Goal: Task Accomplishment & Management: Manage account settings

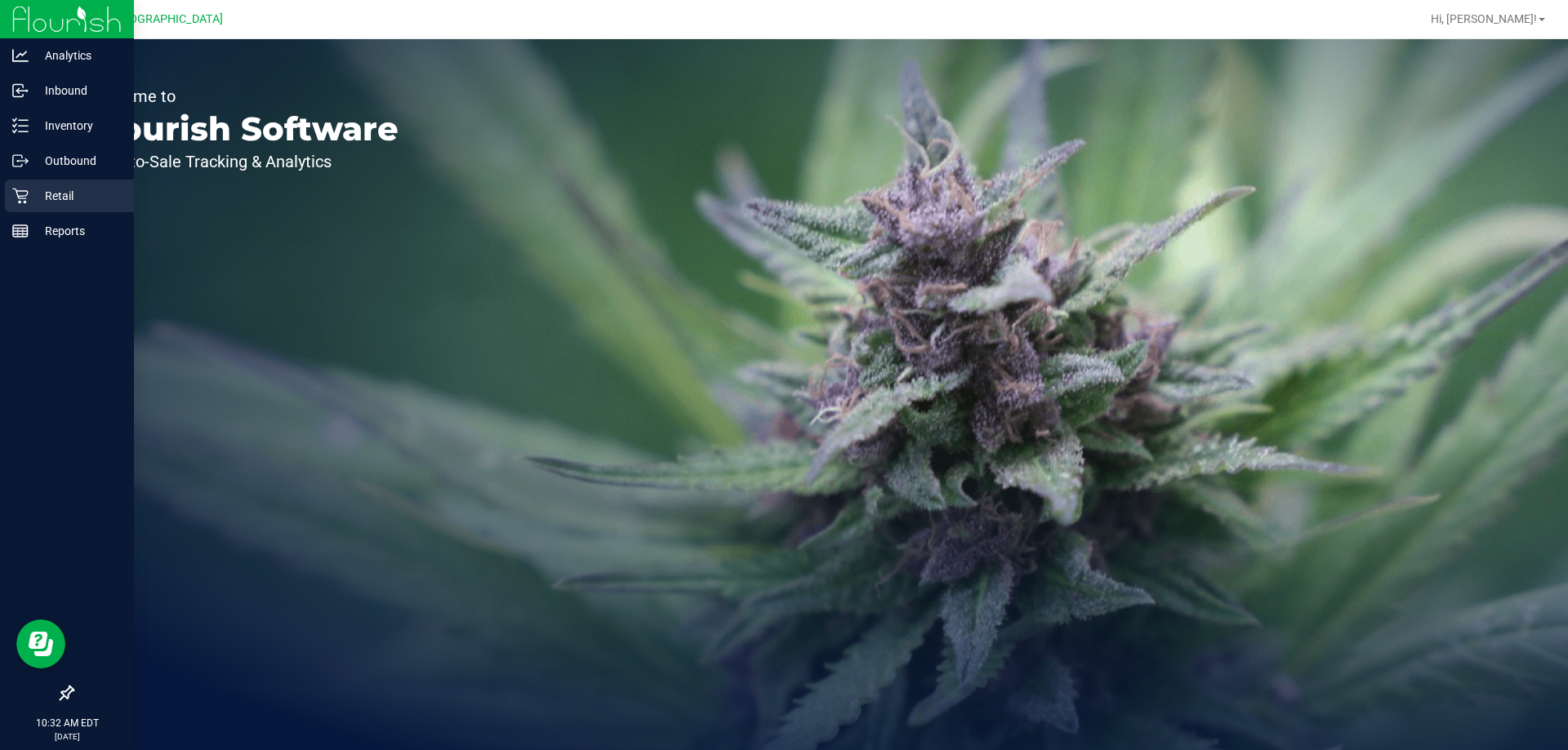
click at [30, 206] on div "Retail" at bounding box center [68, 196] width 129 height 33
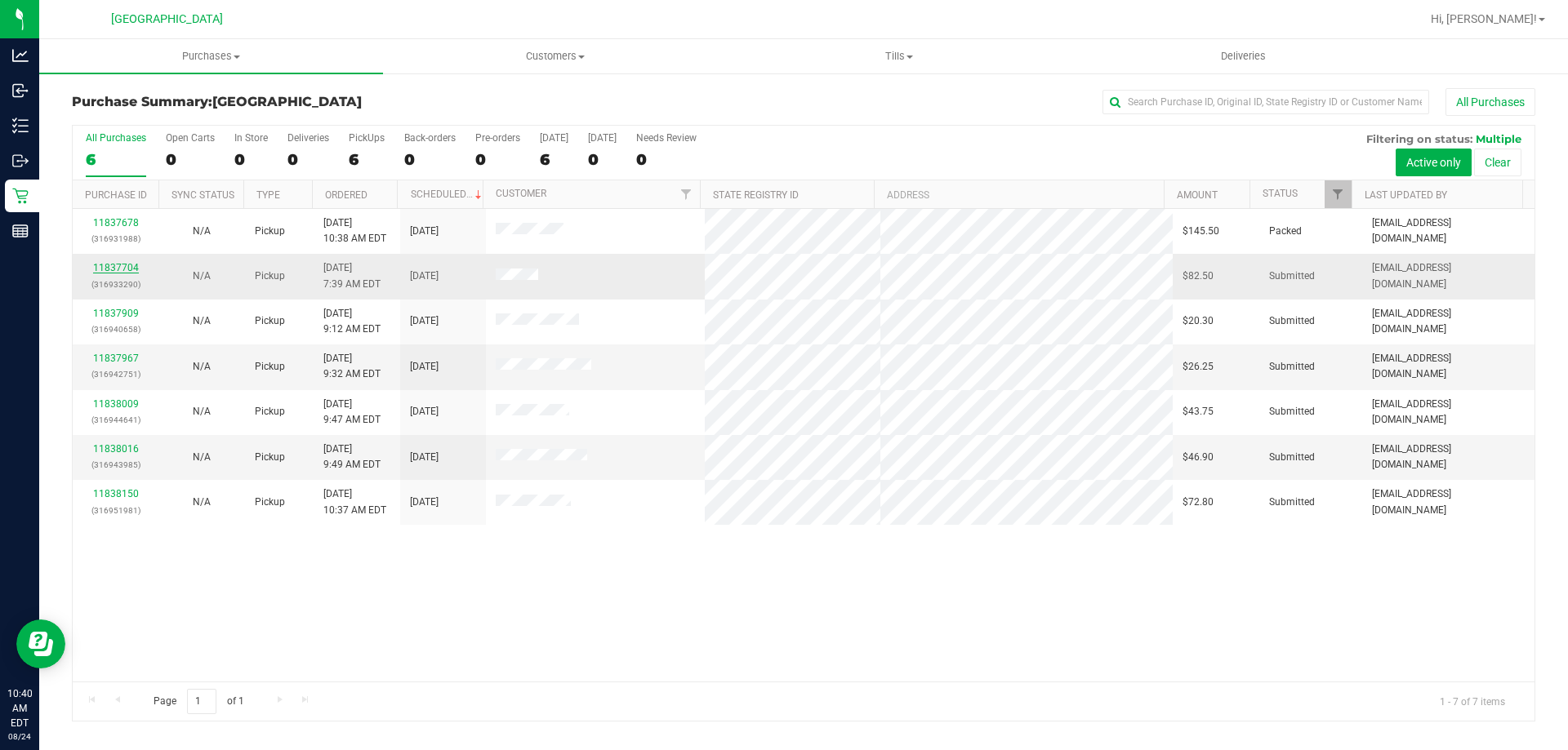
click at [121, 266] on link "11837704" at bounding box center [116, 267] width 46 height 12
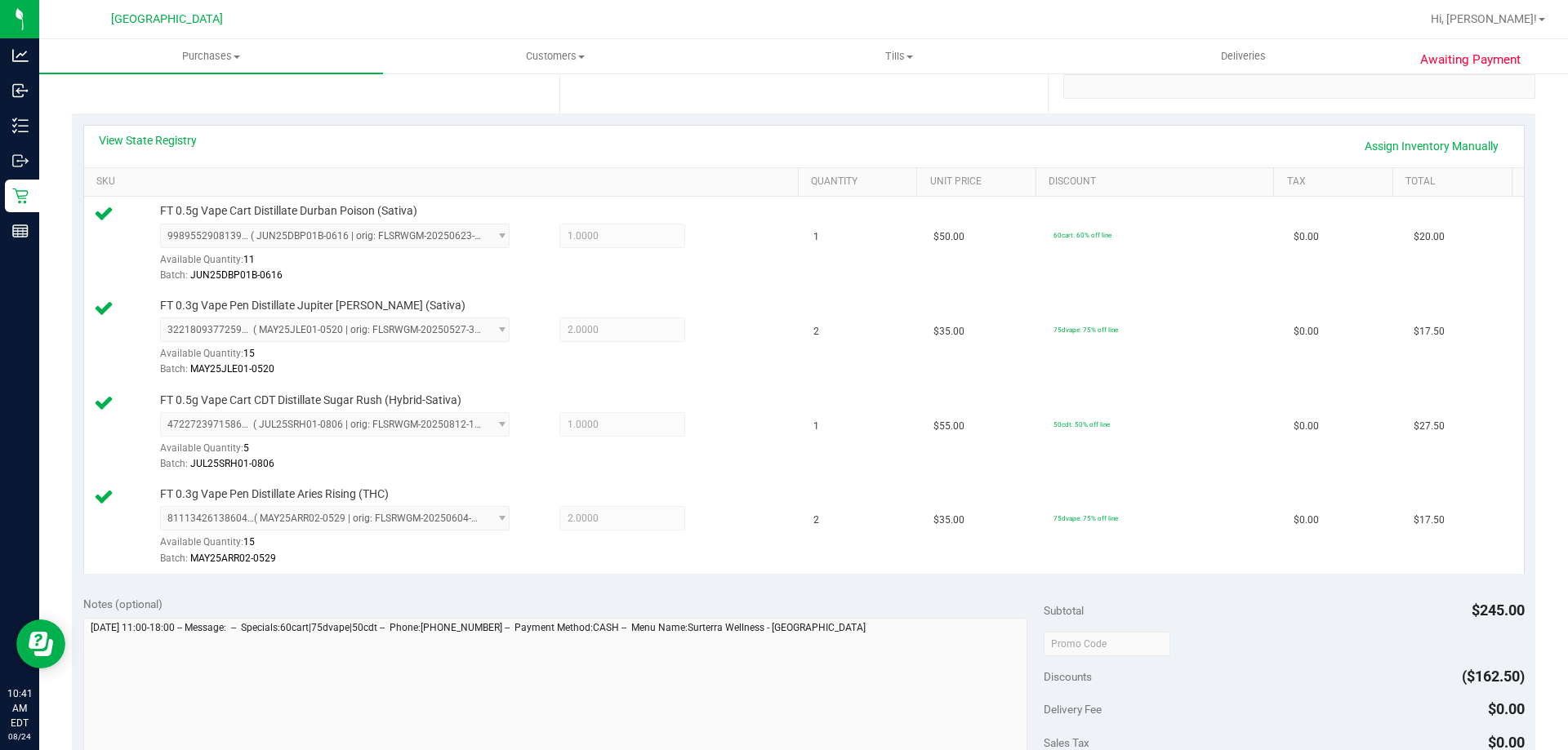
scroll to position [490, 0]
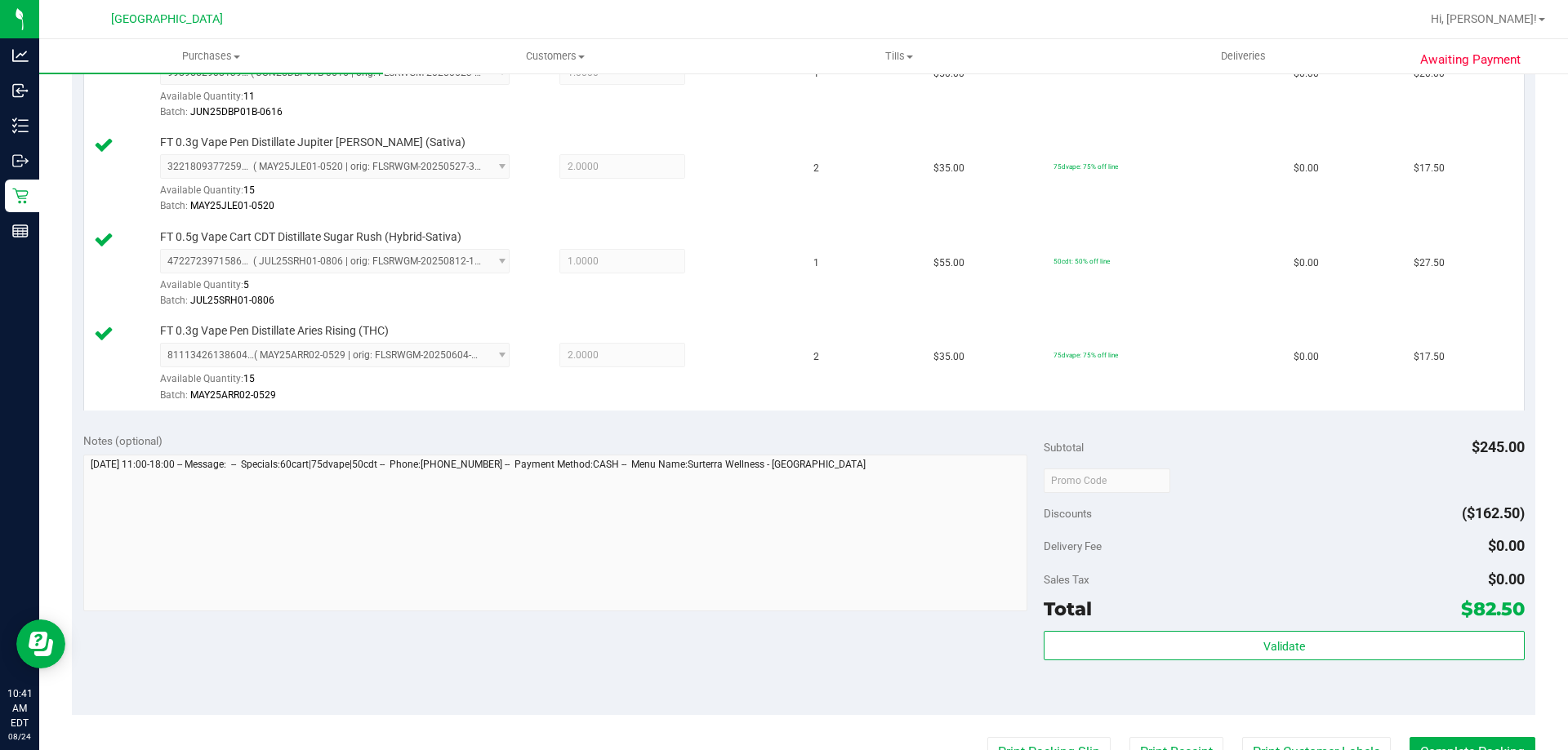
click at [1199, 661] on div "Validate" at bounding box center [1284, 647] width 480 height 31
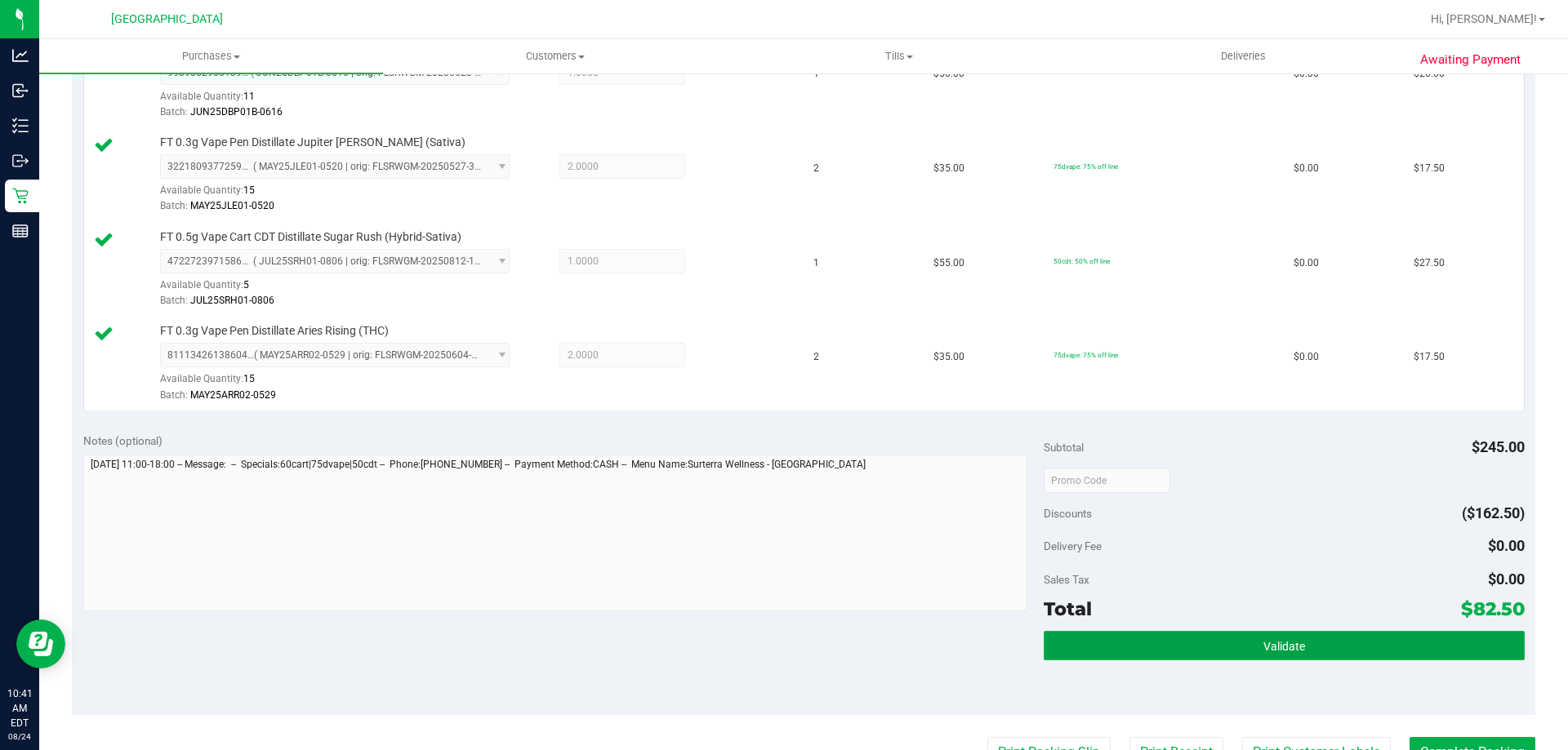
drag, startPoint x: 1197, startPoint y: 657, endPoint x: 1187, endPoint y: 657, distance: 10.0
click at [1195, 657] on button "Validate" at bounding box center [1284, 646] width 480 height 29
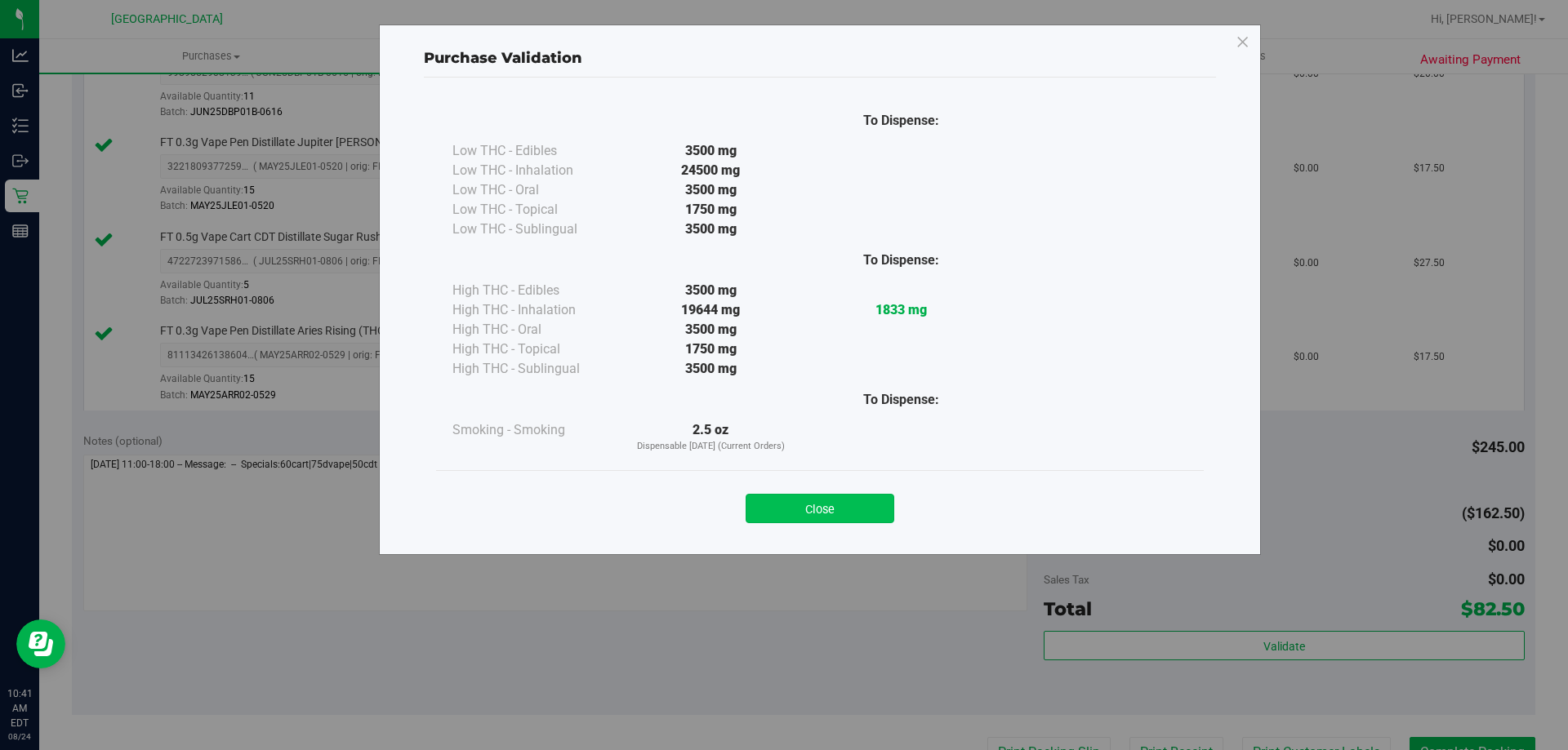
click at [854, 508] on button "Close" at bounding box center [820, 508] width 149 height 29
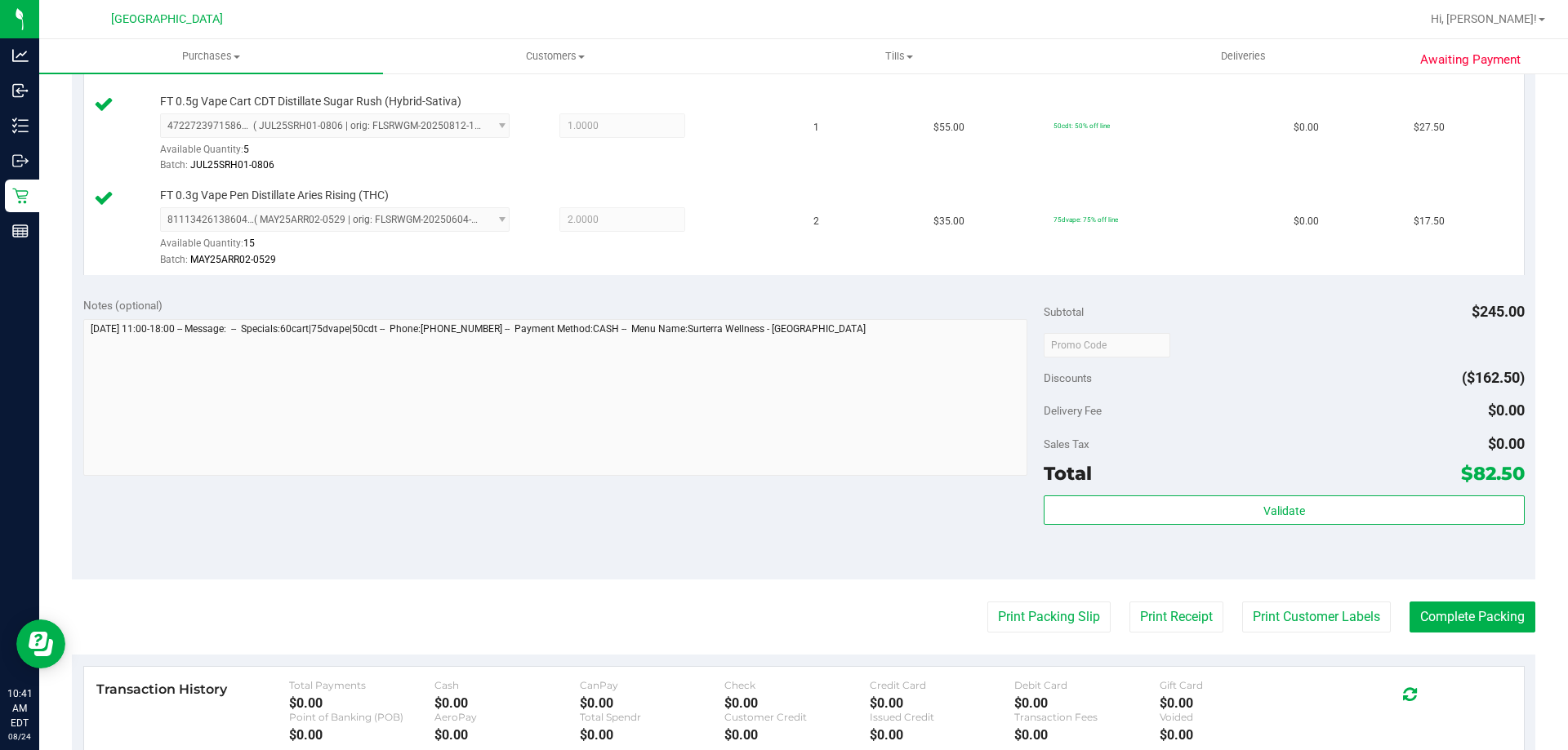
scroll to position [817, 0]
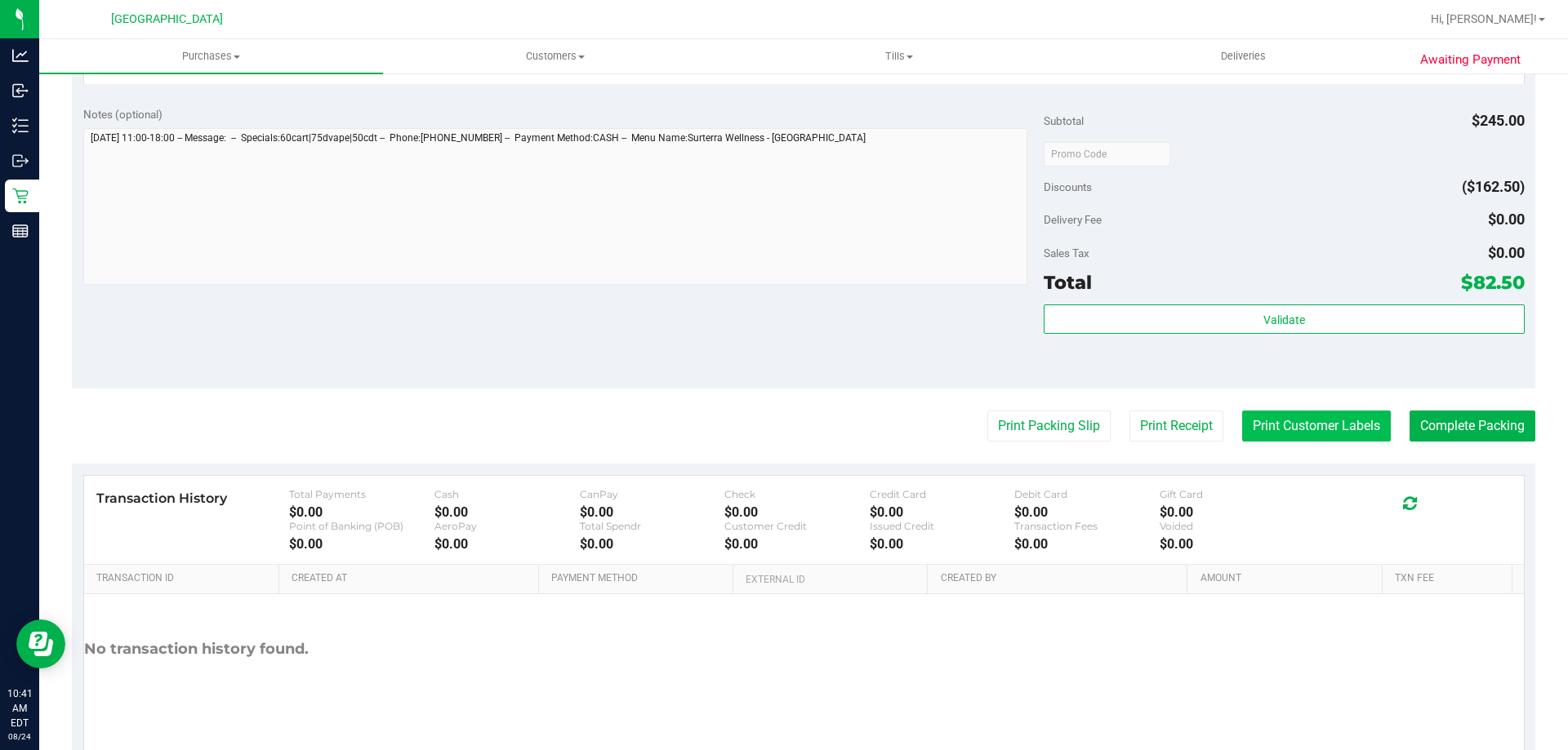
click at [1260, 428] on button "Print Customer Labels" at bounding box center [1316, 426] width 149 height 31
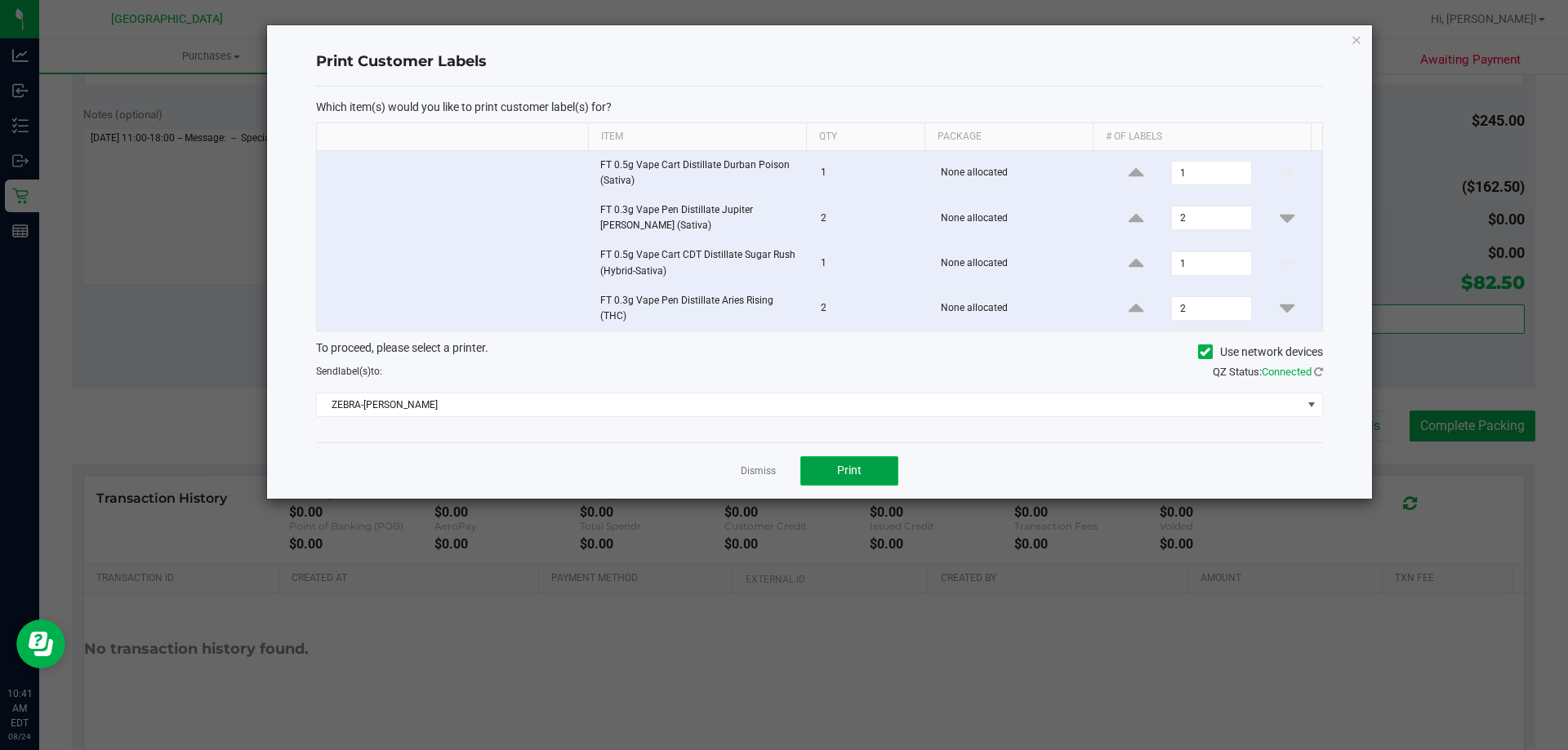
click at [891, 472] on button "Print" at bounding box center [849, 471] width 98 height 29
click at [1364, 36] on div "Print Customer Labels Which item(s) would you like to print customer label(s) f…" at bounding box center [820, 262] width 1105 height 474
click at [1364, 39] on div "Print Customer Labels Which item(s) would you like to print customer label(s) f…" at bounding box center [820, 262] width 1105 height 474
click at [1357, 40] on icon "button" at bounding box center [1356, 38] width 12 height 19
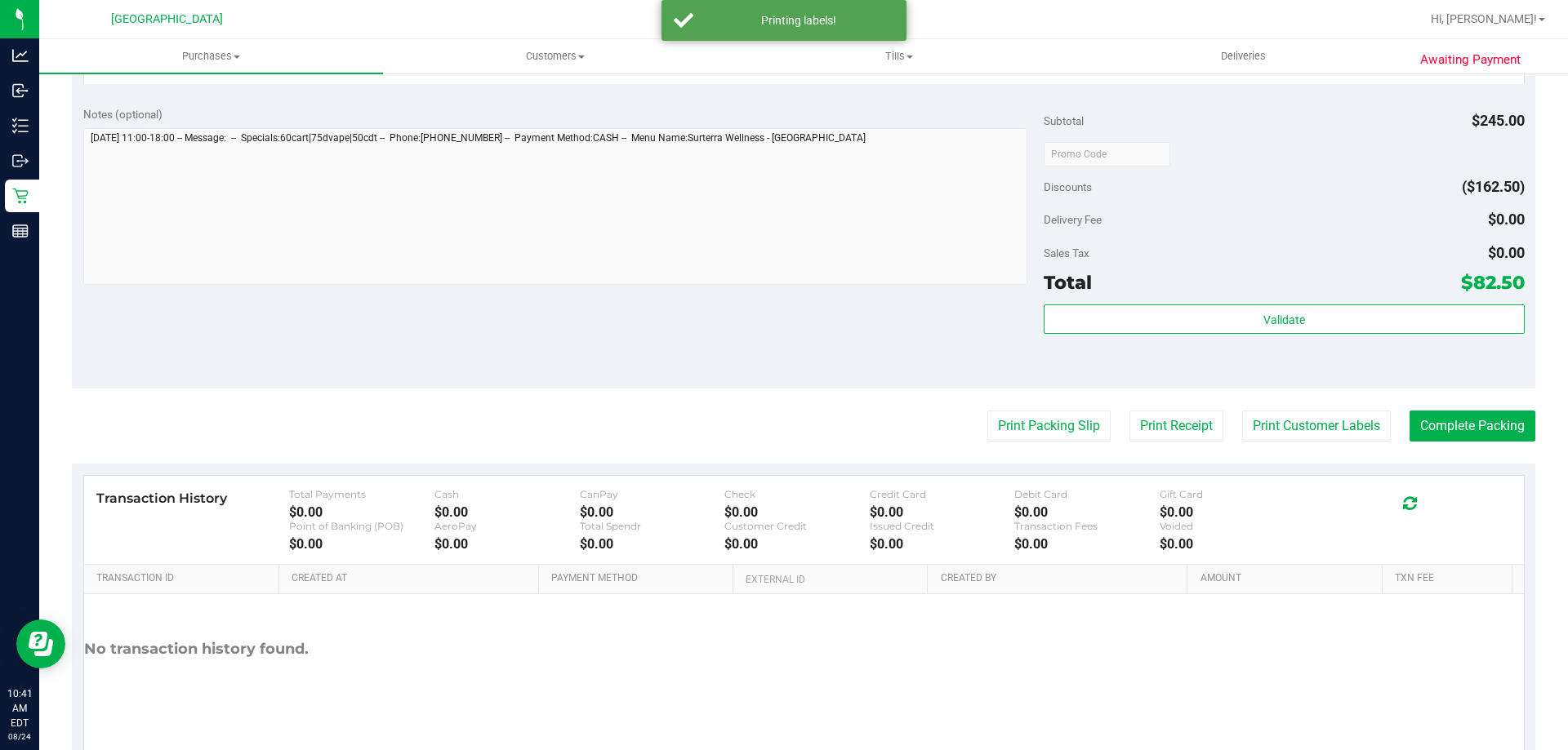
click at [1427, 387] on div "Notes (optional) Subtotal $245.00 Discounts ($162.50) Delivery Fee $0.00 Sales …" at bounding box center [804, 242] width 1464 height 294
click at [1424, 427] on button "Complete Packing" at bounding box center [1473, 426] width 126 height 31
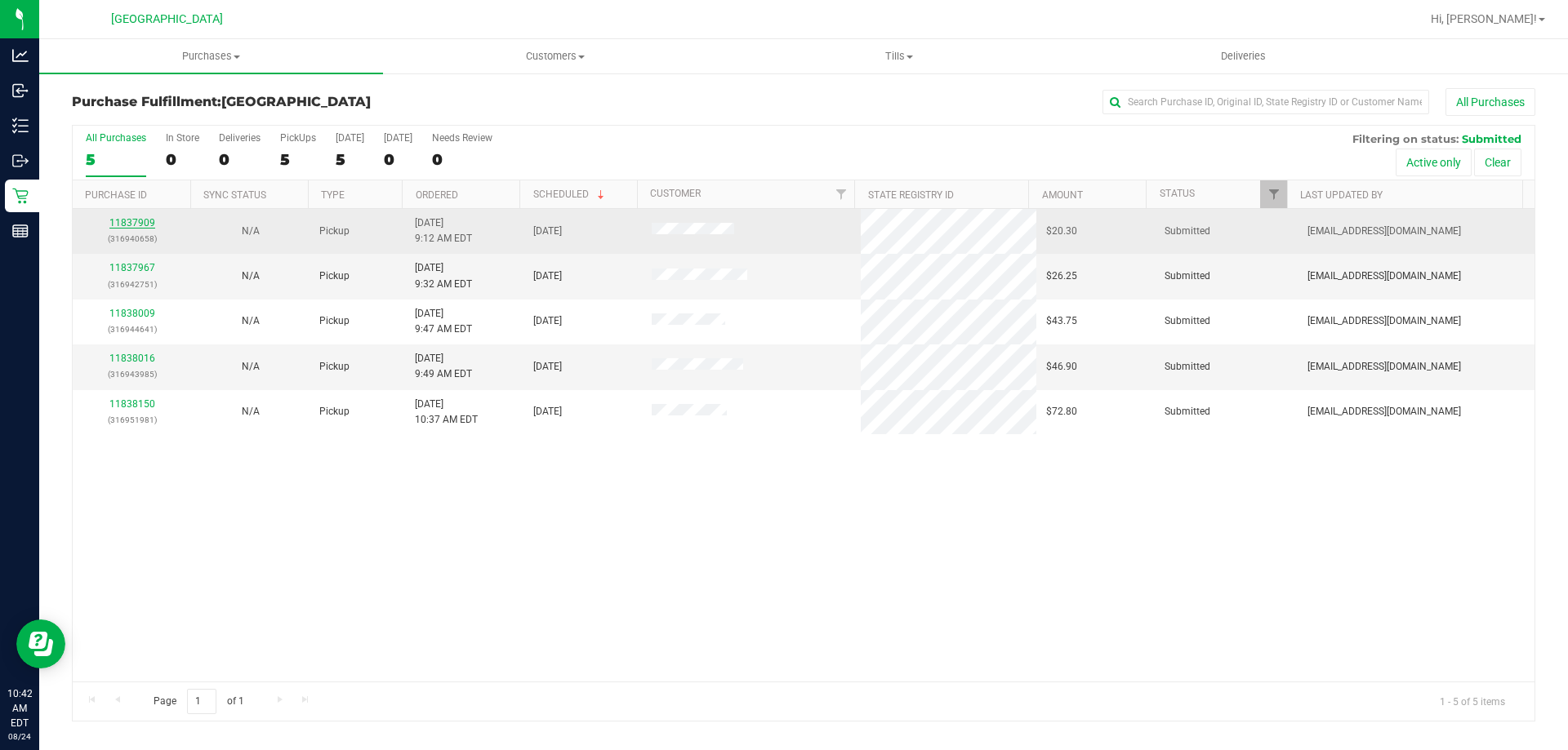
click at [134, 228] on link "11837909" at bounding box center [132, 223] width 46 height 12
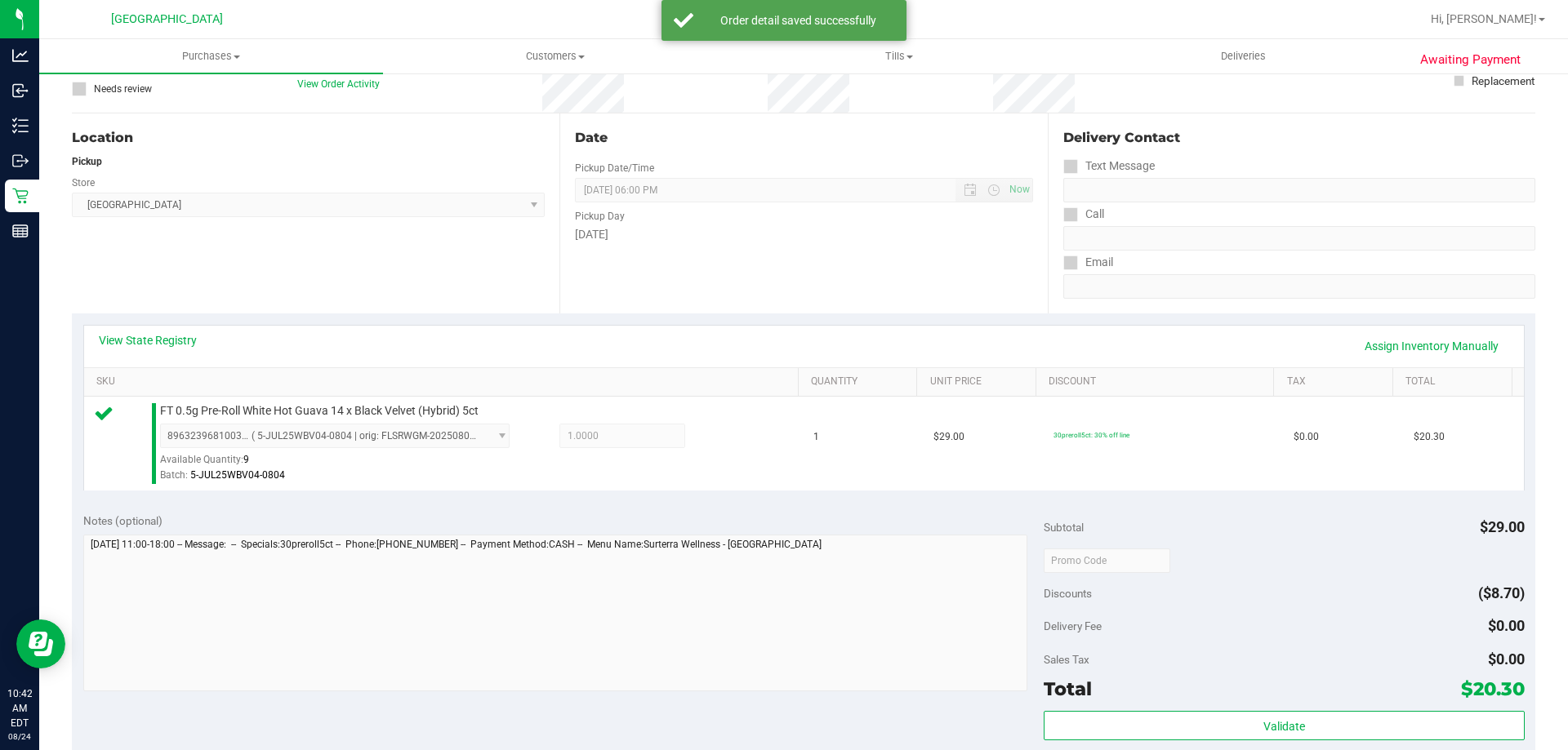
scroll to position [327, 0]
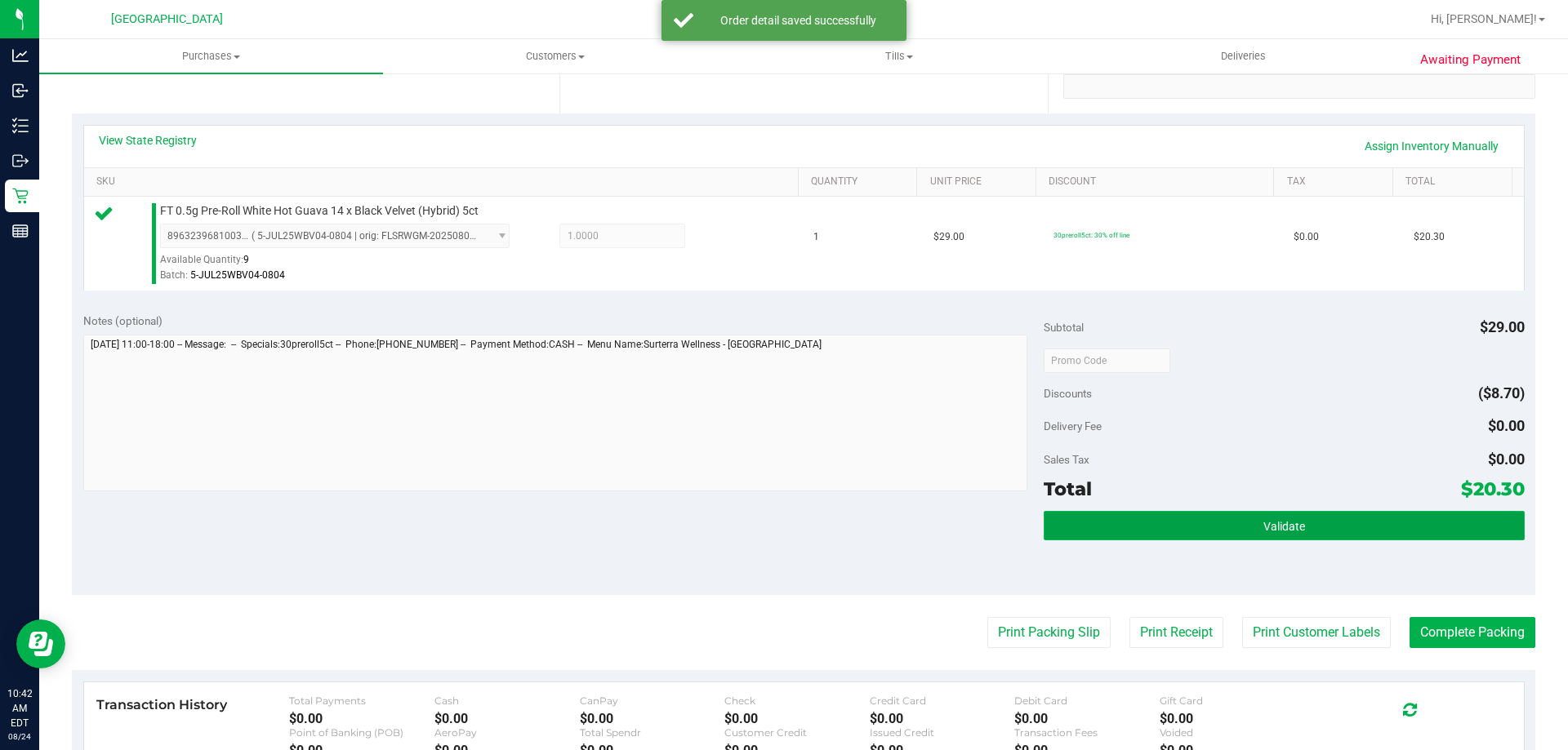
click at [1141, 523] on button "Validate" at bounding box center [1284, 526] width 480 height 29
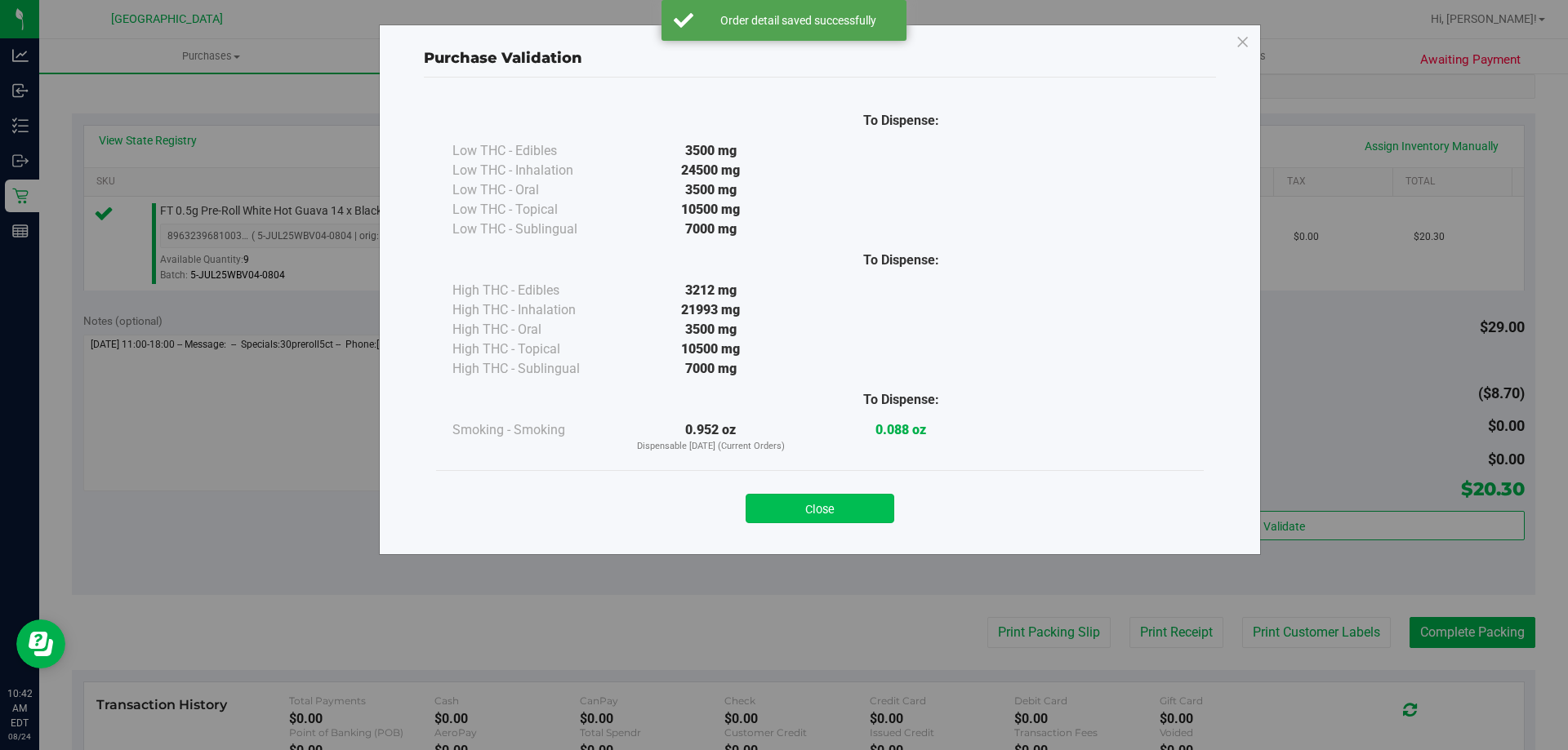
click at [862, 512] on button "Close" at bounding box center [820, 508] width 149 height 29
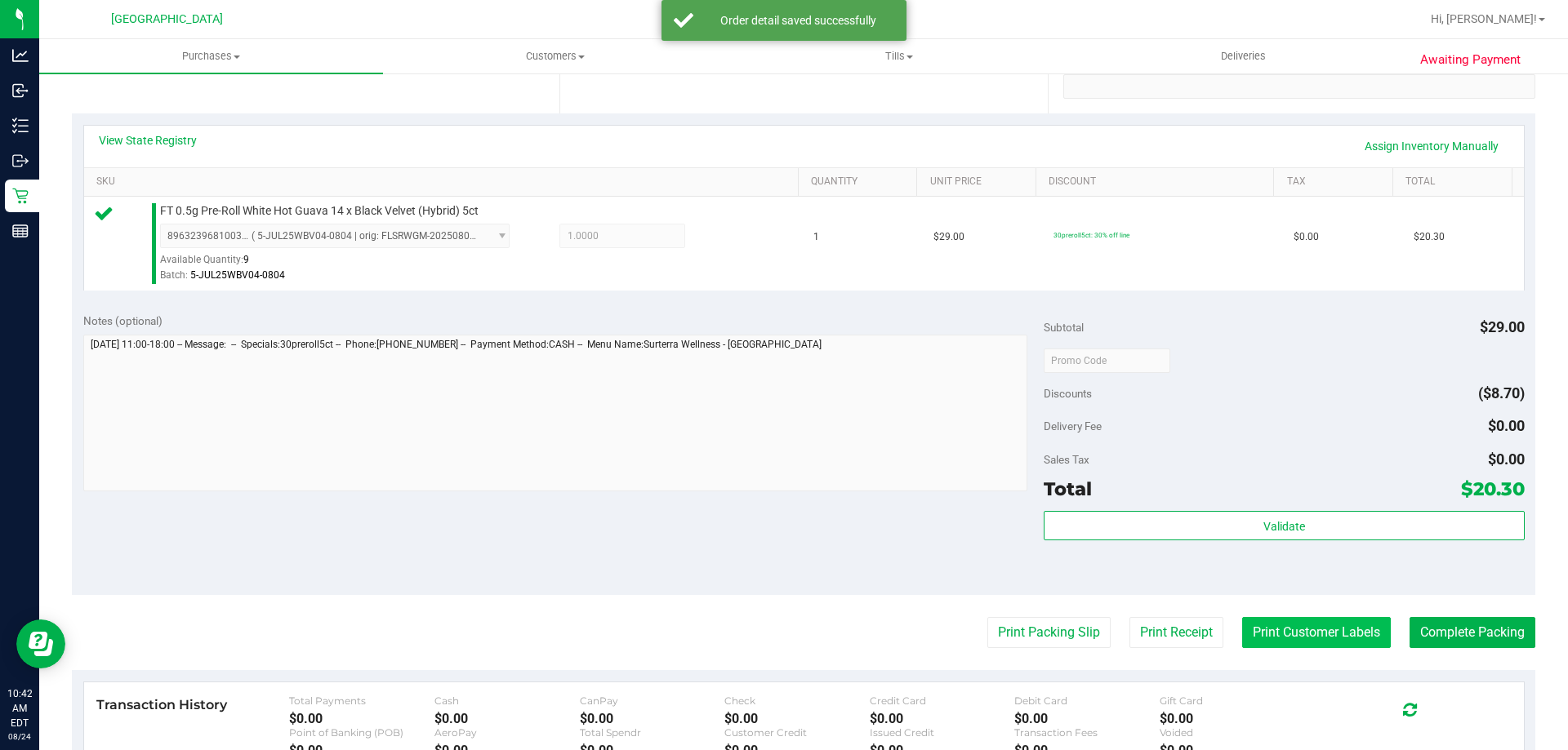
click at [1287, 636] on button "Print Customer Labels" at bounding box center [1316, 633] width 149 height 31
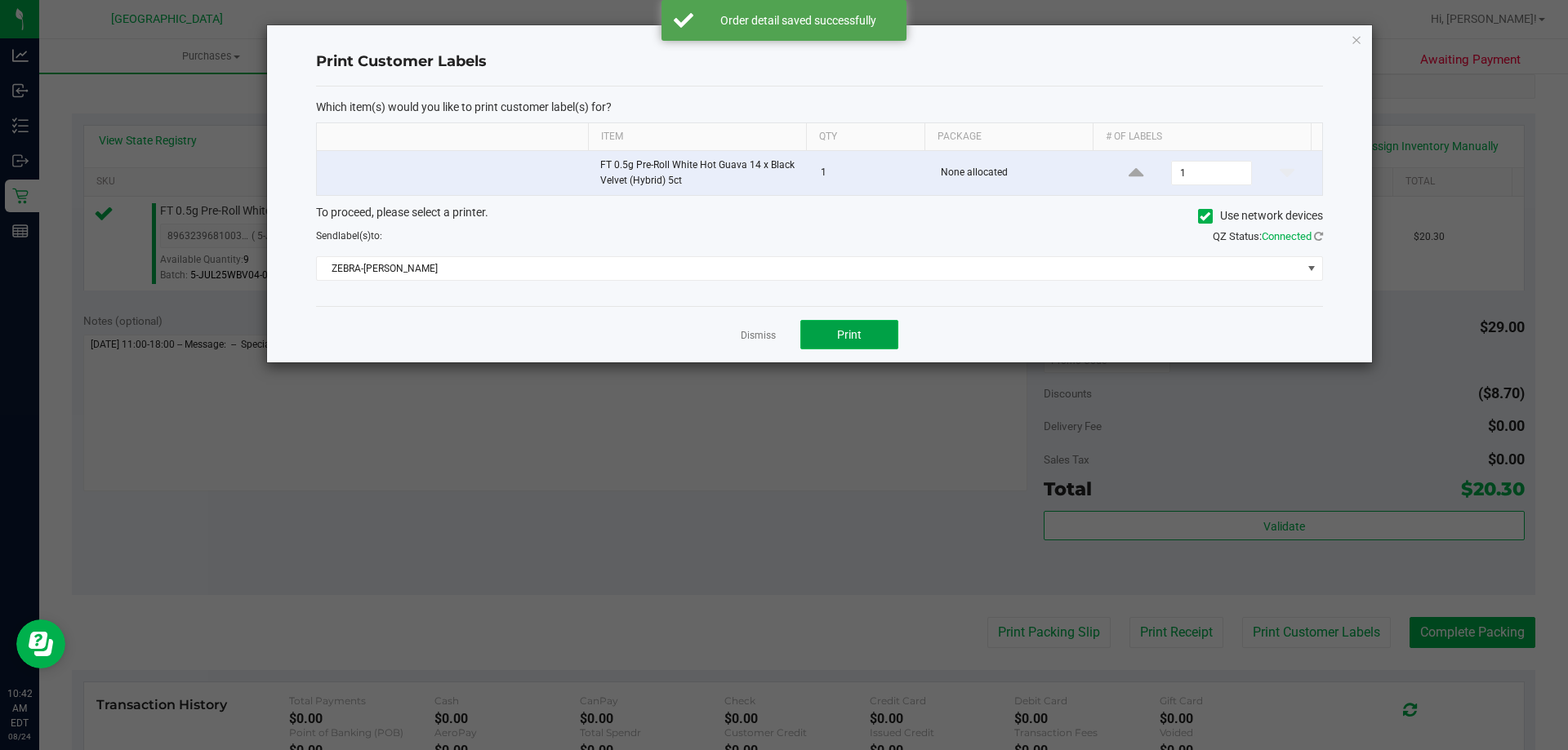
click at [816, 336] on button "Print" at bounding box center [849, 335] width 98 height 29
click at [1352, 44] on icon "button" at bounding box center [1356, 38] width 12 height 19
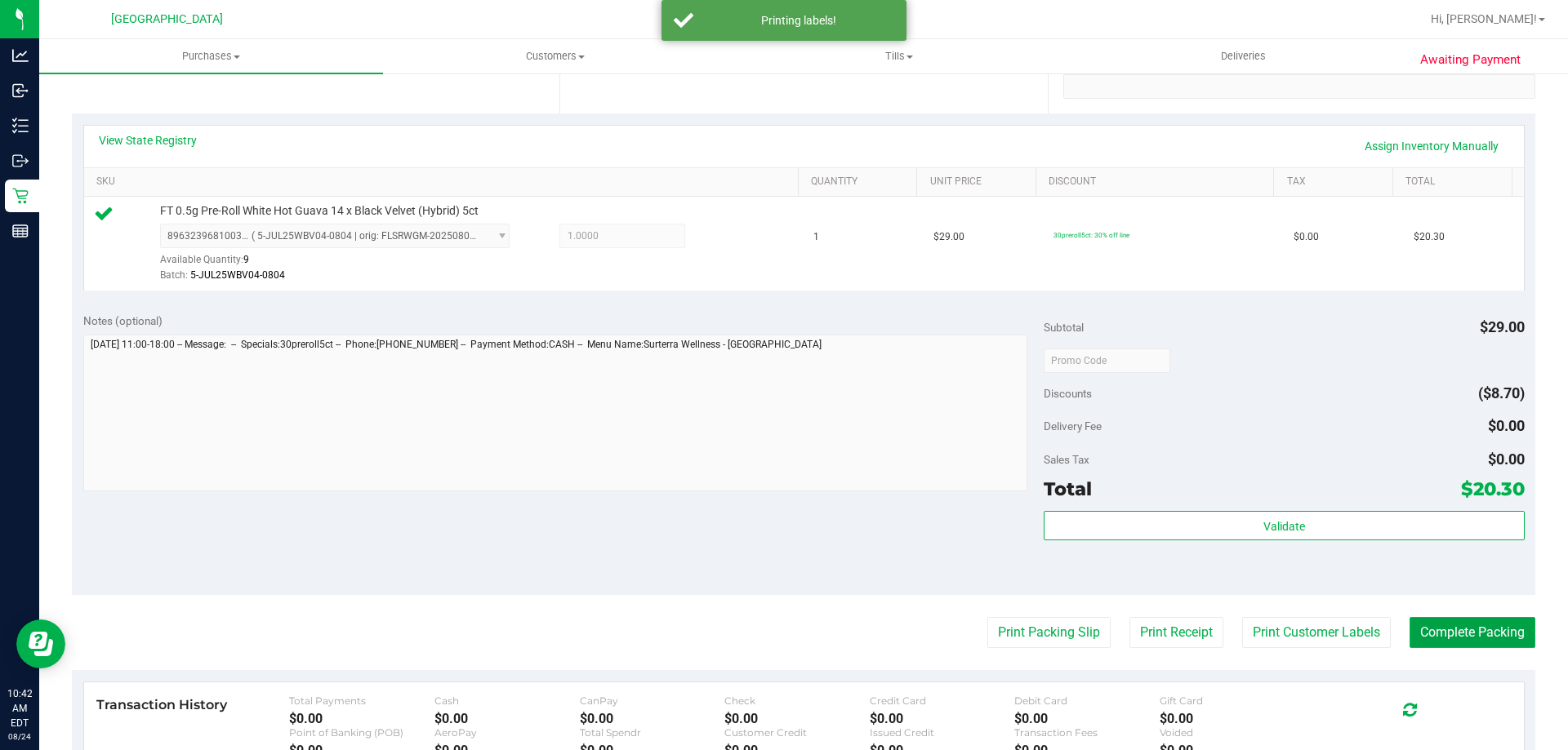
click at [1481, 637] on button "Complete Packing" at bounding box center [1473, 633] width 126 height 31
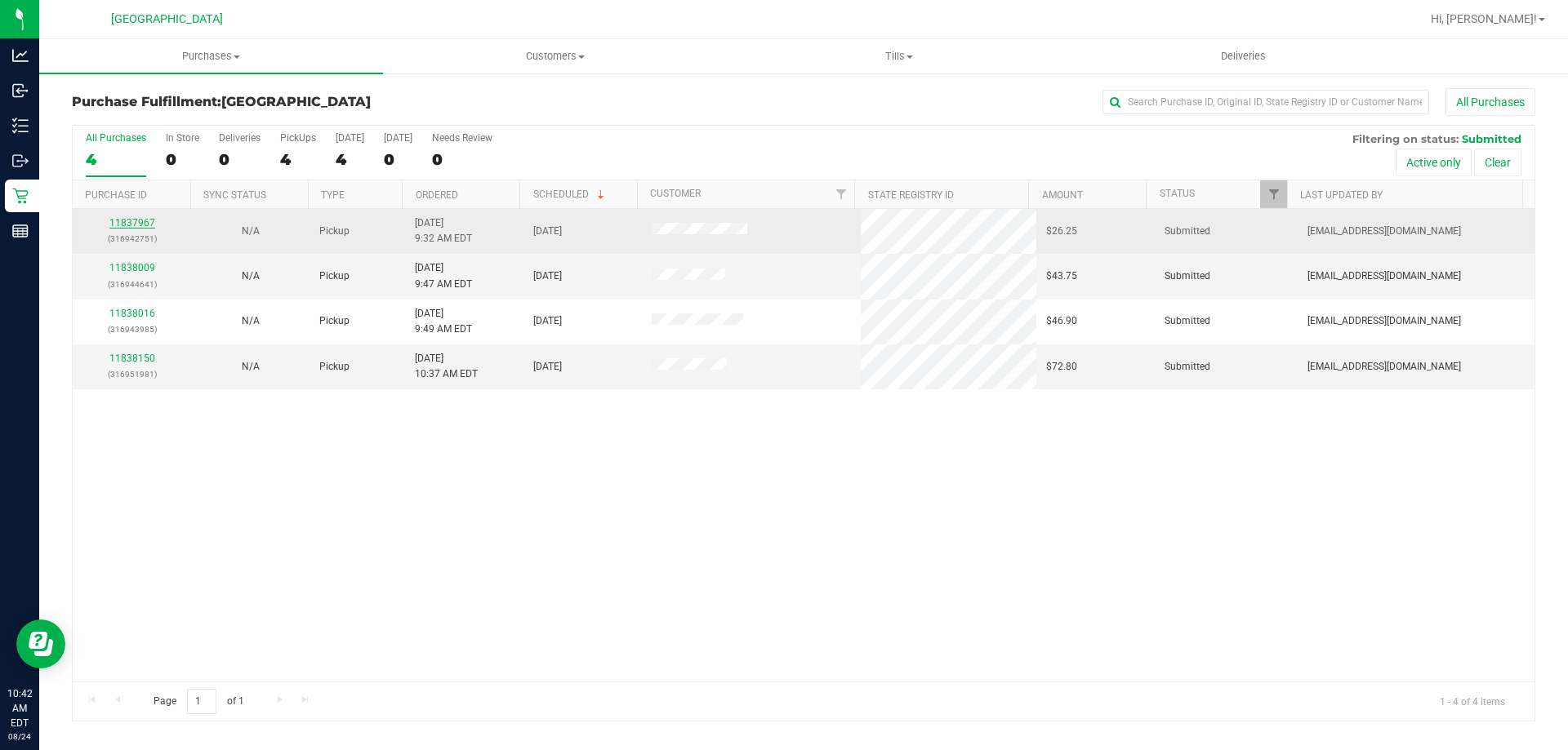
click at [147, 220] on link "11837967" at bounding box center [132, 223] width 46 height 12
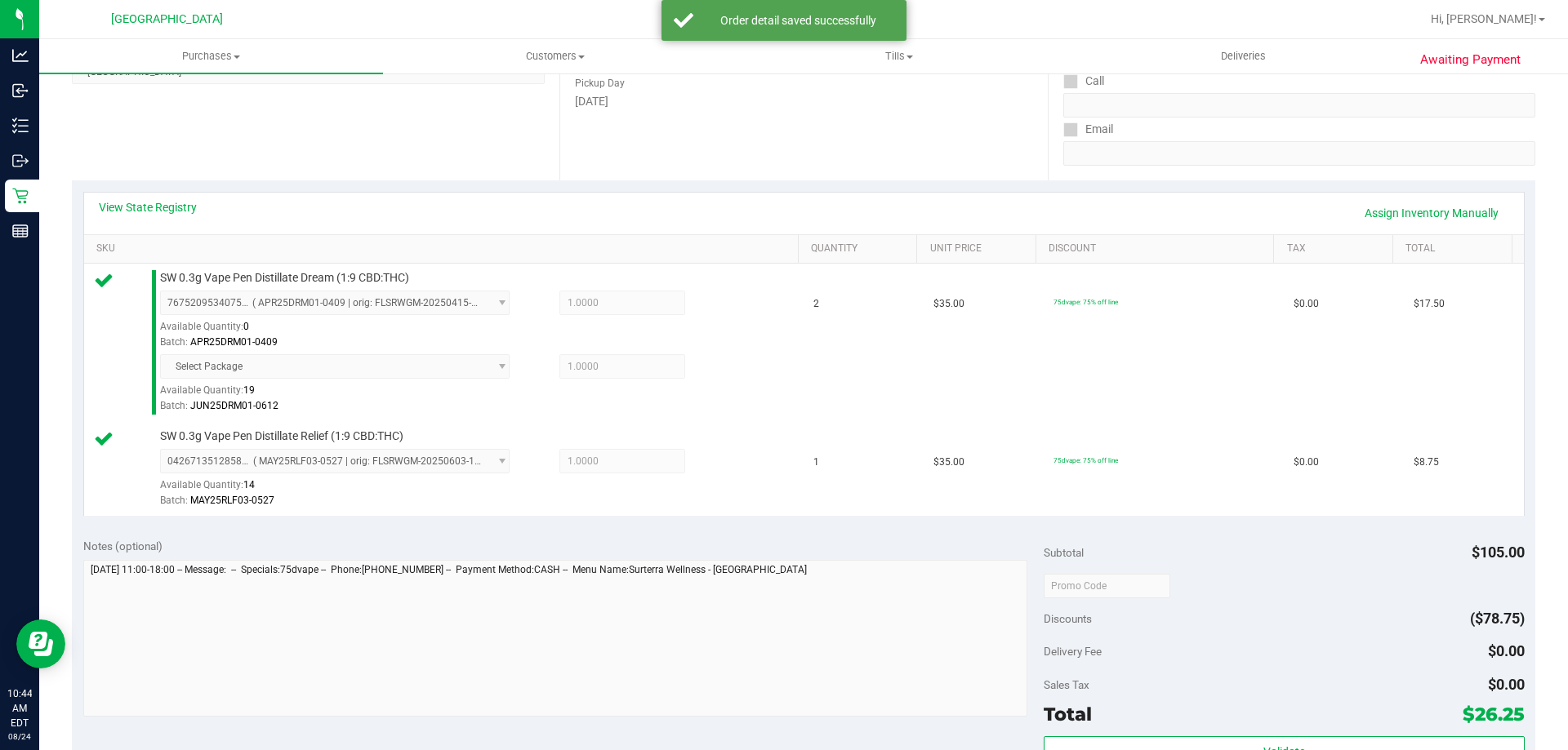
scroll to position [327, 0]
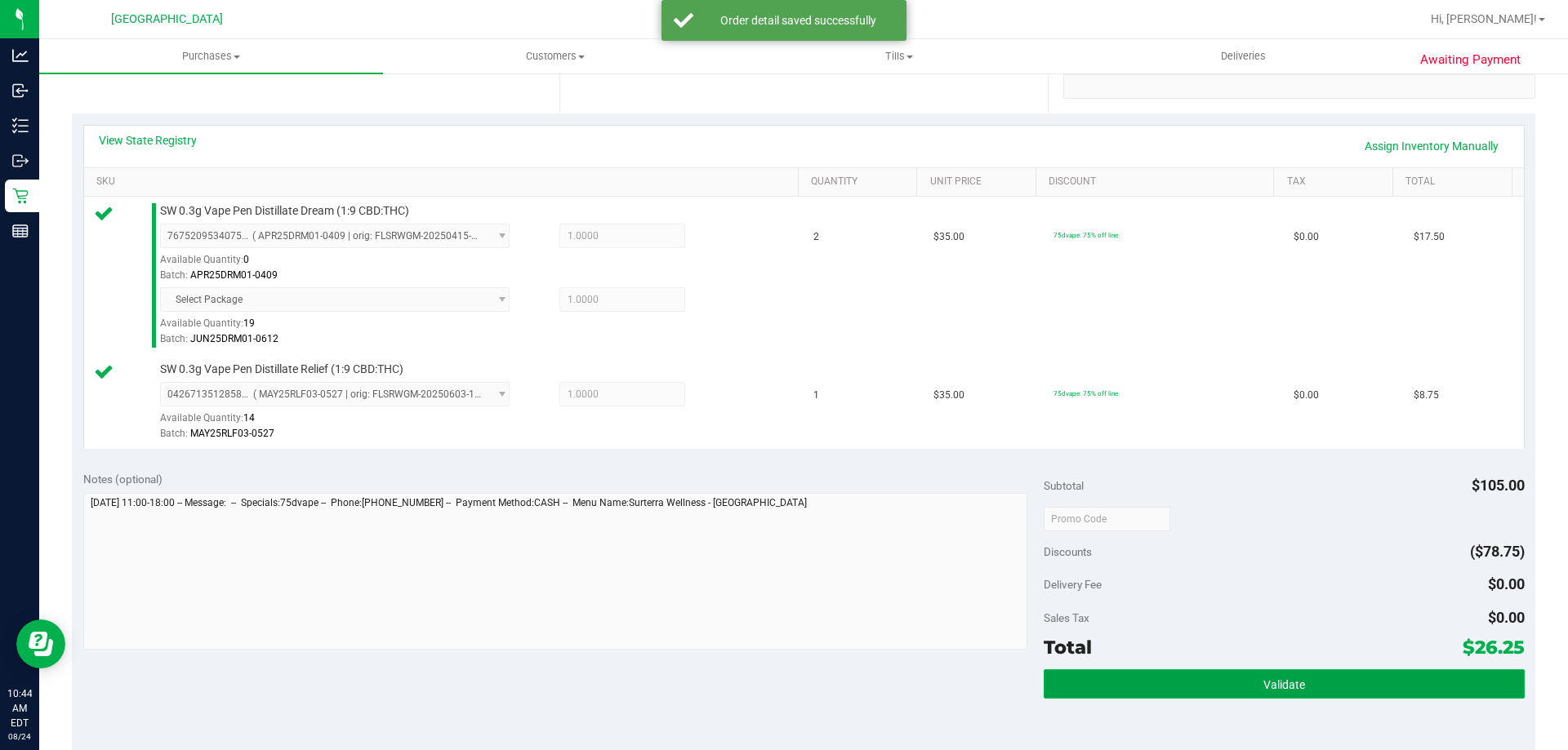
click at [1378, 692] on button "Validate" at bounding box center [1284, 684] width 480 height 29
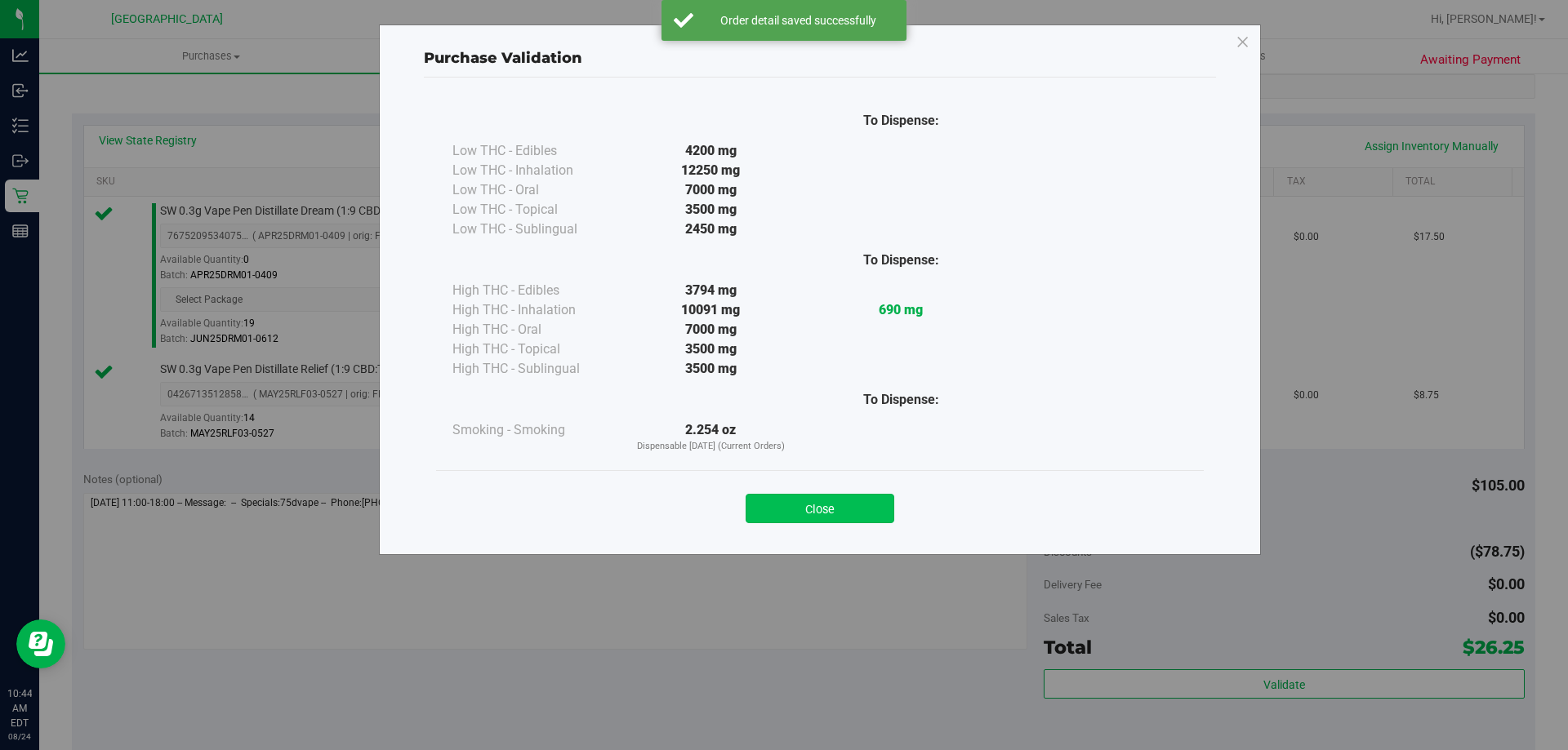
click at [839, 506] on button "Close" at bounding box center [820, 508] width 149 height 29
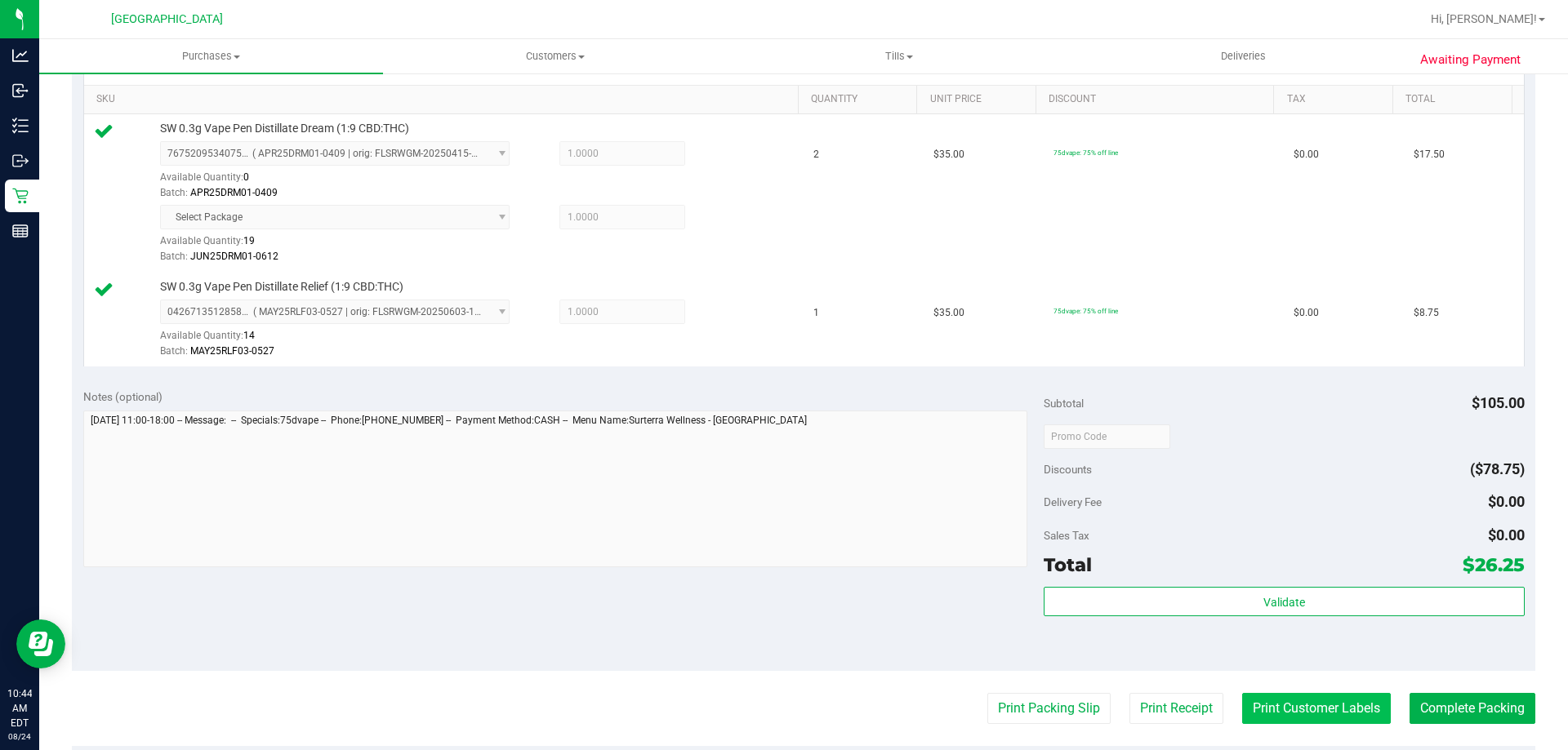
scroll to position [490, 0]
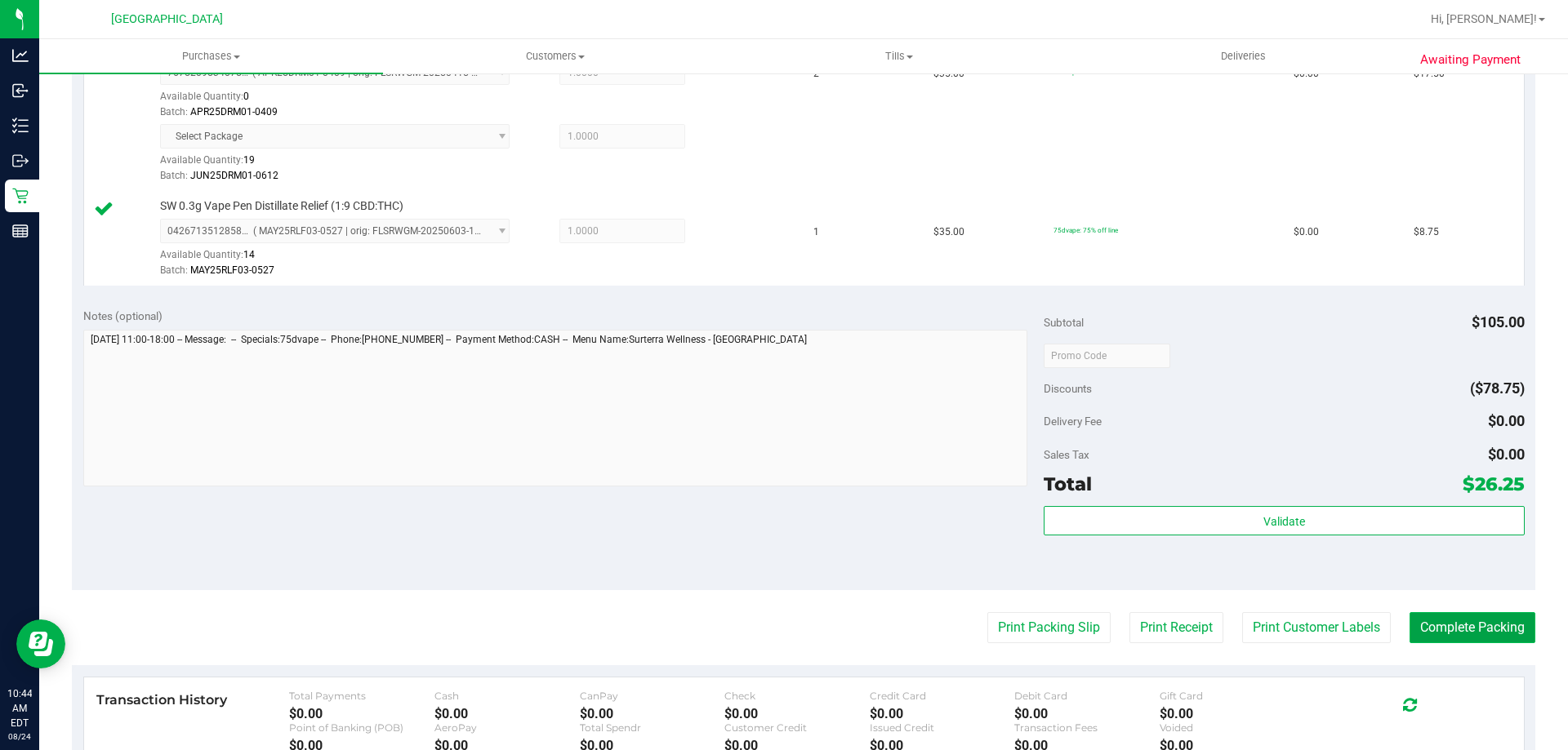
click at [1428, 638] on button "Complete Packing" at bounding box center [1473, 628] width 126 height 31
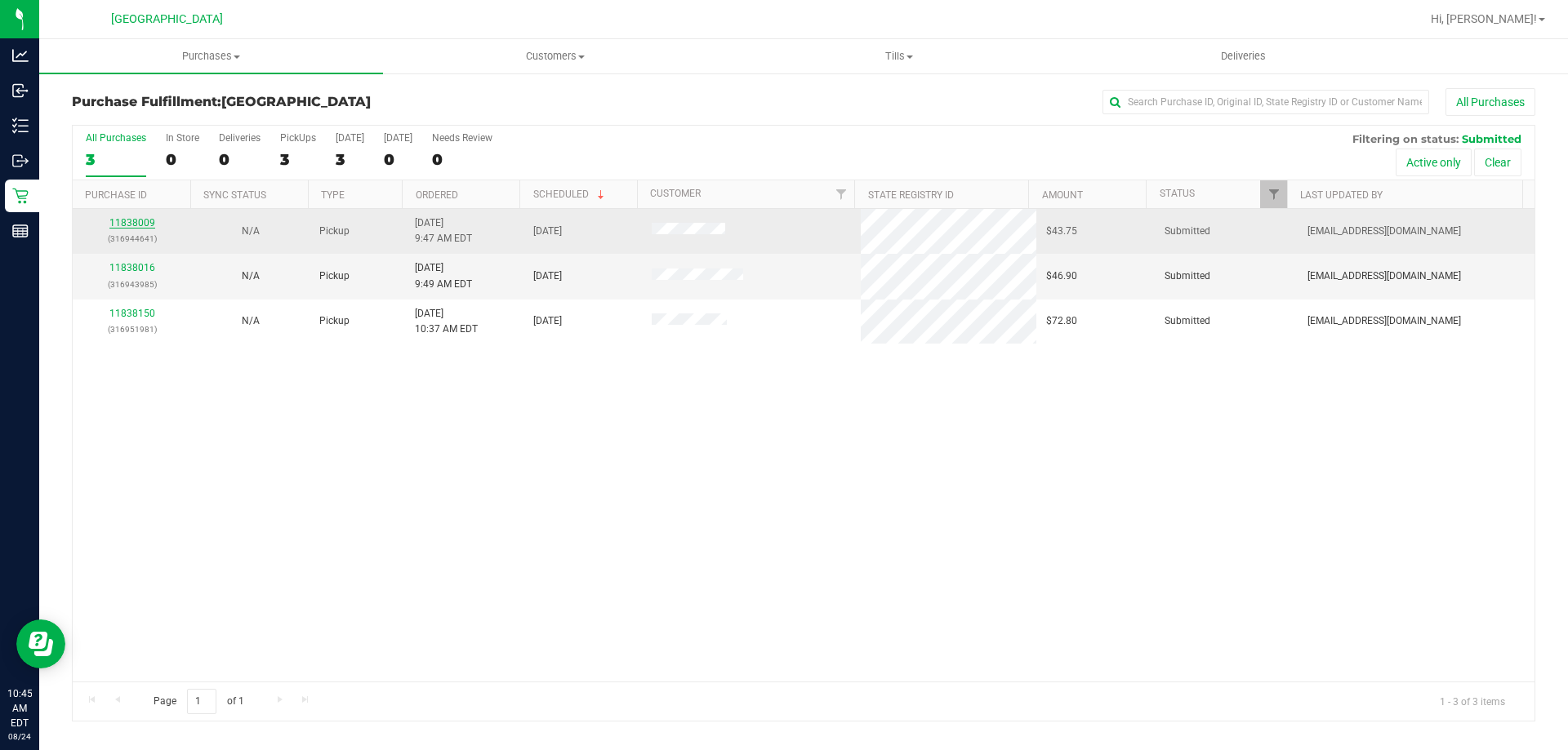
click at [144, 220] on link "11838009" at bounding box center [132, 223] width 46 height 12
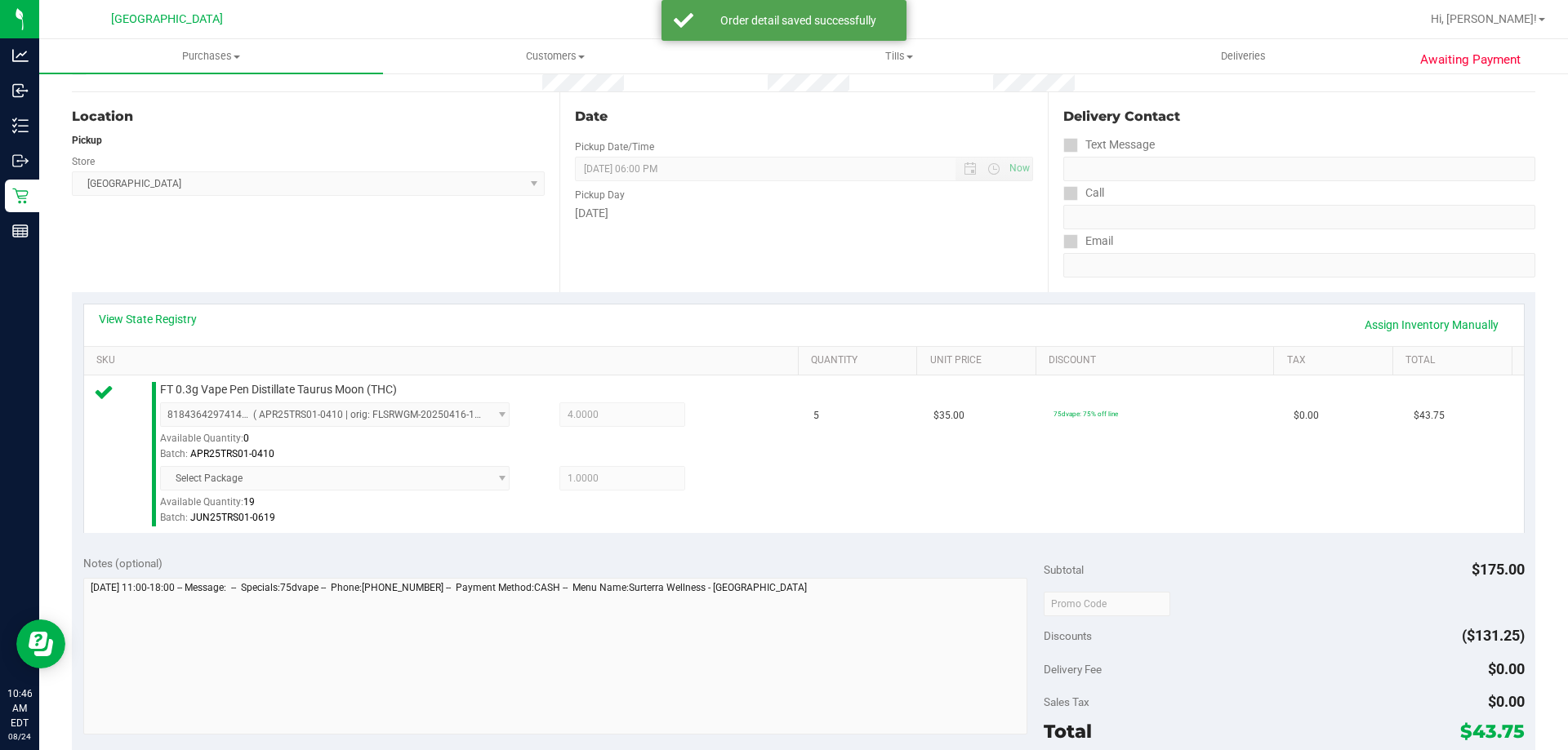
scroll to position [490, 0]
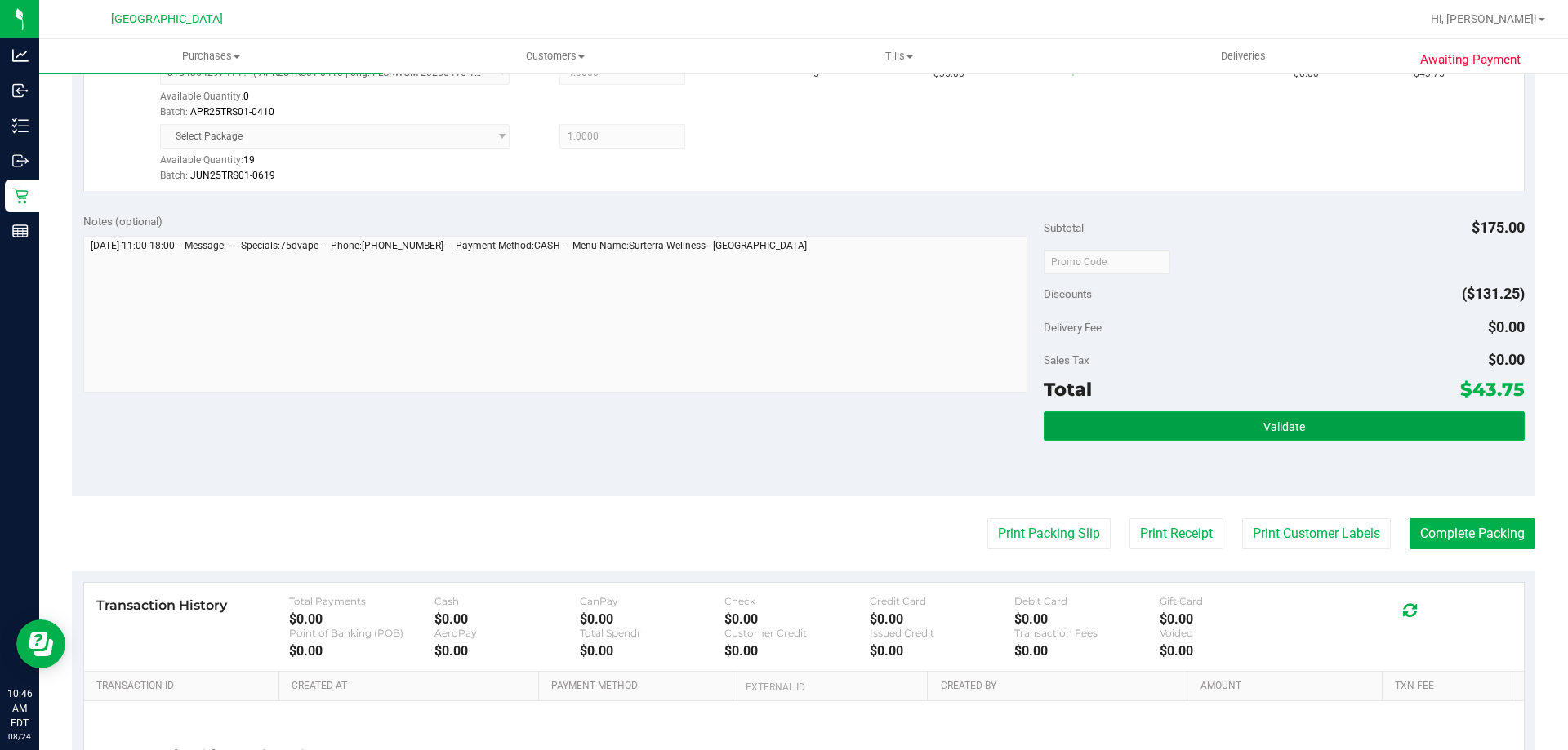
click at [1332, 418] on button "Validate" at bounding box center [1284, 426] width 480 height 29
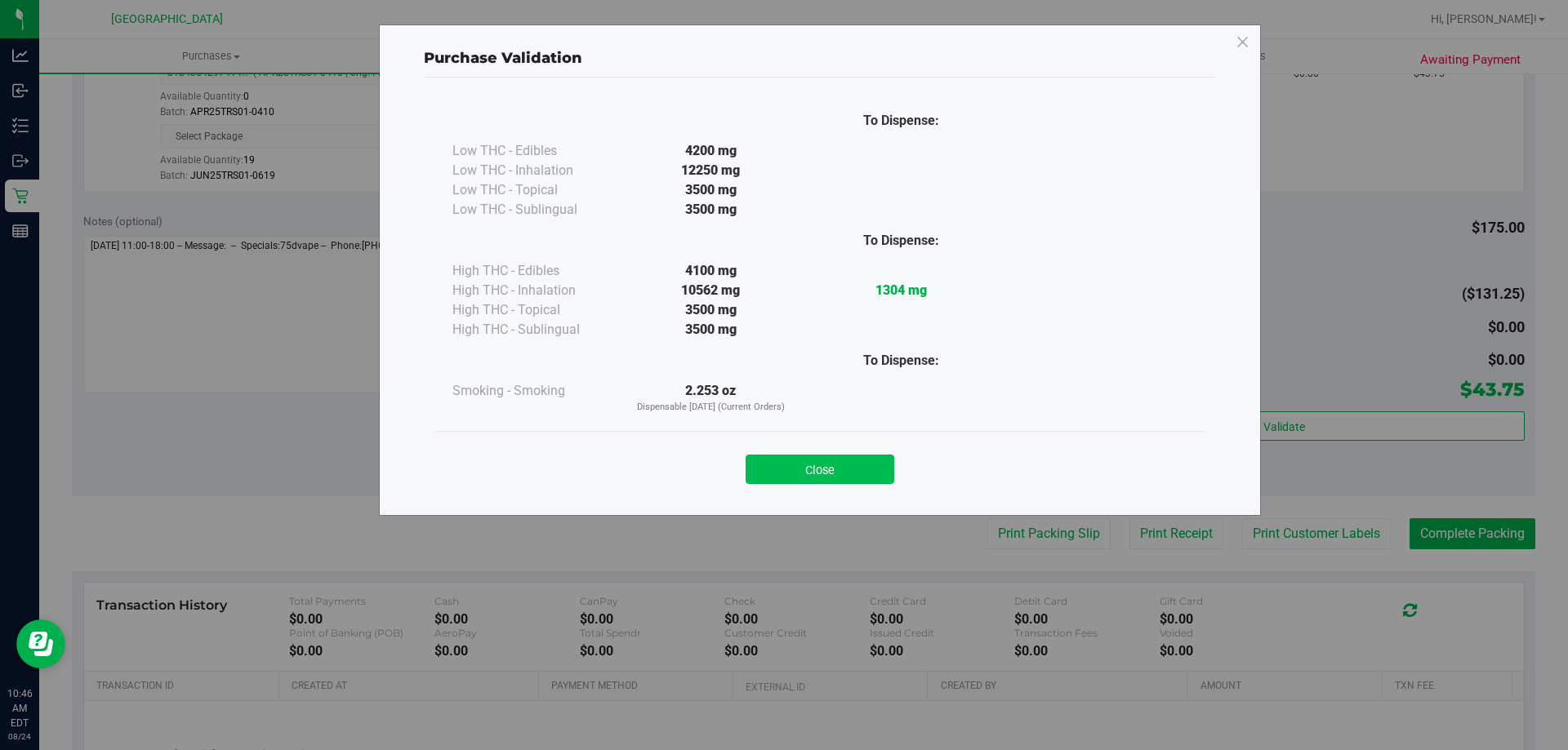
click at [883, 462] on button "Close" at bounding box center [820, 470] width 149 height 29
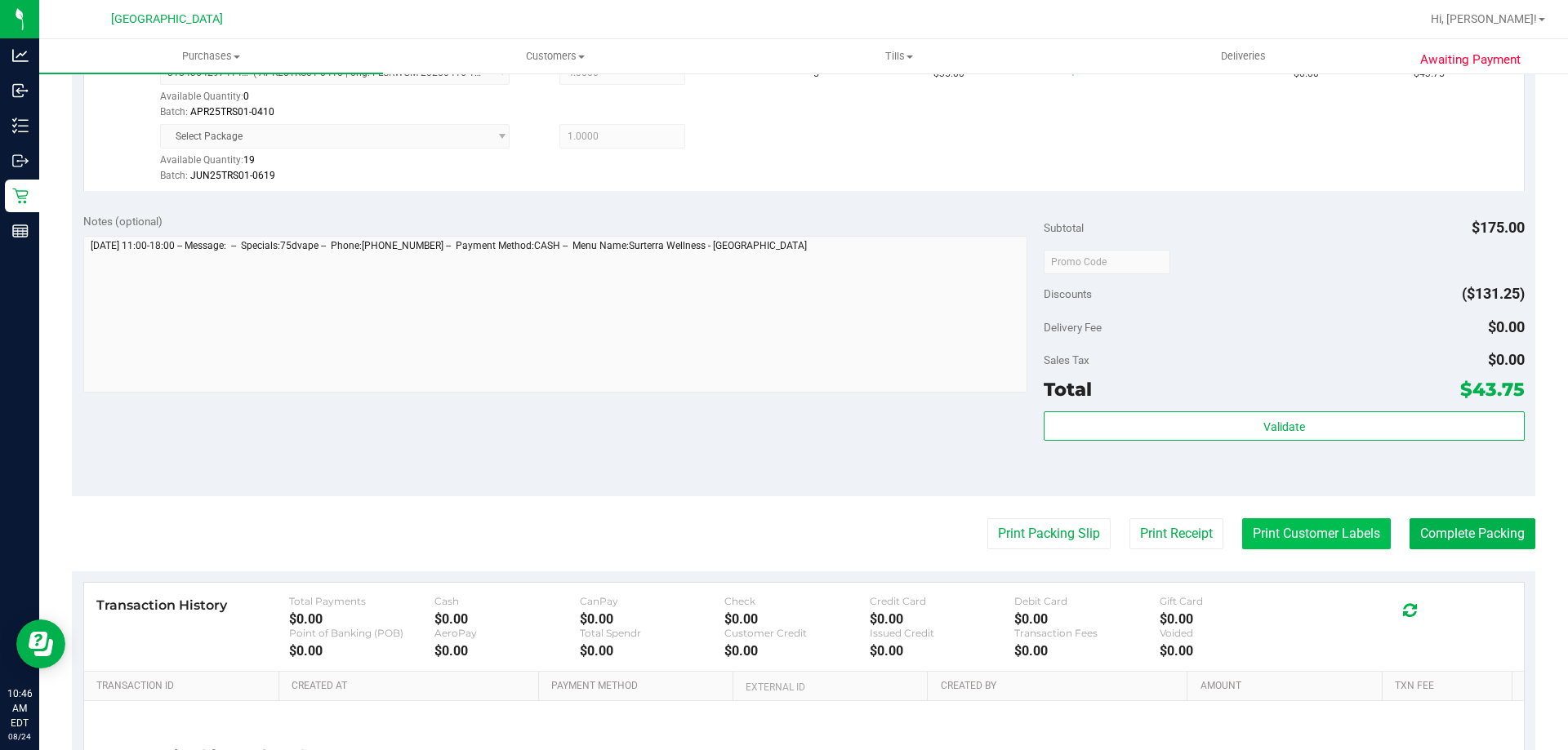
click at [1339, 542] on button "Print Customer Labels" at bounding box center [1316, 534] width 149 height 31
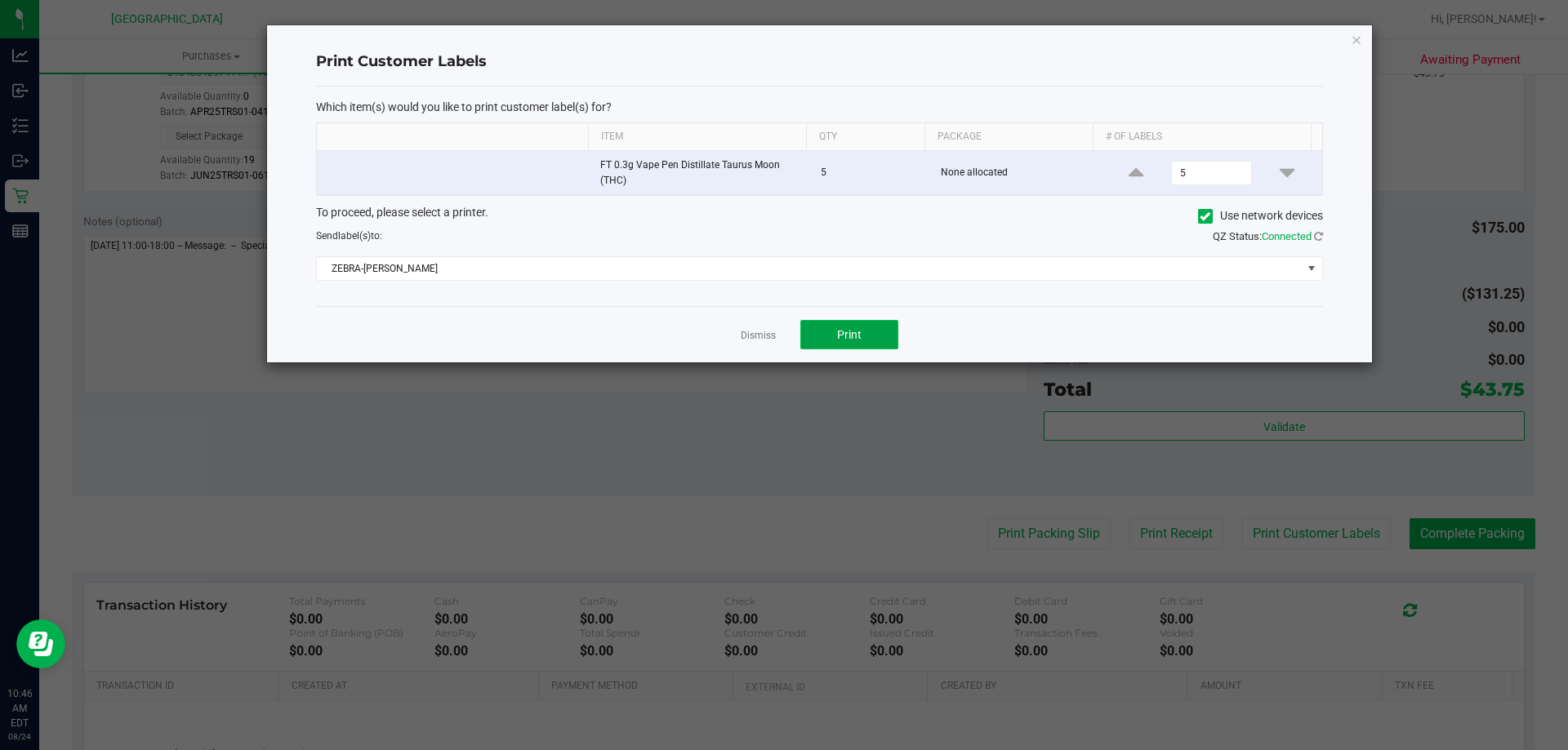
click at [852, 339] on span "Print" at bounding box center [849, 335] width 25 height 13
click at [1359, 42] on icon "button" at bounding box center [1356, 38] width 12 height 19
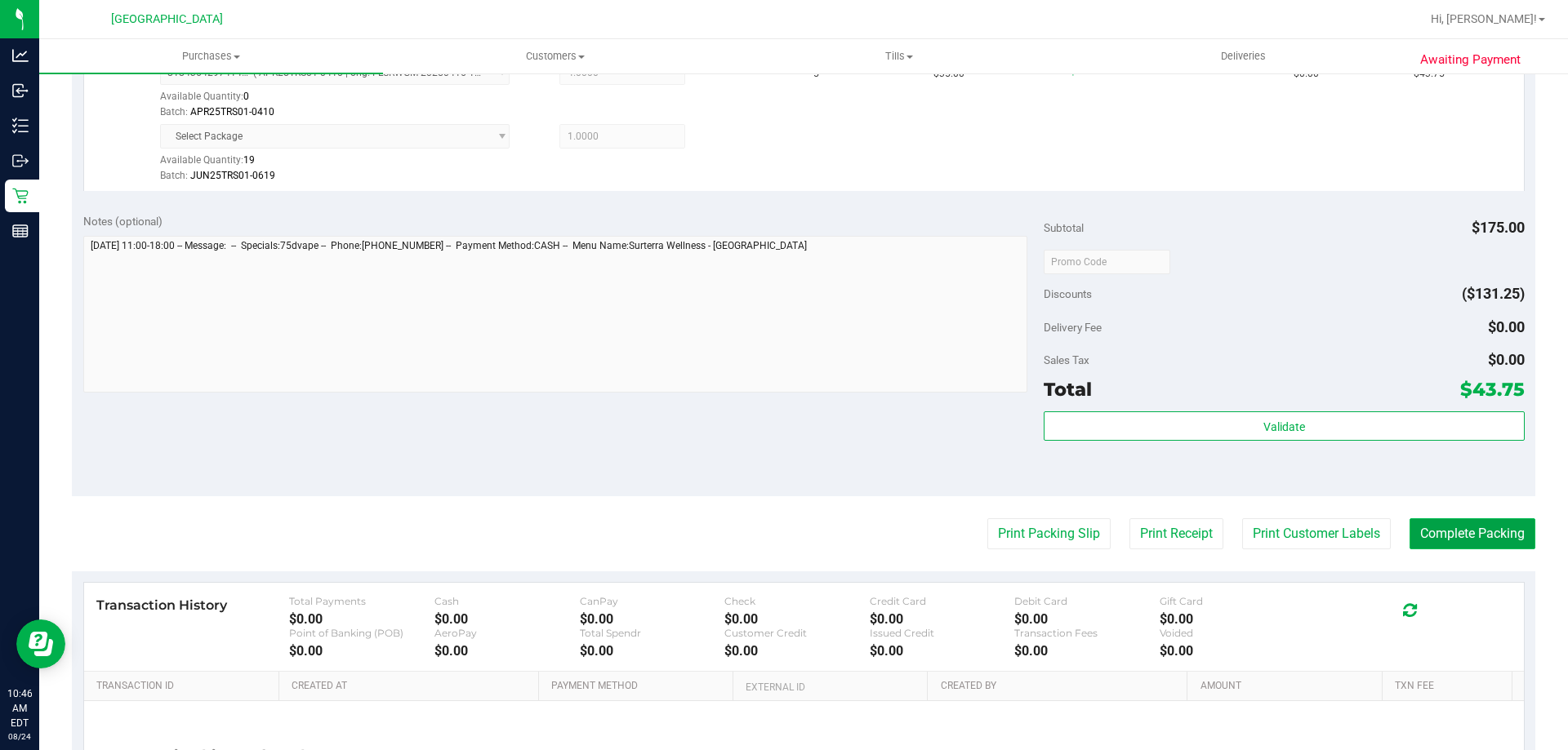
click at [1455, 546] on button "Complete Packing" at bounding box center [1473, 534] width 126 height 31
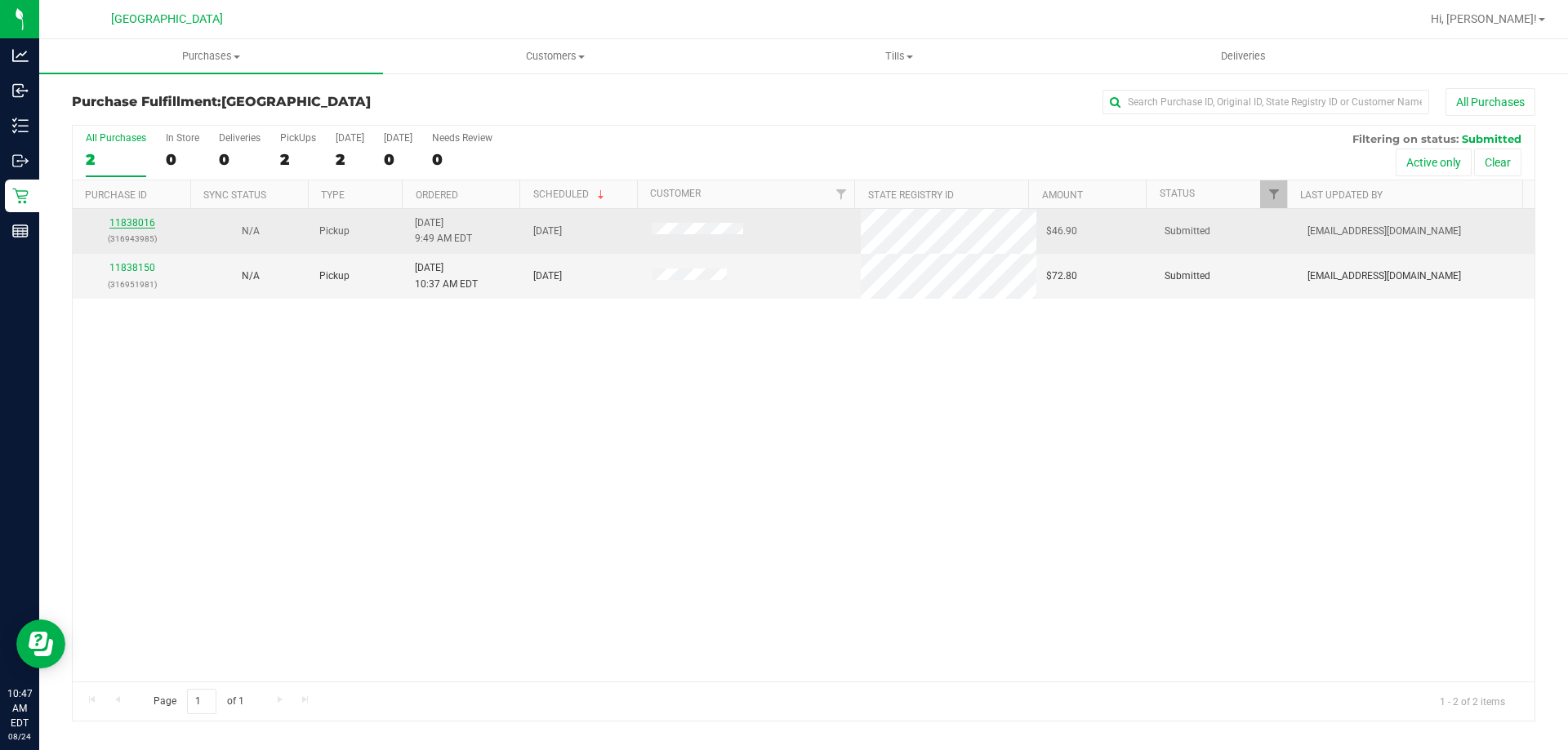
click at [123, 225] on link "11838016" at bounding box center [132, 223] width 46 height 12
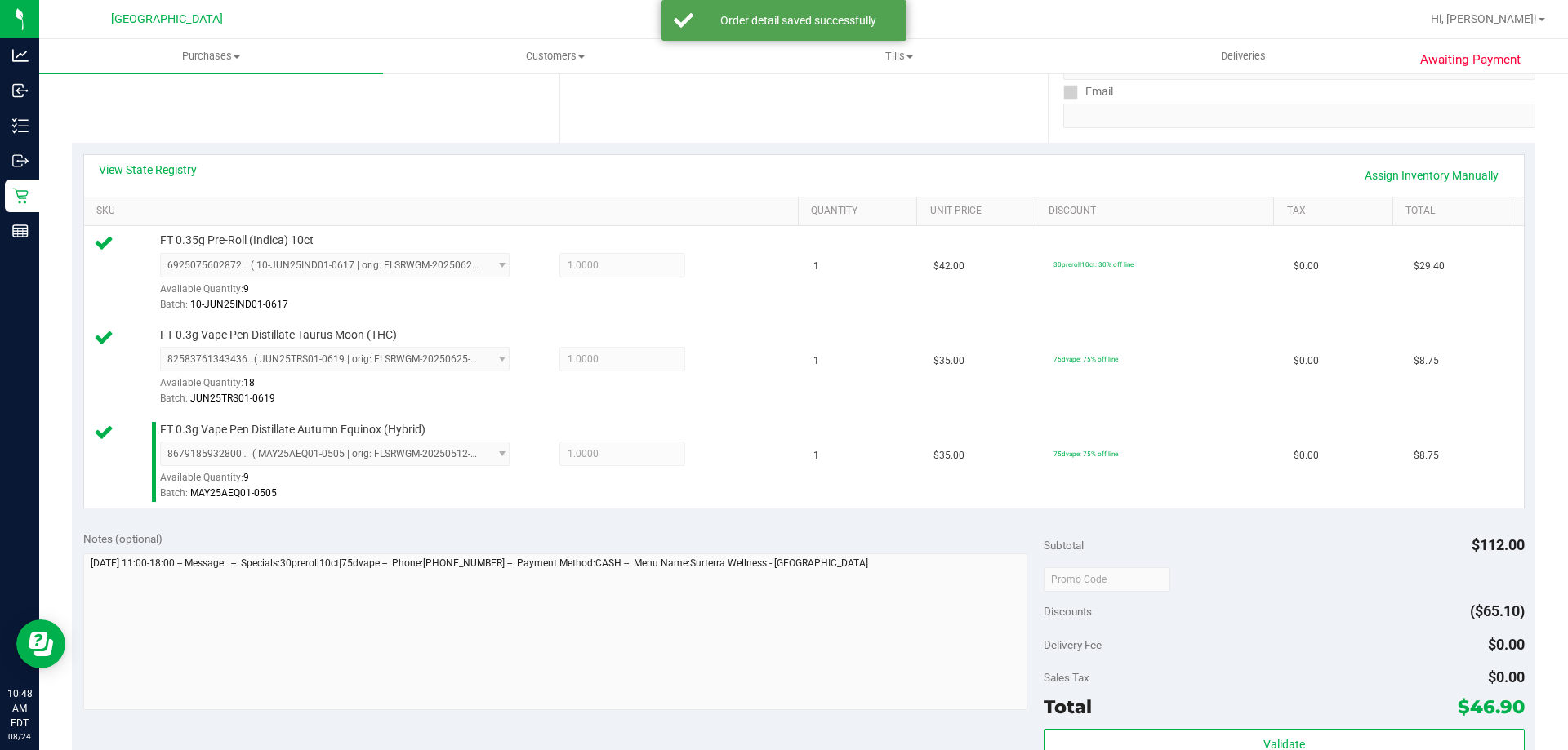
scroll to position [327, 0]
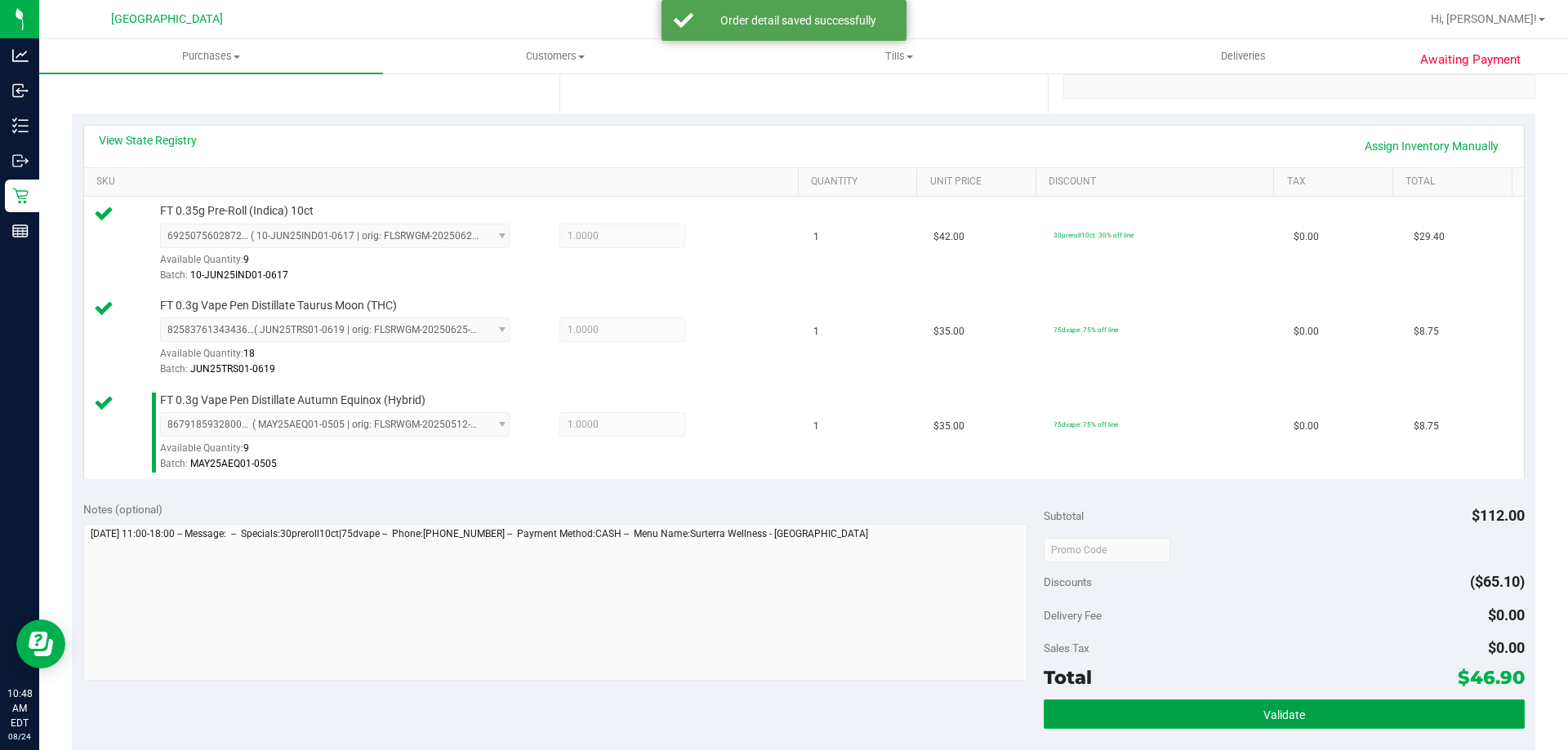
click at [1264, 714] on span "Validate" at bounding box center [1285, 715] width 42 height 13
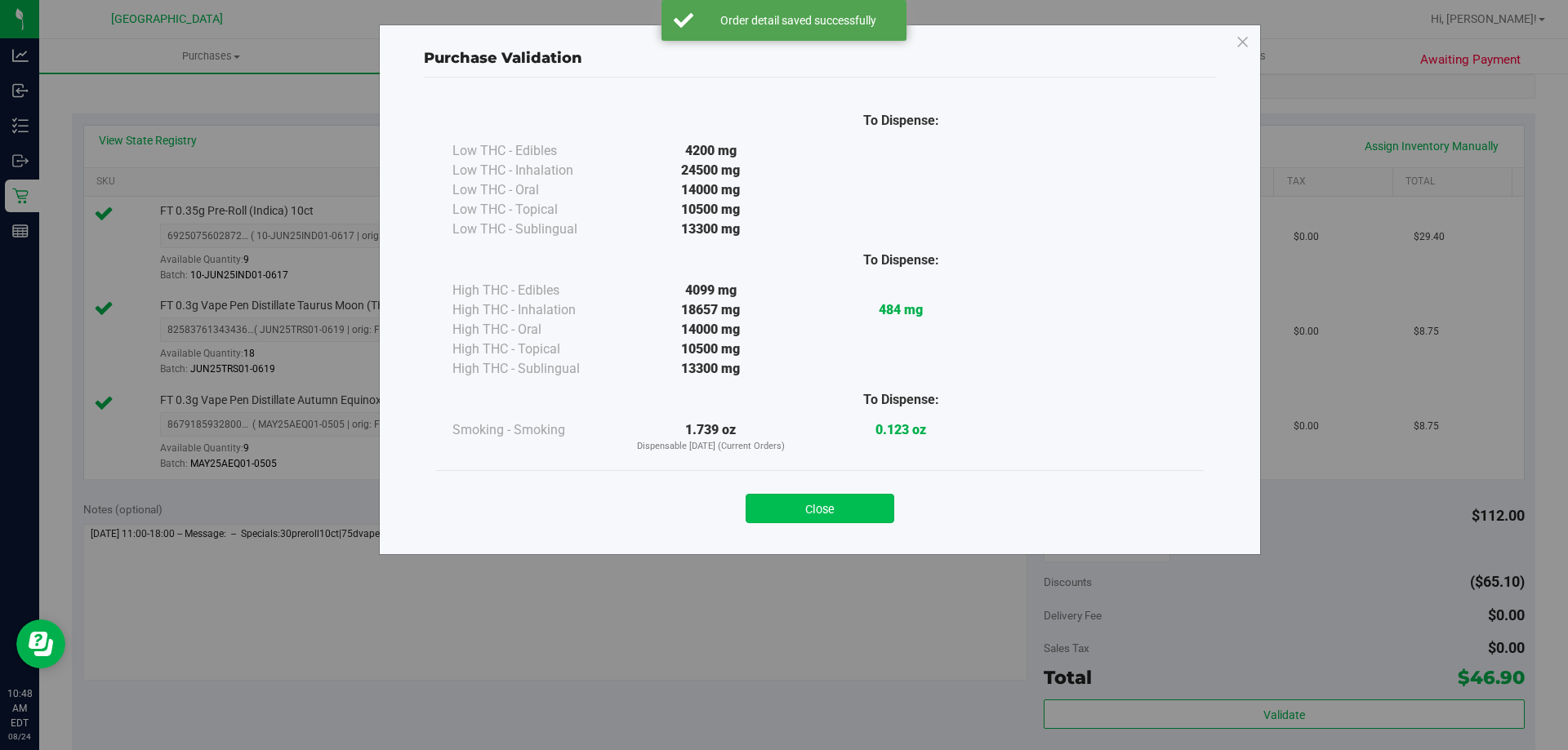
click at [815, 510] on button "Close" at bounding box center [820, 508] width 149 height 29
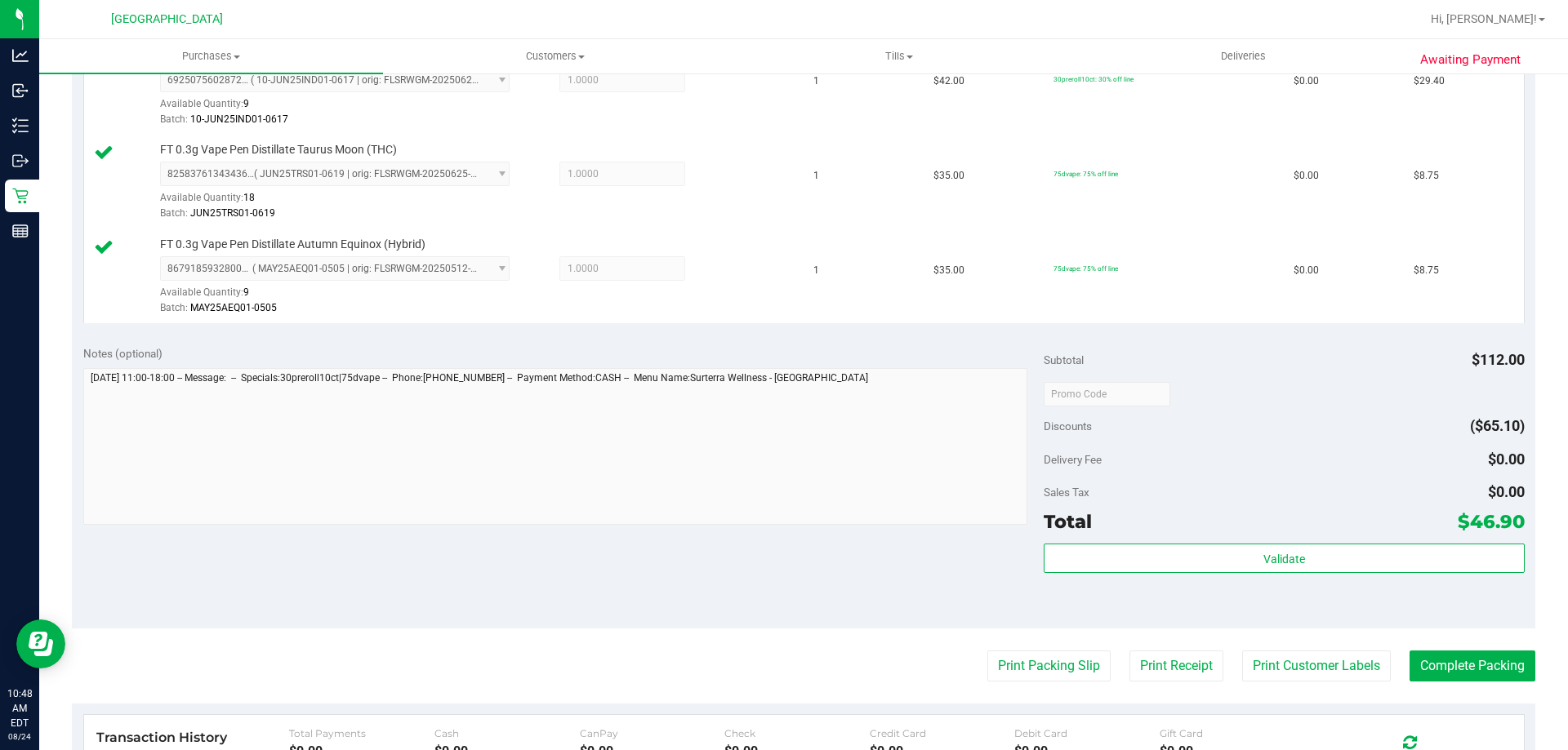
scroll to position [653, 0]
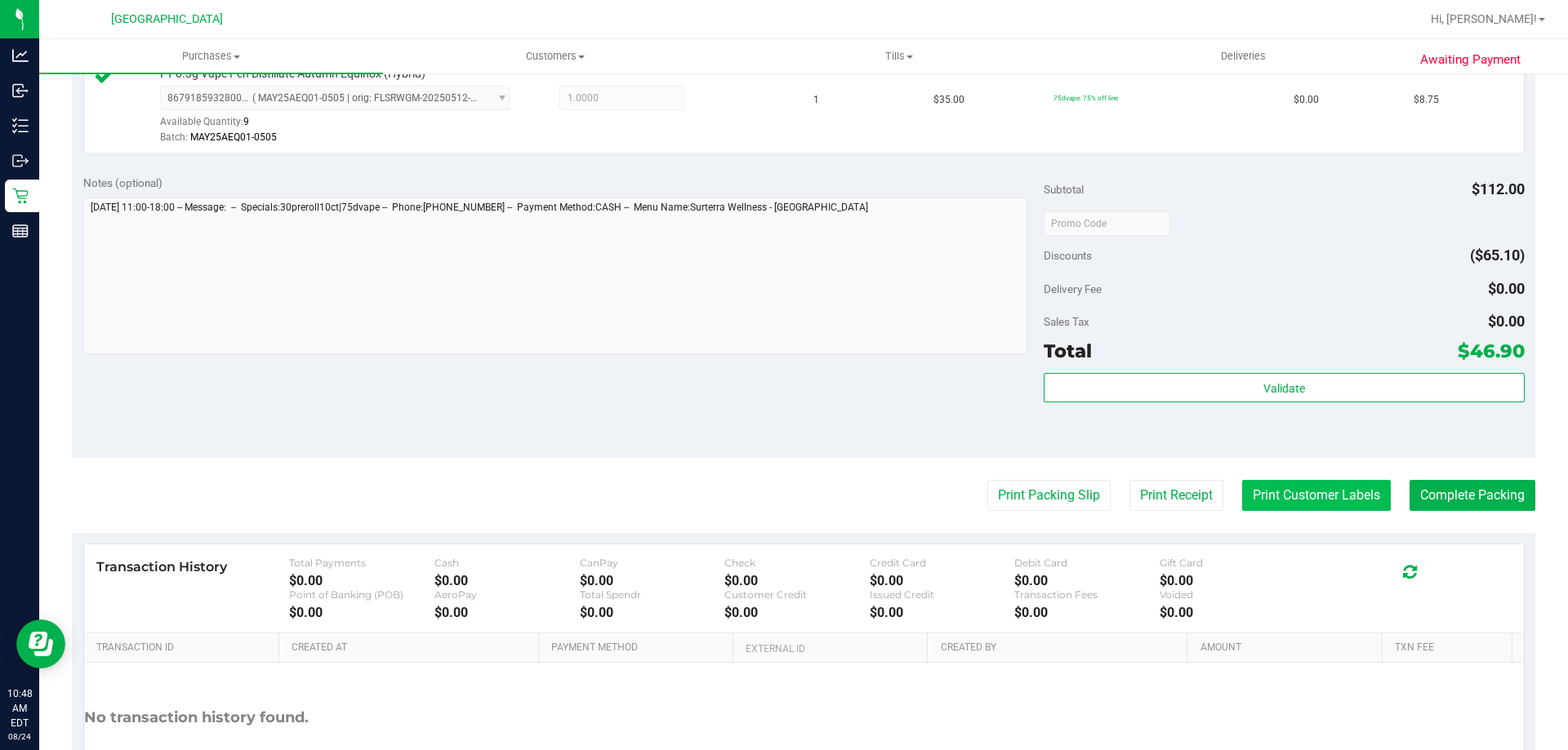
click at [1314, 502] on button "Print Customer Labels" at bounding box center [1316, 495] width 149 height 31
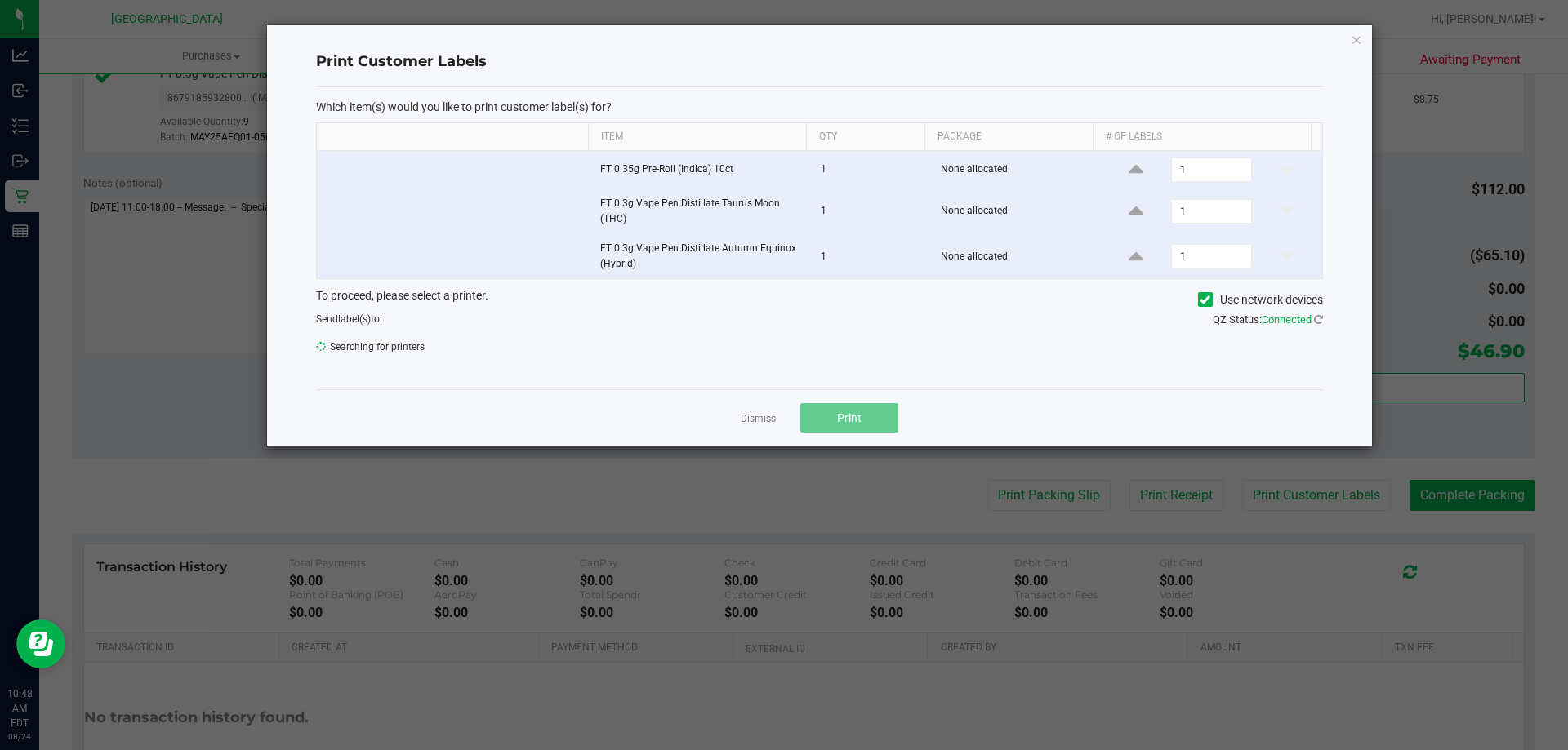
click at [833, 422] on button "Print" at bounding box center [849, 418] width 98 height 29
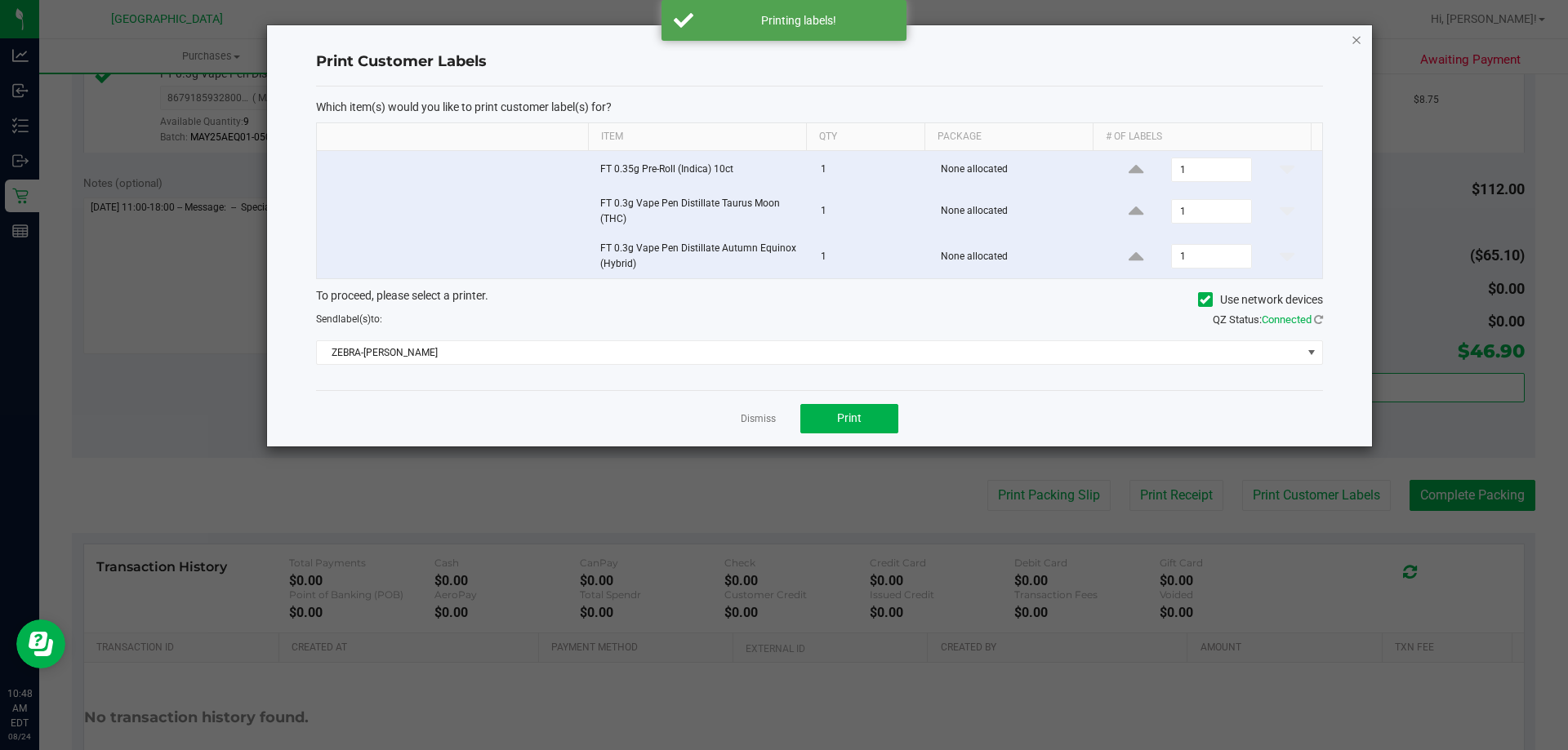
click at [1357, 39] on icon "button" at bounding box center [1356, 38] width 12 height 19
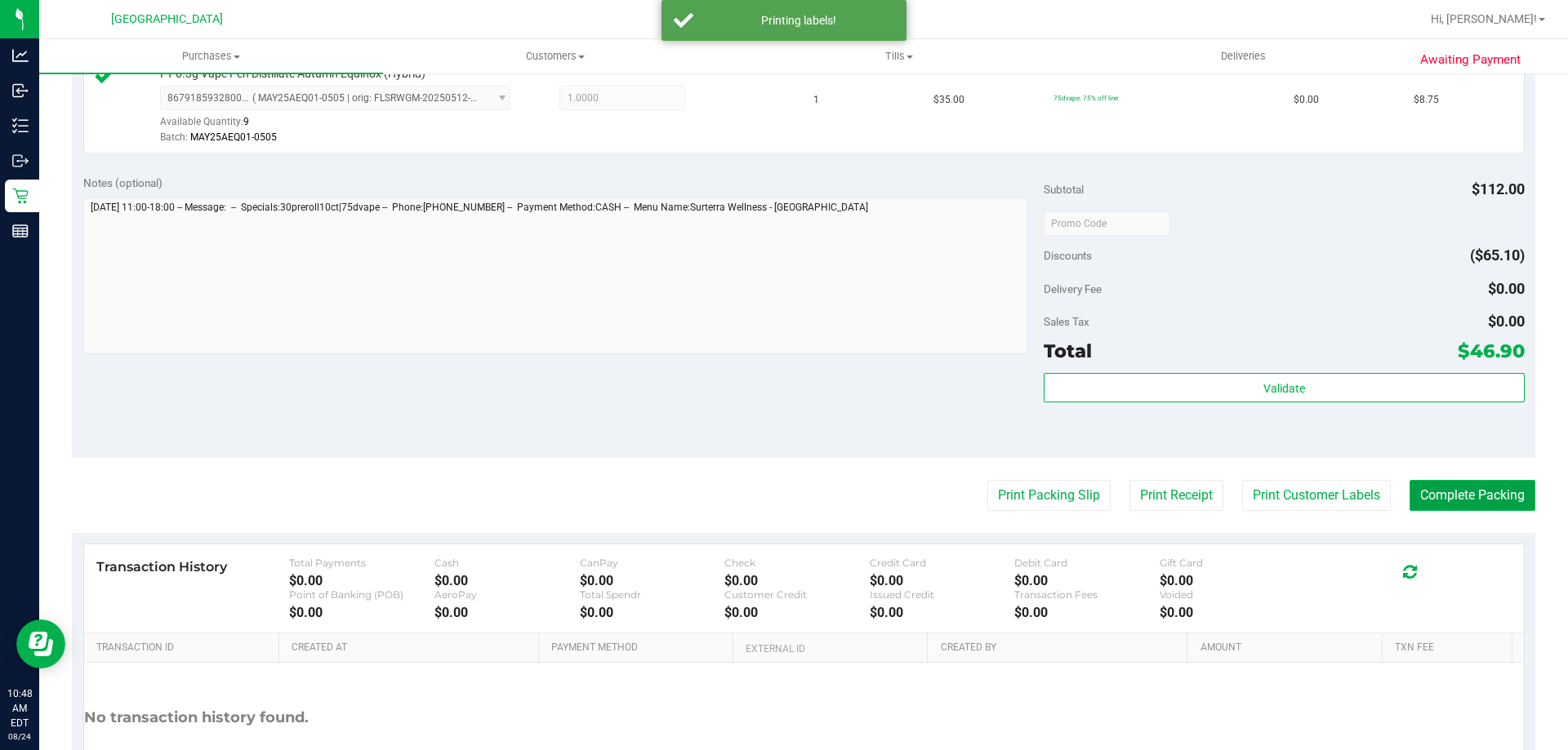
click at [1489, 483] on button "Complete Packing" at bounding box center [1473, 495] width 126 height 31
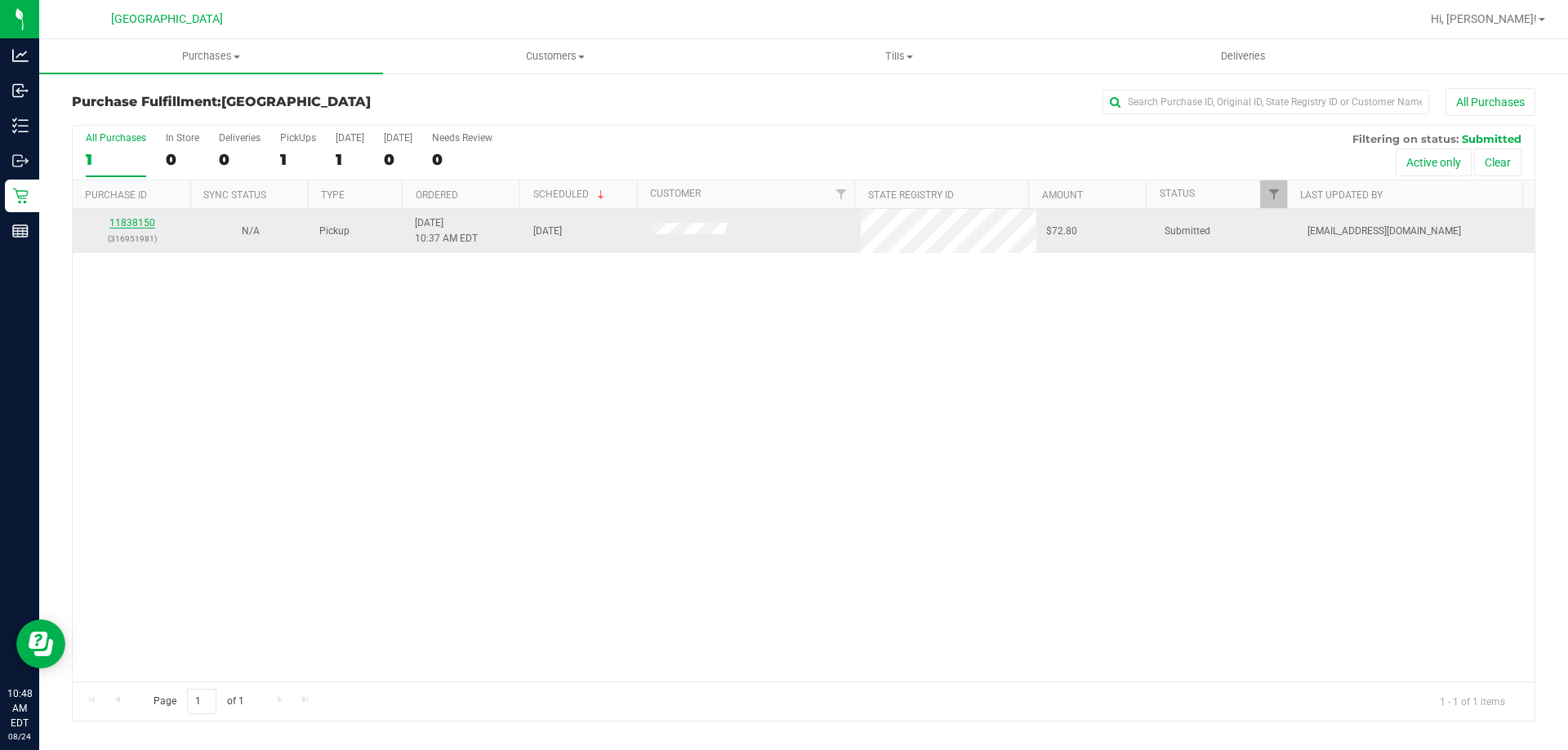
click at [150, 220] on link "11838150" at bounding box center [132, 223] width 46 height 12
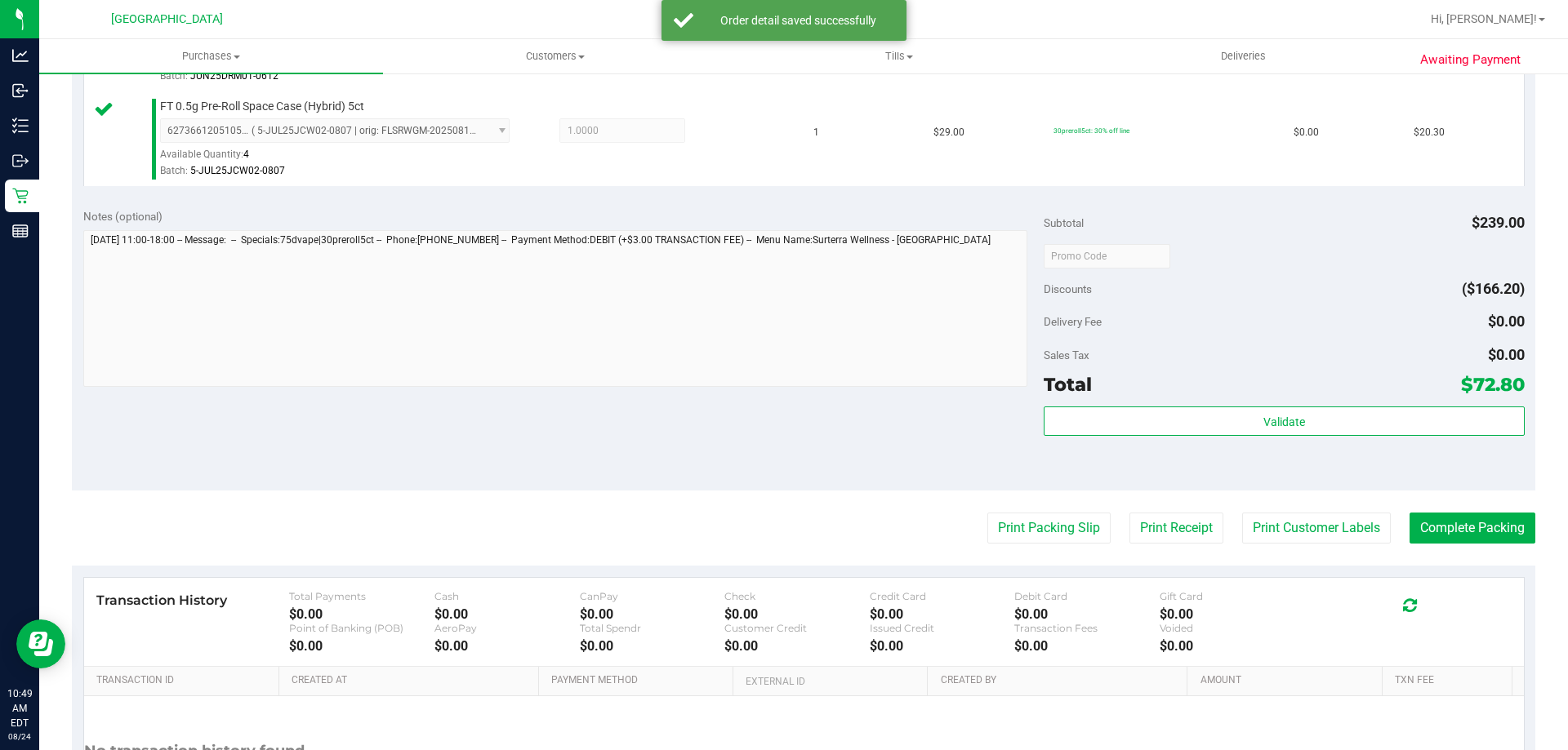
scroll to position [734, 0]
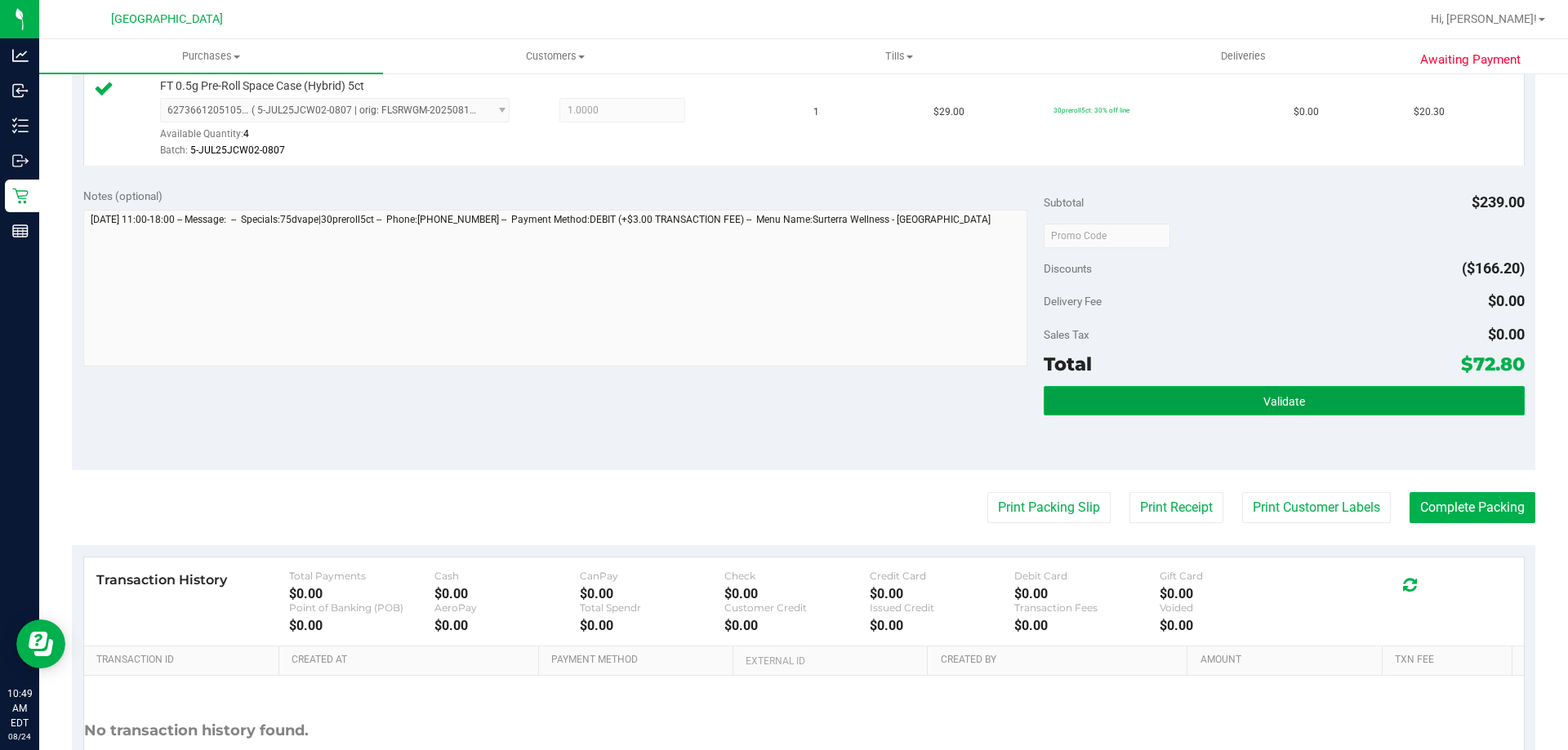
click at [1163, 393] on button "Validate" at bounding box center [1284, 401] width 480 height 29
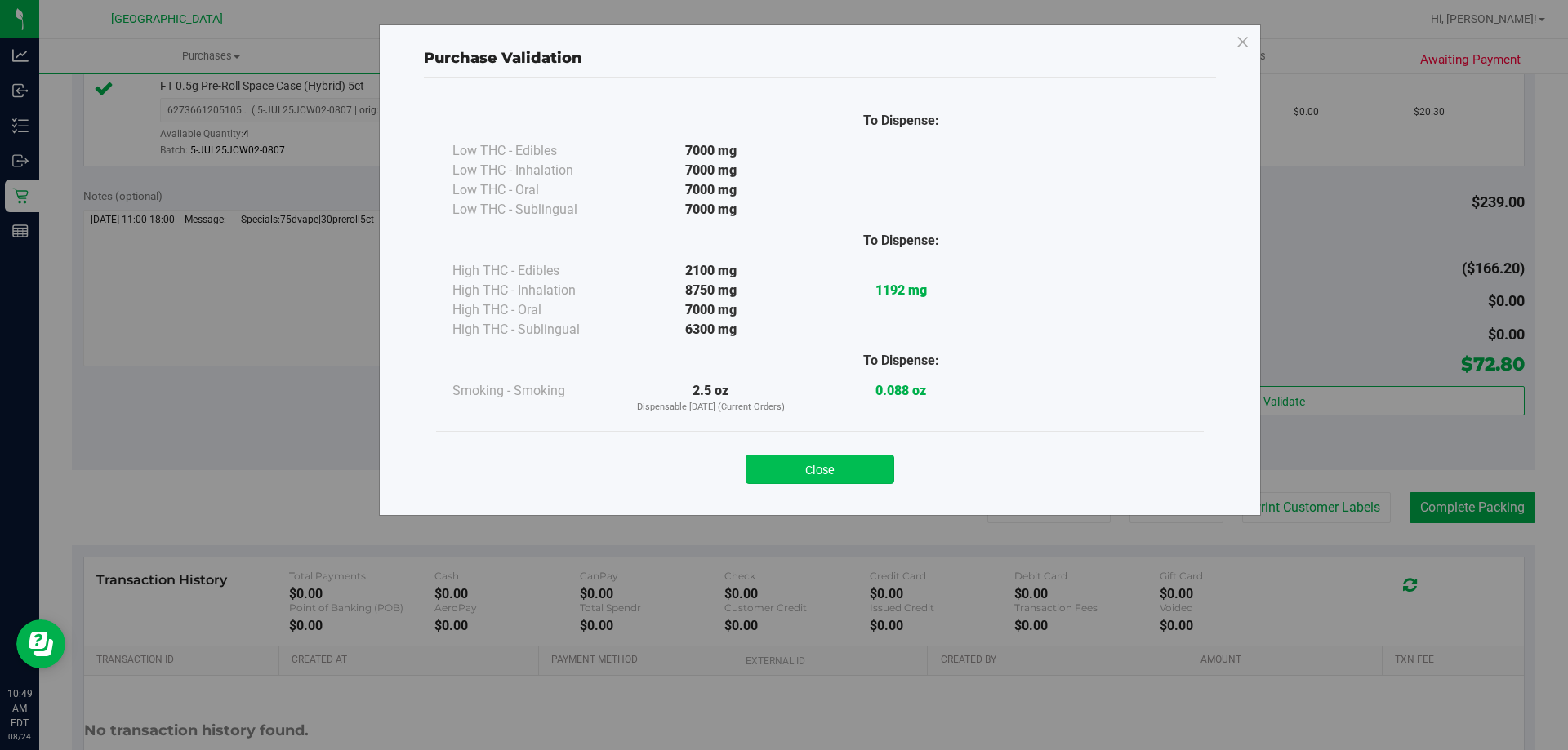
drag, startPoint x: 841, startPoint y: 464, endPoint x: 1076, endPoint y: 498, distance: 237.4
click at [841, 464] on button "Close" at bounding box center [820, 470] width 149 height 29
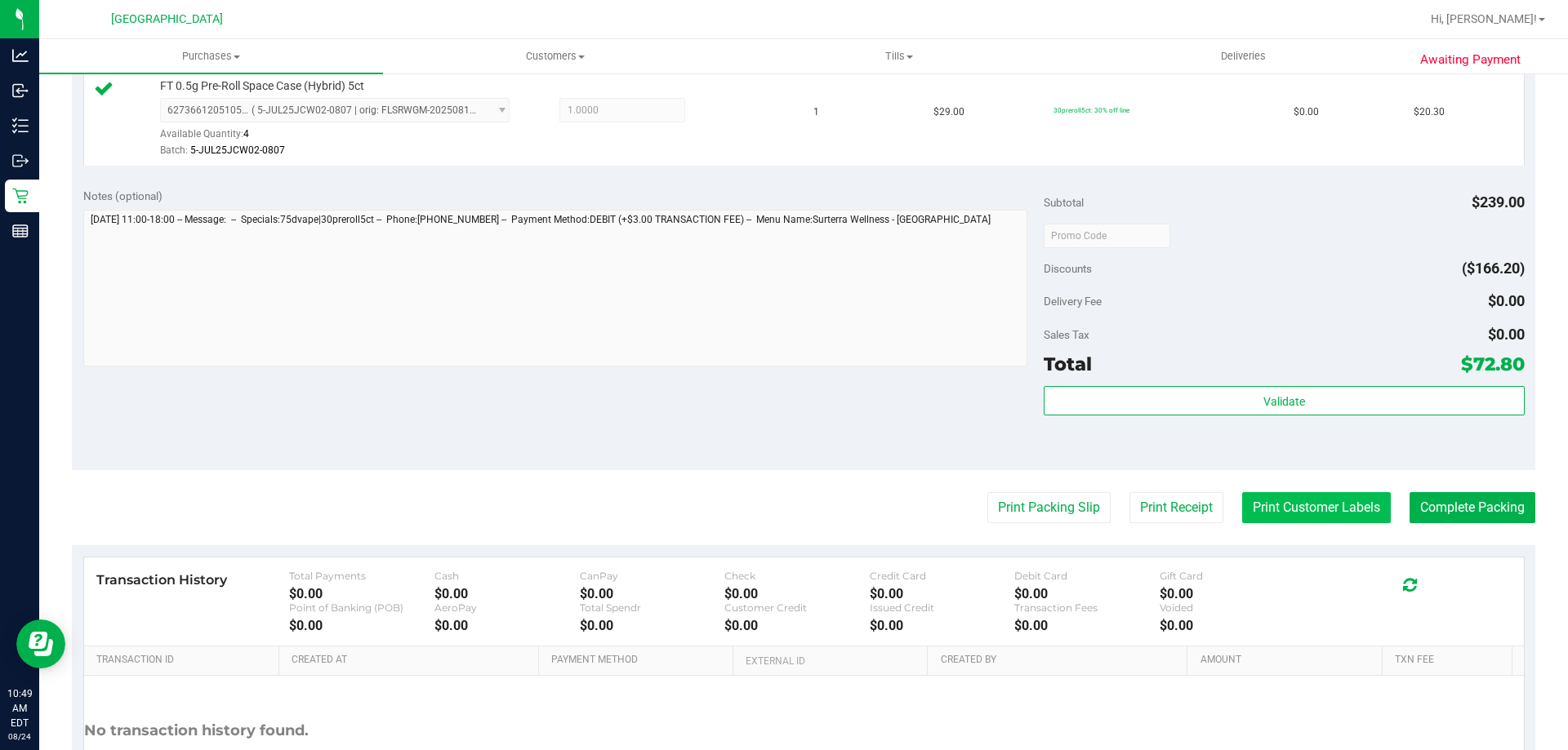
click at [1291, 513] on button "Print Customer Labels" at bounding box center [1316, 508] width 149 height 31
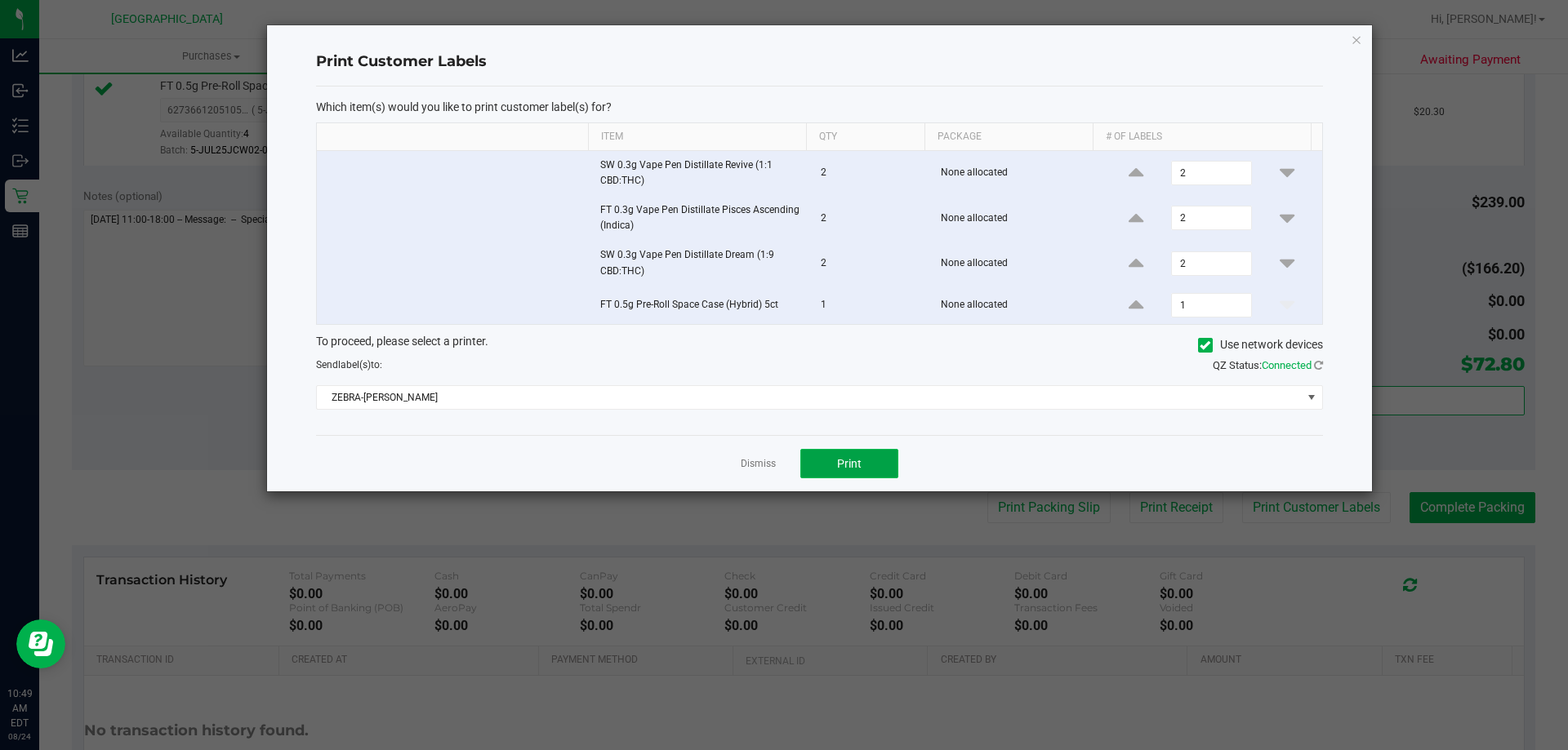
click at [843, 475] on button "Print" at bounding box center [849, 464] width 98 height 29
click at [1350, 43] on div "Print Customer Labels Which item(s) would you like to print customer label(s) f…" at bounding box center [820, 258] width 1105 height 466
click at [1354, 43] on icon "button" at bounding box center [1356, 38] width 12 height 19
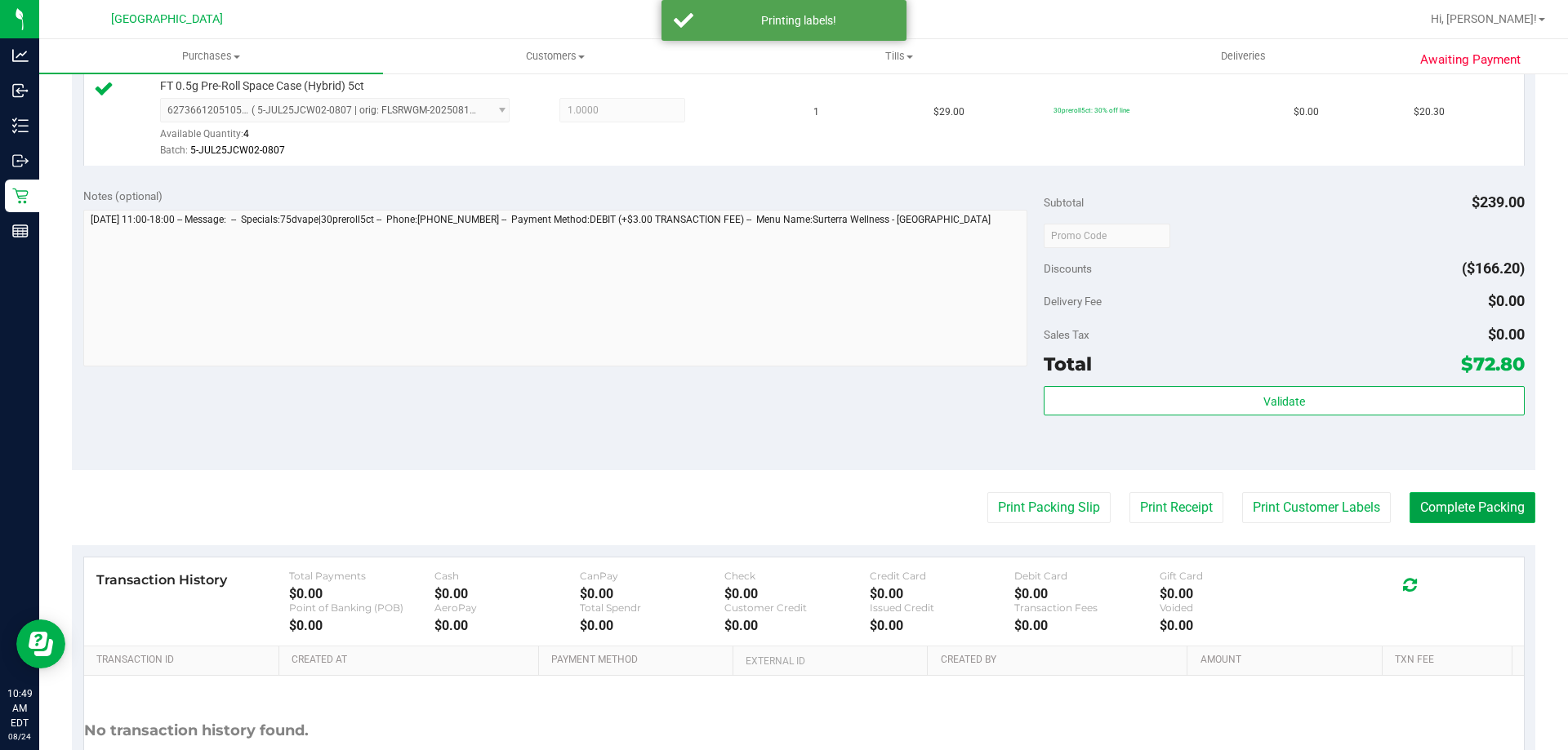
click at [1438, 509] on button "Complete Packing" at bounding box center [1473, 508] width 126 height 31
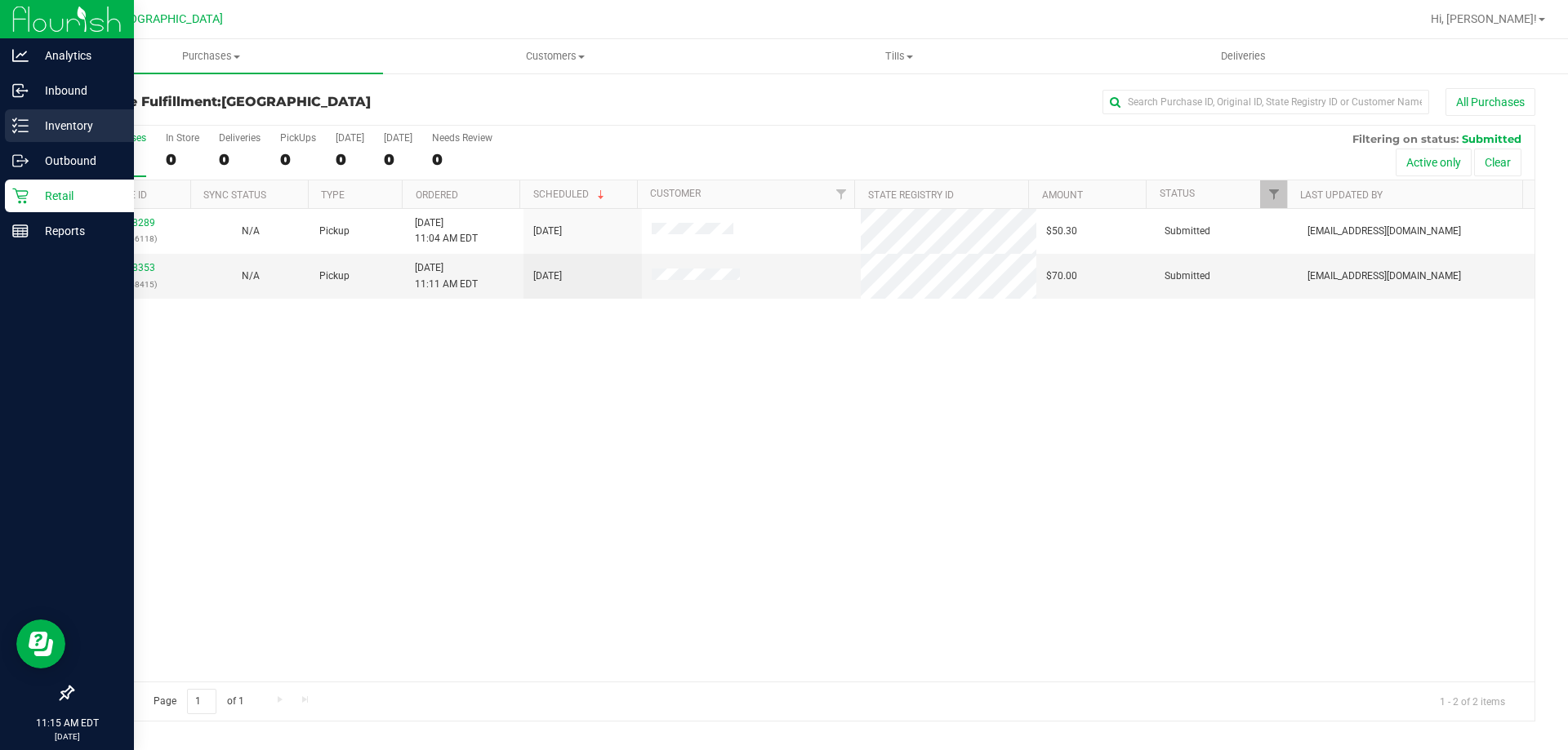
click at [49, 127] on p "Inventory" at bounding box center [77, 125] width 98 height 19
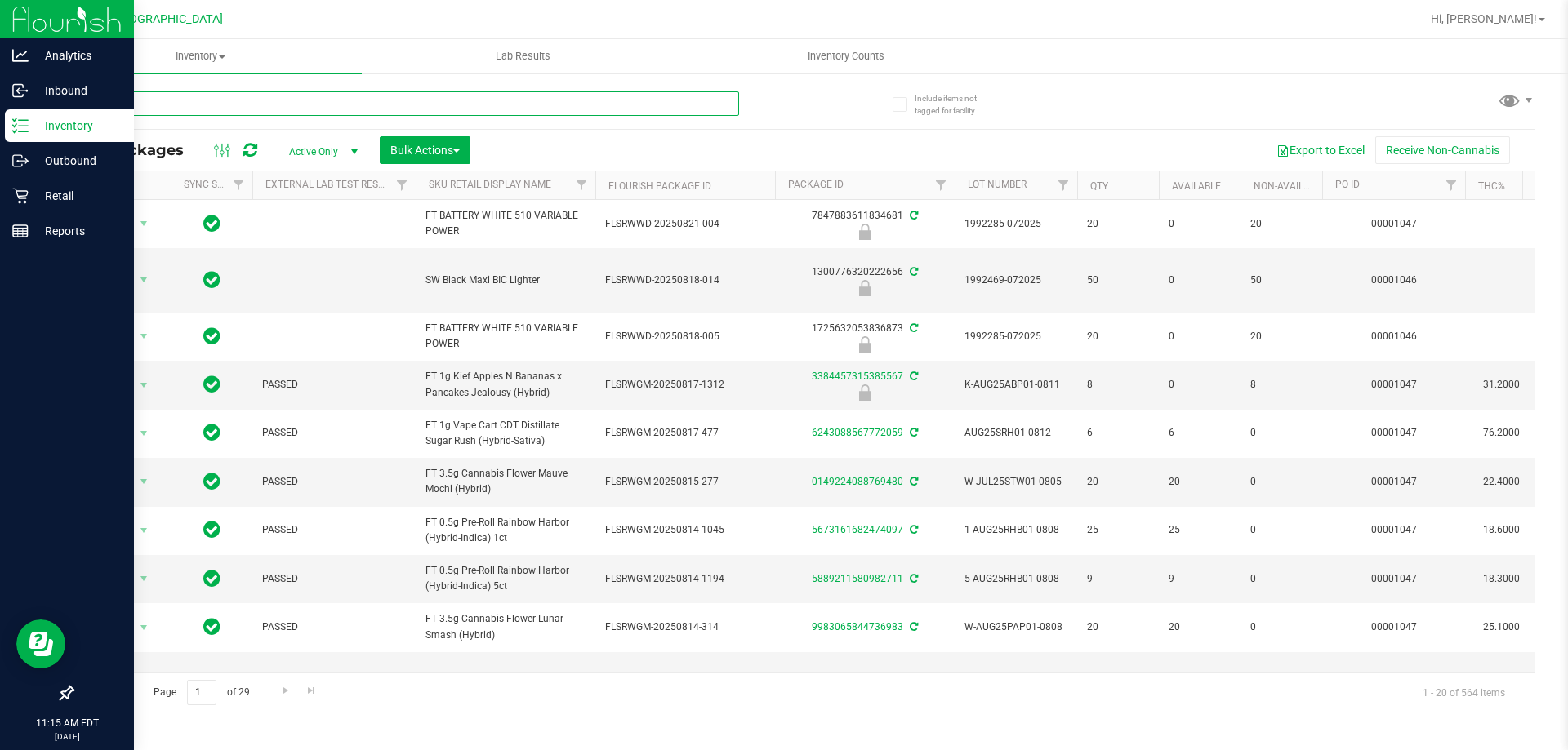
click at [281, 109] on input "text" at bounding box center [405, 103] width 667 height 25
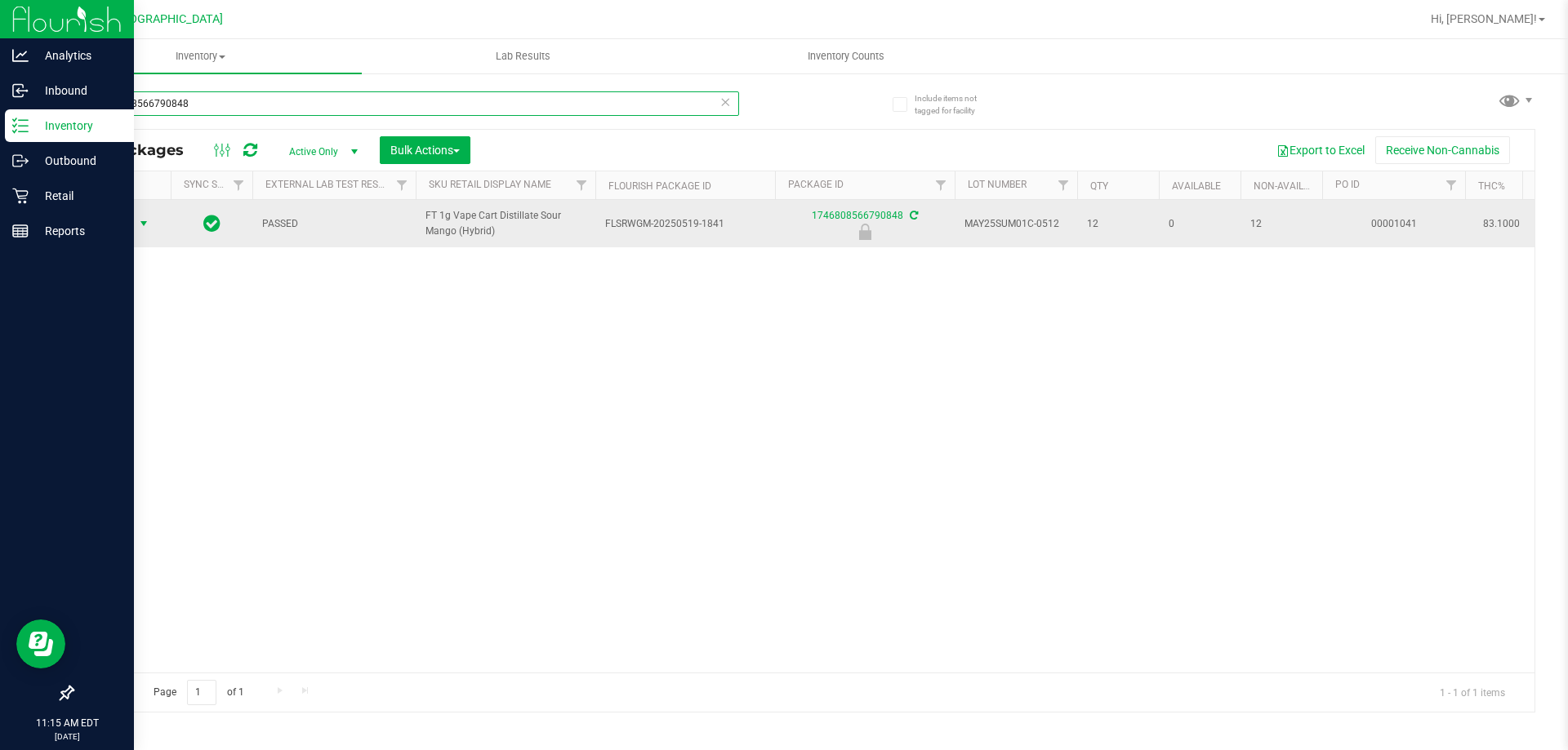
type input "1746808566790848"
click at [113, 230] on span "Action" at bounding box center [111, 224] width 44 height 23
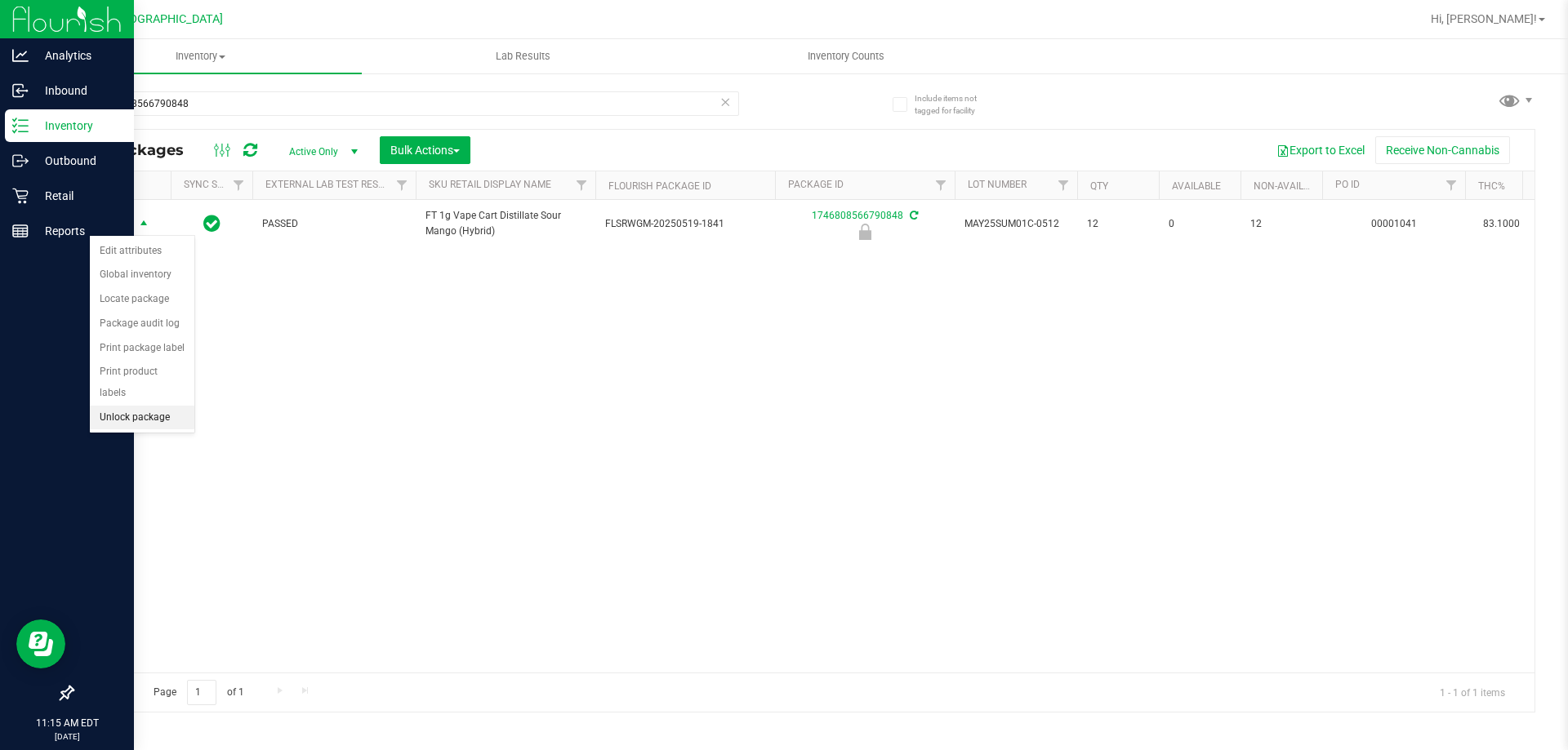
click at [141, 406] on li "Unlock package" at bounding box center [141, 418] width 105 height 25
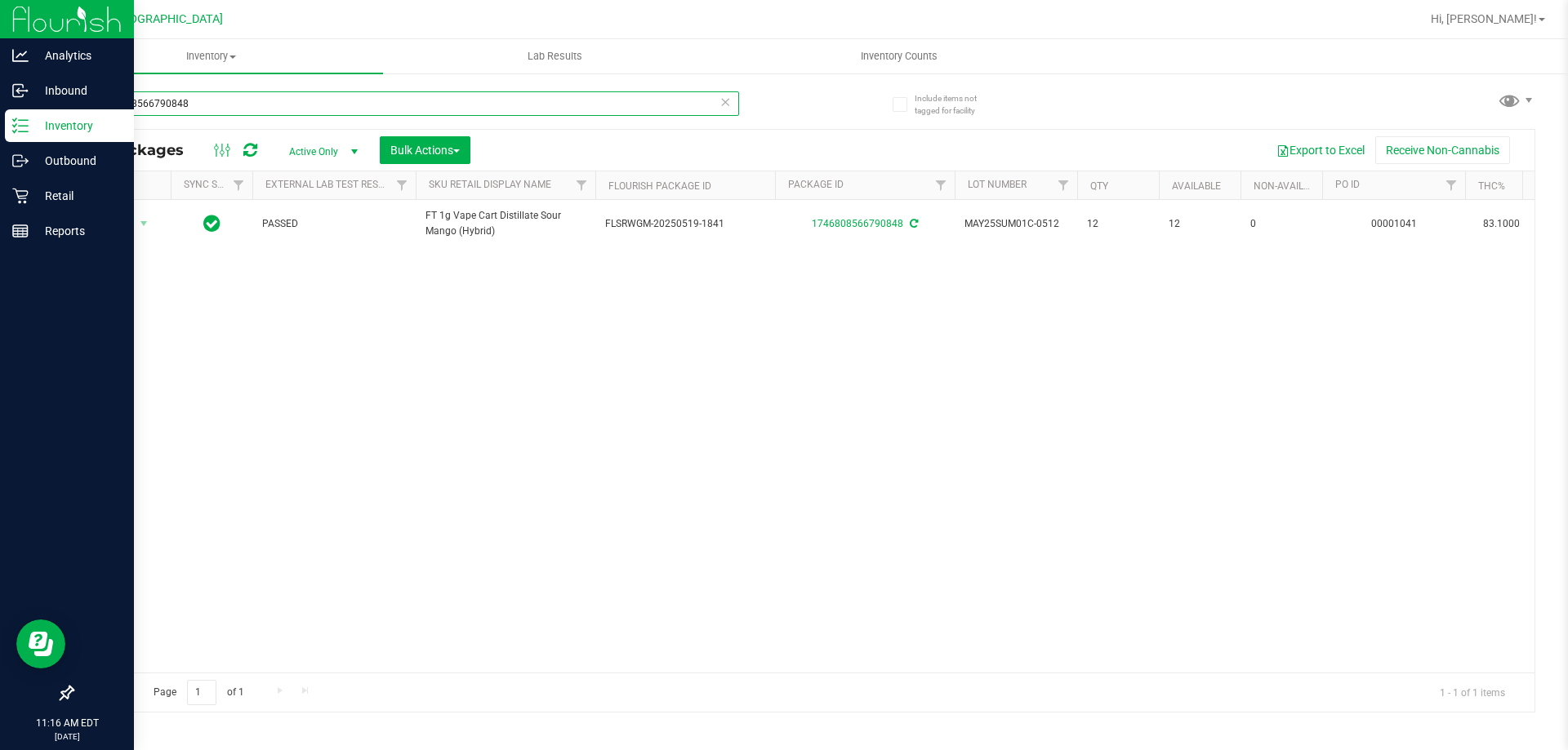
drag, startPoint x: 284, startPoint y: 98, endPoint x: 0, endPoint y: -99, distance: 345.6
click at [0, 0] on html "Analytics Inbound Inventory Outbound Retail Reports 11:16 AM EDT 08/24/2025 08/…" at bounding box center [784, 375] width 1568 height 750
type input "8108987286577542"
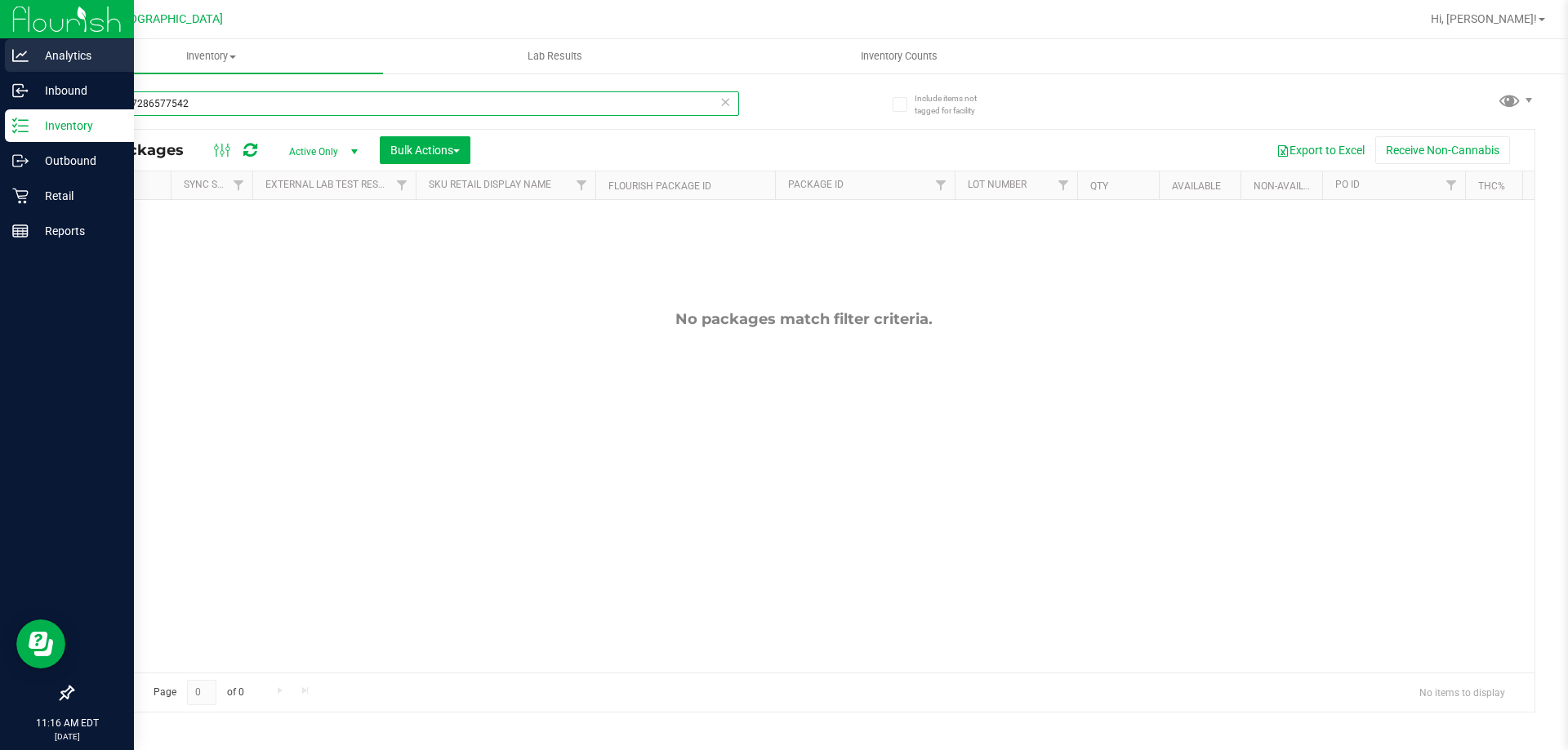
drag, startPoint x: 432, startPoint y: 109, endPoint x: 0, endPoint y: 60, distance: 434.8
click at [0, 60] on div "Analytics Inbound Inventory Outbound Retail Reports 11:16 AM EDT 08/24/2025 08/…" at bounding box center [784, 375] width 1568 height 750
type input "8108987286577542"
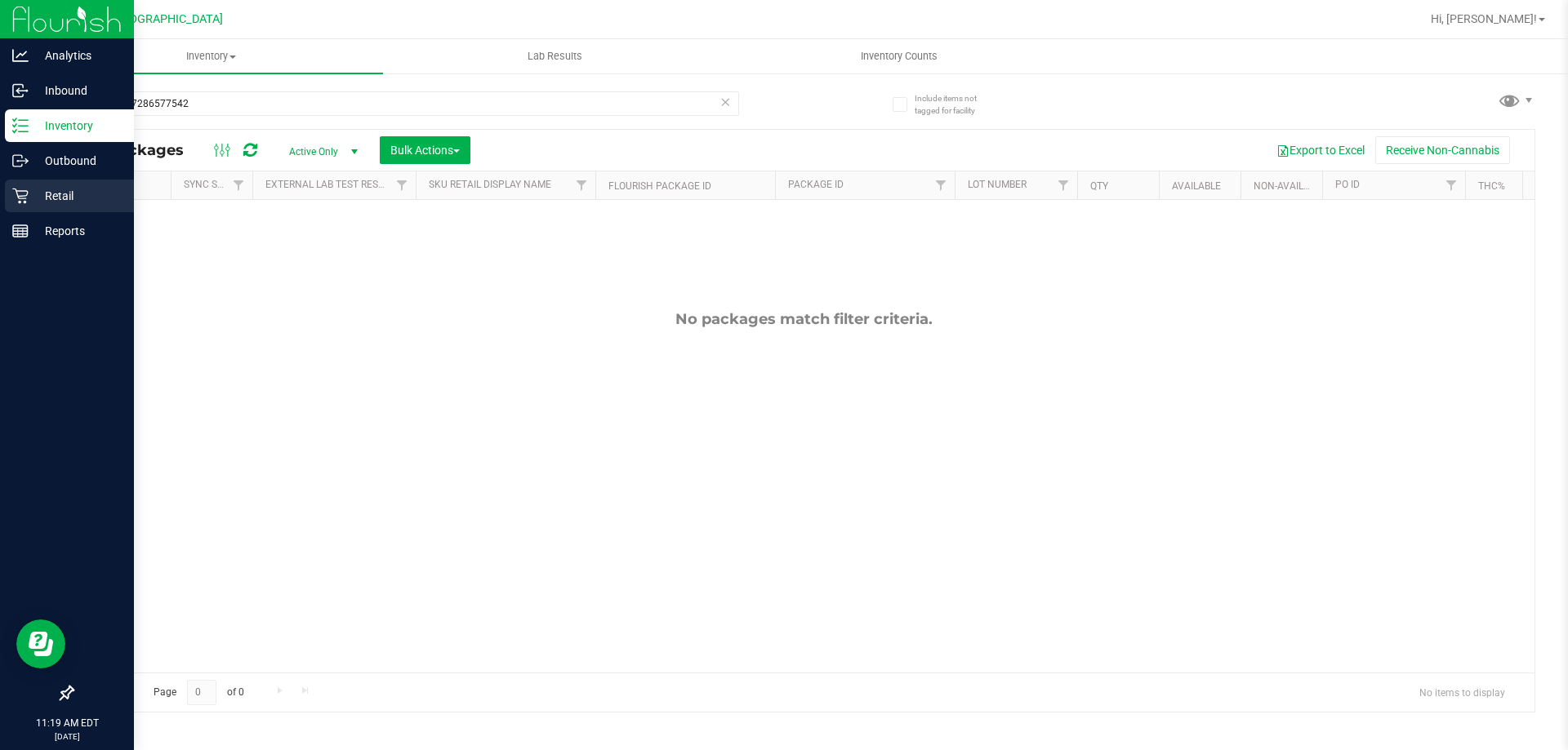
click at [45, 206] on div "Retail" at bounding box center [68, 196] width 129 height 33
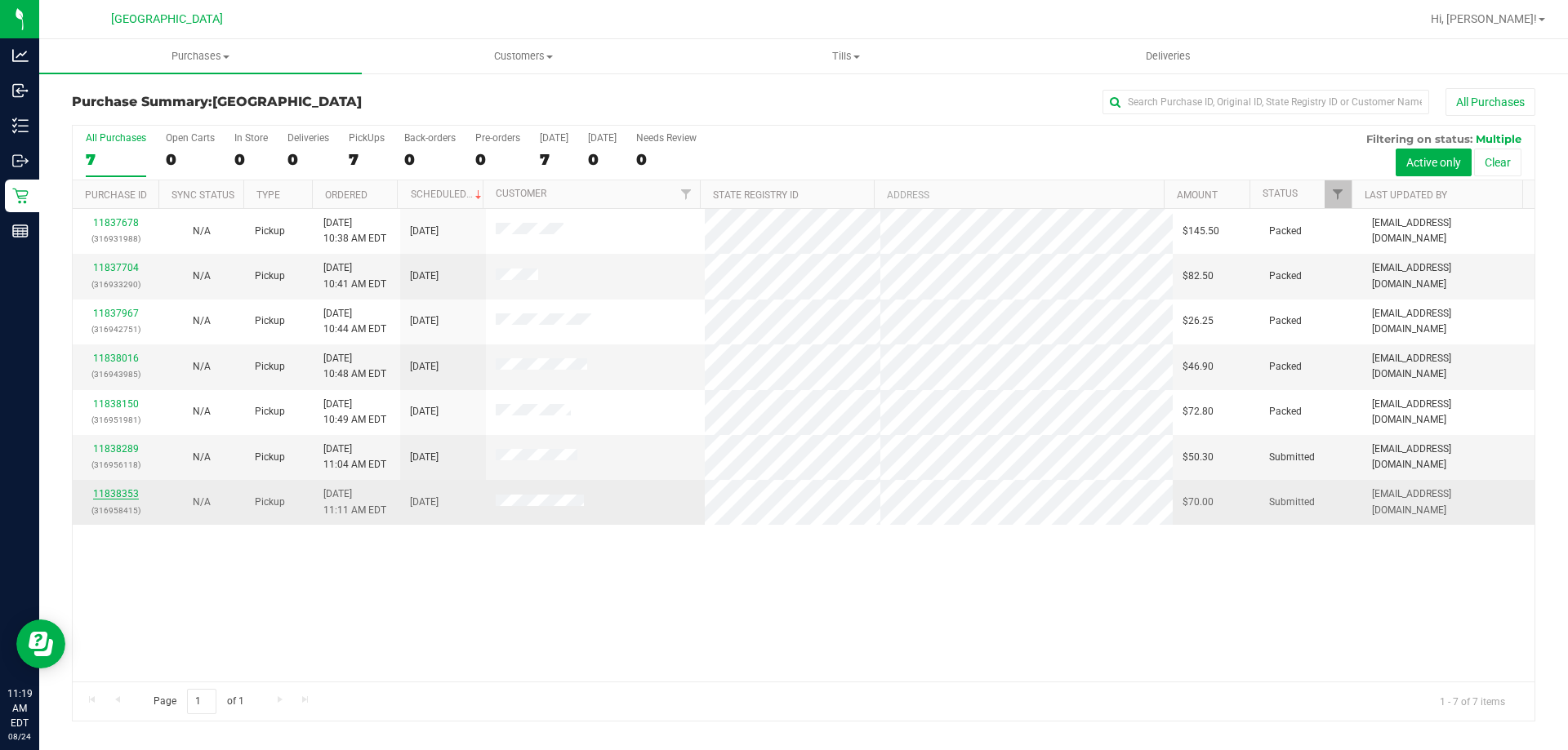
click at [122, 493] on link "11838353" at bounding box center [116, 494] width 46 height 12
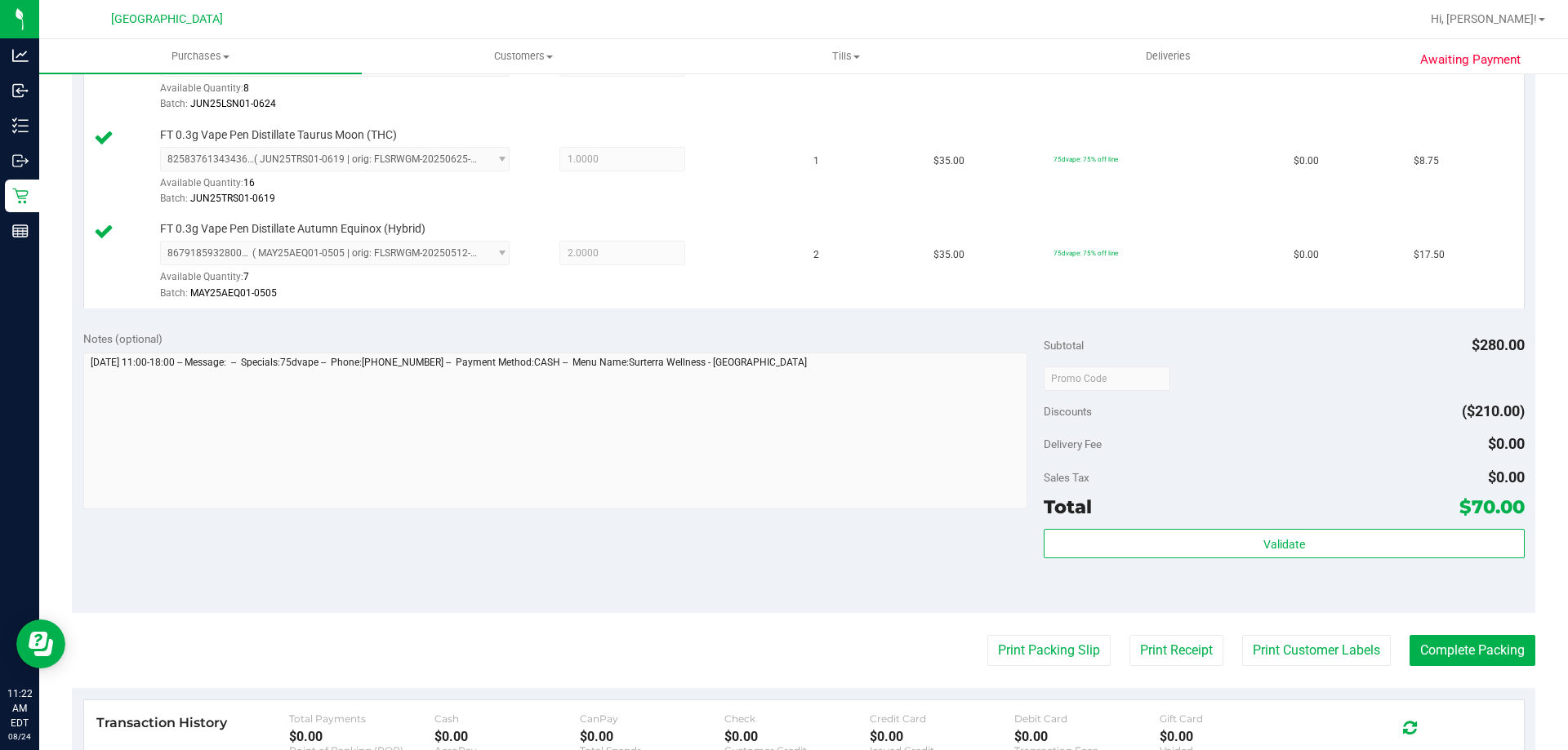
scroll to position [653, 0]
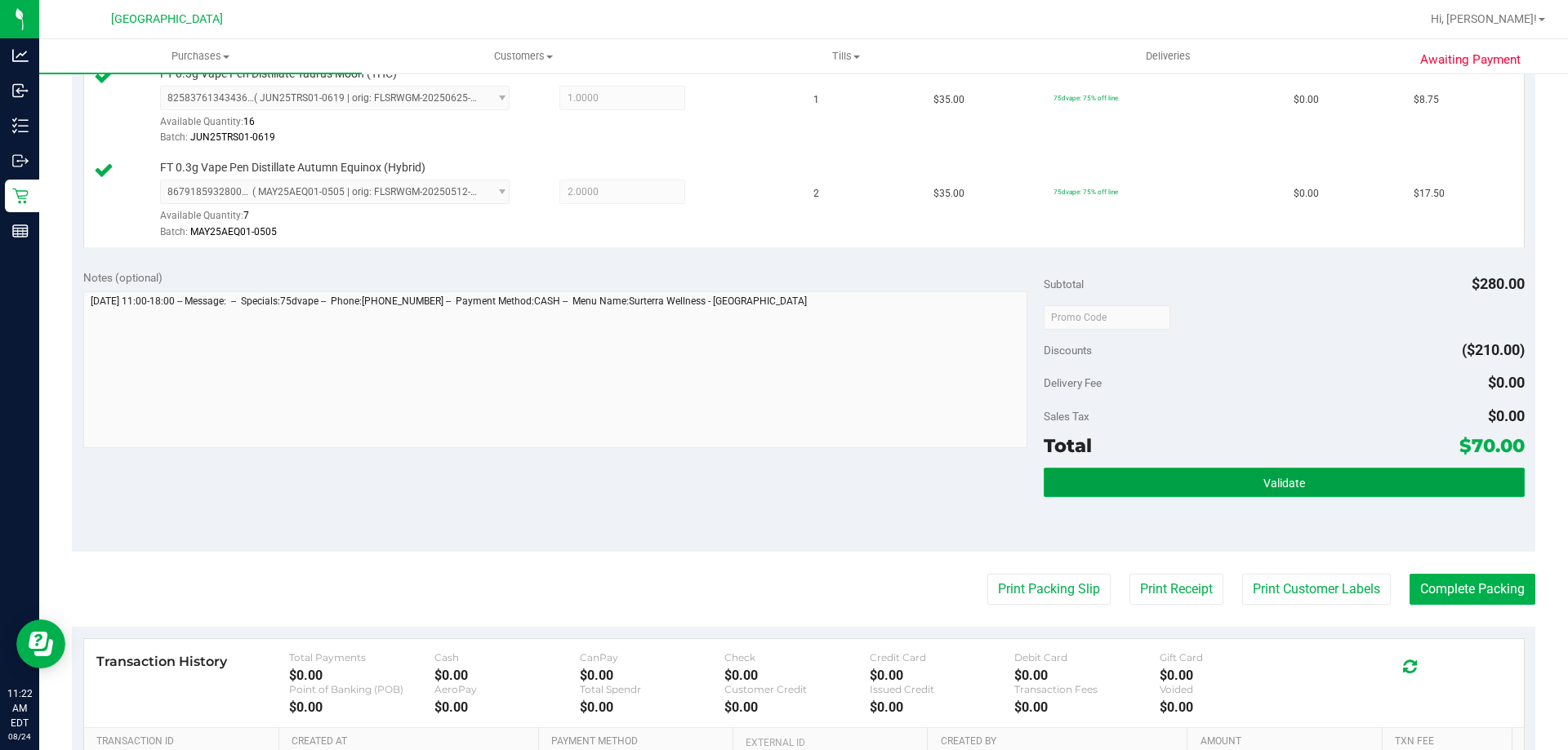
click at [1264, 486] on span "Validate" at bounding box center [1285, 484] width 42 height 13
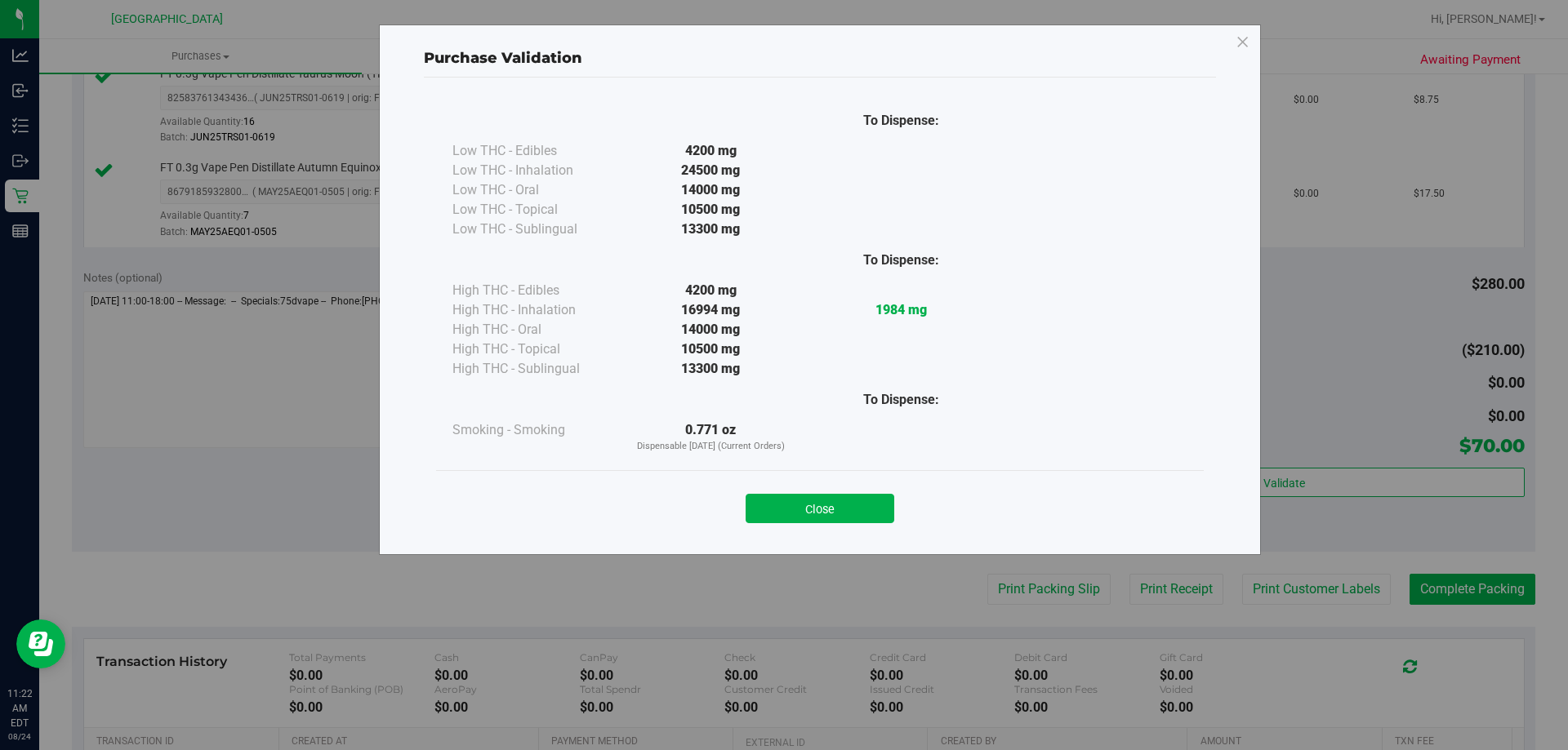
drag, startPoint x: 825, startPoint y: 509, endPoint x: 1265, endPoint y: 514, distance: 440.0
click at [828, 508] on button "Close" at bounding box center [820, 508] width 149 height 29
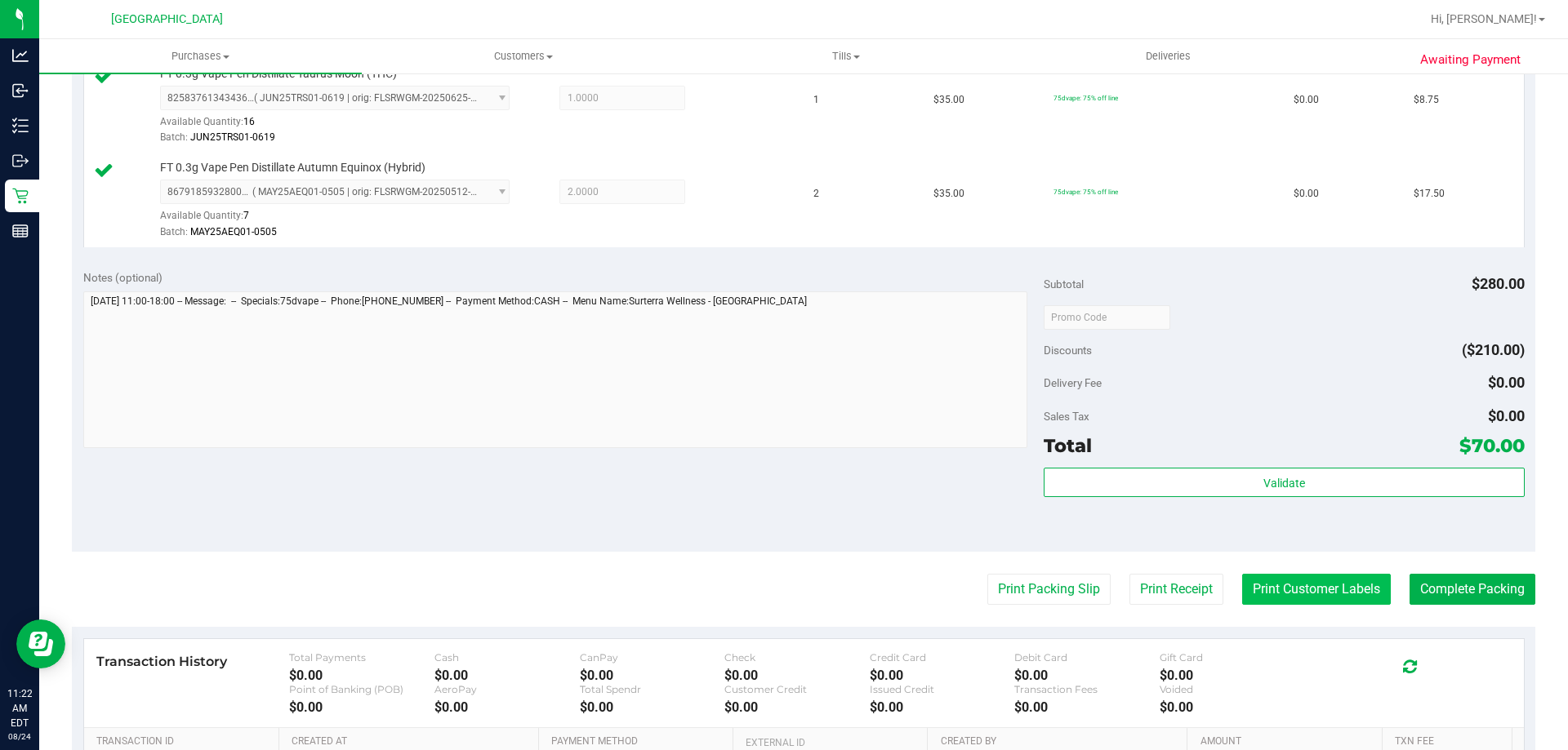
click at [1288, 575] on button "Print Customer Labels" at bounding box center [1316, 589] width 149 height 31
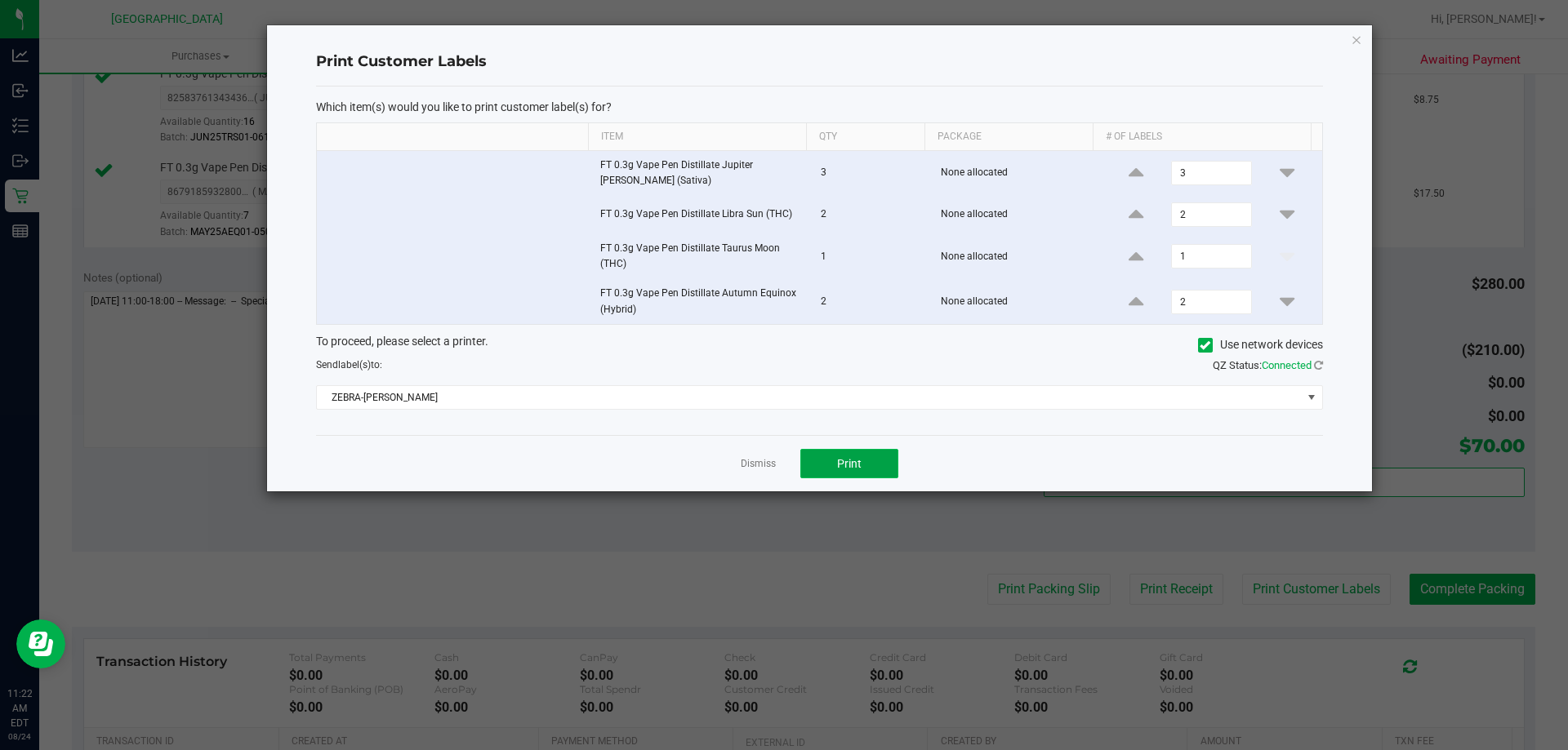
click at [885, 474] on button "Print" at bounding box center [849, 464] width 98 height 29
click at [1354, 40] on icon "button" at bounding box center [1356, 38] width 12 height 19
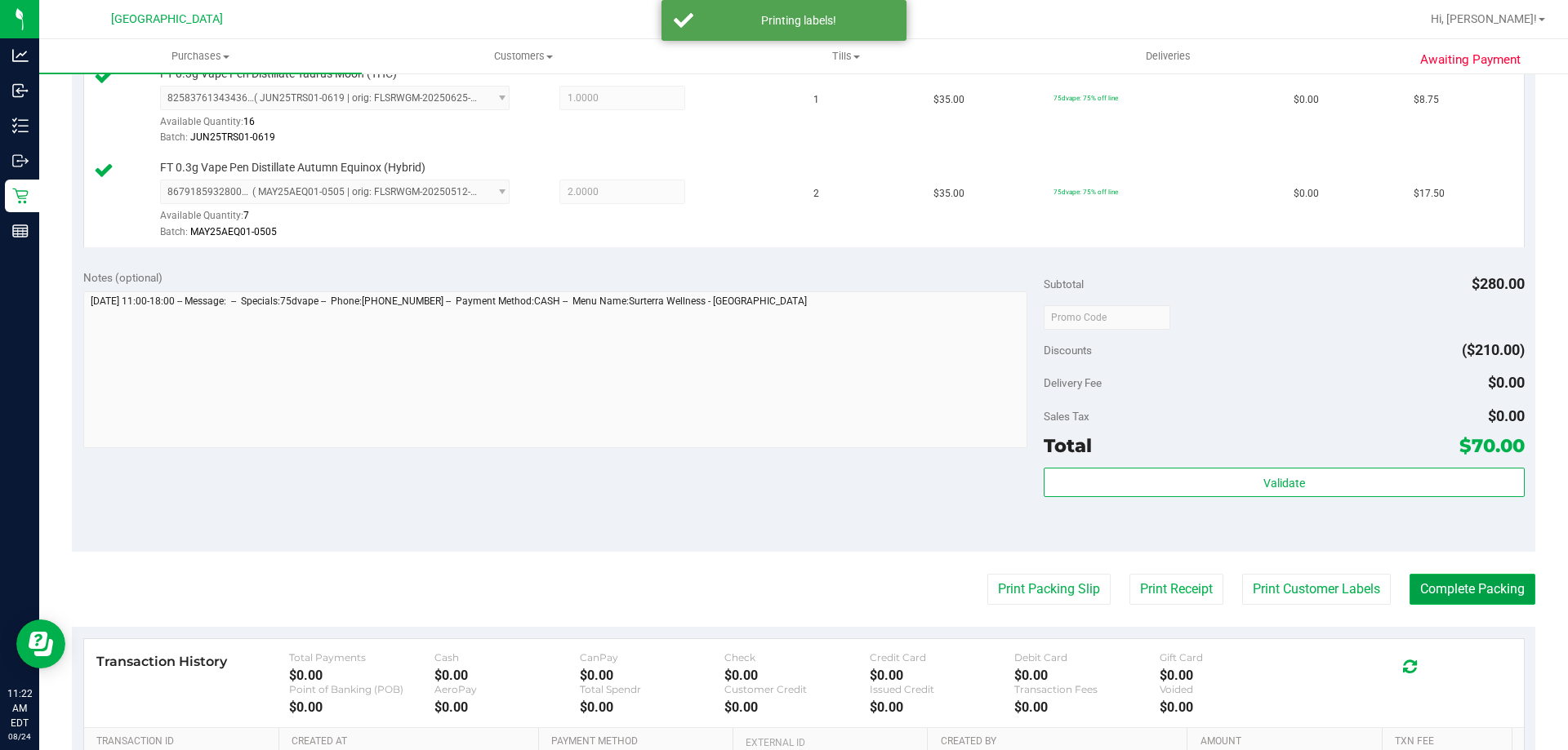
click at [1416, 592] on button "Complete Packing" at bounding box center [1473, 589] width 126 height 31
click at [1413, 591] on button "Complete Packing" at bounding box center [1466, 589] width 139 height 31
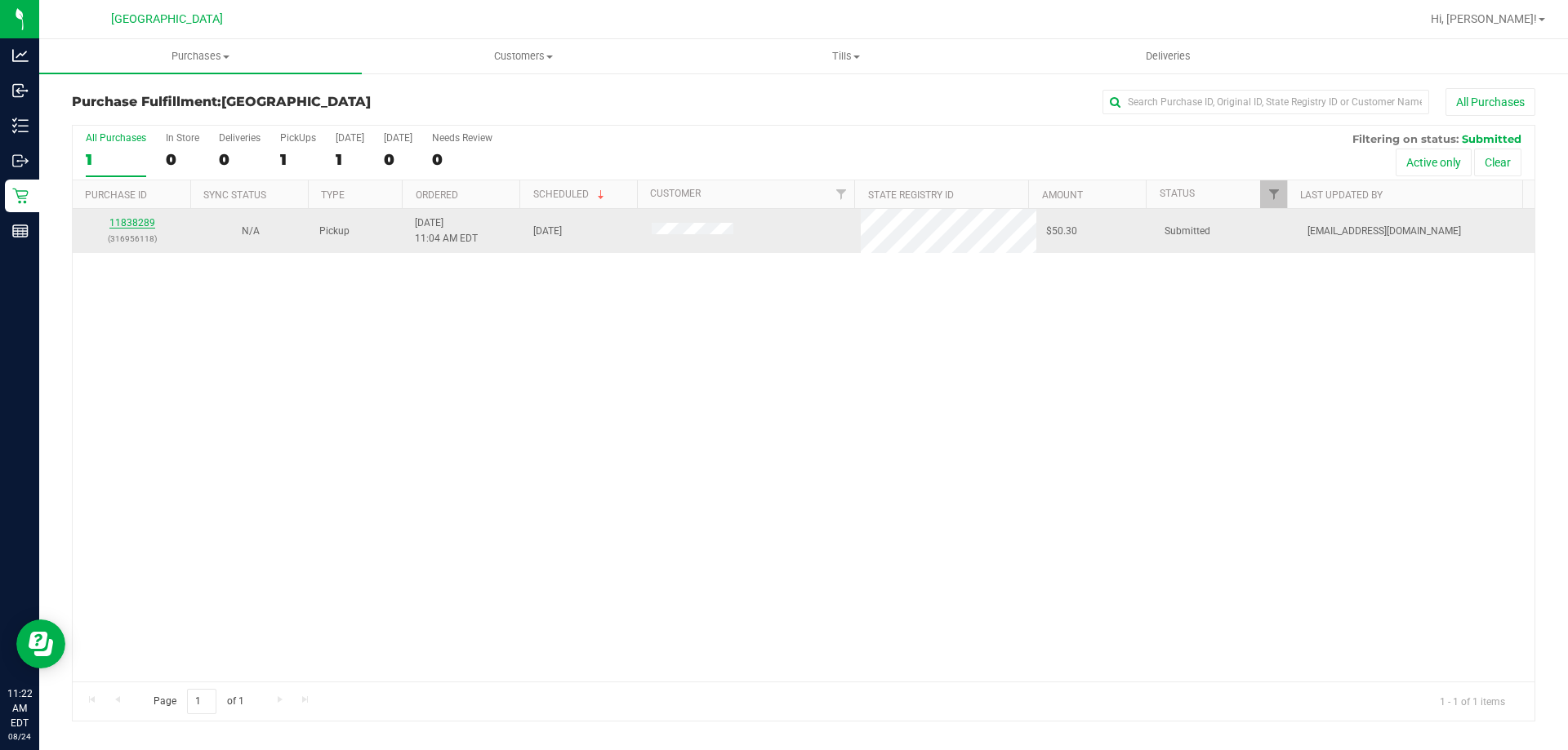
click at [118, 222] on link "11838289" at bounding box center [132, 223] width 46 height 12
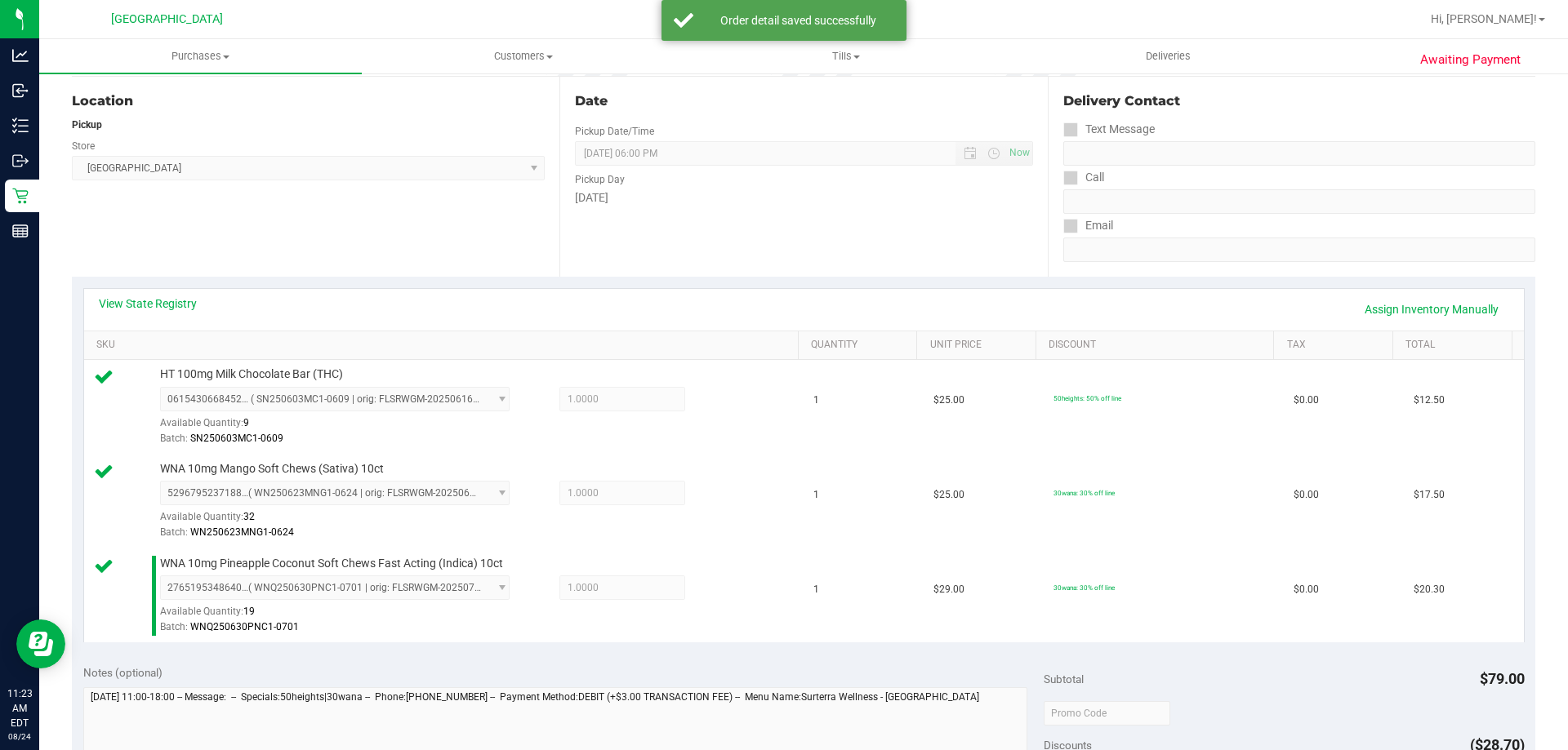
scroll to position [408, 0]
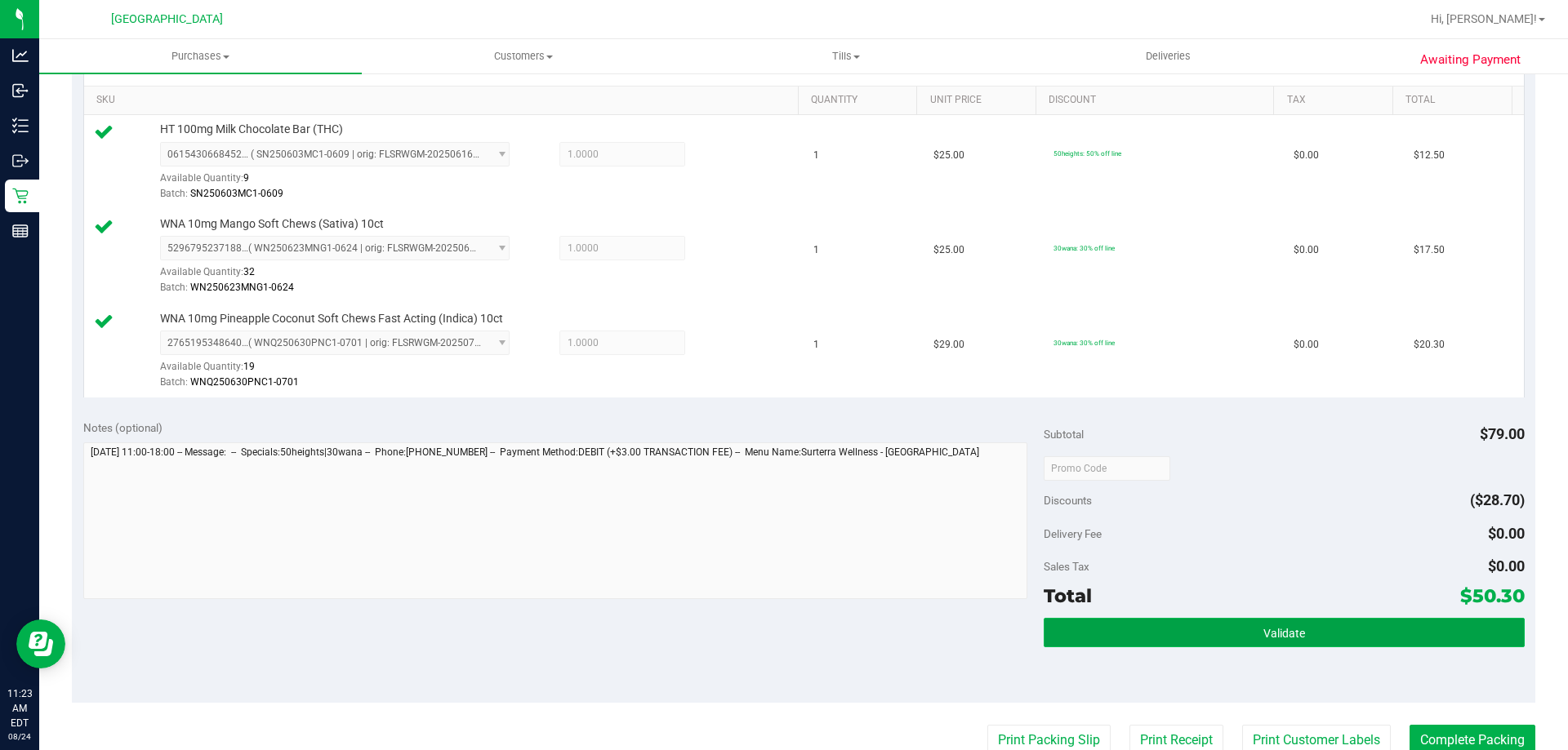
click at [1333, 630] on button "Validate" at bounding box center [1284, 633] width 480 height 29
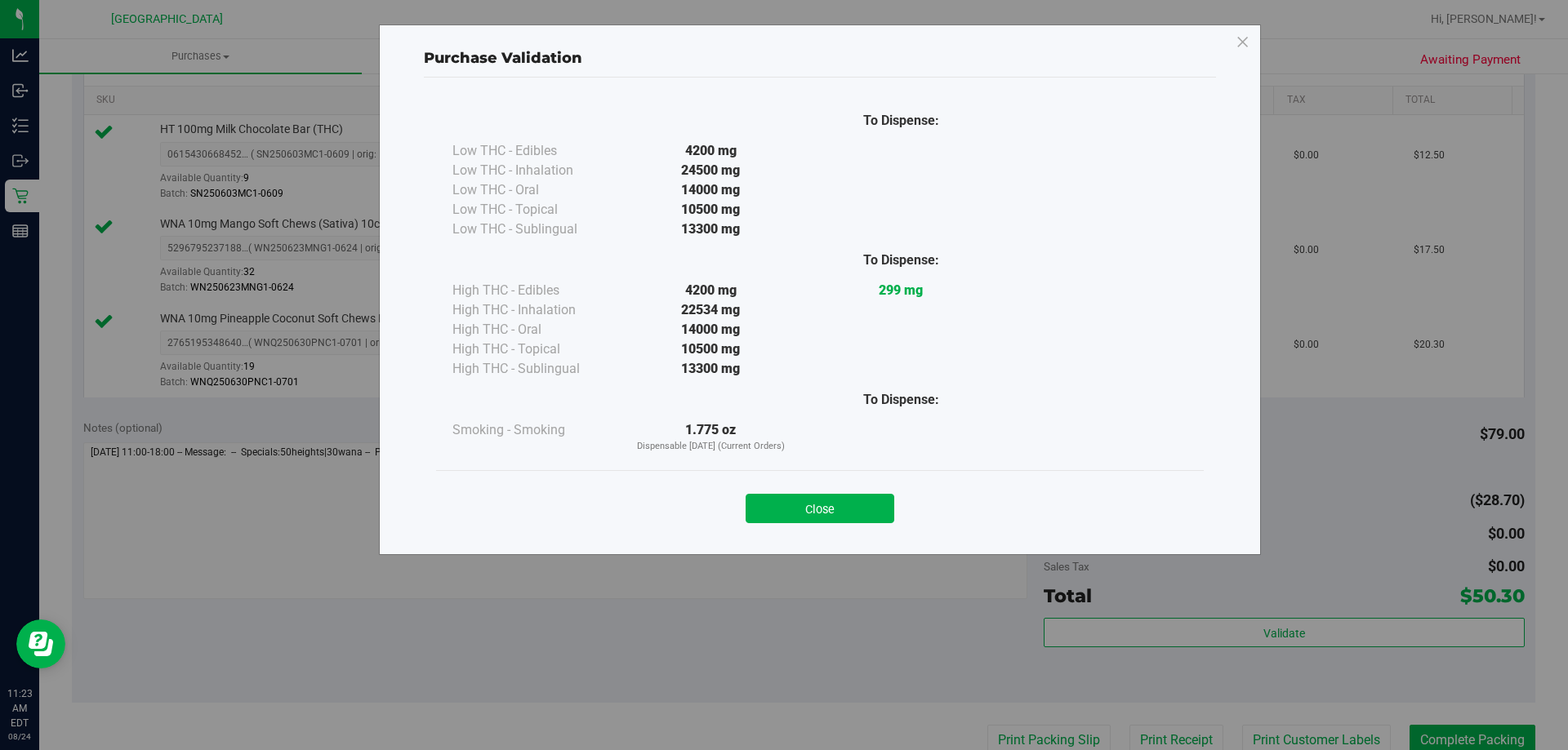
click at [874, 493] on div "Close" at bounding box center [820, 504] width 743 height 41
drag, startPoint x: 874, startPoint y: 499, endPoint x: 977, endPoint y: 621, distance: 159.7
click at [873, 501] on button "Close" at bounding box center [820, 508] width 149 height 29
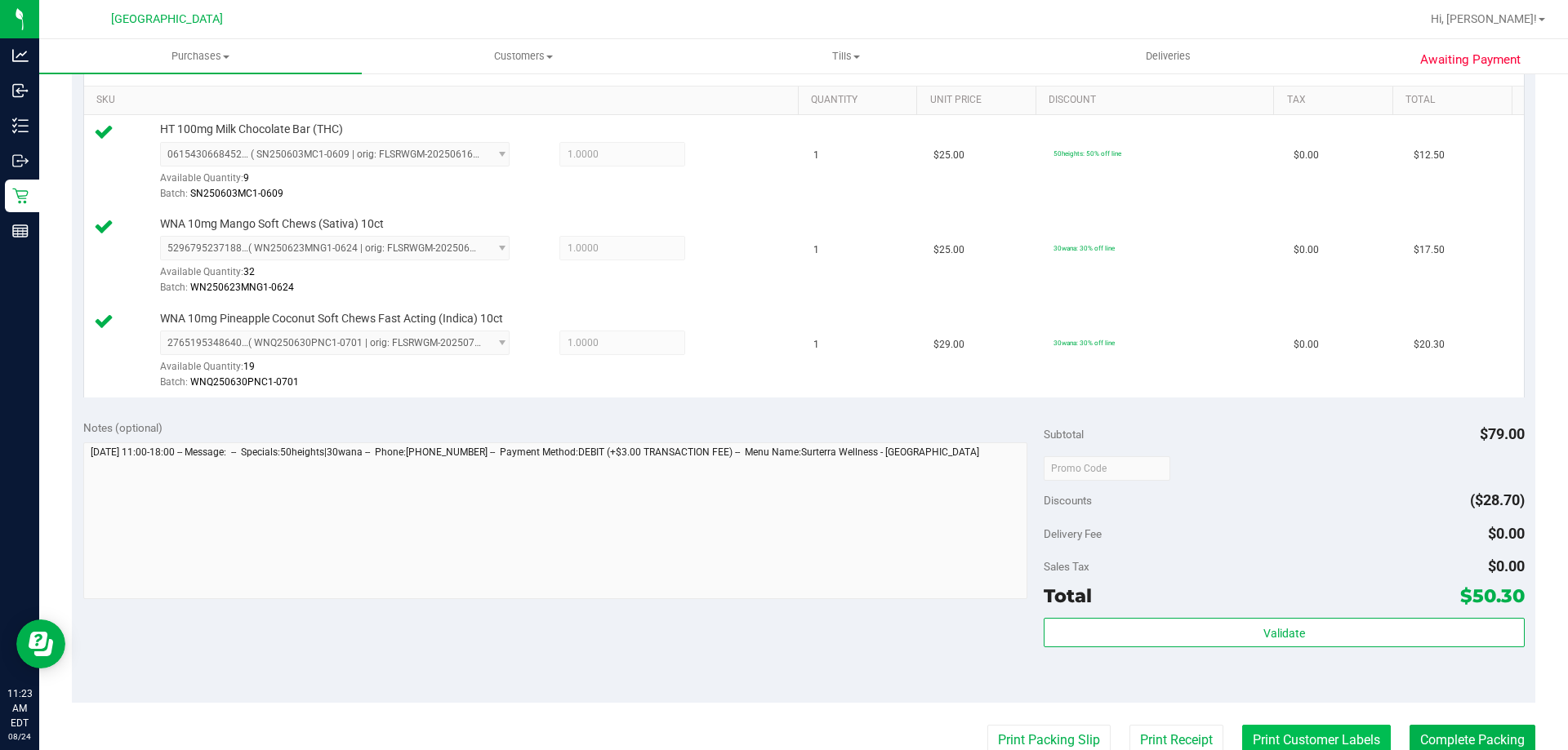
click at [1319, 734] on button "Print Customer Labels" at bounding box center [1316, 741] width 149 height 31
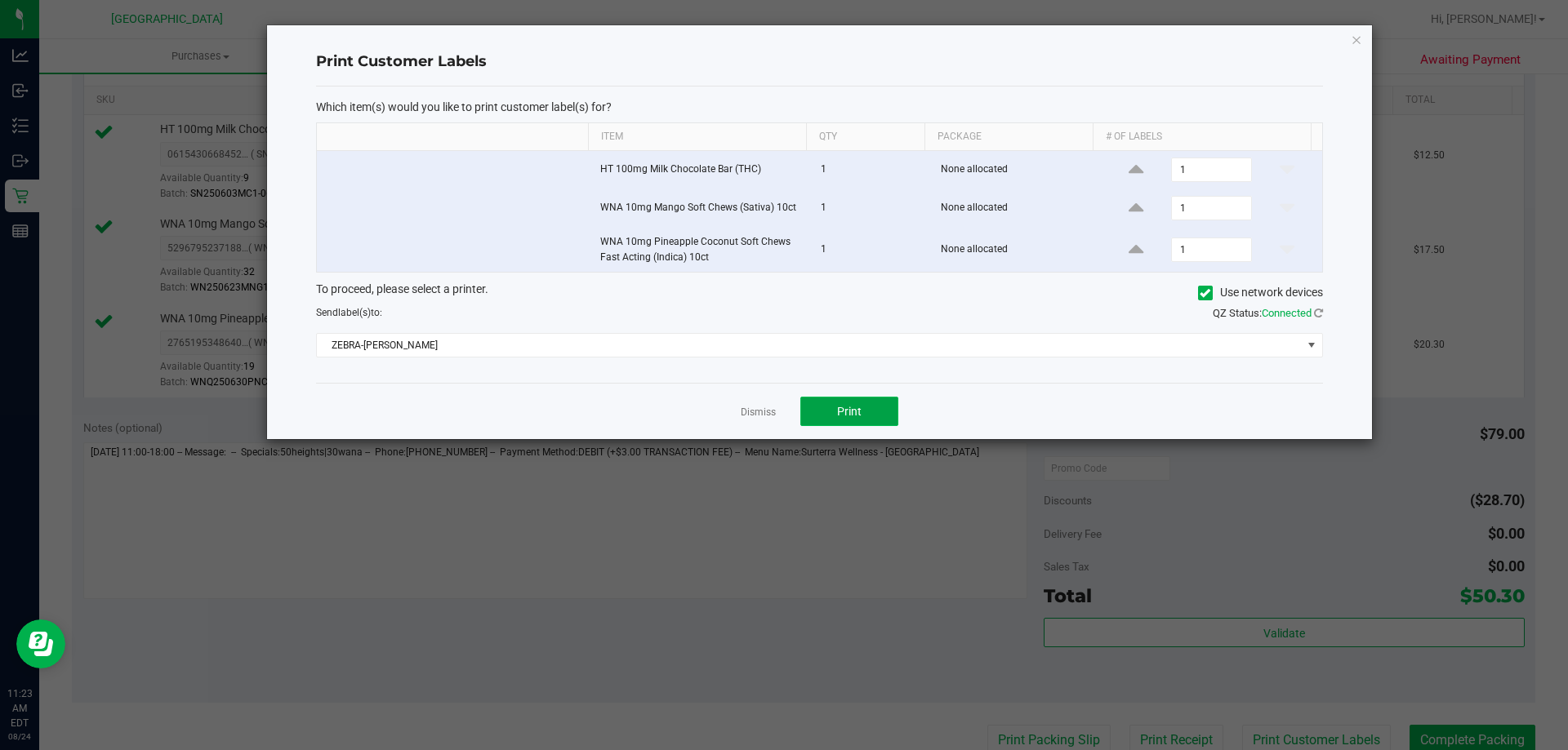
click at [857, 403] on button "Print" at bounding box center [849, 411] width 98 height 29
click at [1362, 43] on icon "button" at bounding box center [1356, 38] width 12 height 19
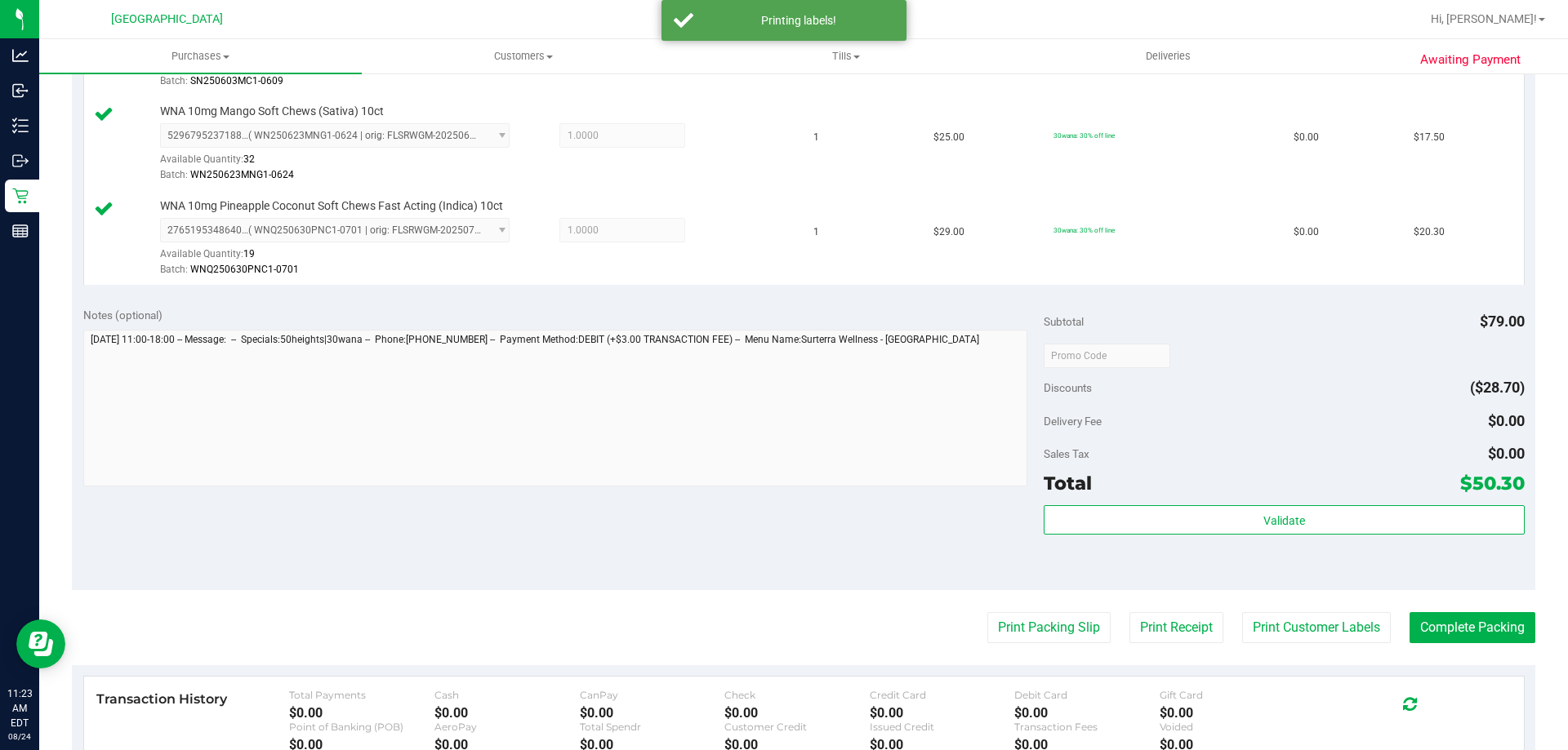
scroll to position [741, 0]
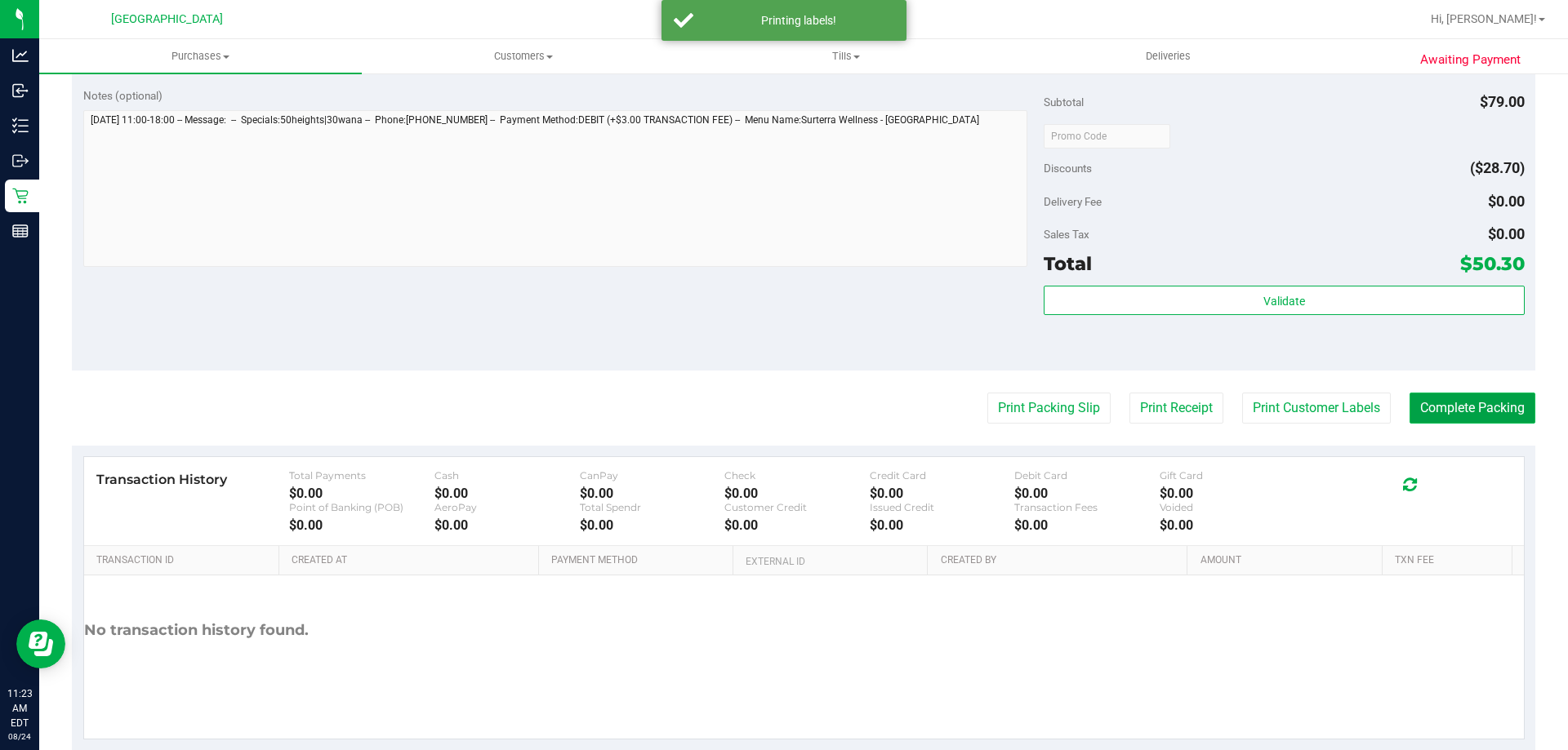
click at [1420, 411] on button "Complete Packing" at bounding box center [1473, 408] width 126 height 31
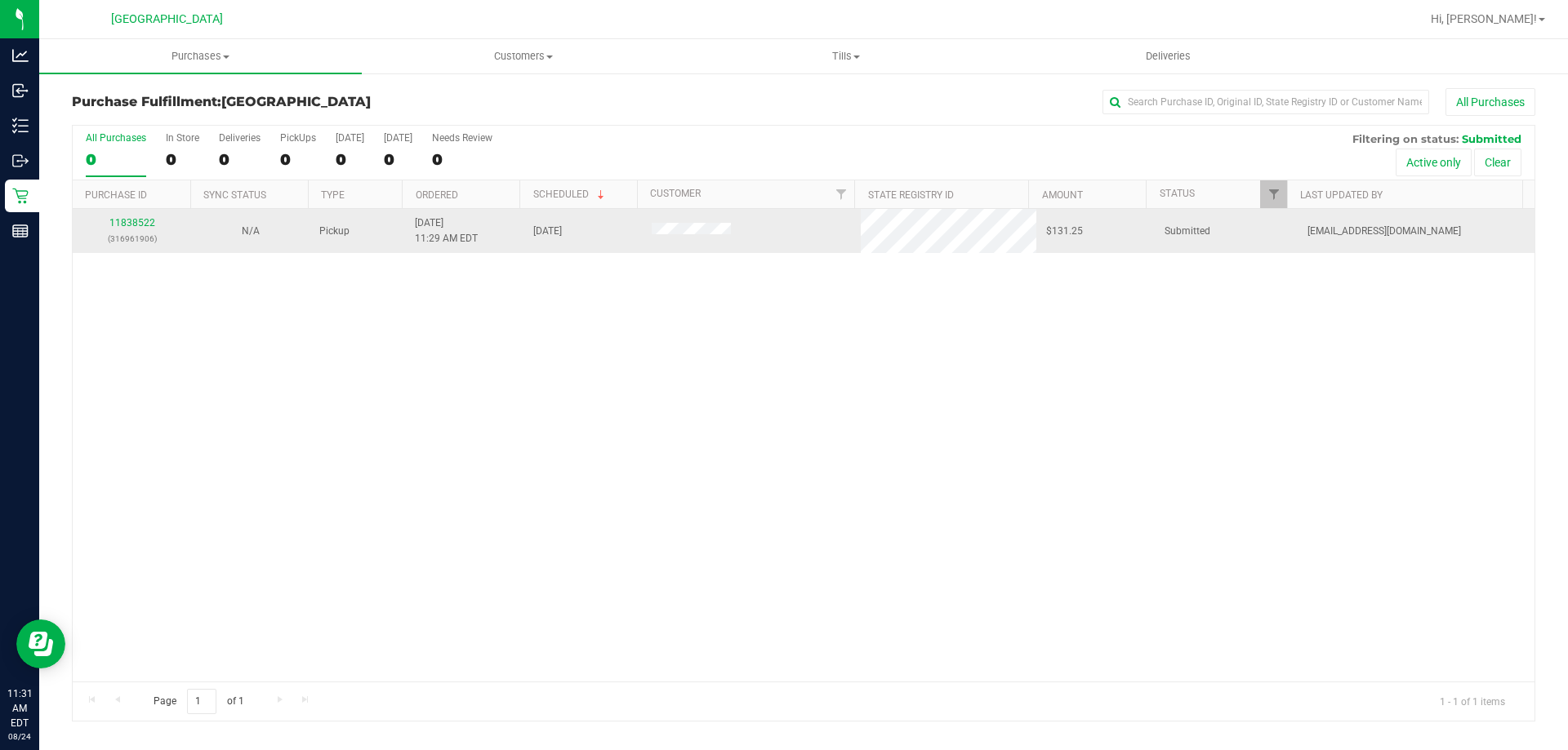
click at [128, 235] on p "(316961906)" at bounding box center [131, 238] width 99 height 16
click at [127, 222] on link "11838522" at bounding box center [132, 223] width 46 height 12
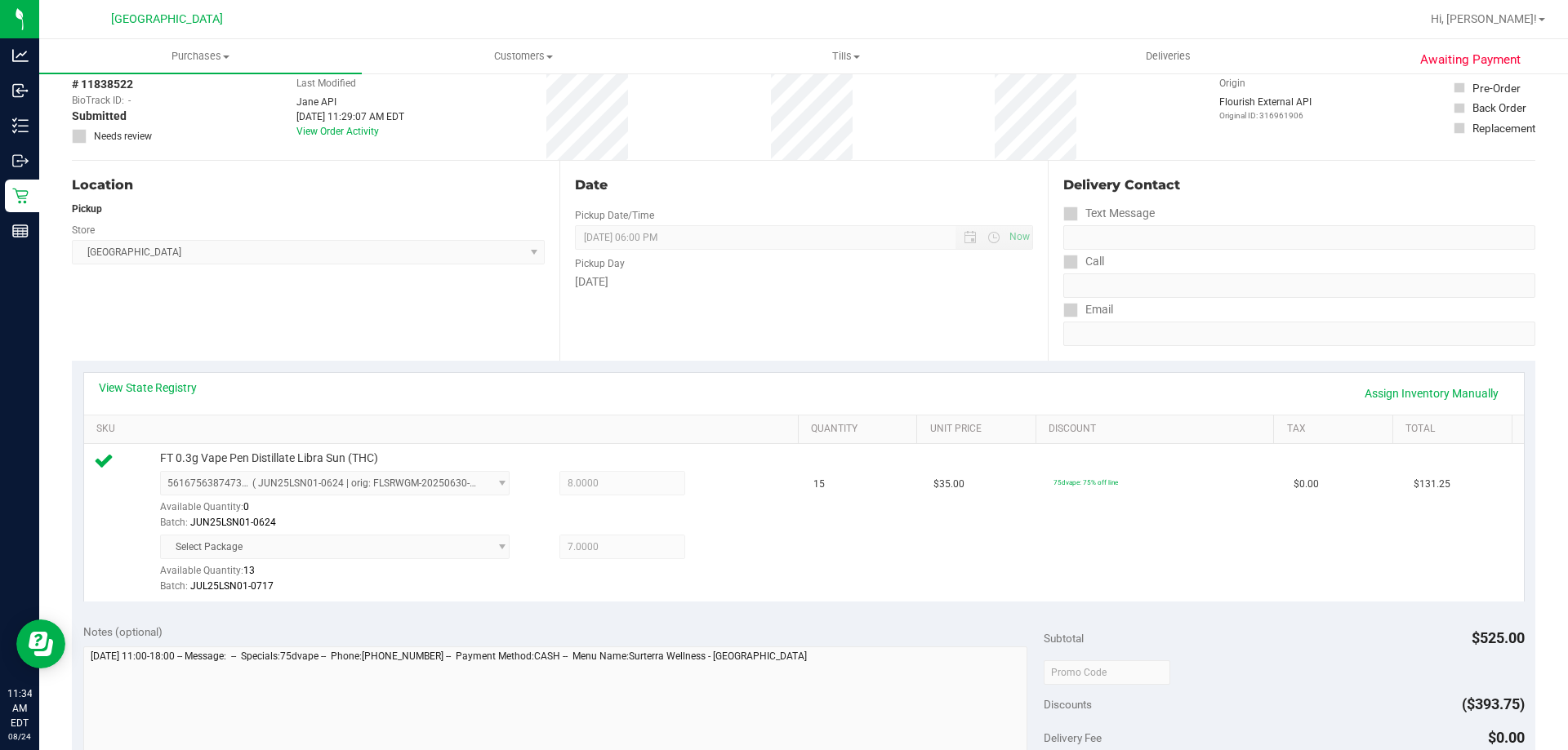
scroll to position [490, 0]
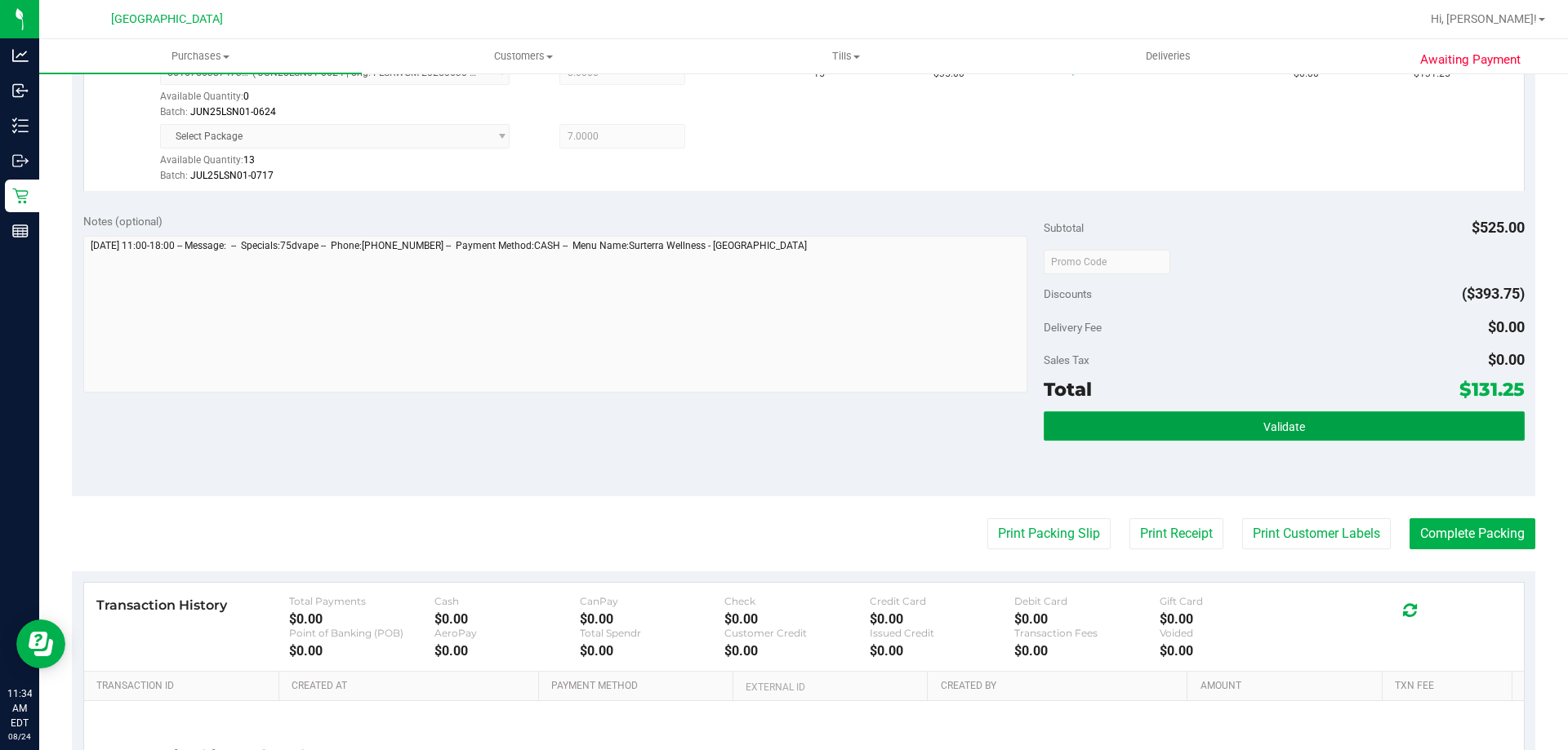
click at [1379, 425] on button "Validate" at bounding box center [1284, 426] width 480 height 29
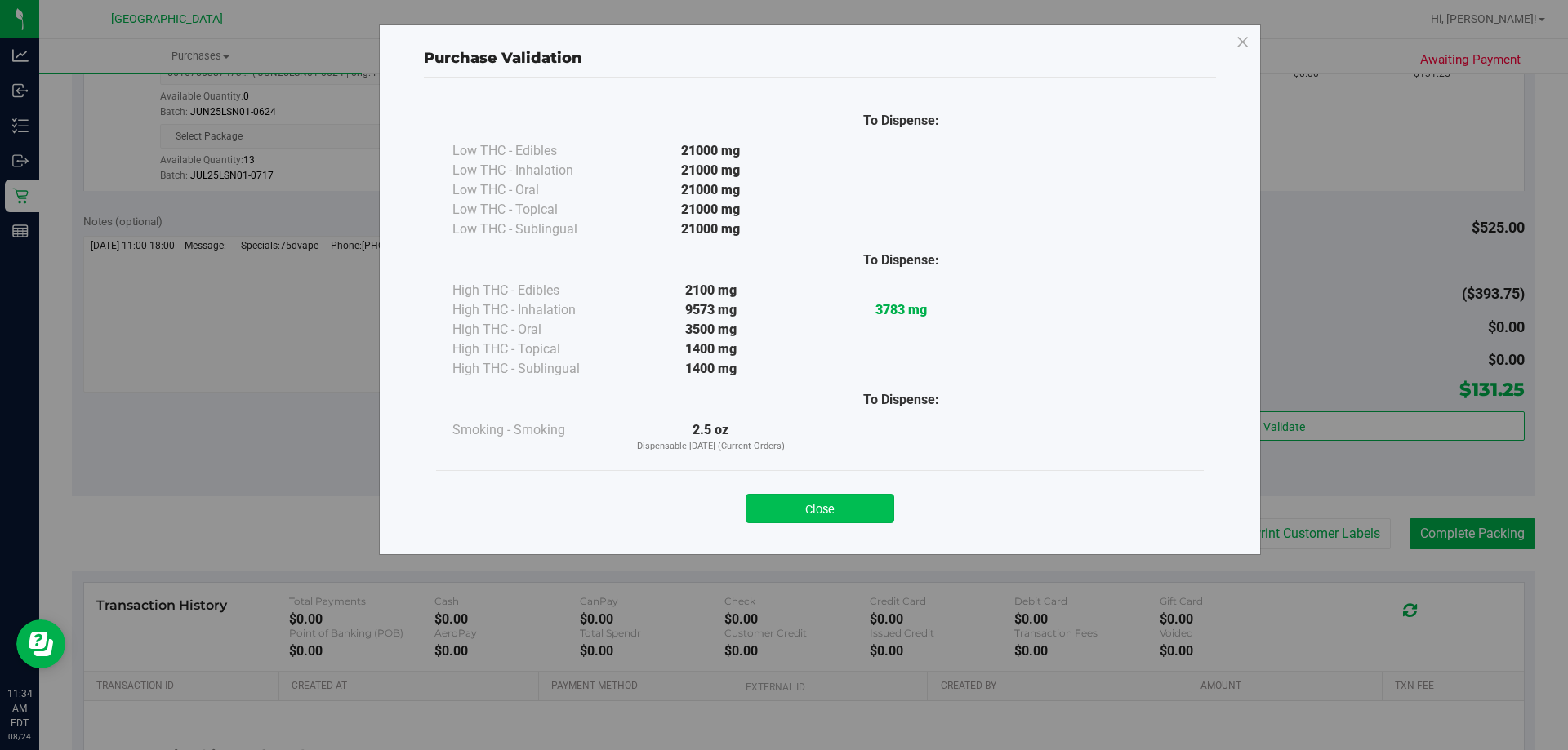
click at [865, 517] on button "Close" at bounding box center [820, 508] width 149 height 29
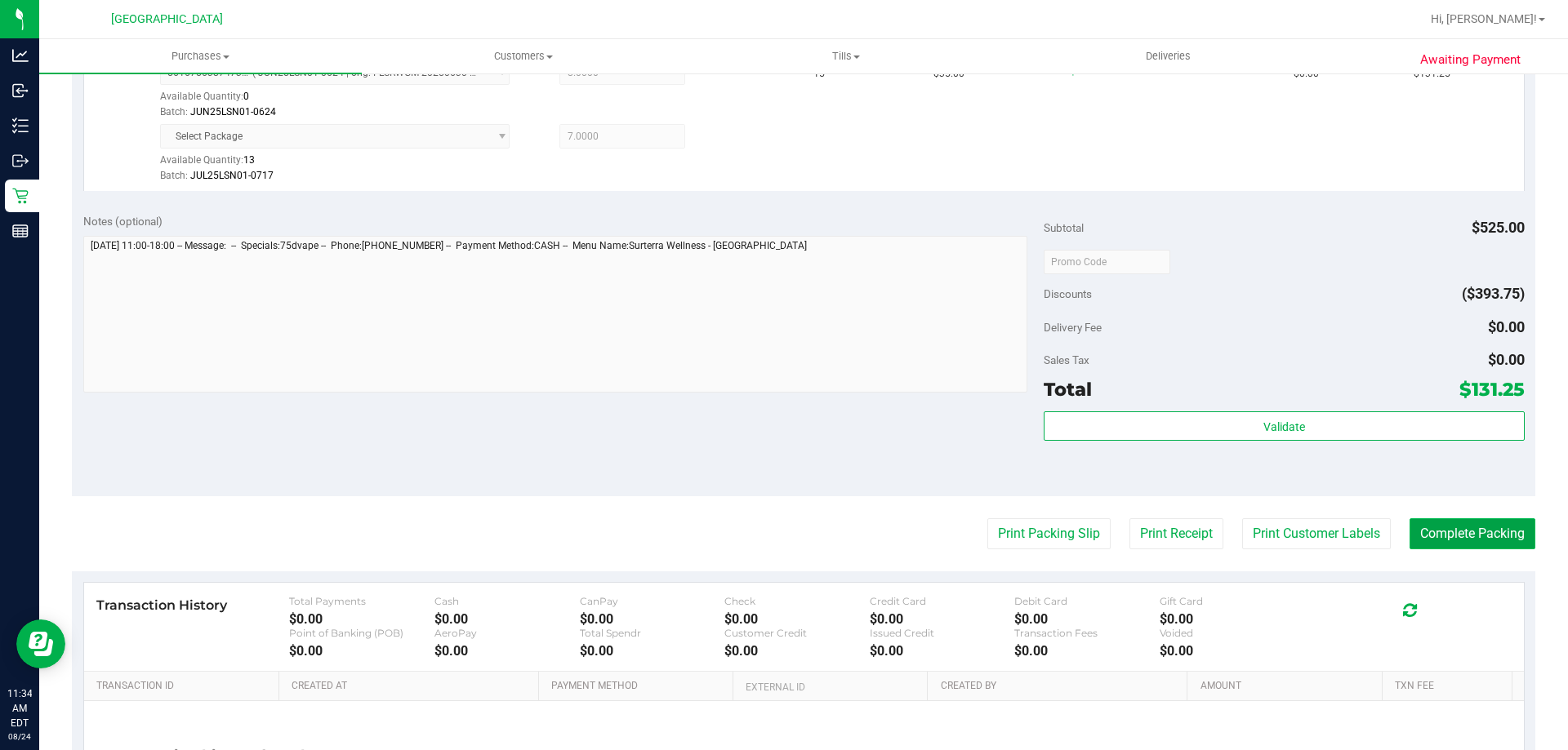
click at [1454, 536] on button "Complete Packing" at bounding box center [1473, 534] width 126 height 31
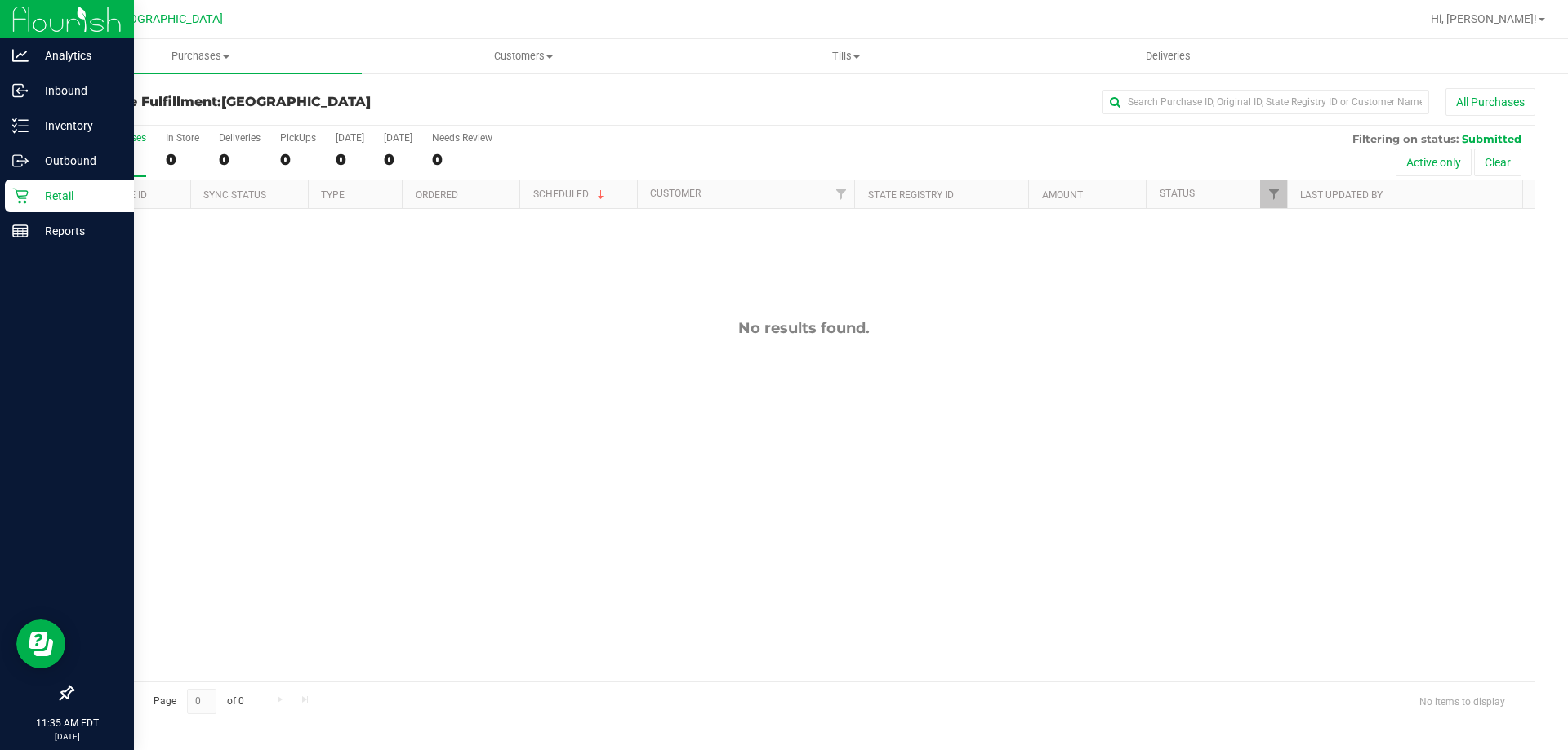
click at [61, 196] on p "Retail" at bounding box center [77, 195] width 98 height 19
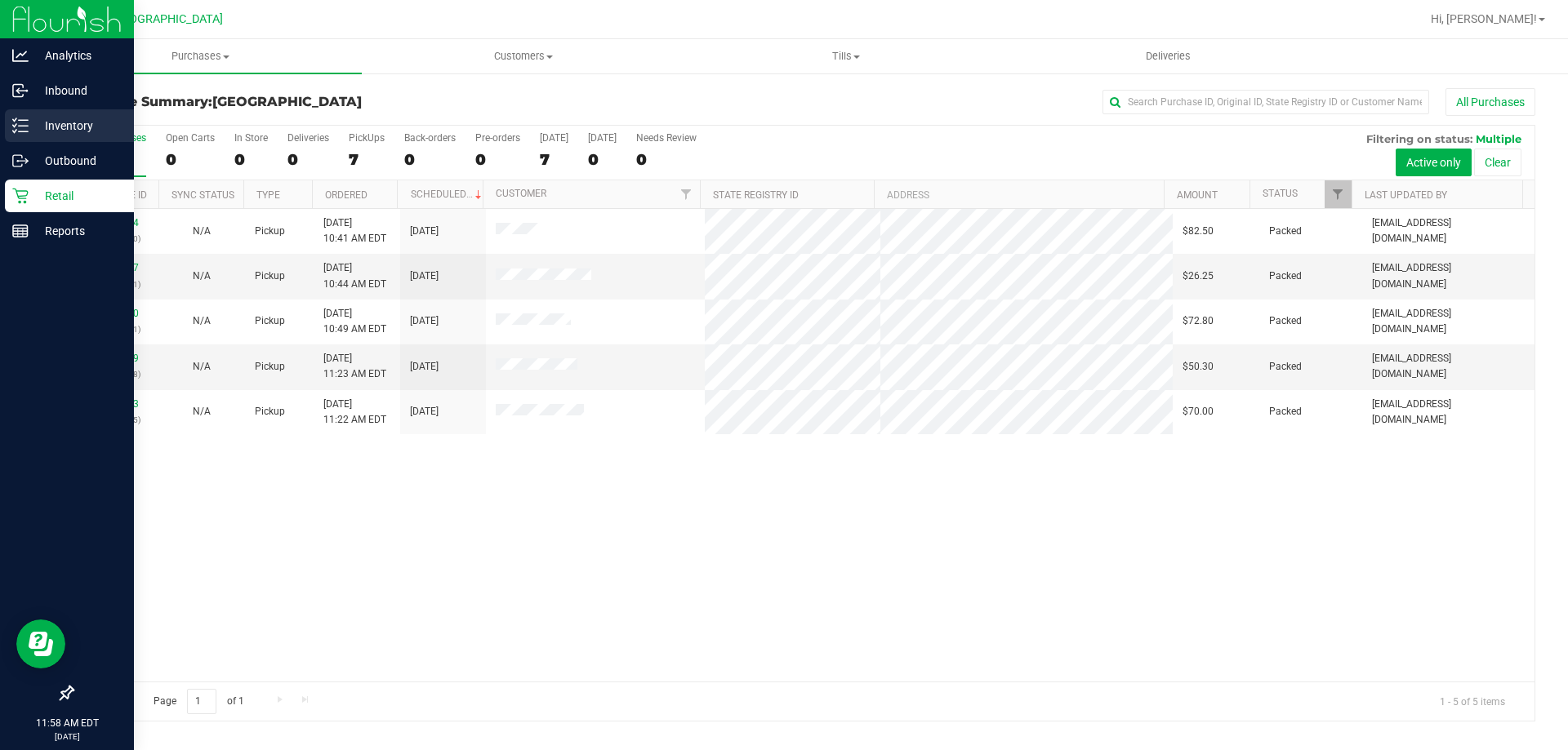
click at [52, 129] on p "Inventory" at bounding box center [77, 125] width 98 height 19
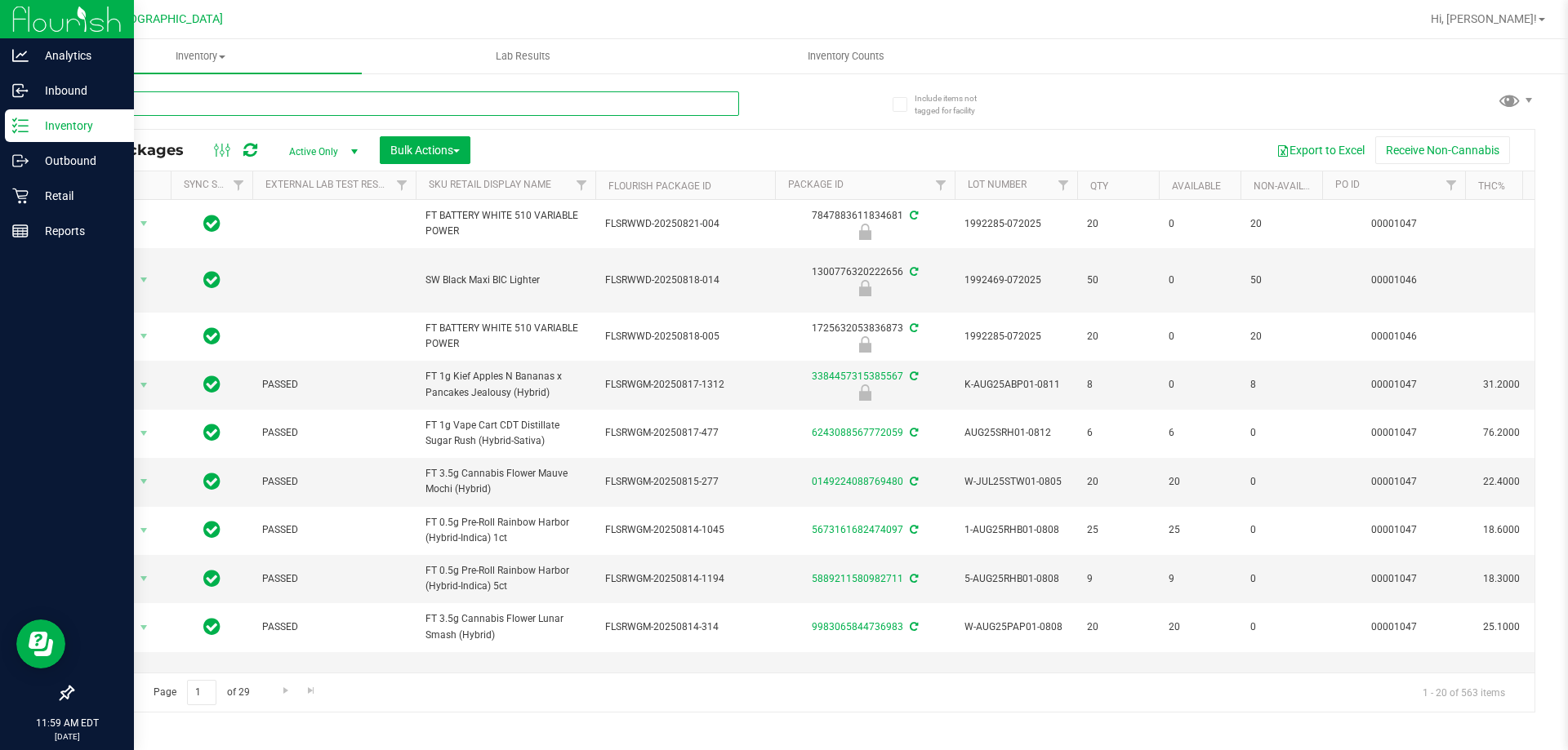
click at [151, 115] on input "text" at bounding box center [405, 103] width 667 height 25
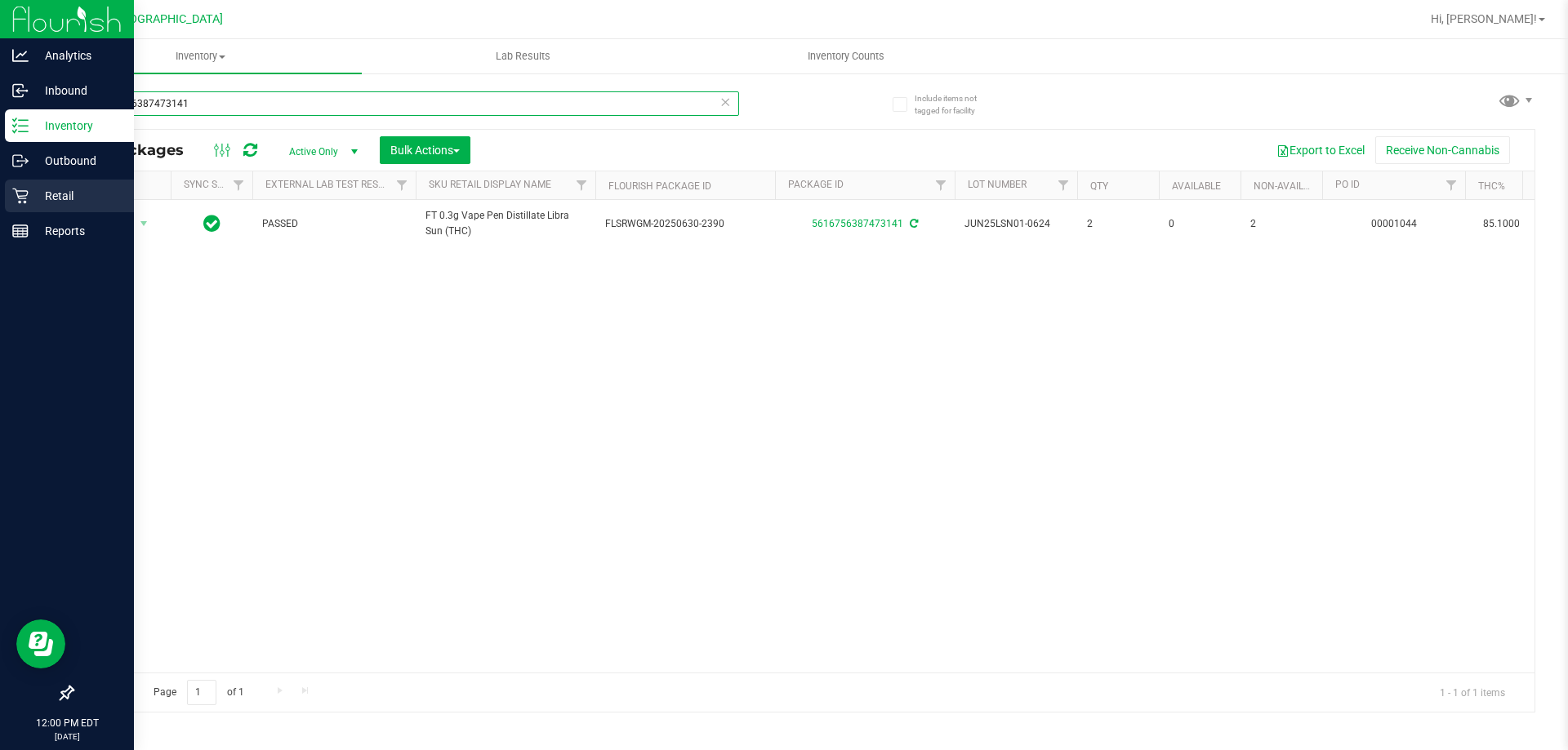
type input "5616756387473141"
click at [42, 187] on p "Retail" at bounding box center [77, 195] width 98 height 19
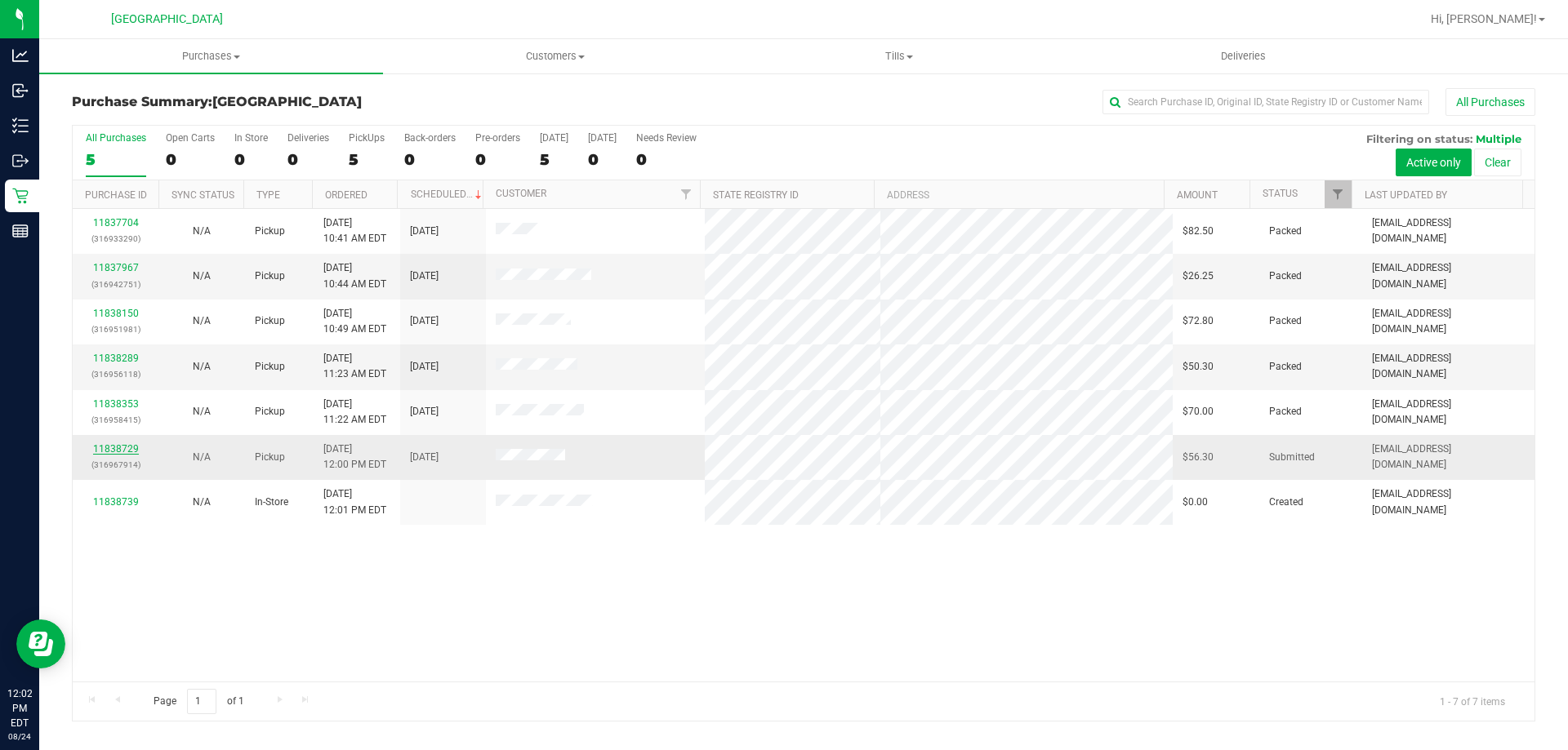
click at [123, 449] on link "11838729" at bounding box center [116, 449] width 46 height 12
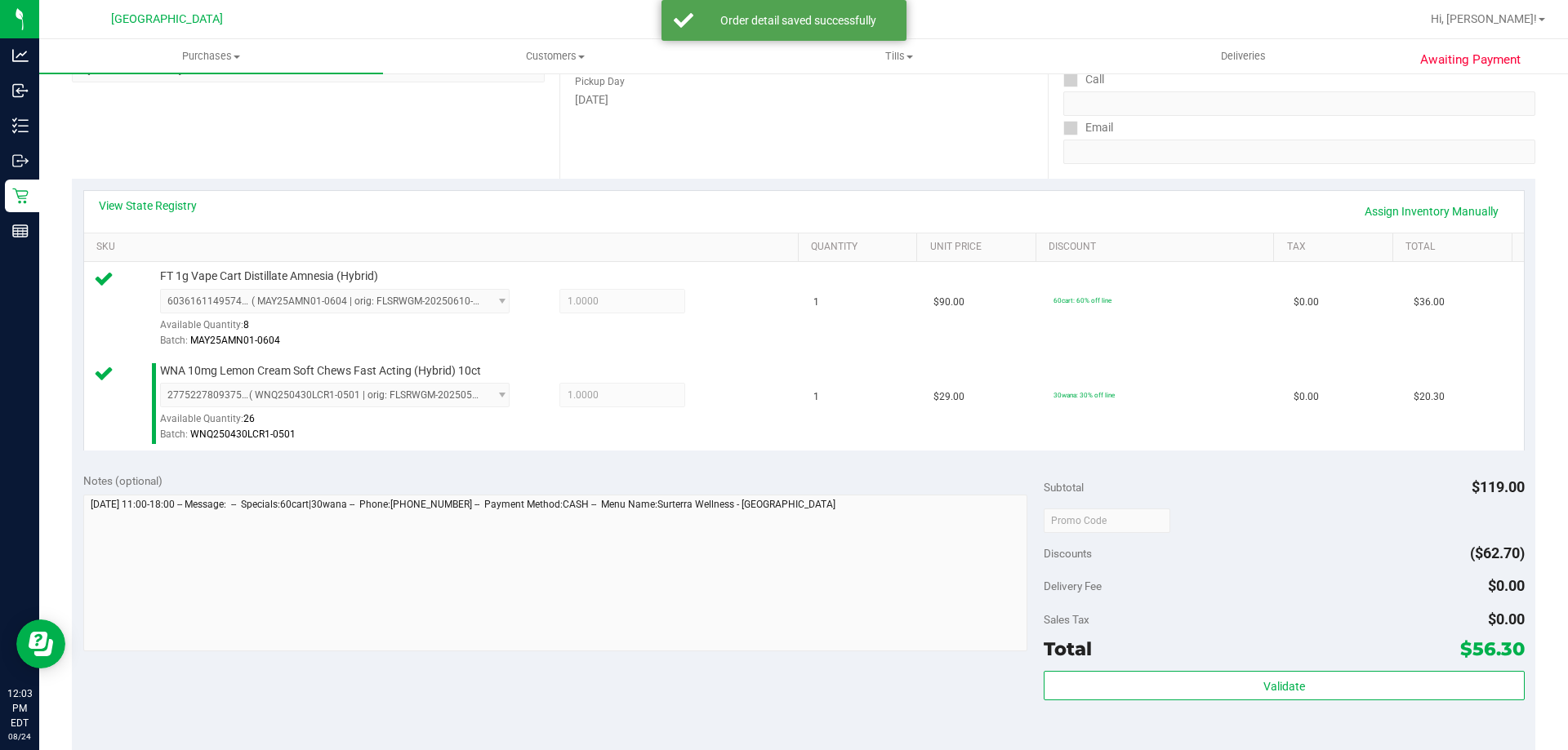
scroll to position [327, 0]
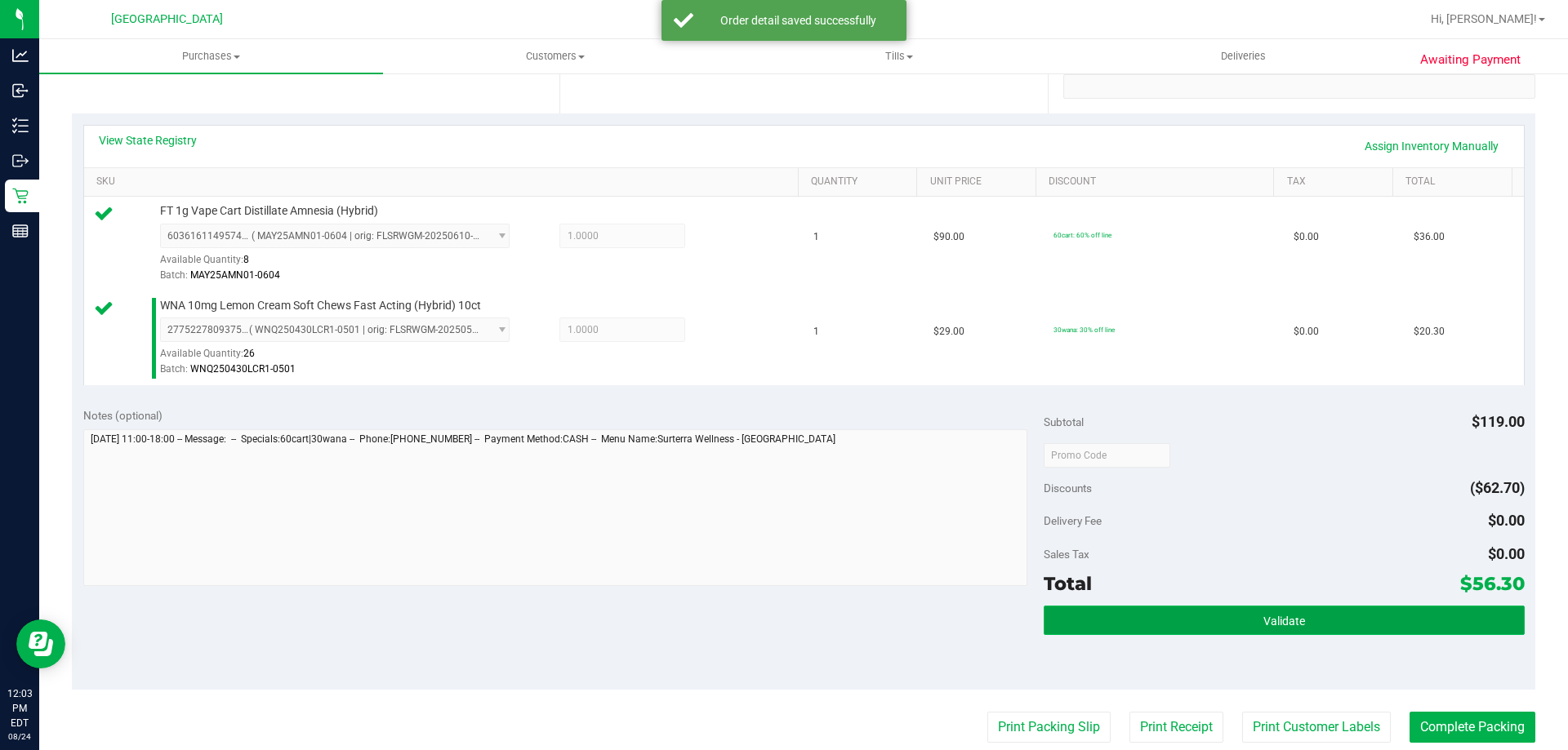
click at [1201, 609] on button "Validate" at bounding box center [1284, 620] width 480 height 29
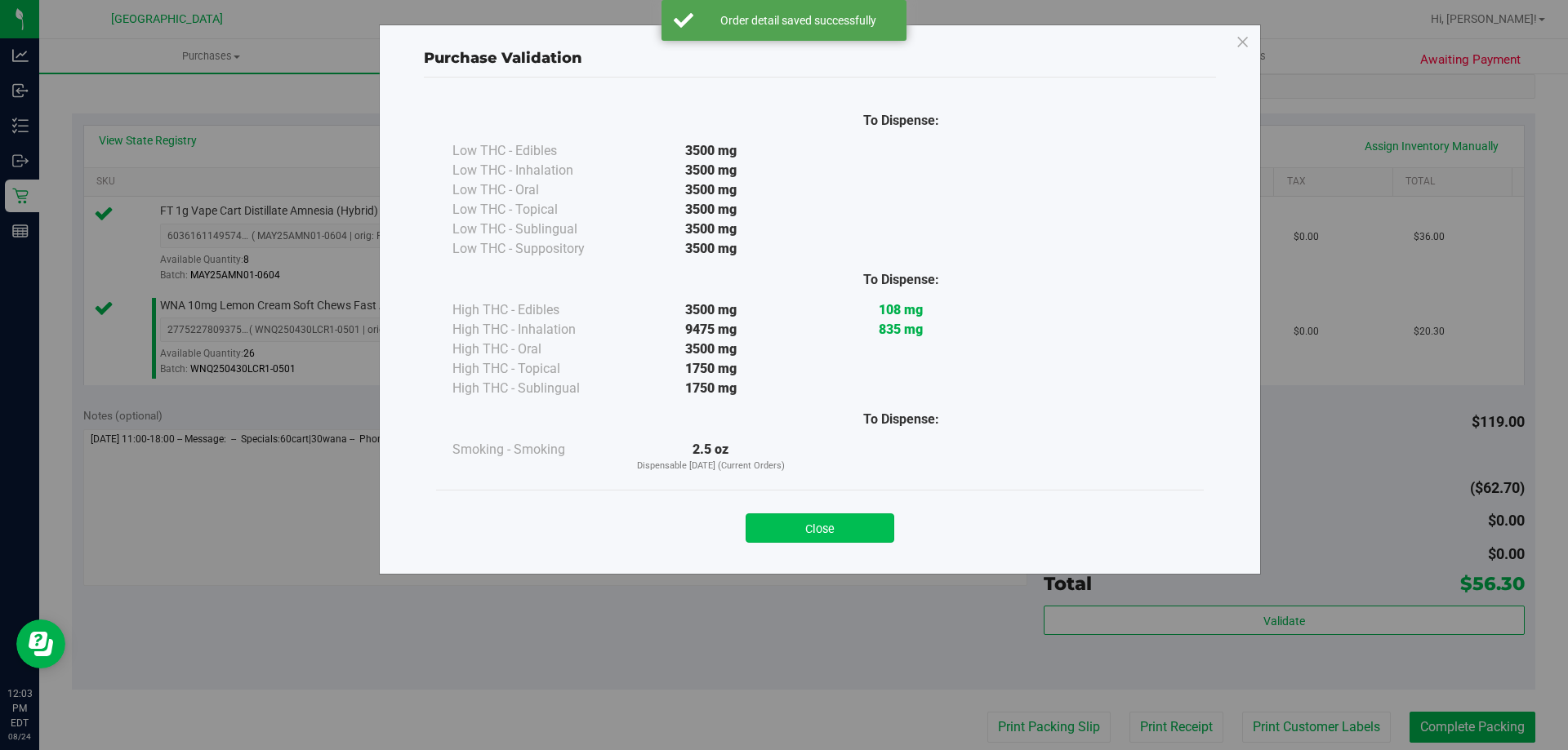
click at [830, 526] on button "Close" at bounding box center [820, 528] width 149 height 29
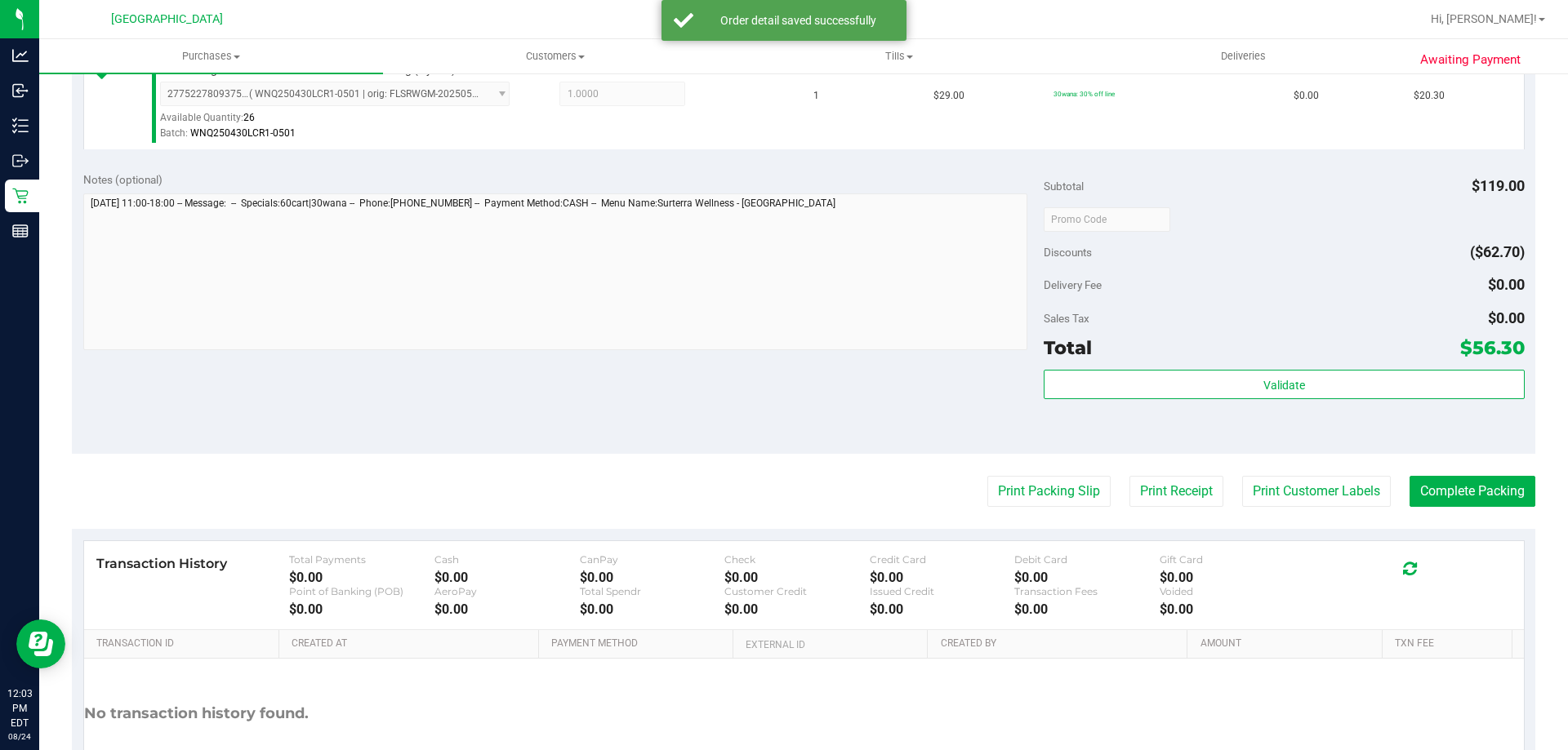
scroll to position [653, 0]
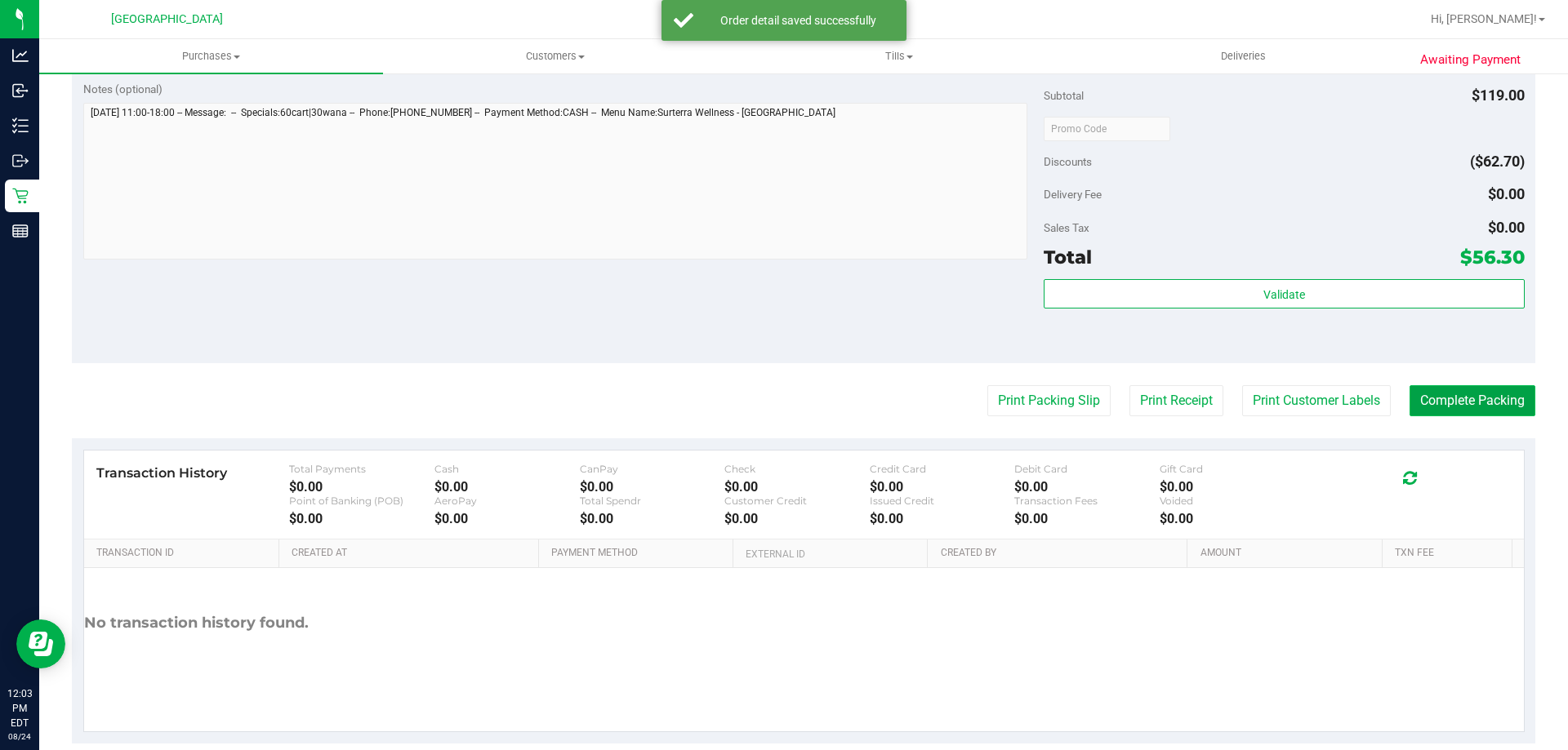
click at [1455, 409] on button "Complete Packing" at bounding box center [1473, 401] width 126 height 31
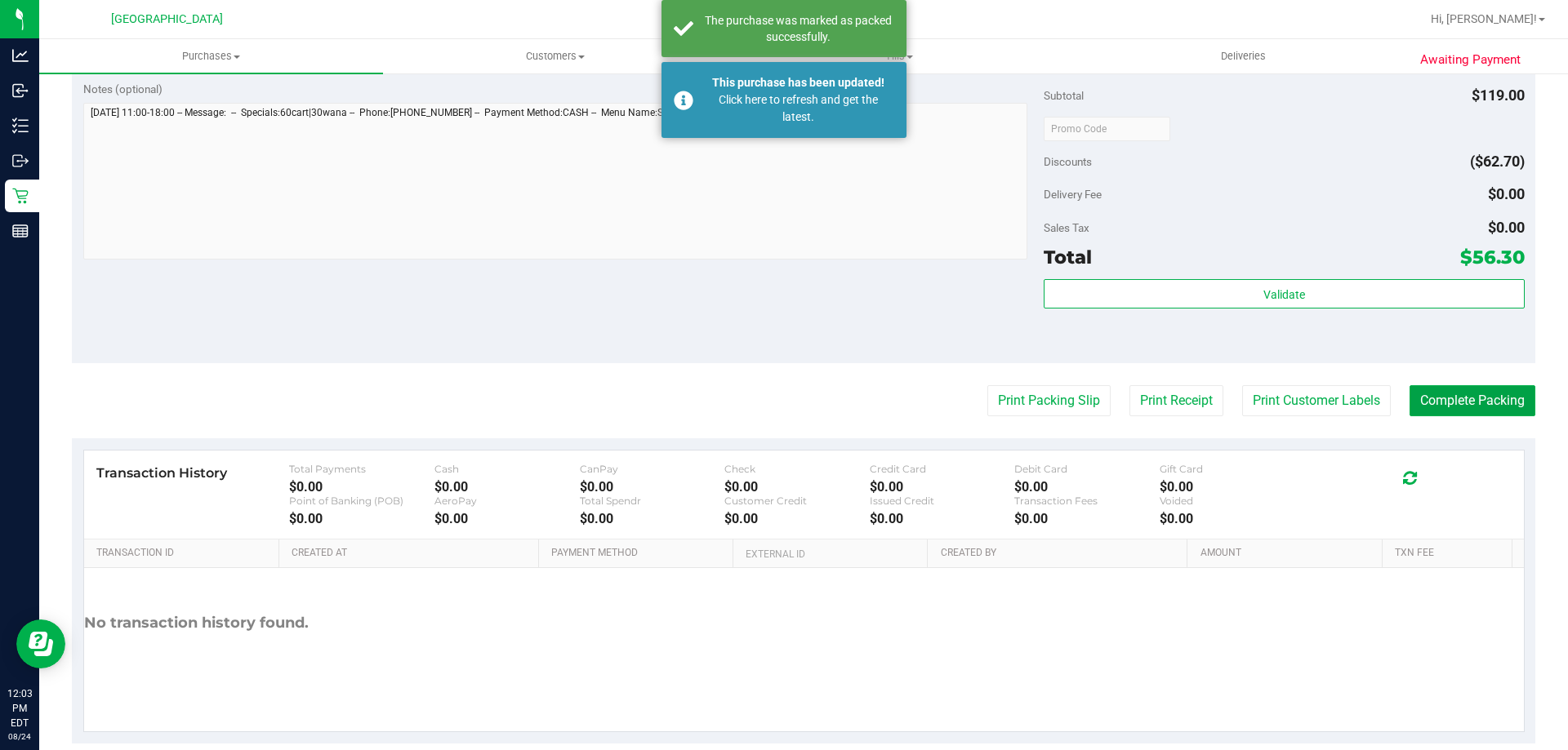
scroll to position [245, 0]
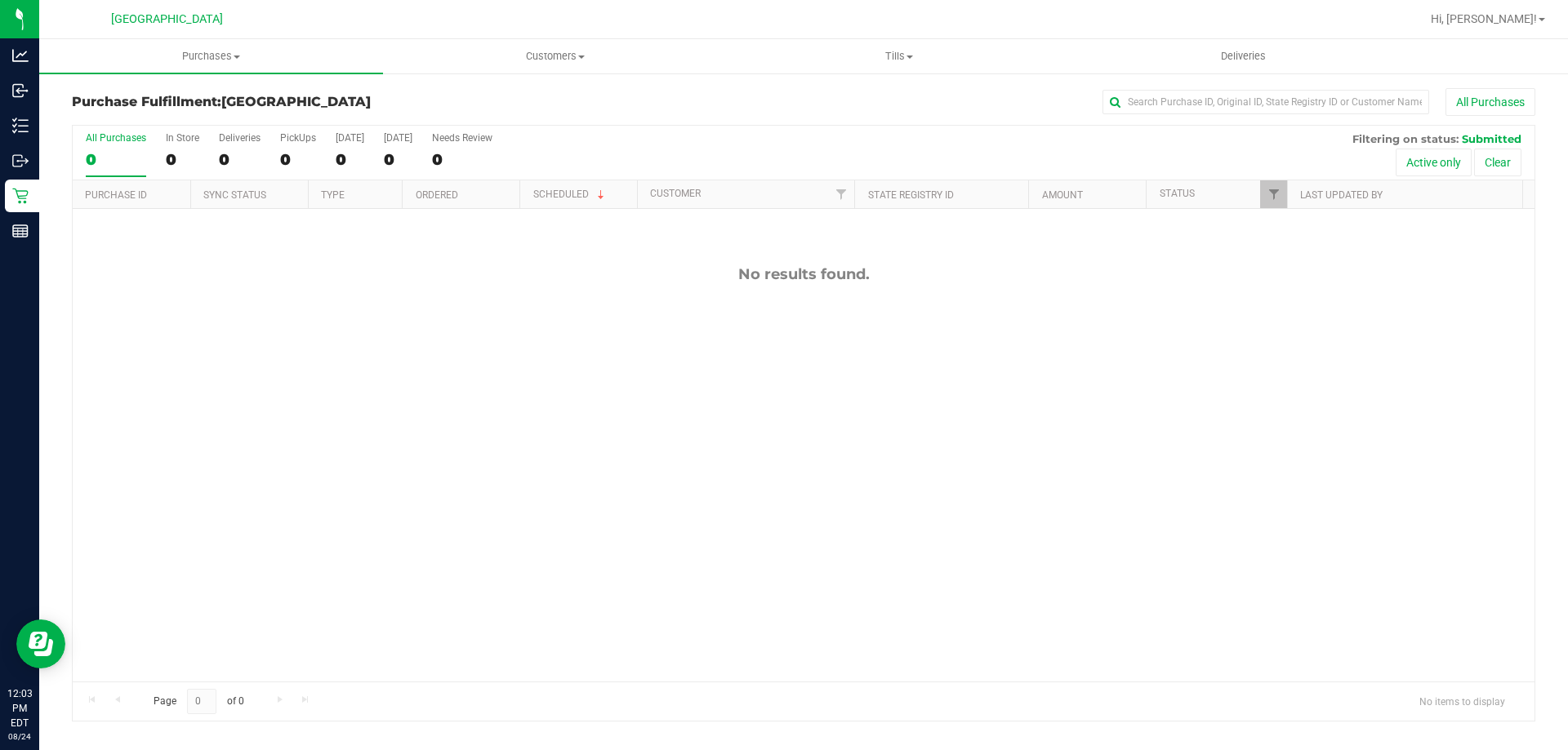
scroll to position [110, 0]
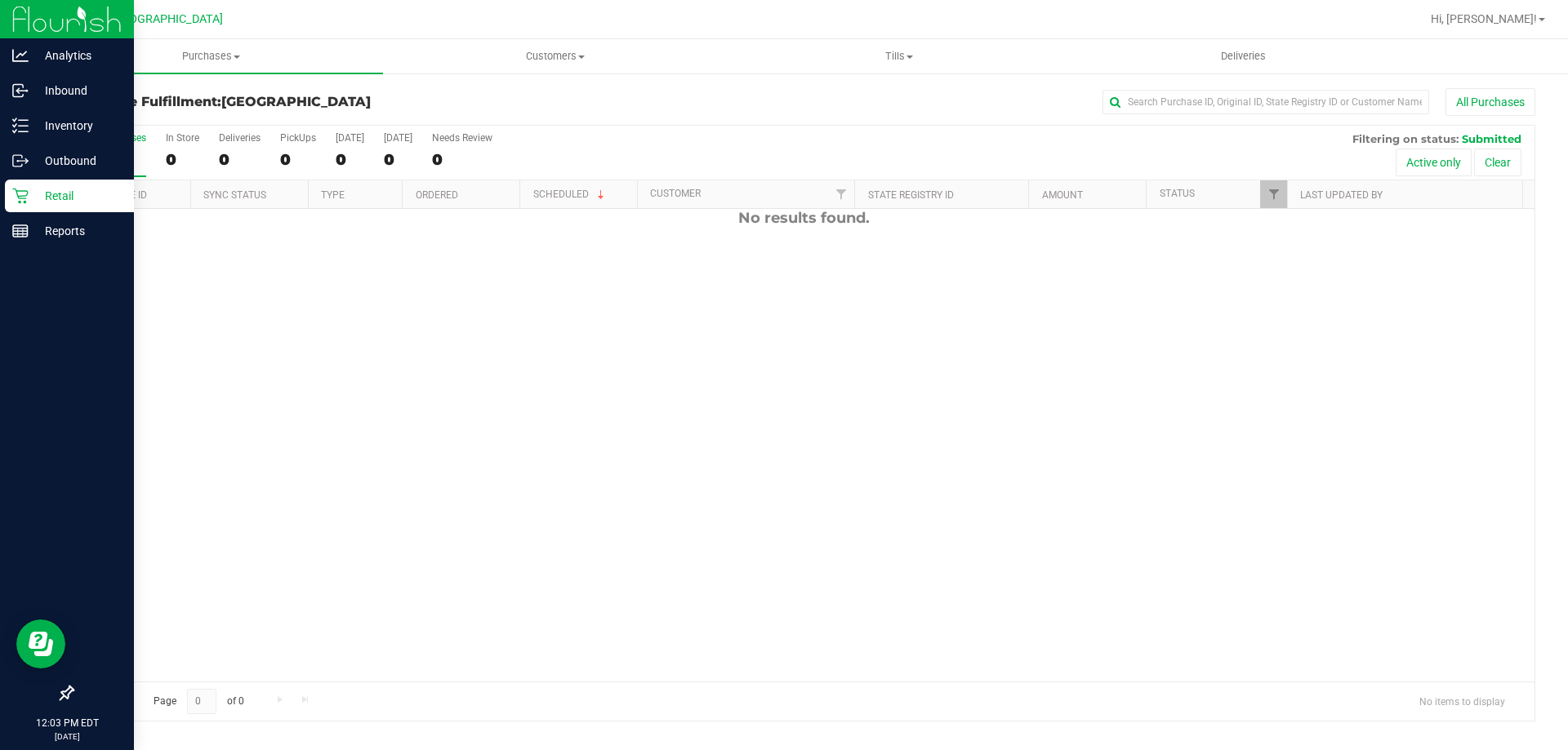
click at [25, 202] on icon at bounding box center [19, 196] width 16 height 16
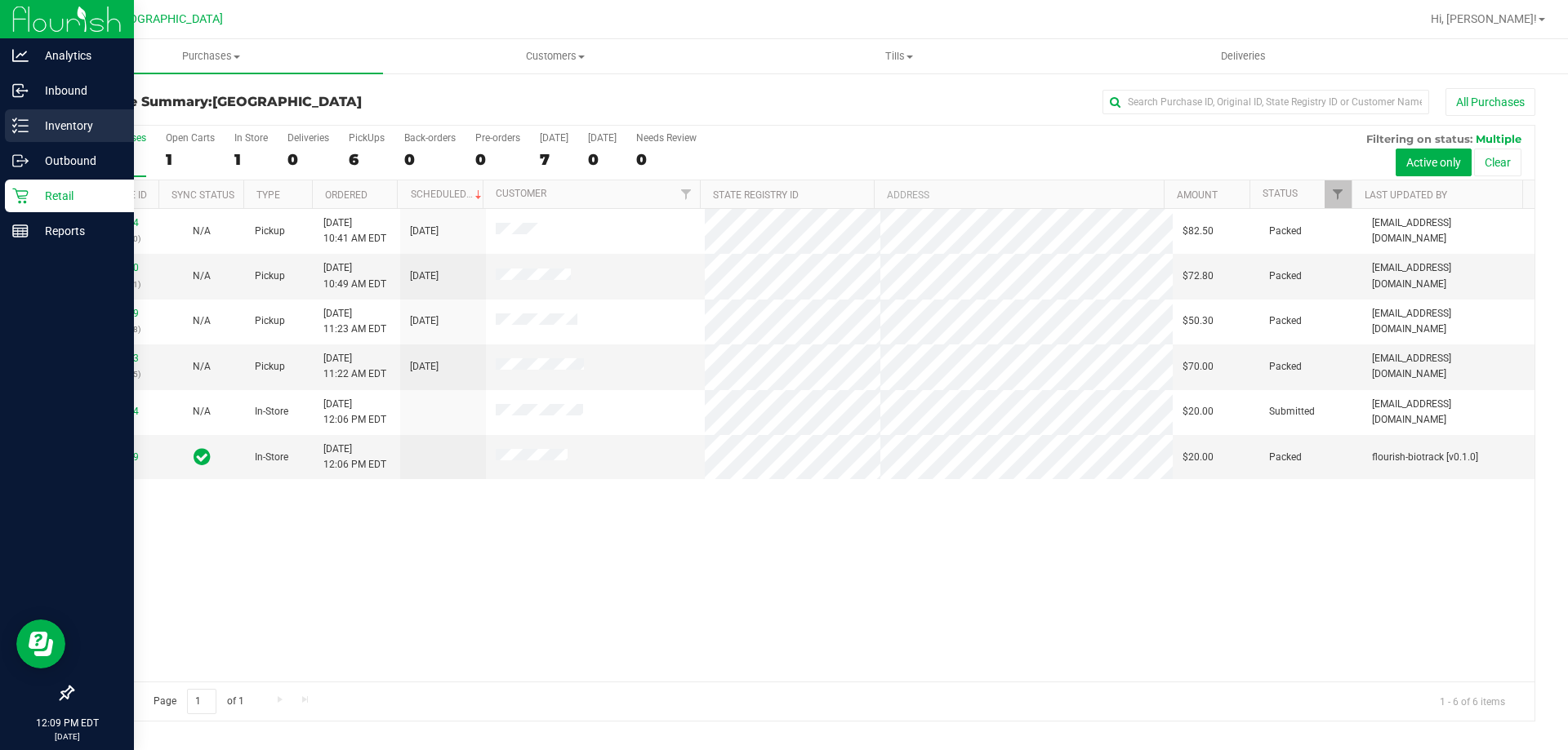
click at [50, 116] on p "Inventory" at bounding box center [77, 125] width 98 height 19
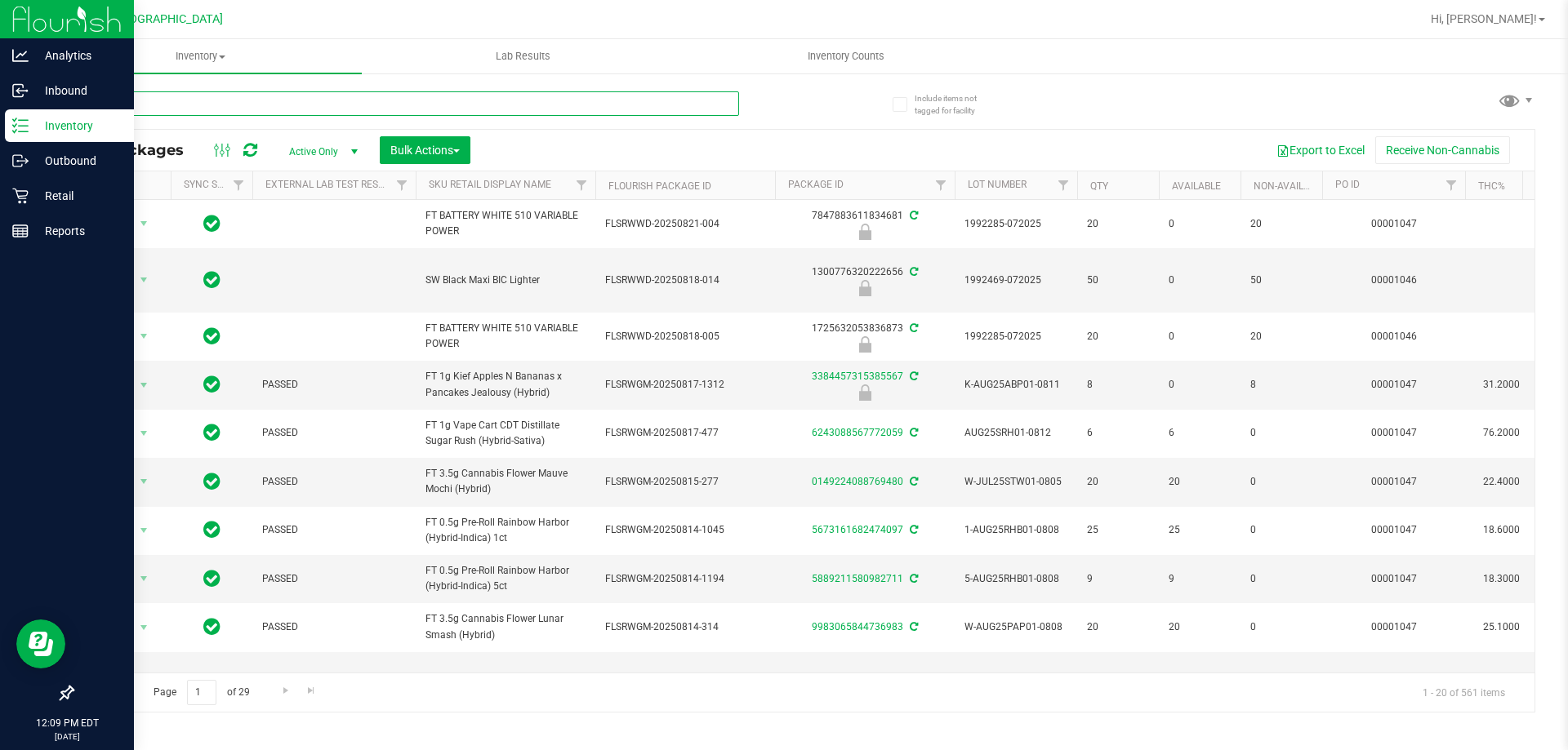
click at [190, 107] on input "text" at bounding box center [405, 103] width 667 height 25
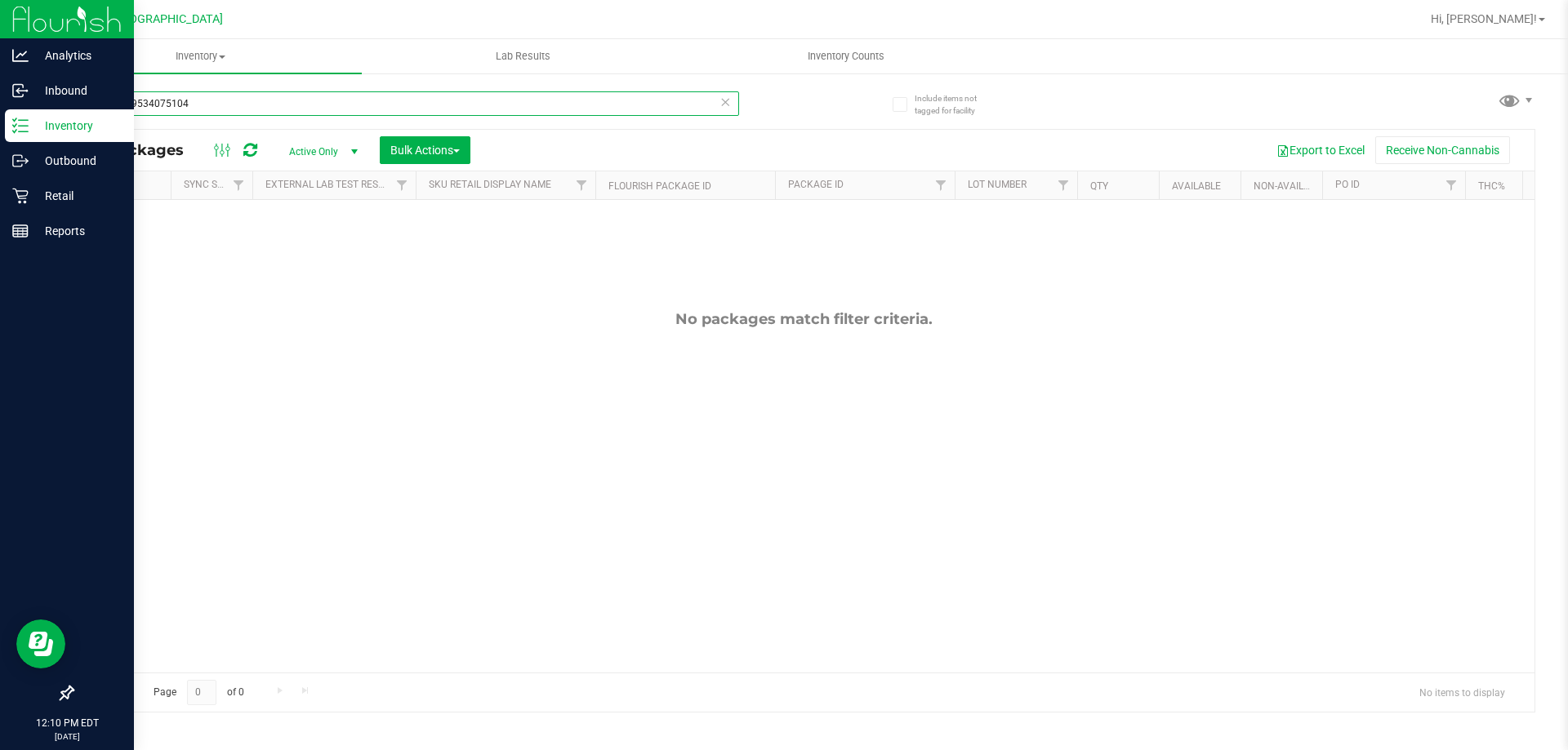
drag, startPoint x: 234, startPoint y: 97, endPoint x: 0, endPoint y: -99, distance: 305.2
click at [0, 0] on html "Analytics Inbound Inventory Outbound Retail Reports 12:10 PM EDT 08/24/2025 08/…" at bounding box center [784, 375] width 1568 height 750
type input "3639140179410463"
drag, startPoint x: 246, startPoint y: 103, endPoint x: 0, endPoint y: -99, distance: 318.3
click at [0, 0] on html "Analytics Inbound Inventory Outbound Retail Reports 12:10 PM EDT 08/24/2025 08/…" at bounding box center [784, 375] width 1568 height 750
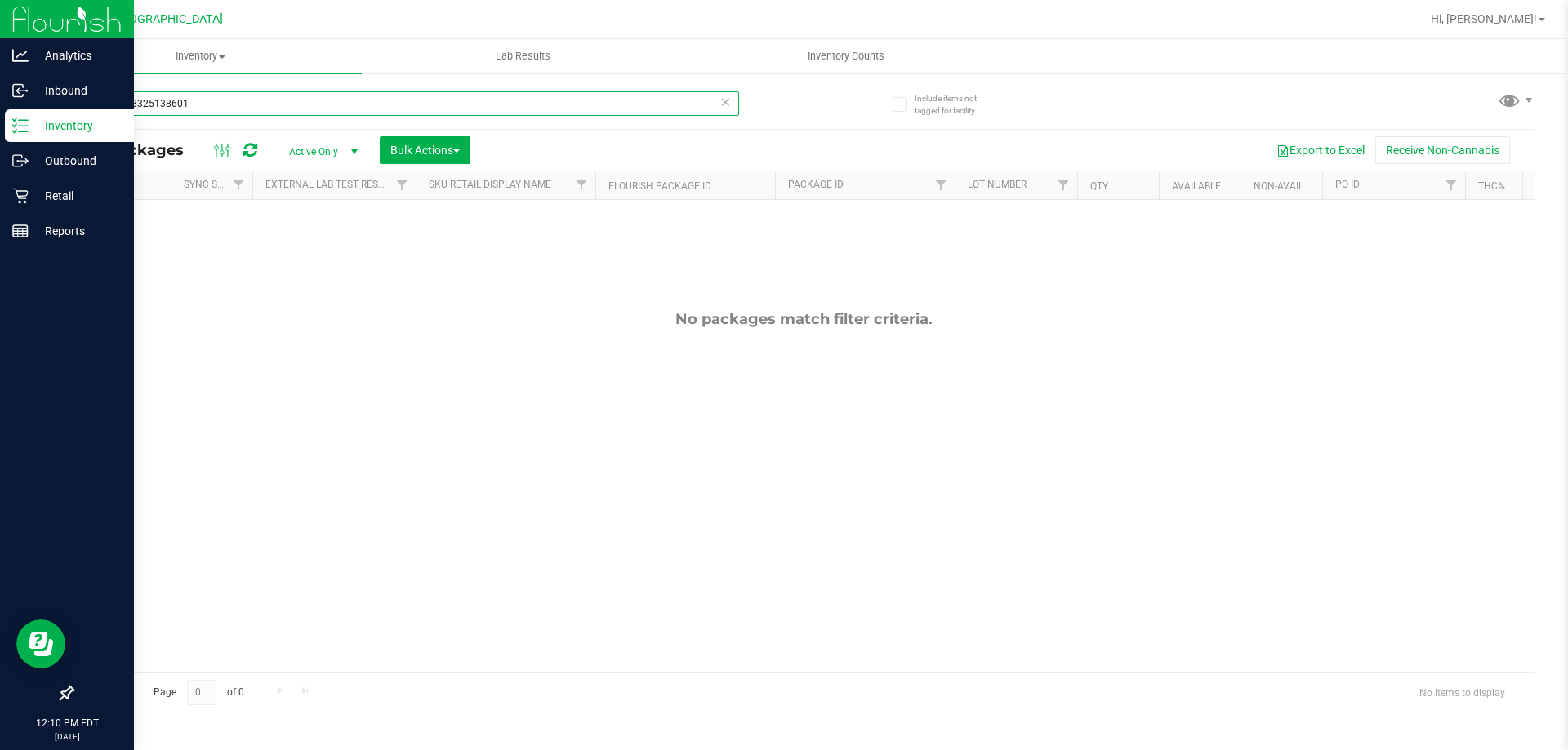
drag, startPoint x: 222, startPoint y: 106, endPoint x: 0, endPoint y: -27, distance: 258.8
click at [0, 0] on html "Analytics Inbound Inventory Outbound Retail Reports 12:10 PM EDT 08/24/2025 08/…" at bounding box center [784, 375] width 1568 height 750
type input "7675209534075104"
drag, startPoint x: 274, startPoint y: 108, endPoint x: 0, endPoint y: -10, distance: 298.3
click at [0, 0] on html "Analytics Inbound Inventory Outbound Retail Reports 12:10 PM EDT 08/24/2025 08/…" at bounding box center [784, 375] width 1568 height 750
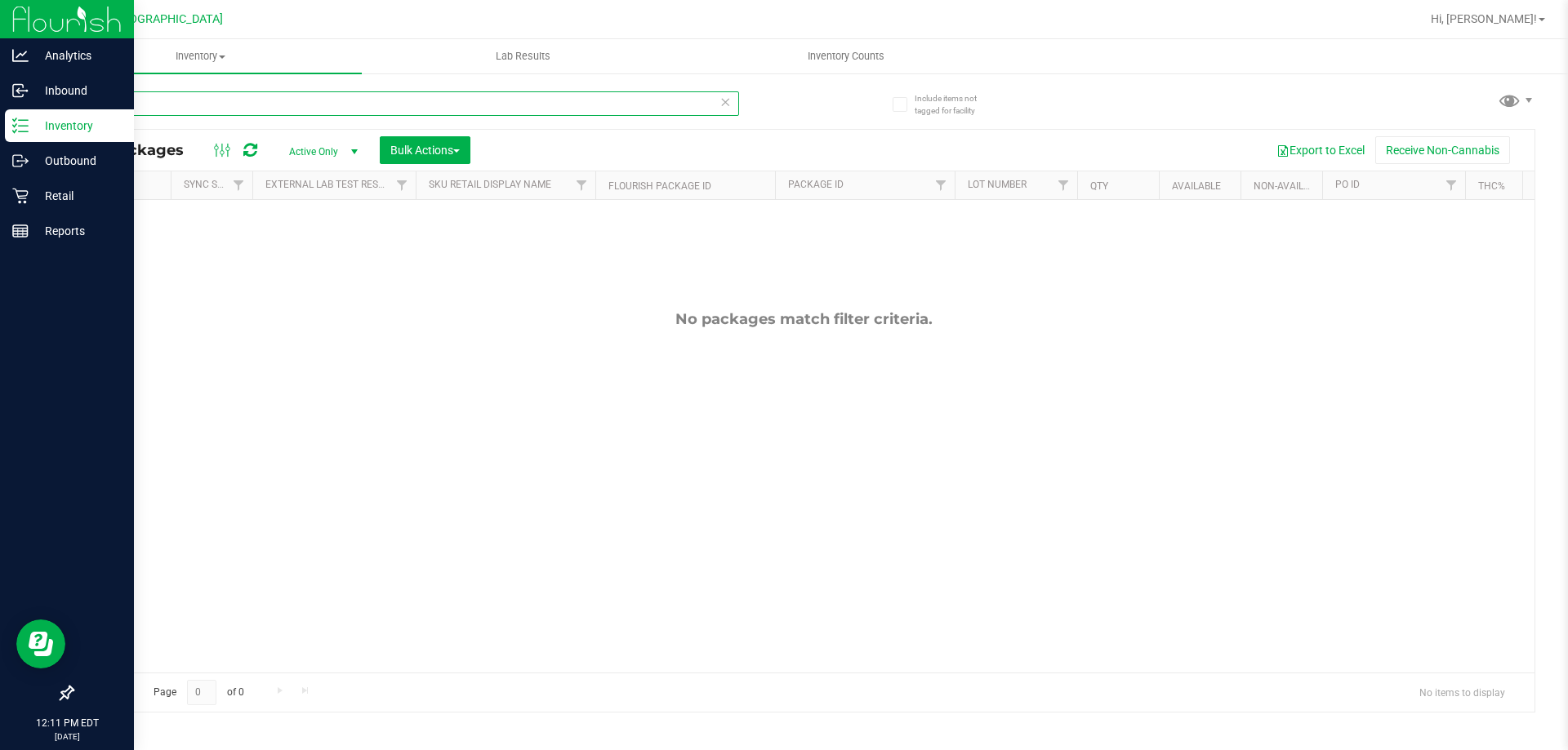
type input "10CT"
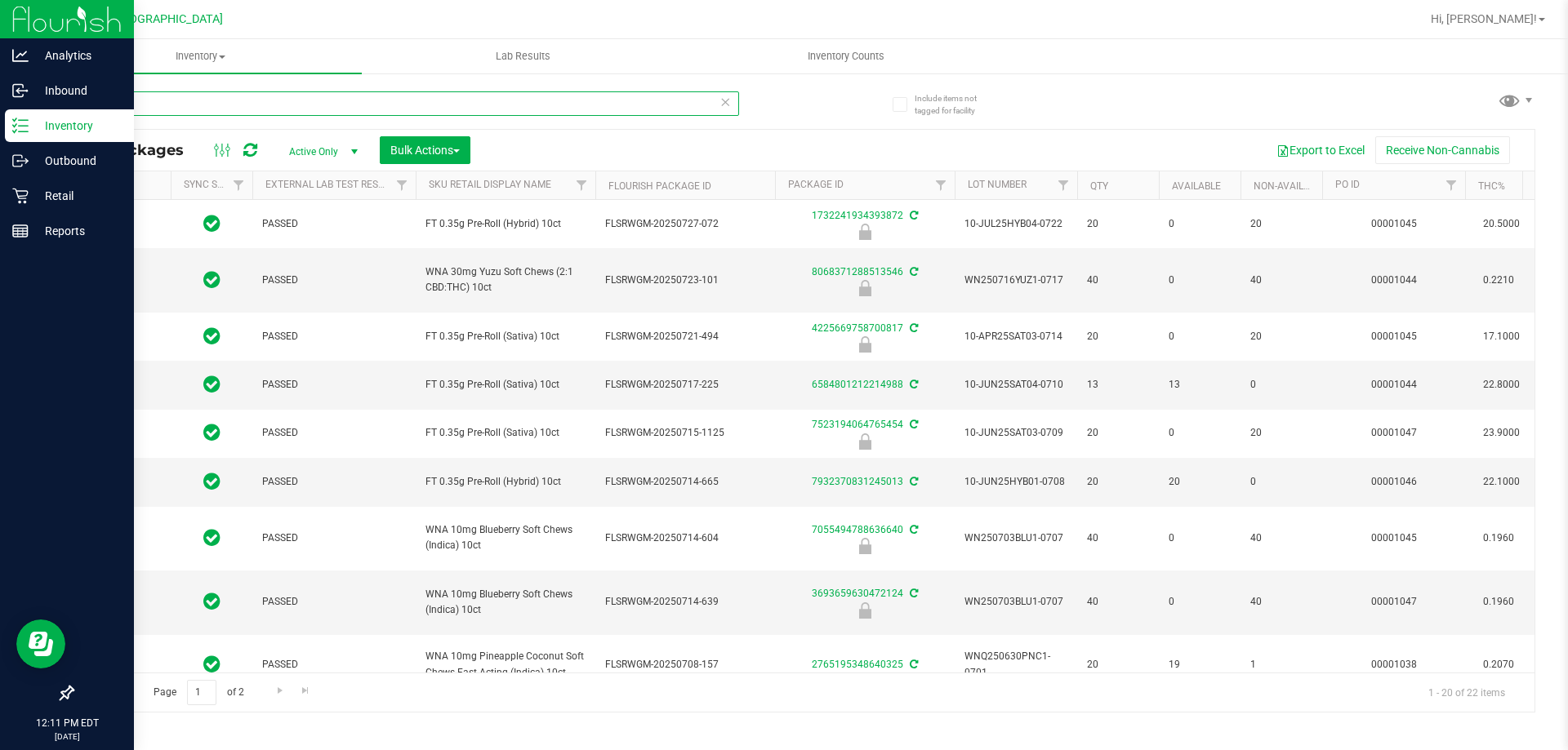
type input "2026-07-16"
type input "2026-07-03"
type input "2026-06-30"
type input "2026-06-25"
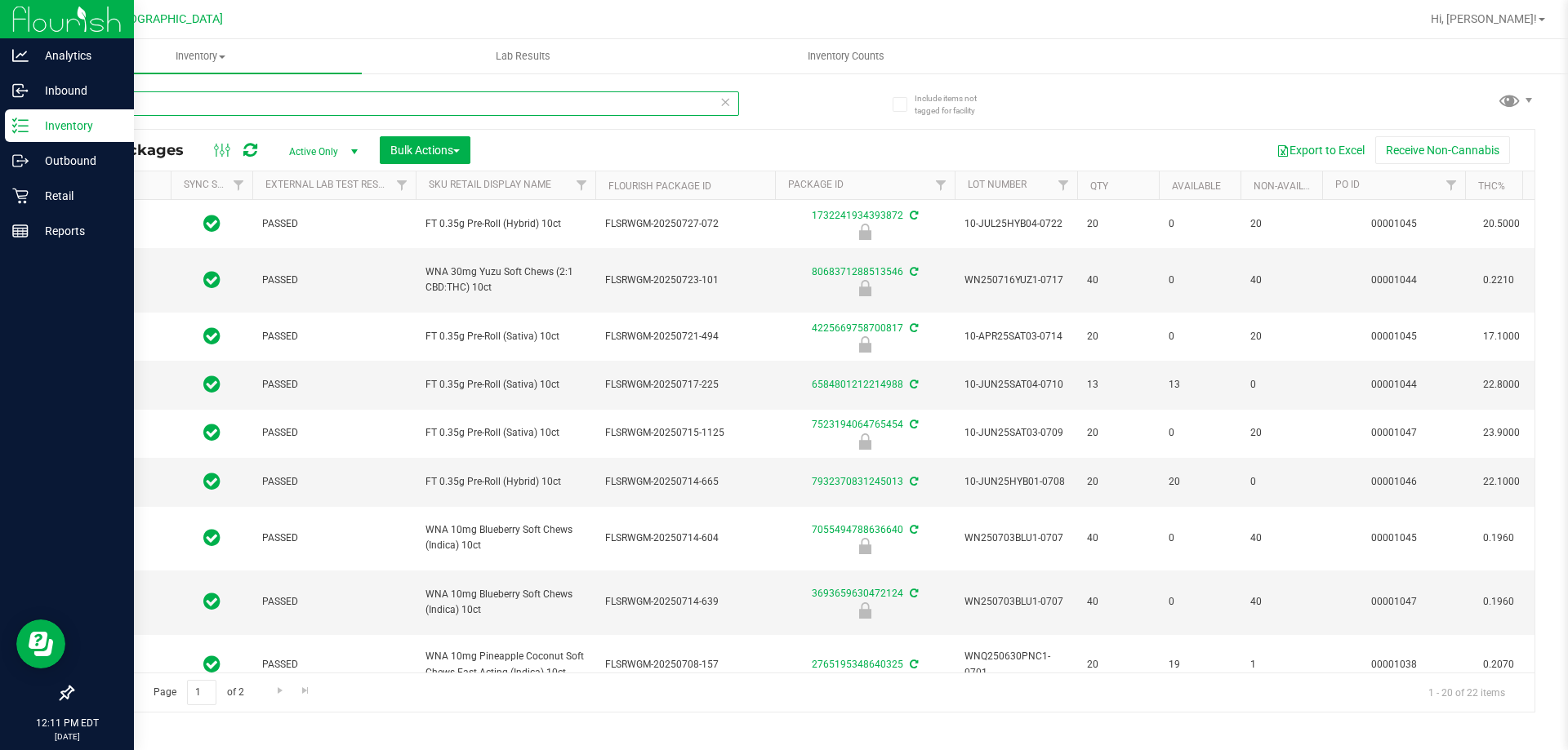
type input "2026-06-23"
type input "2026-06-18"
type input "2026-06-11"
type input "2026-04-30"
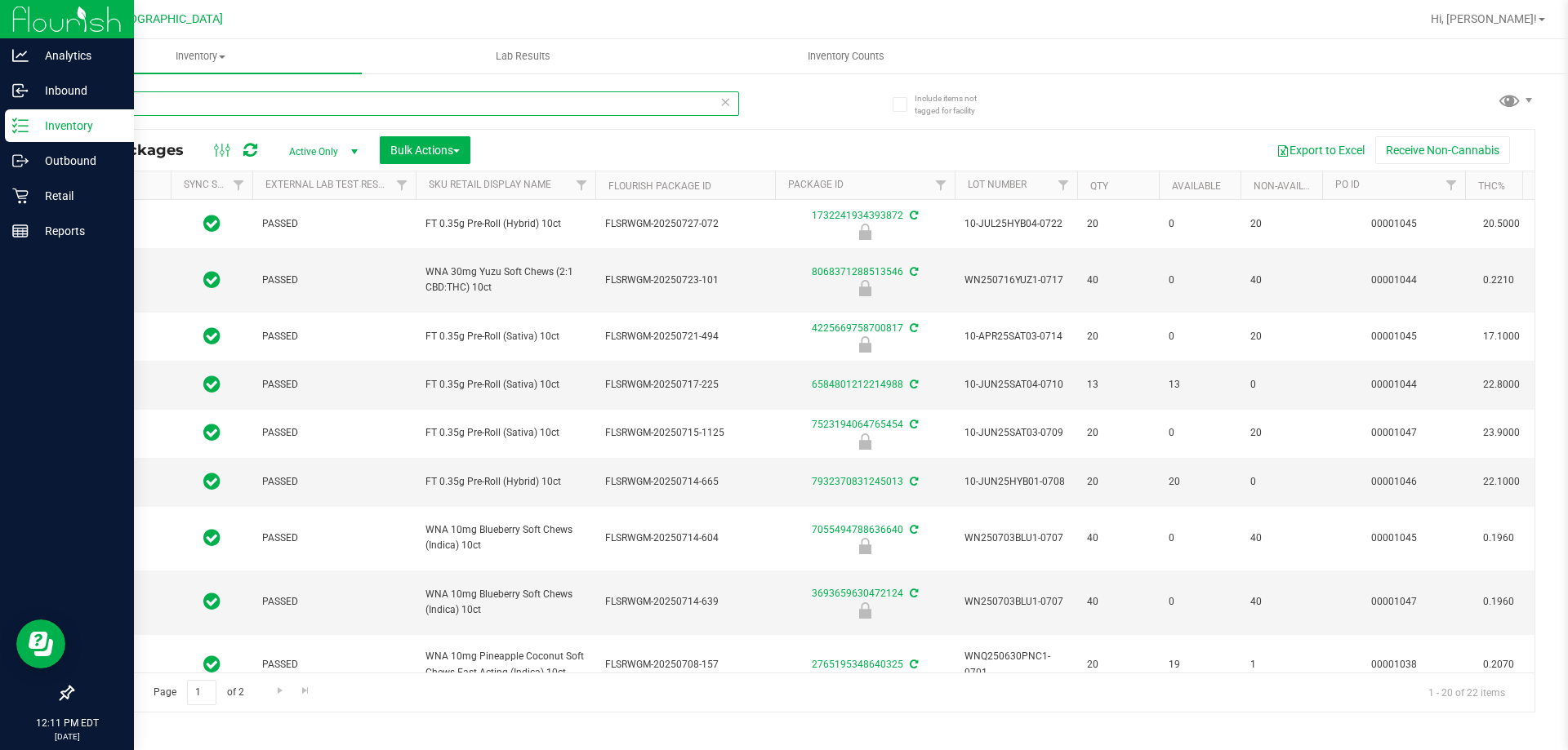
type input "2026-04-14"
type input "10CT"
click at [24, 201] on icon at bounding box center [20, 196] width 16 height 16
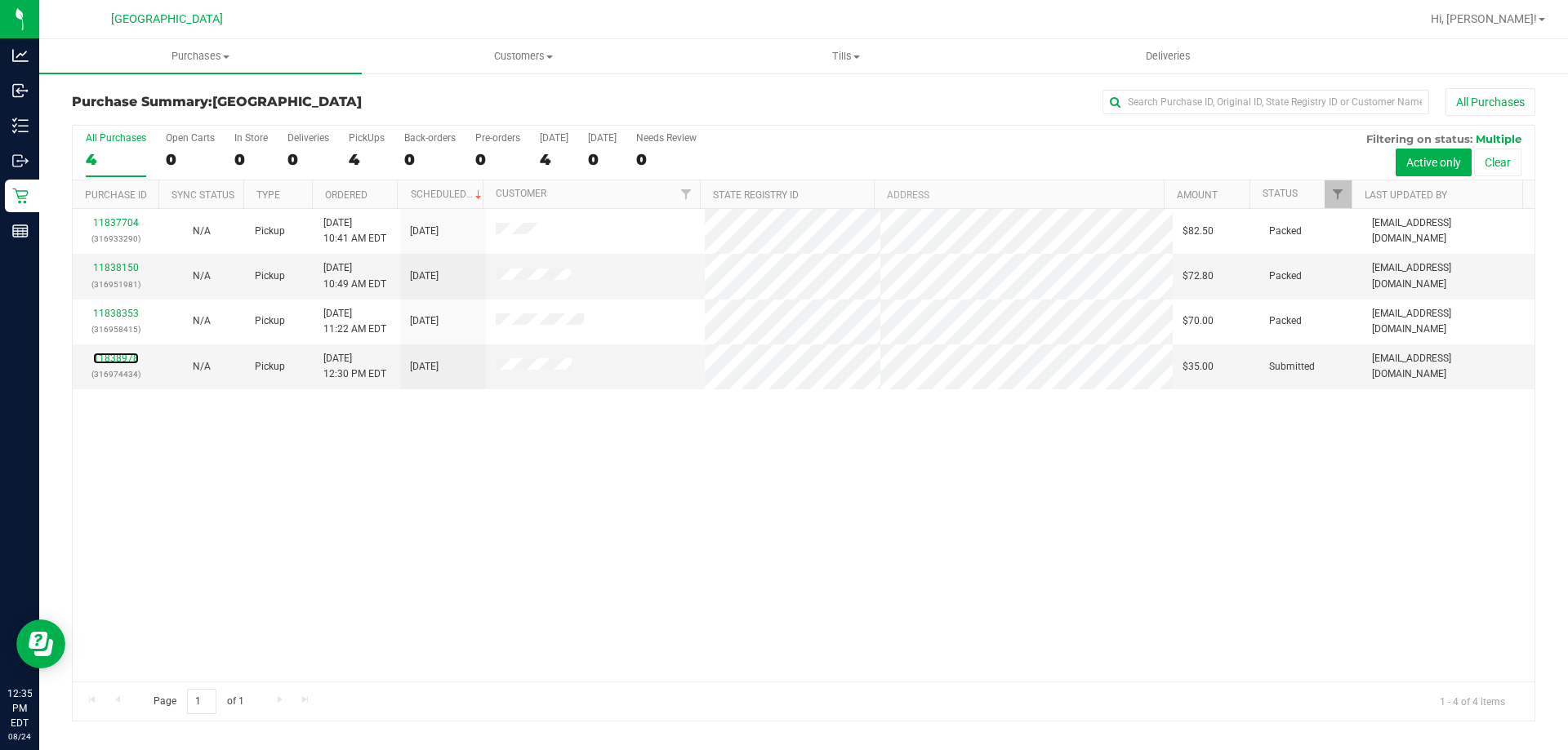
click at [135, 359] on link "11838978" at bounding box center [116, 359] width 46 height 12
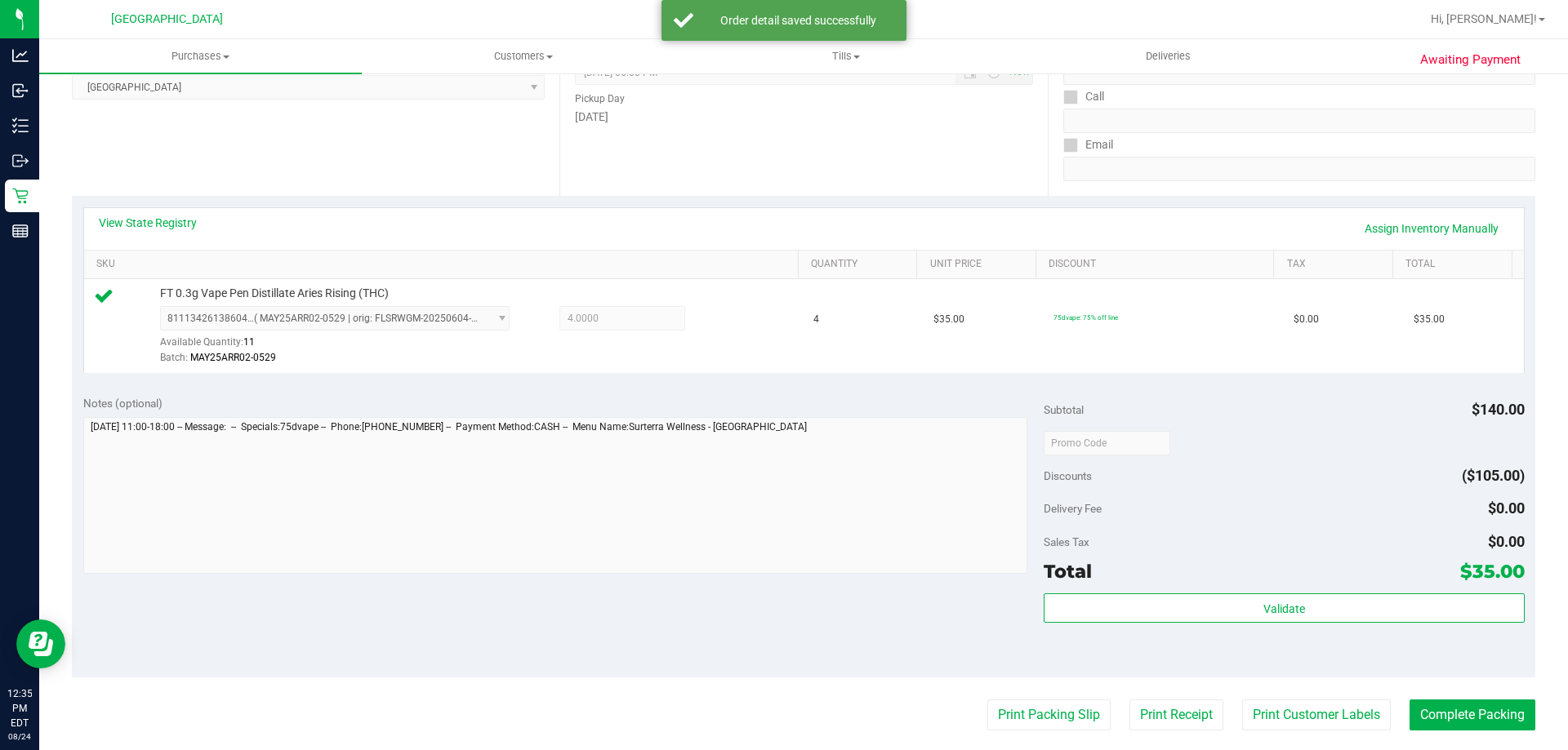
scroll to position [408, 0]
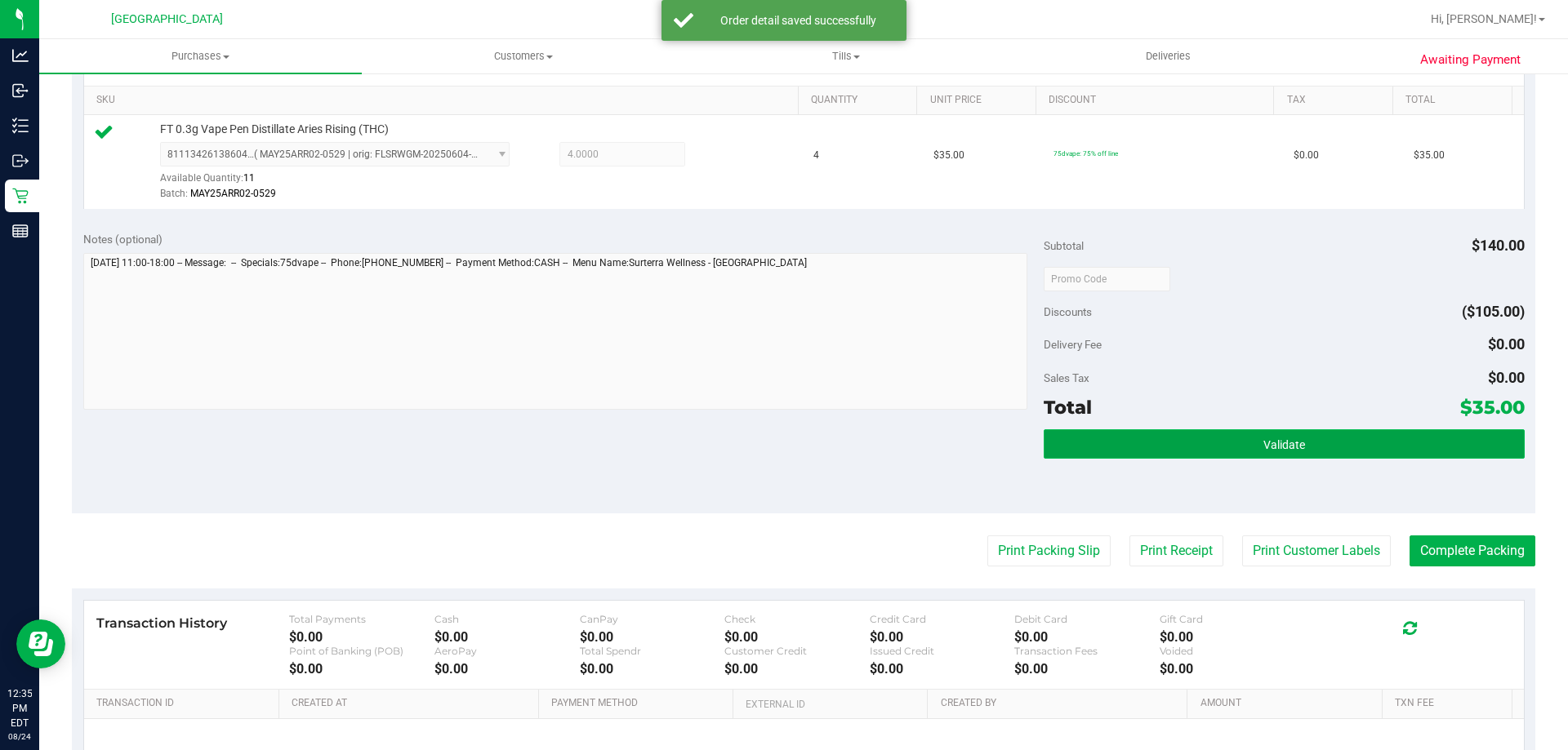
click at [1352, 433] on button "Validate" at bounding box center [1284, 444] width 480 height 29
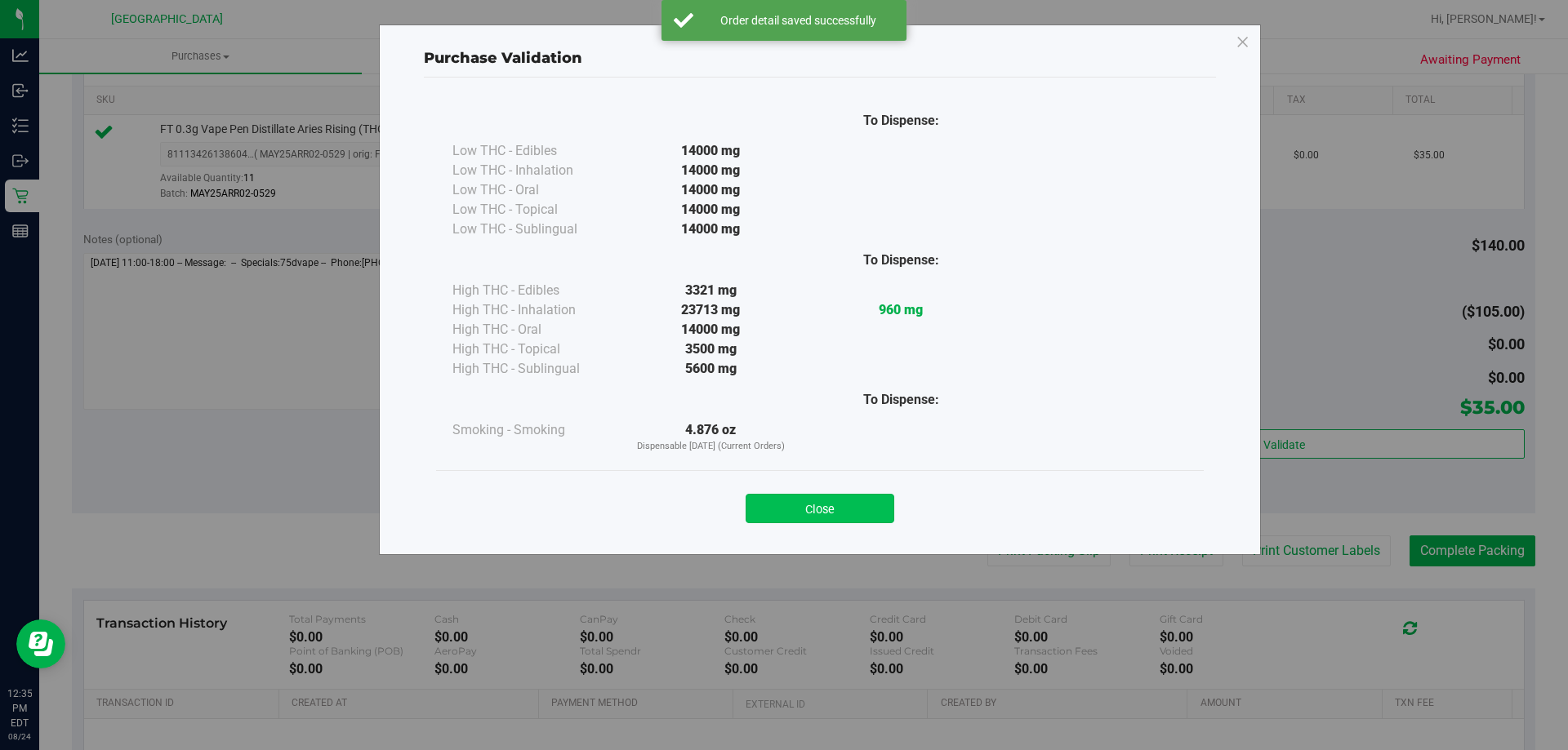
click at [866, 514] on button "Close" at bounding box center [820, 508] width 149 height 29
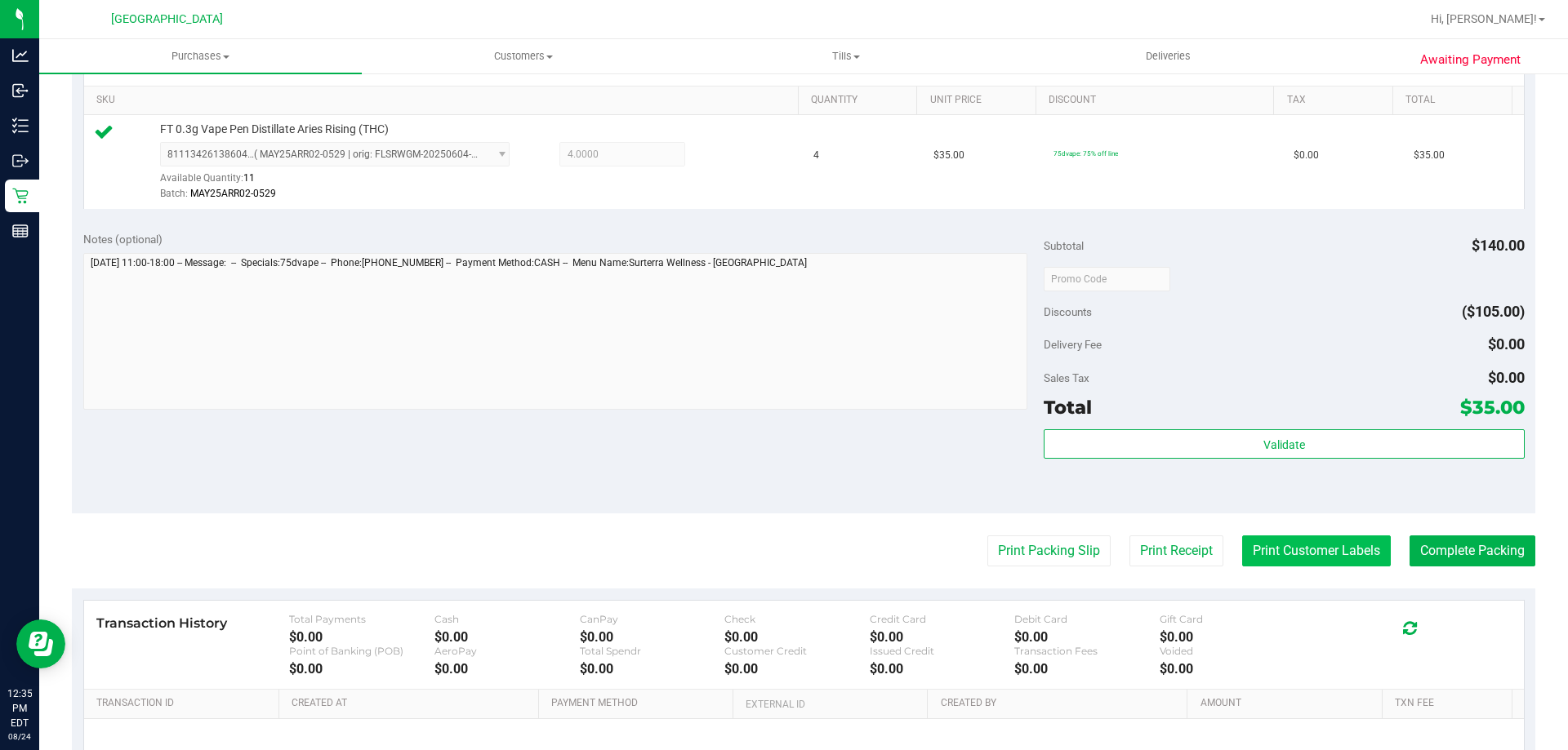
click at [1320, 548] on button "Print Customer Labels" at bounding box center [1316, 551] width 149 height 31
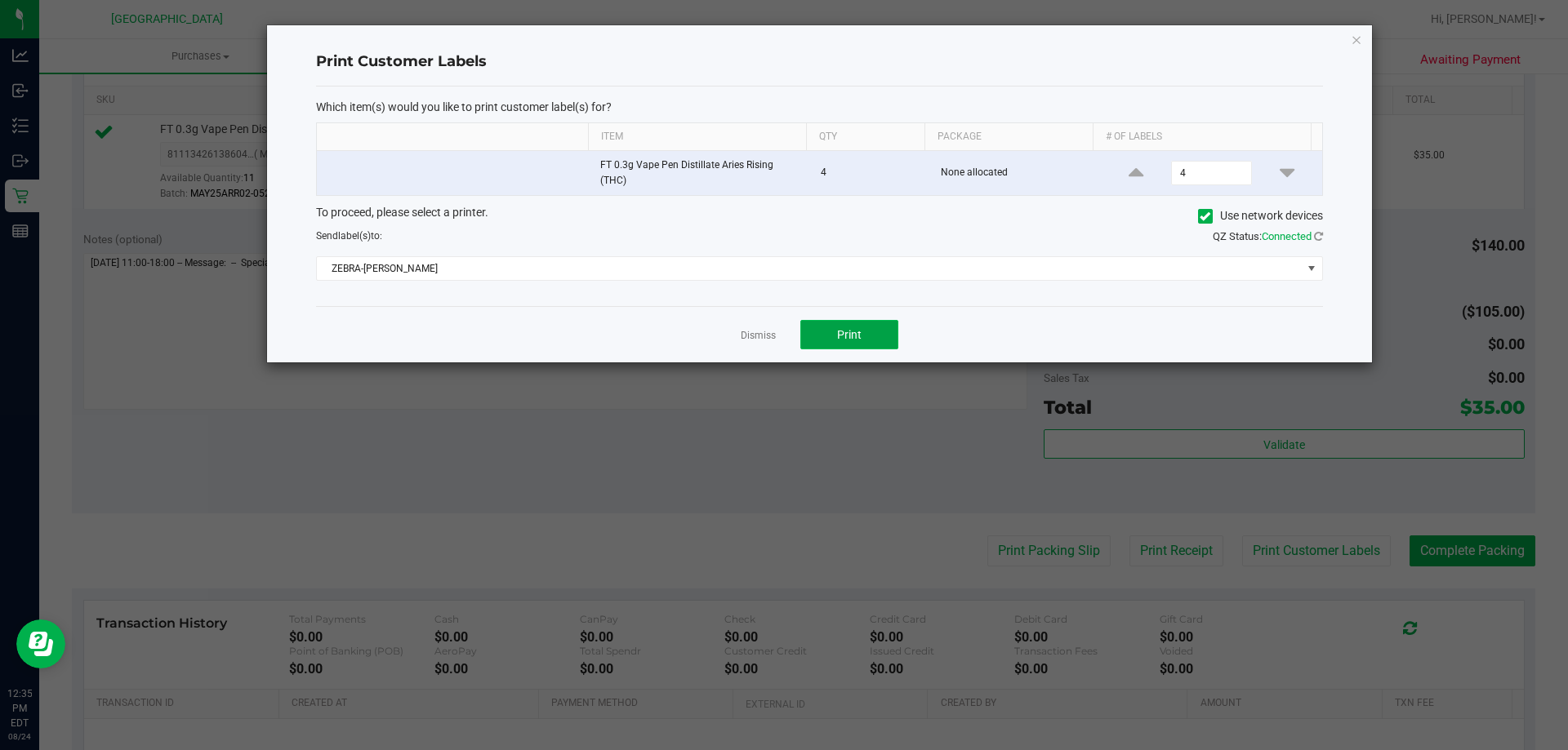
click at [863, 327] on button "Print" at bounding box center [849, 335] width 98 height 29
click at [1361, 41] on icon "button" at bounding box center [1356, 38] width 12 height 19
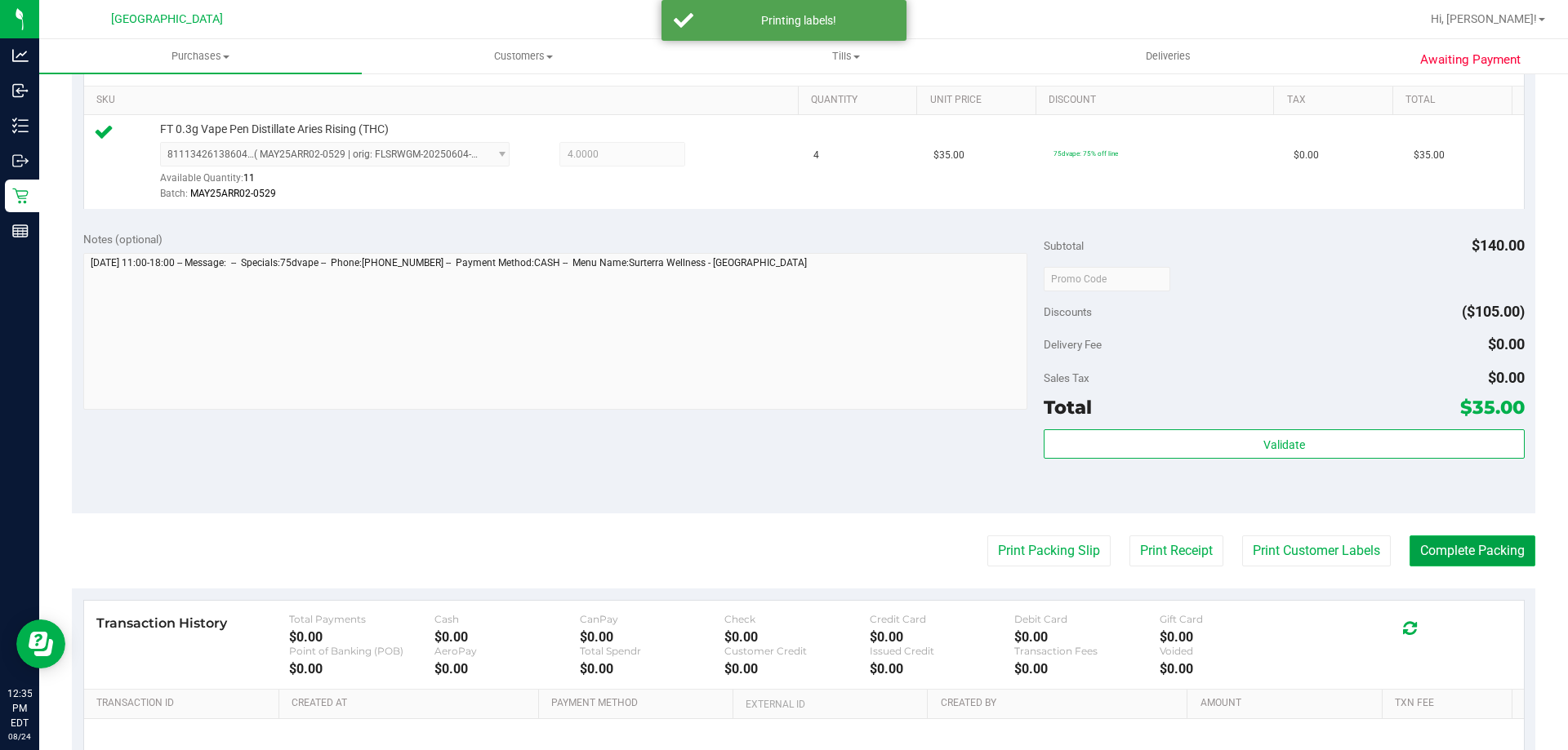
click at [1454, 550] on button "Complete Packing" at bounding box center [1473, 551] width 126 height 31
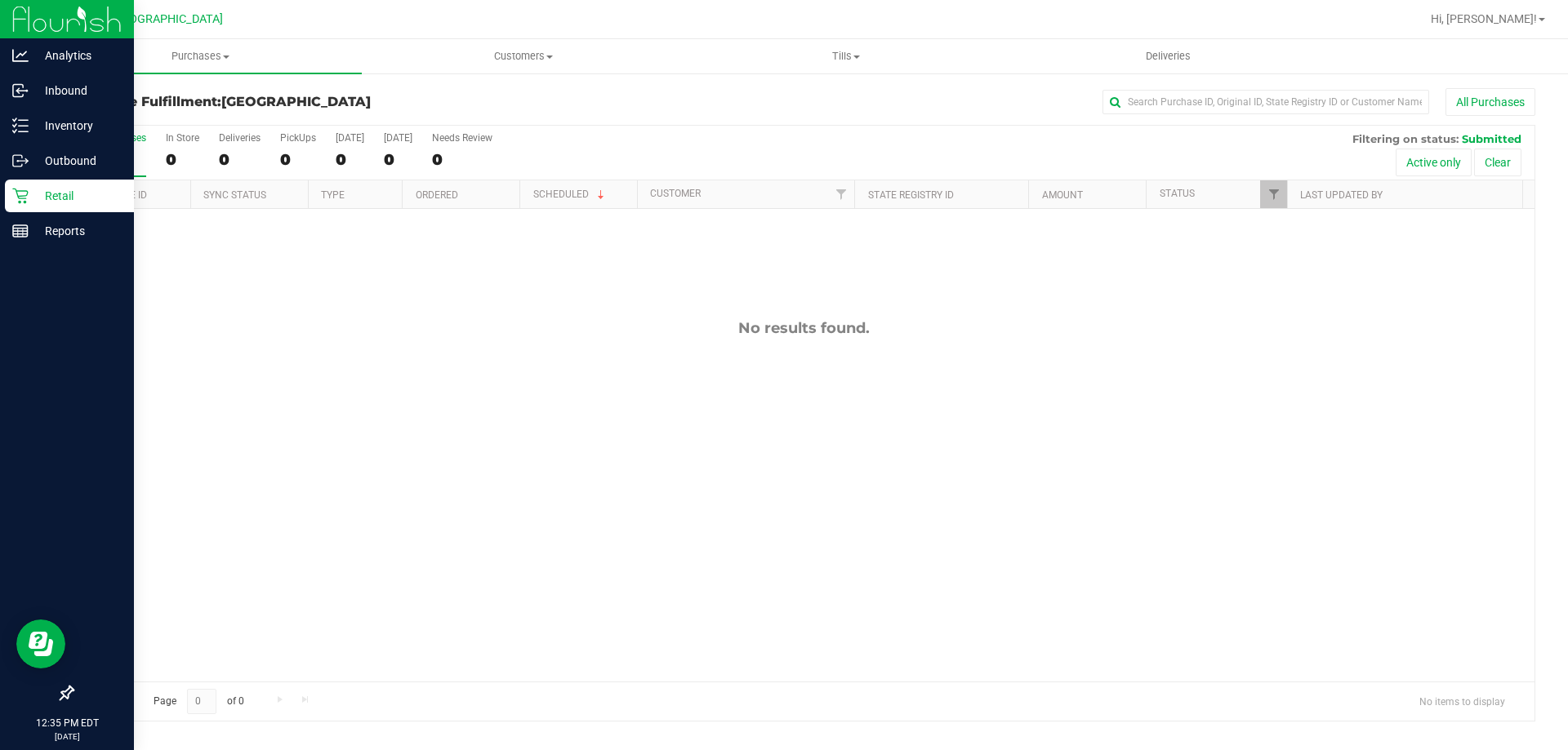
click at [65, 180] on div "Retail" at bounding box center [68, 196] width 129 height 33
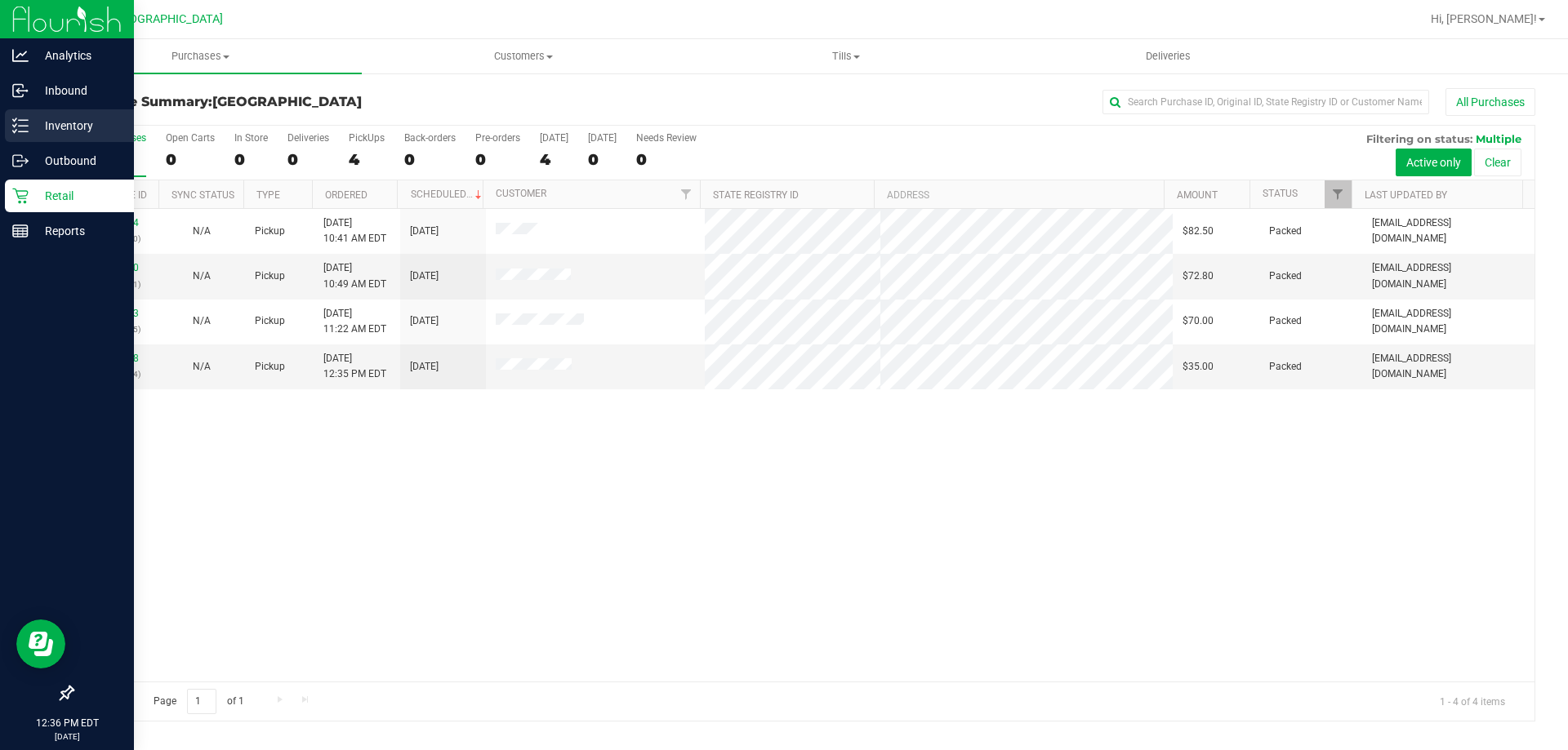
click at [37, 116] on p "Inventory" at bounding box center [77, 125] width 98 height 19
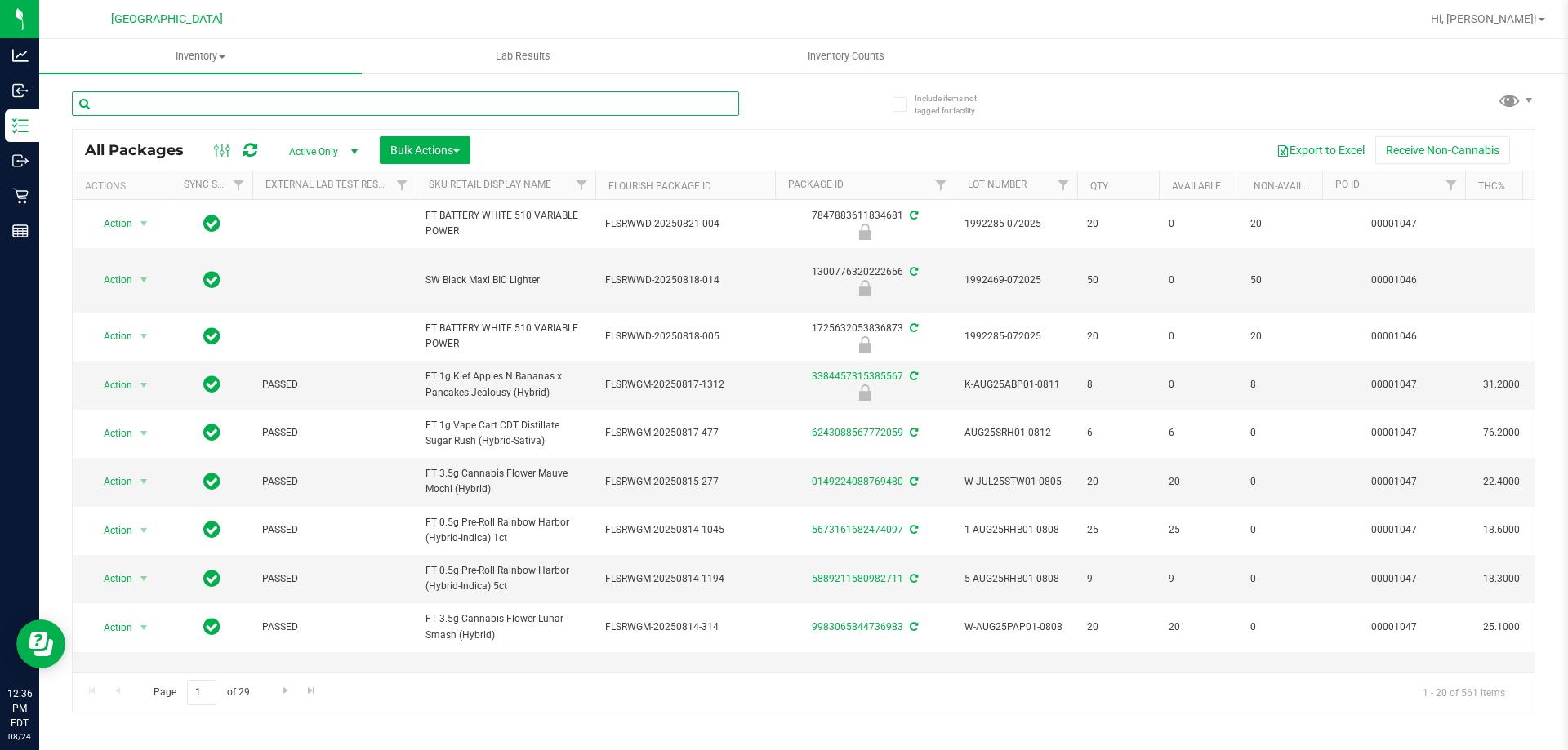
click at [209, 96] on input "text" at bounding box center [405, 103] width 667 height 25
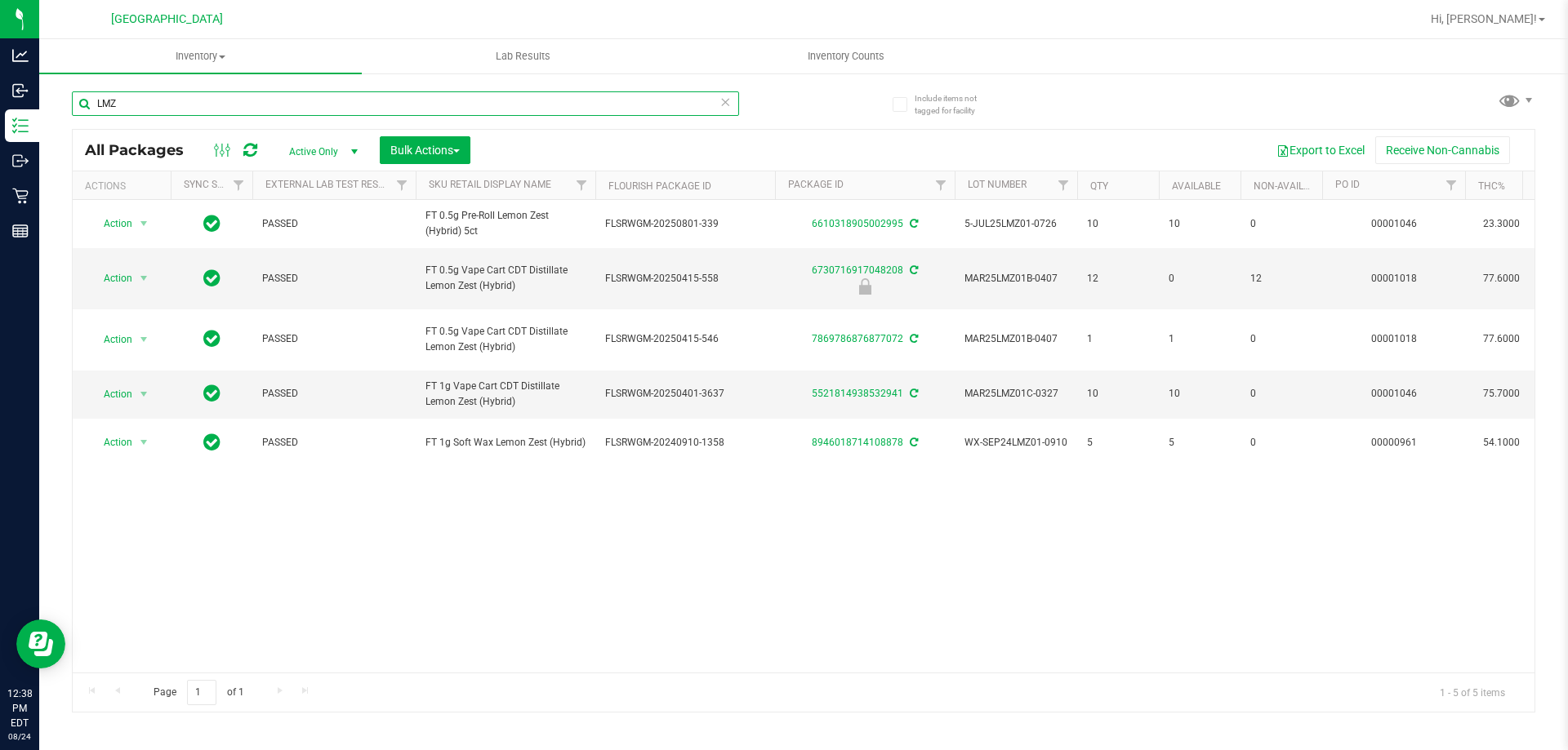
type input "LMZ"
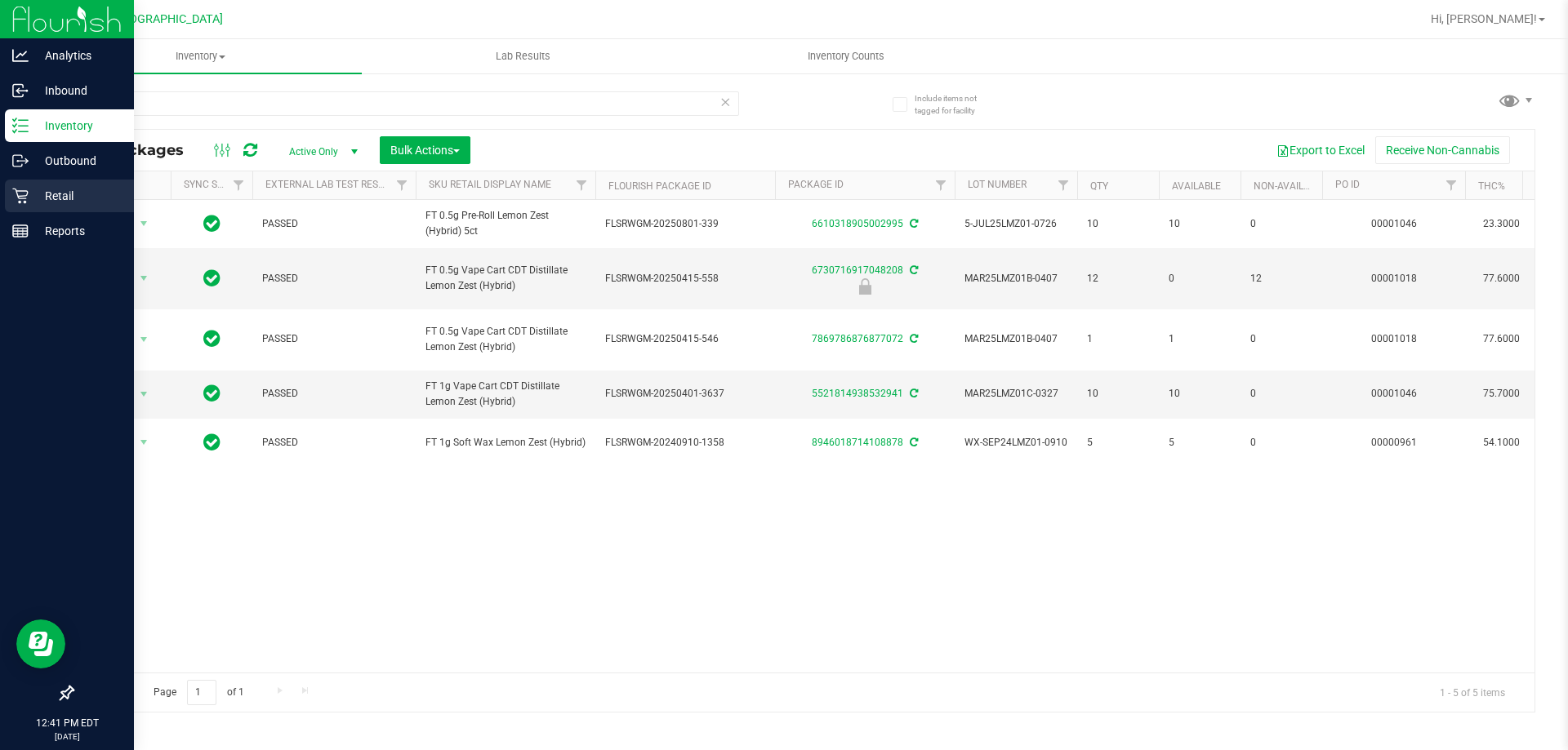
drag, startPoint x: 287, startPoint y: 120, endPoint x: 24, endPoint y: 192, distance: 272.7
click at [24, 192] on icon at bounding box center [20, 196] width 16 height 16
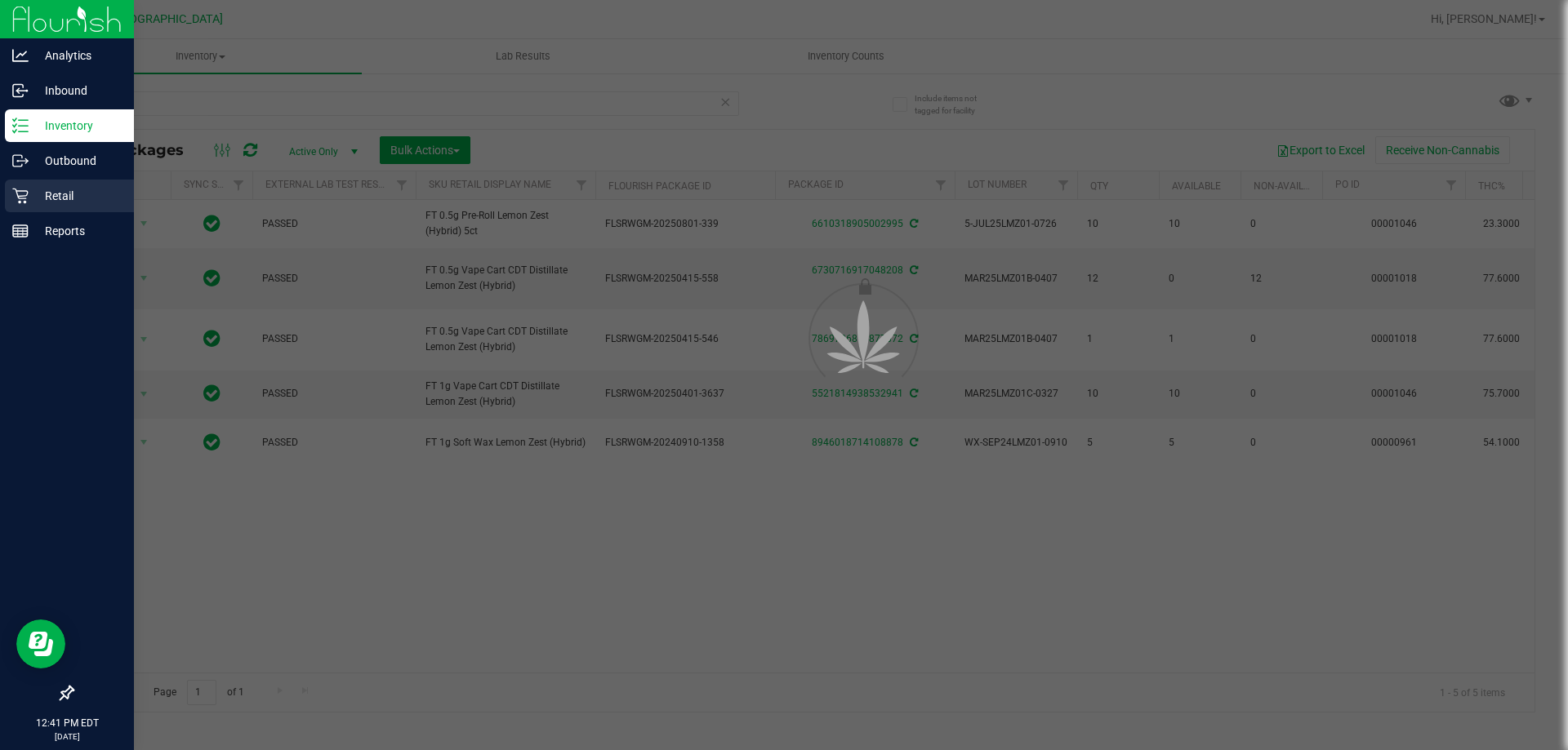
click at [24, 192] on icon at bounding box center [20, 196] width 16 height 16
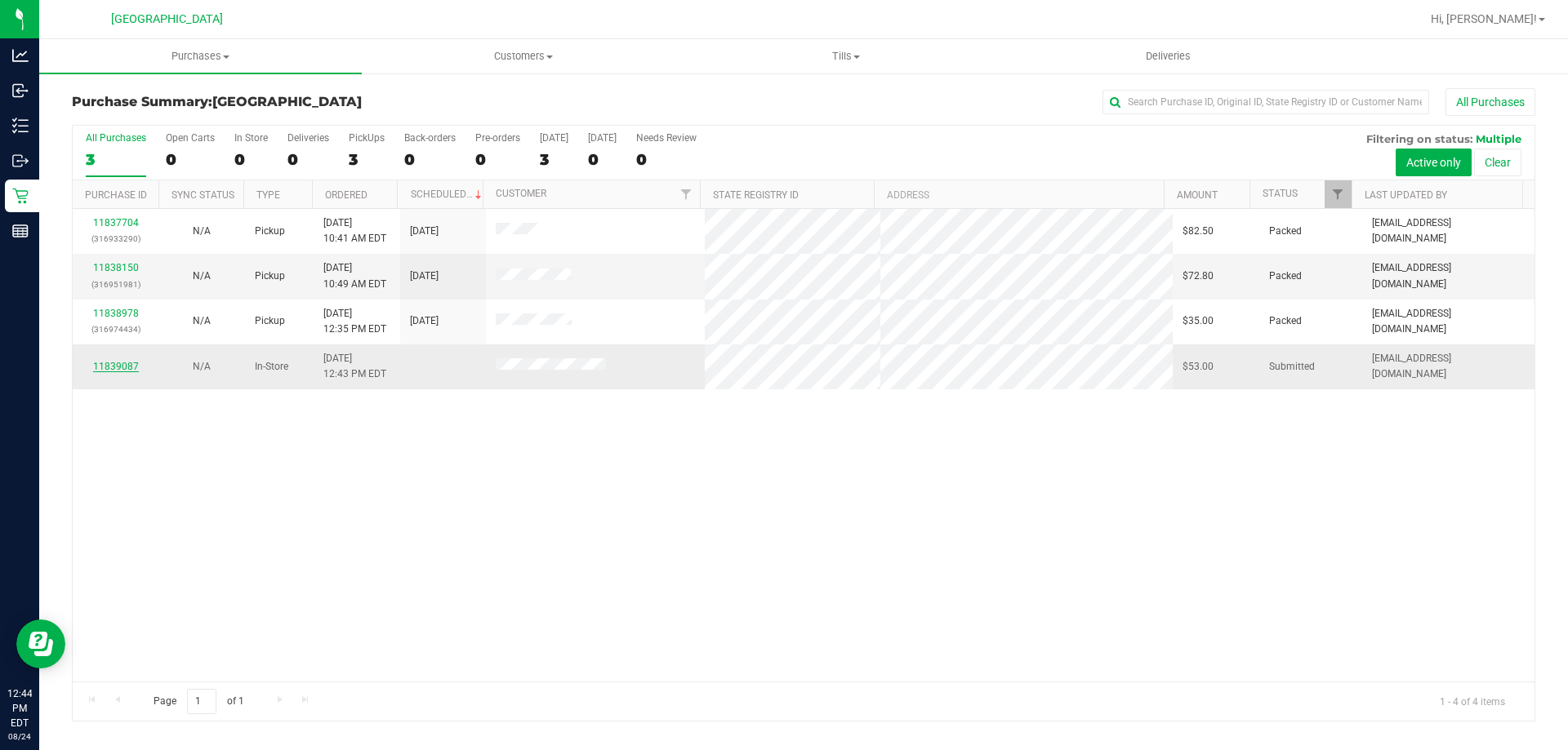
click at [114, 367] on link "11839087" at bounding box center [116, 367] width 46 height 12
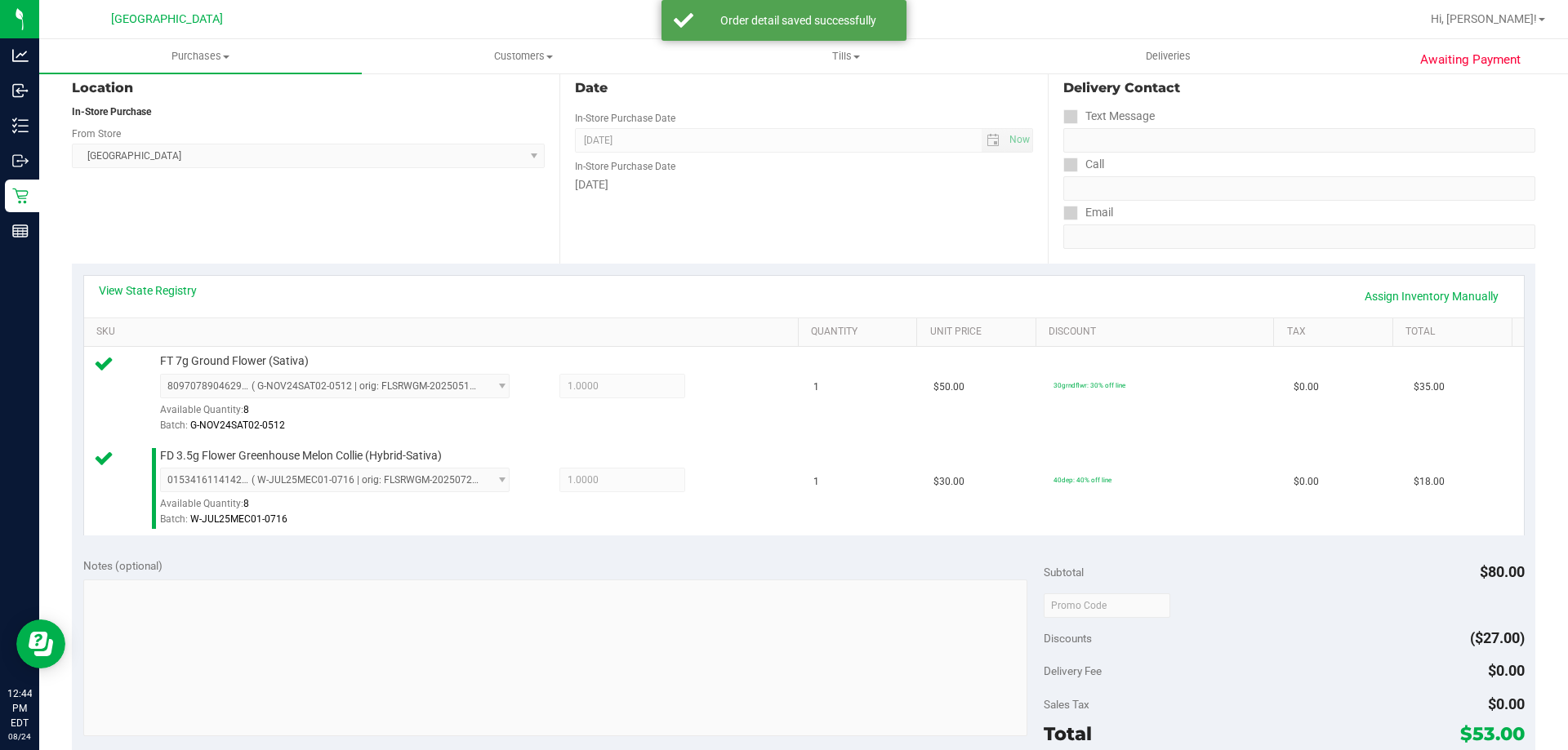
scroll to position [408, 0]
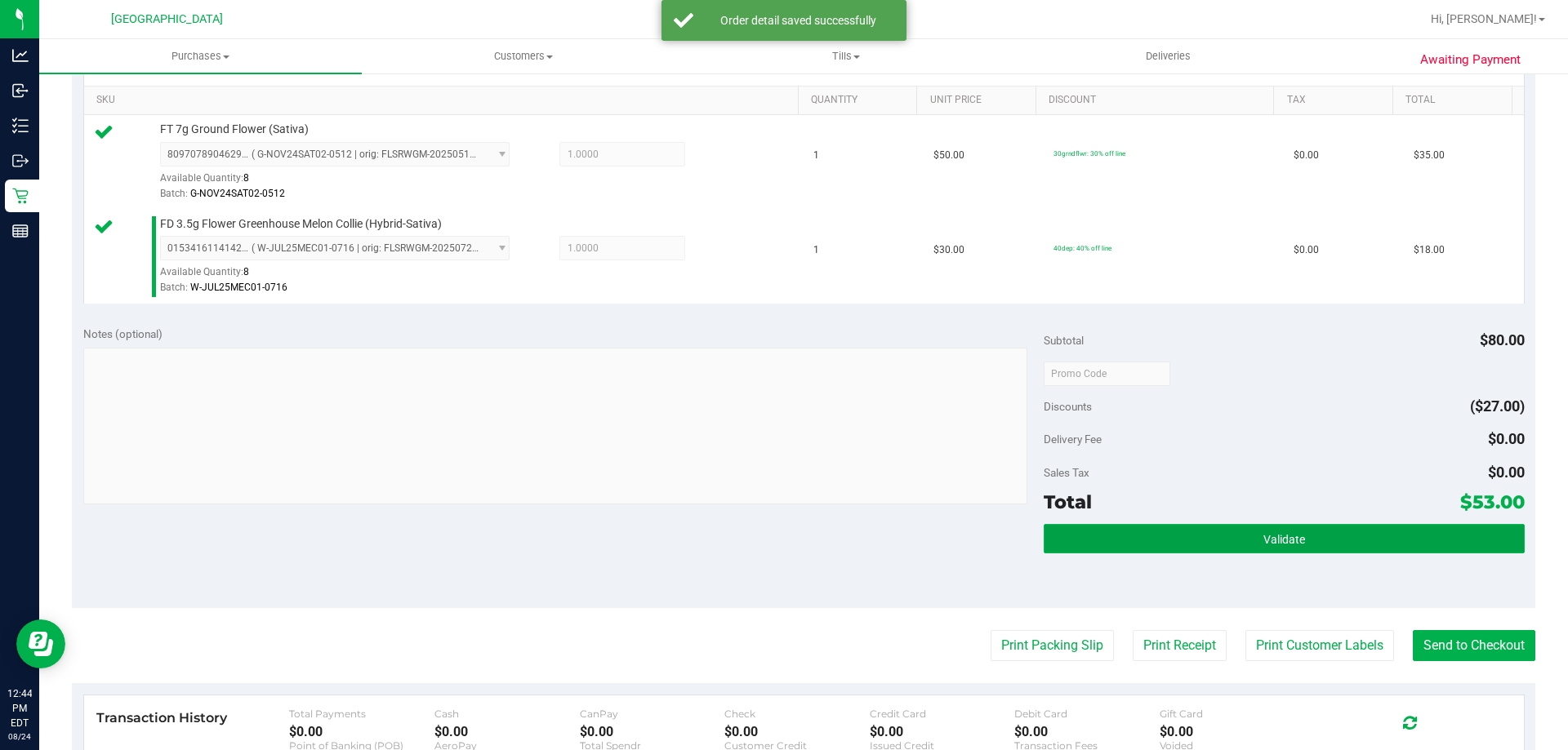
click at [1334, 528] on button "Validate" at bounding box center [1284, 539] width 480 height 29
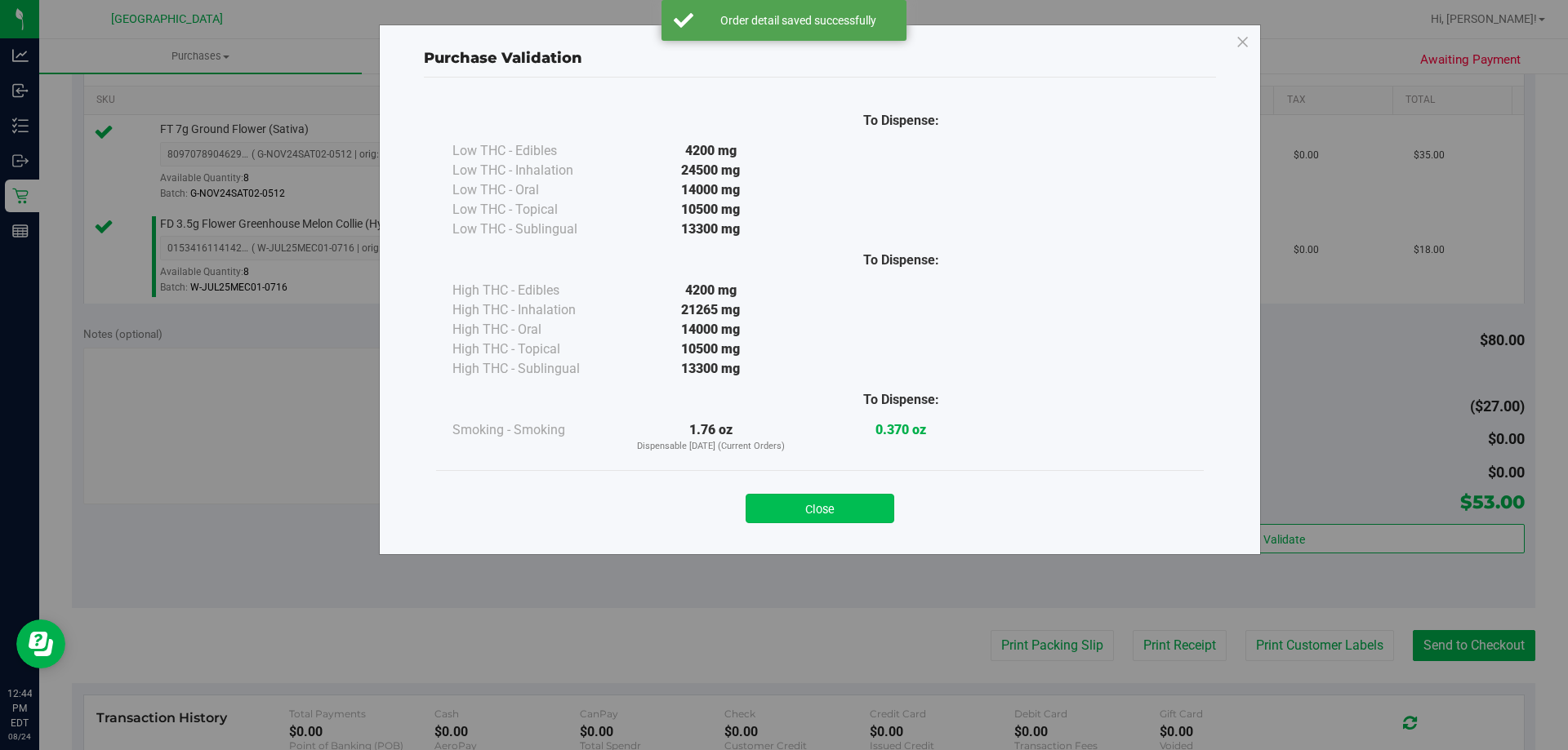
click at [887, 501] on button "Close" at bounding box center [820, 508] width 149 height 29
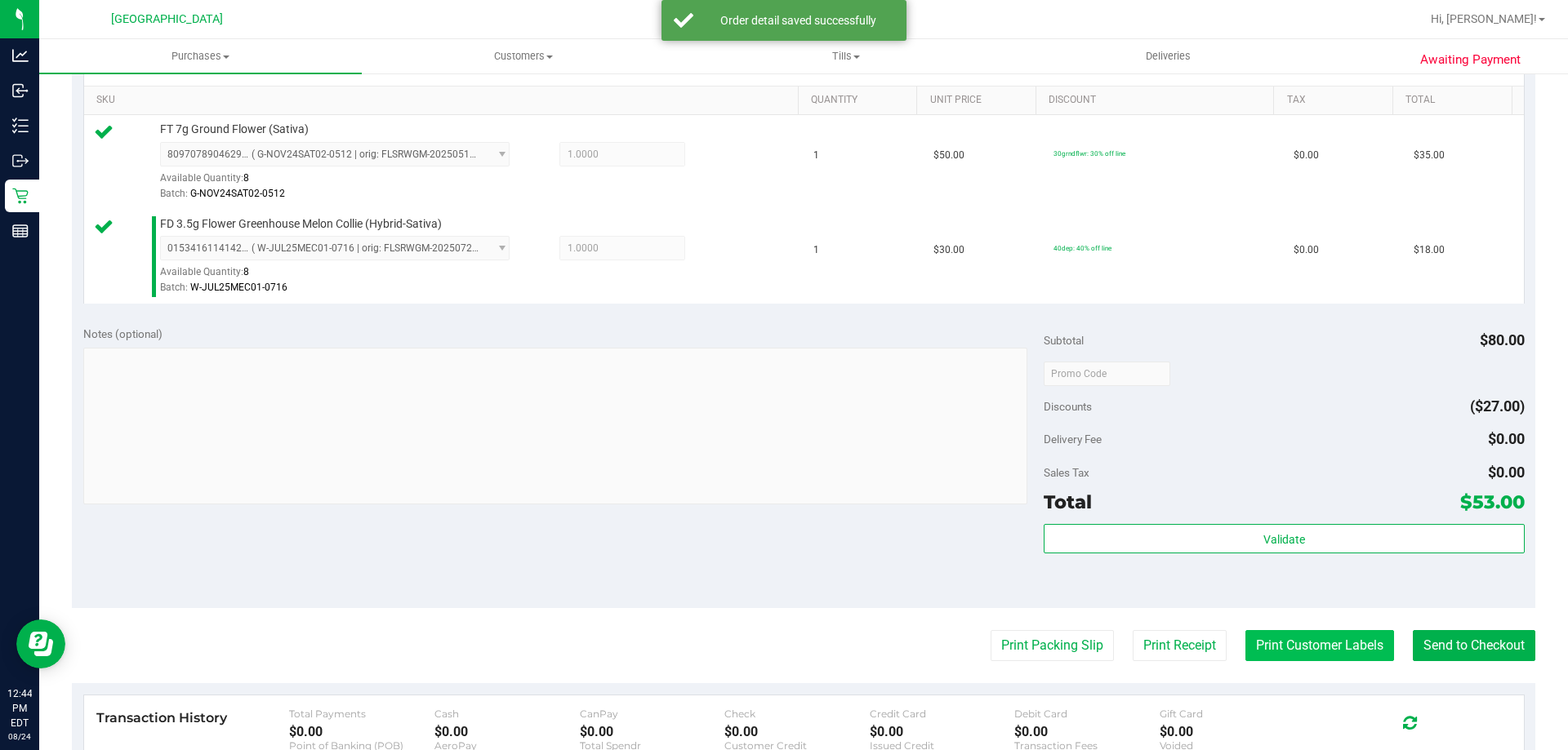
click at [1326, 650] on button "Print Customer Labels" at bounding box center [1320, 646] width 149 height 31
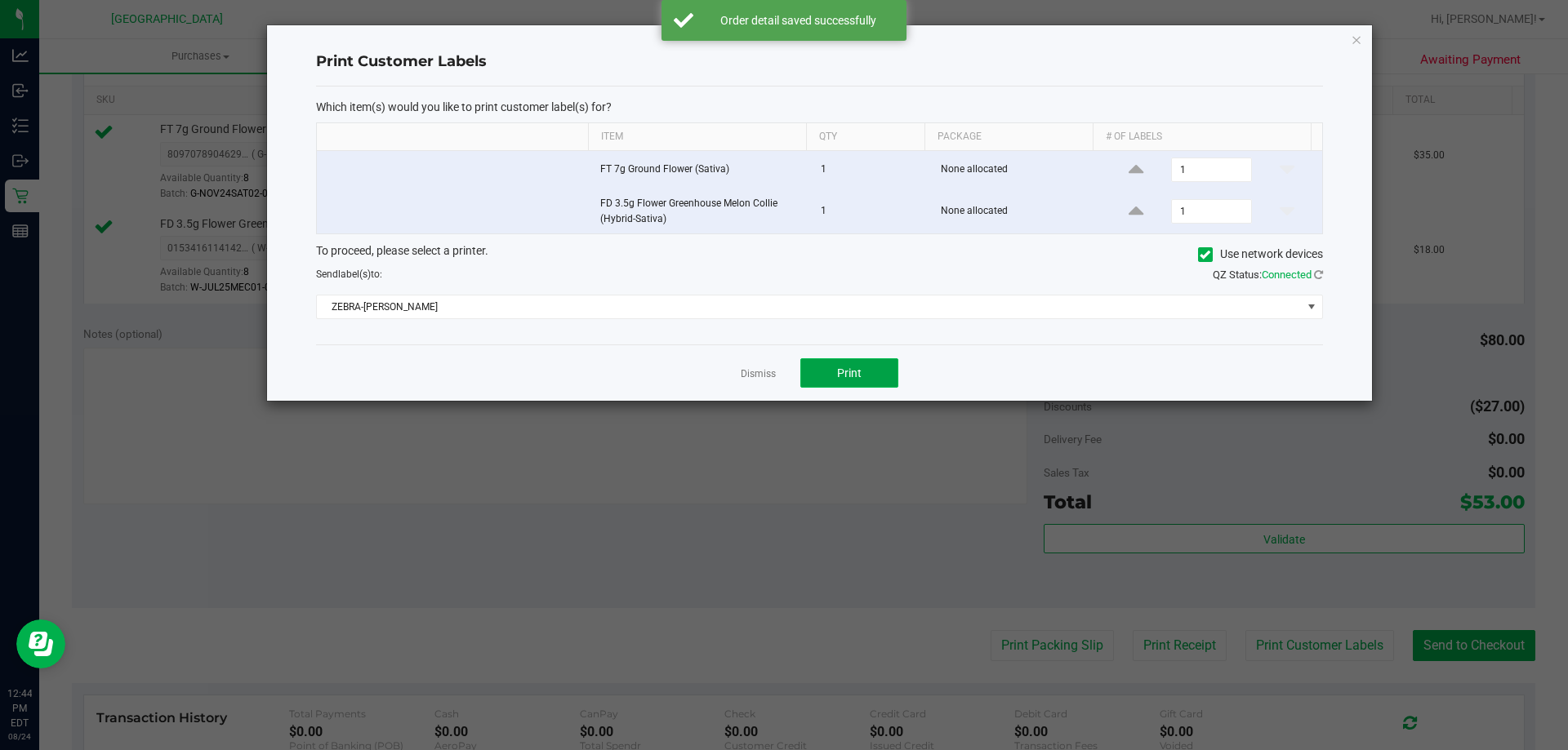
click at [839, 365] on button "Print" at bounding box center [849, 373] width 98 height 29
click at [757, 369] on link "Dismiss" at bounding box center [758, 374] width 35 height 14
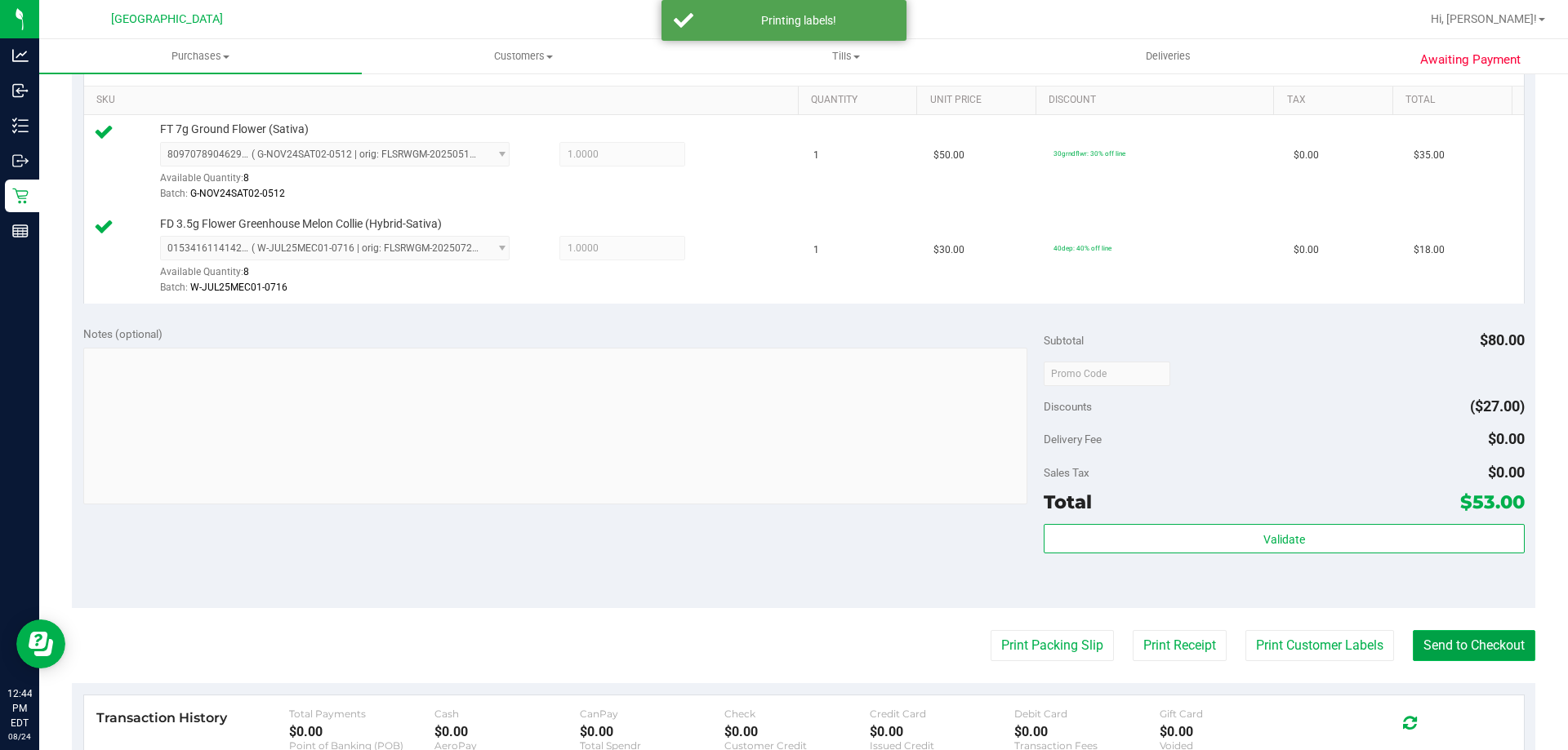
click at [1509, 631] on button "Send to Checkout" at bounding box center [1474, 646] width 122 height 31
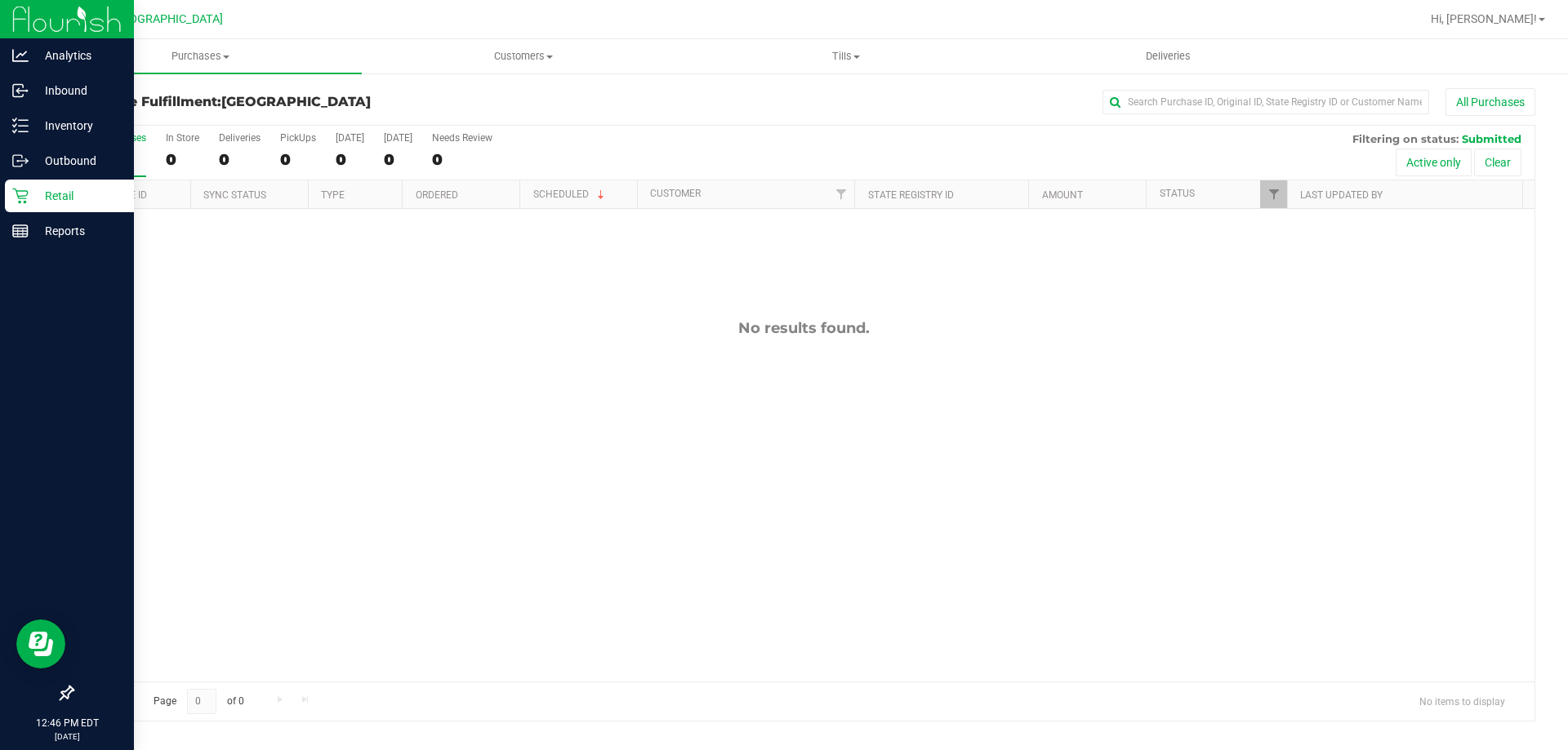
click at [23, 204] on div "Retail" at bounding box center [68, 196] width 129 height 33
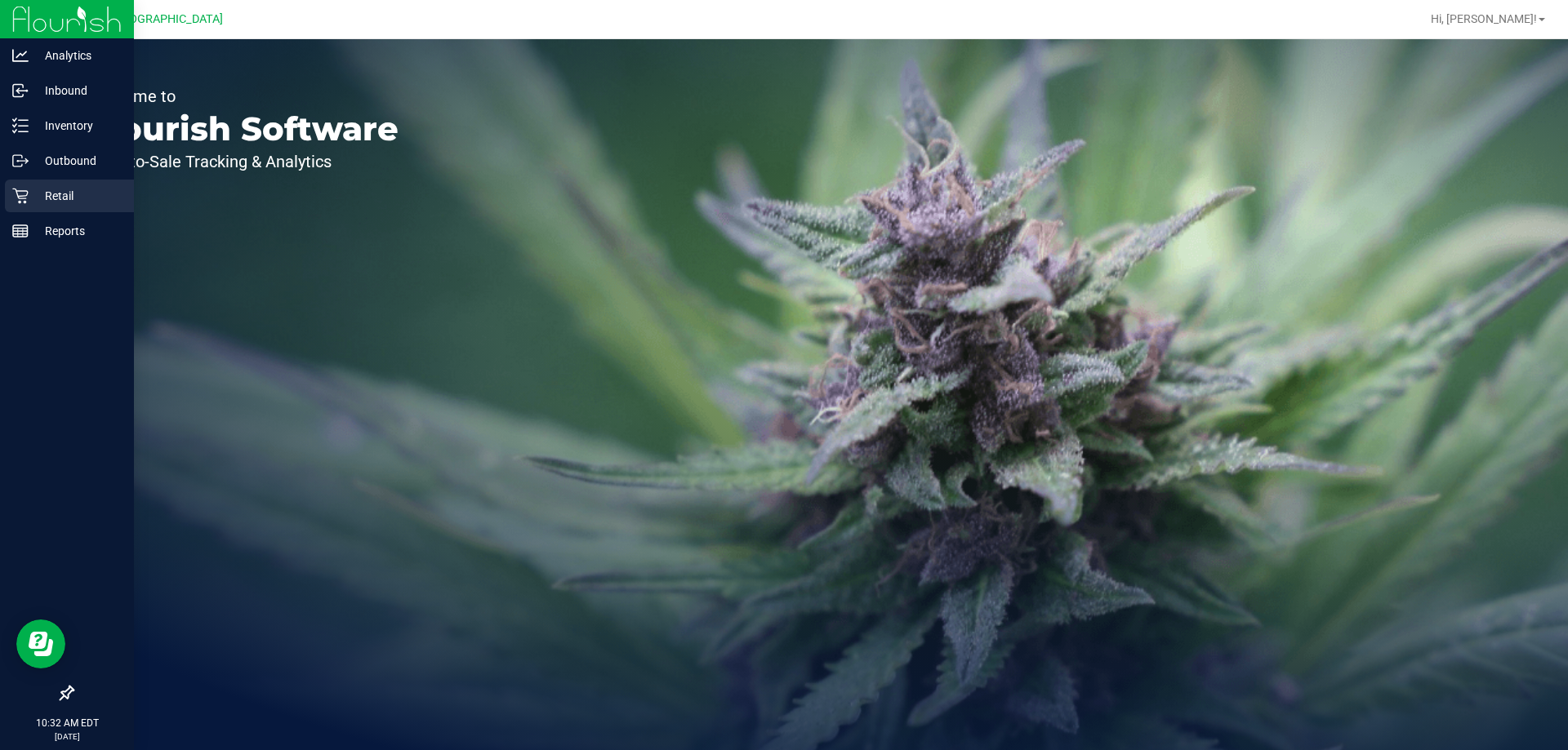
click at [64, 200] on p "Retail" at bounding box center [77, 195] width 98 height 19
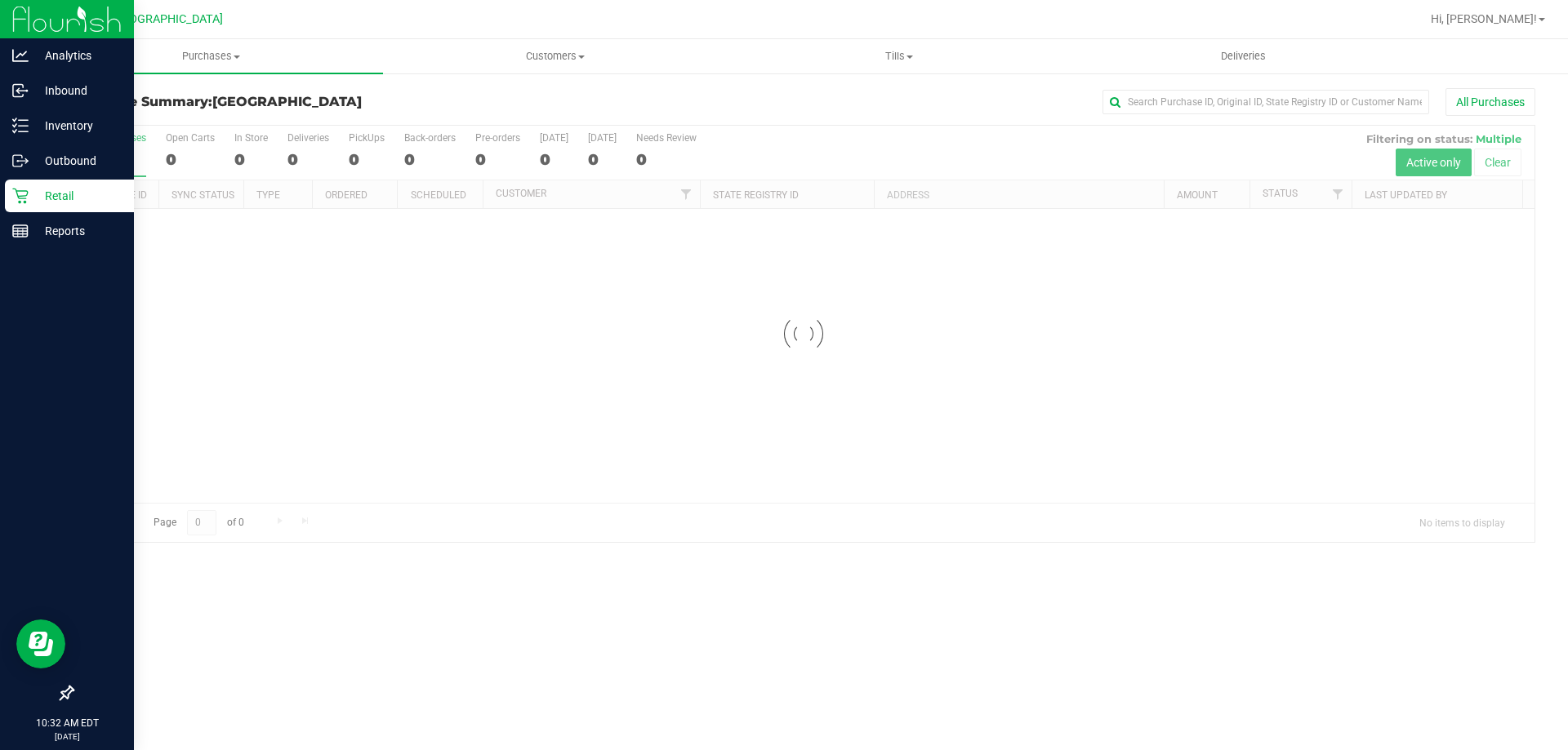
click at [5, 200] on div "Retail" at bounding box center [68, 196] width 129 height 33
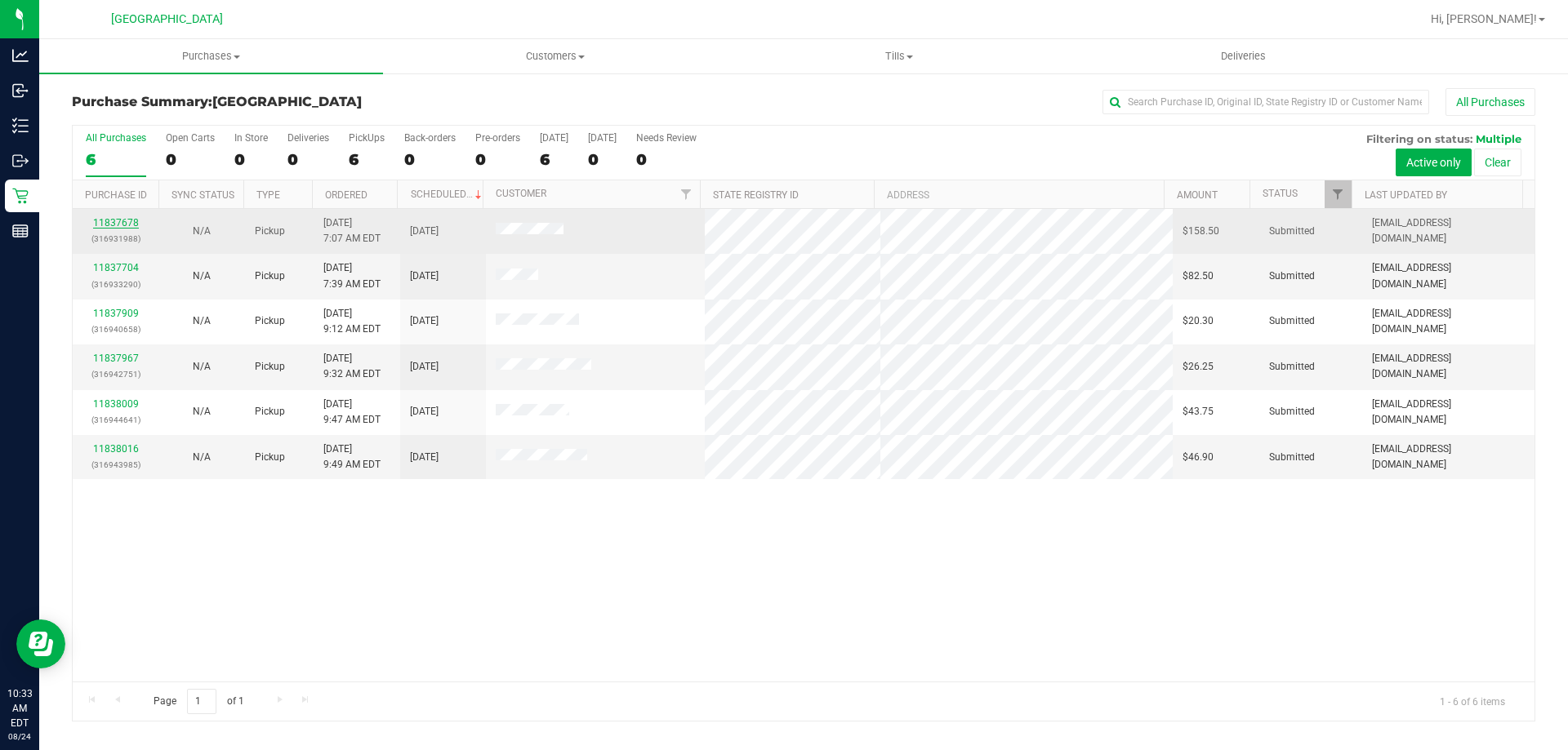
click at [127, 221] on link "11837678" at bounding box center [116, 223] width 46 height 12
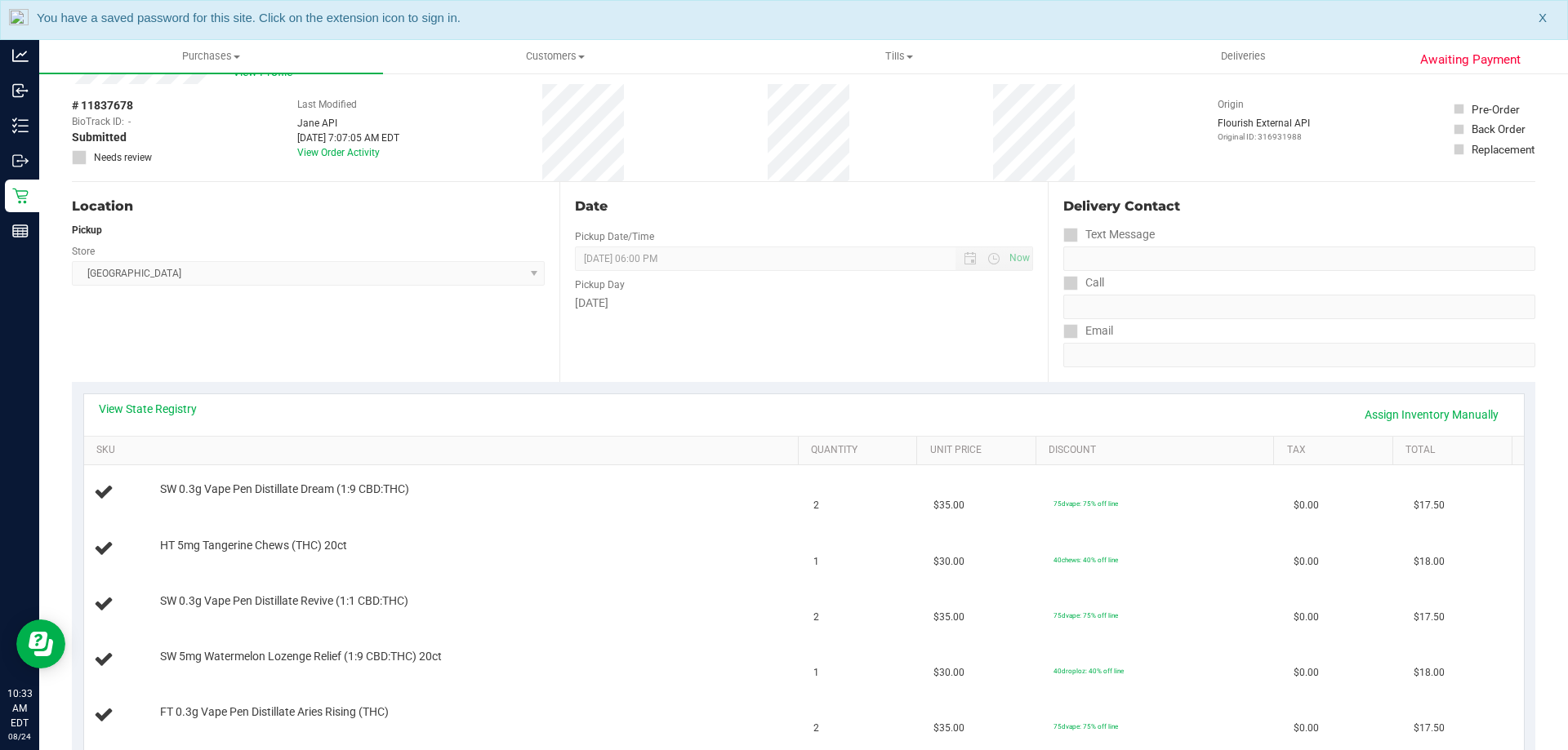
scroll to position [81, 0]
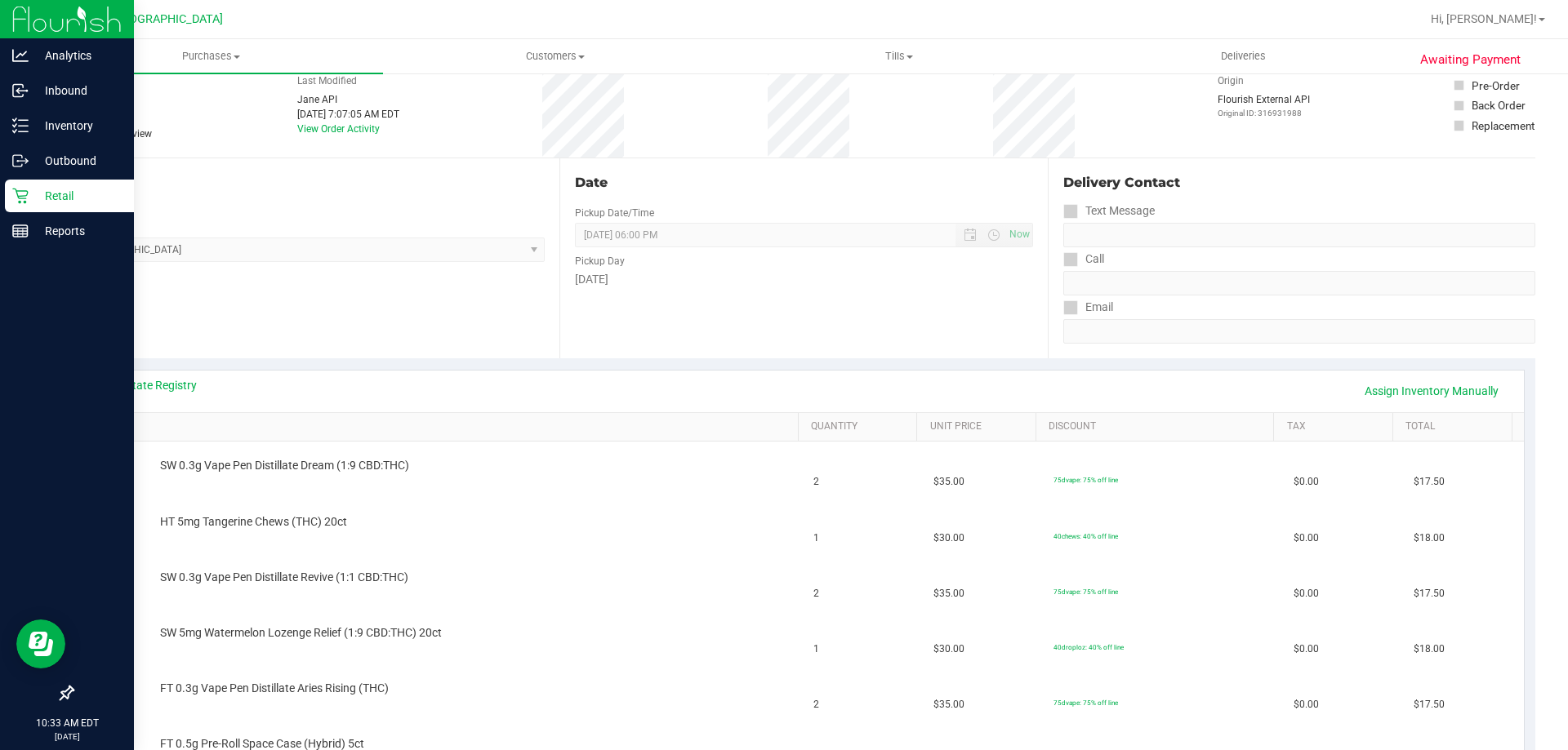
click at [84, 186] on p "Retail" at bounding box center [77, 195] width 98 height 19
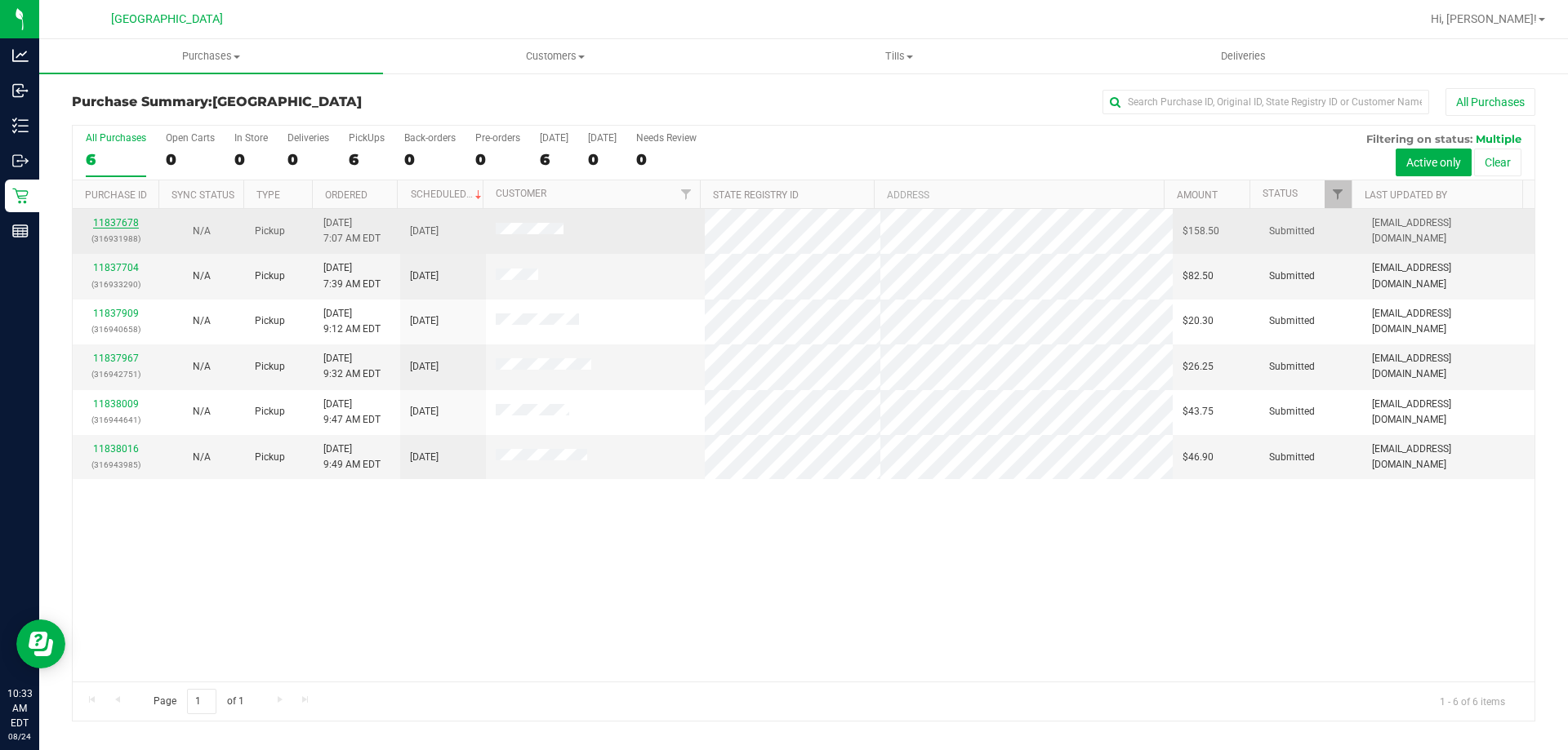
click at [132, 222] on link "11837678" at bounding box center [116, 223] width 46 height 12
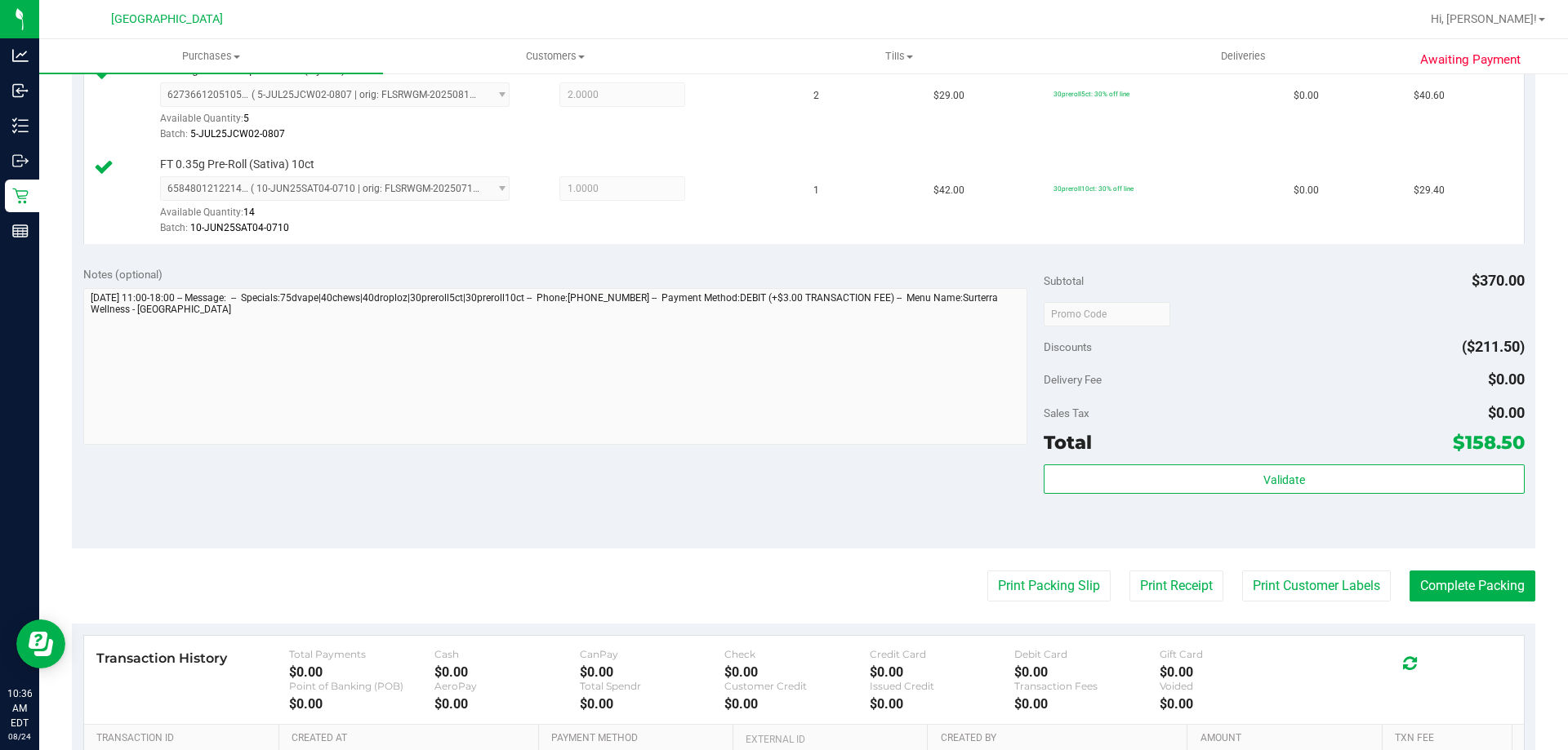
scroll to position [1061, 0]
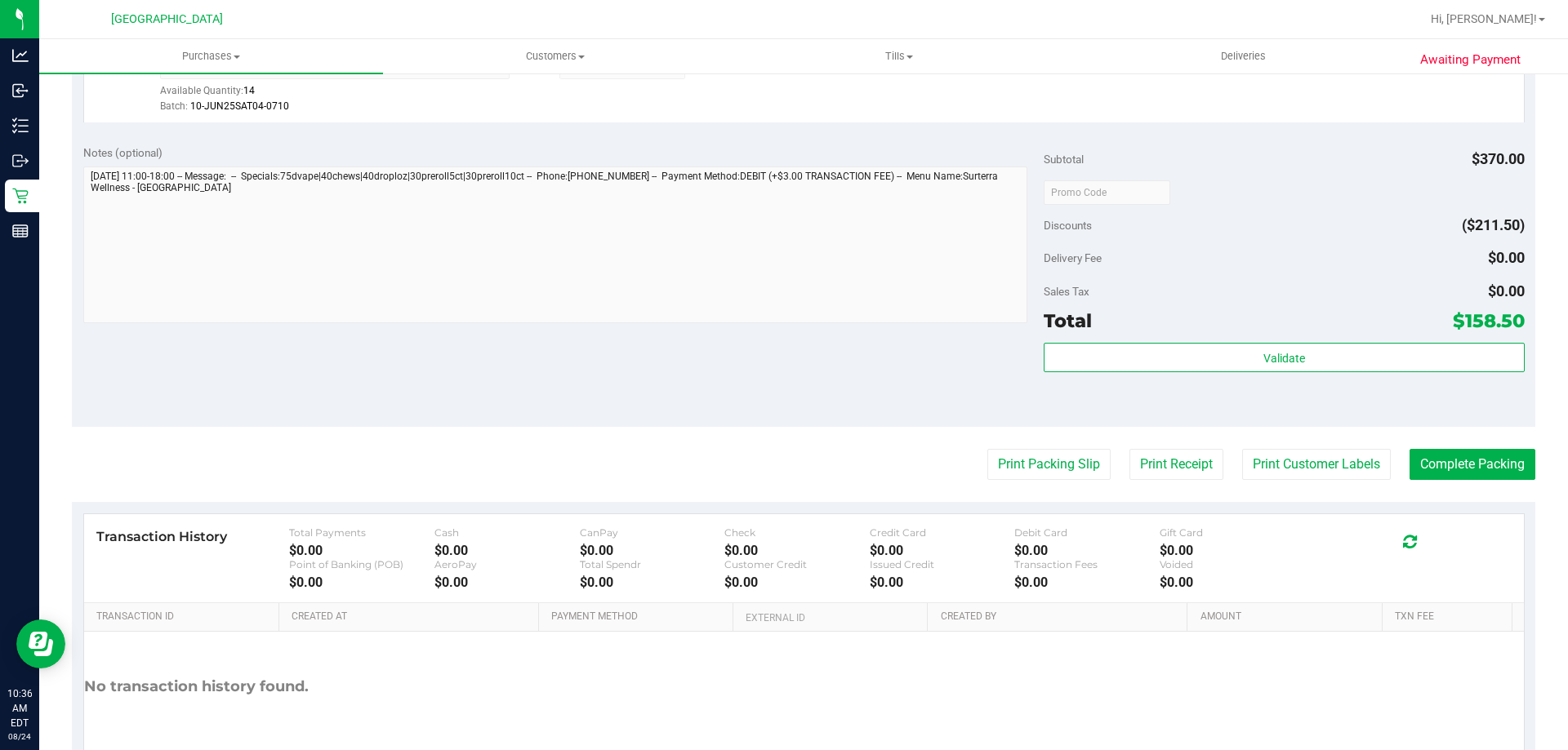
click at [1279, 340] on div "Subtotal $370.00 Discounts ($211.50) Delivery Fee $0.00 Sales Tax $0.00 Total $…" at bounding box center [1284, 280] width 480 height 272
click at [1280, 341] on div "Subtotal $370.00 Discounts ($211.50) Delivery Fee $0.00 Sales Tax $0.00 Total $…" at bounding box center [1284, 280] width 480 height 272
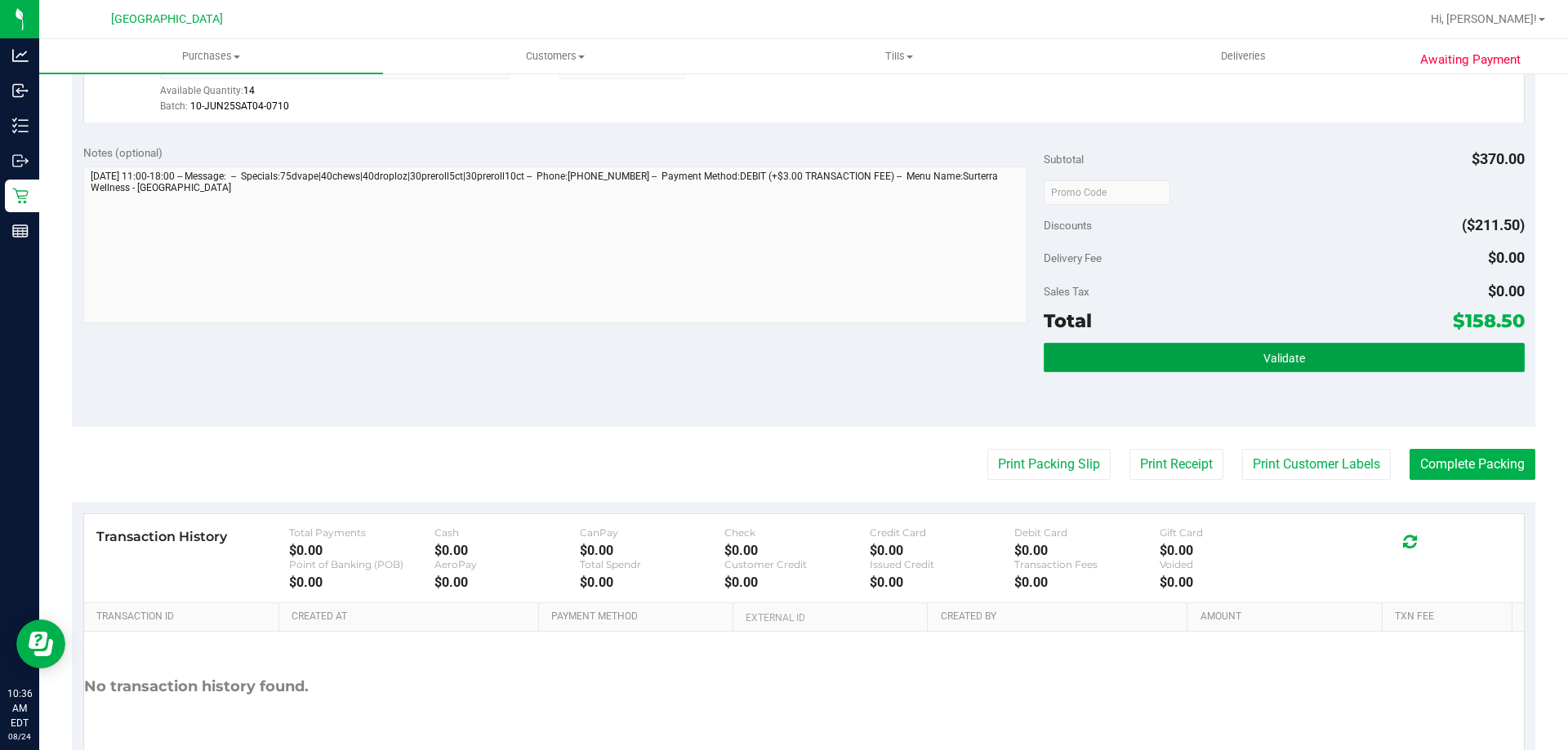
click at [1276, 349] on button "Validate" at bounding box center [1284, 358] width 480 height 29
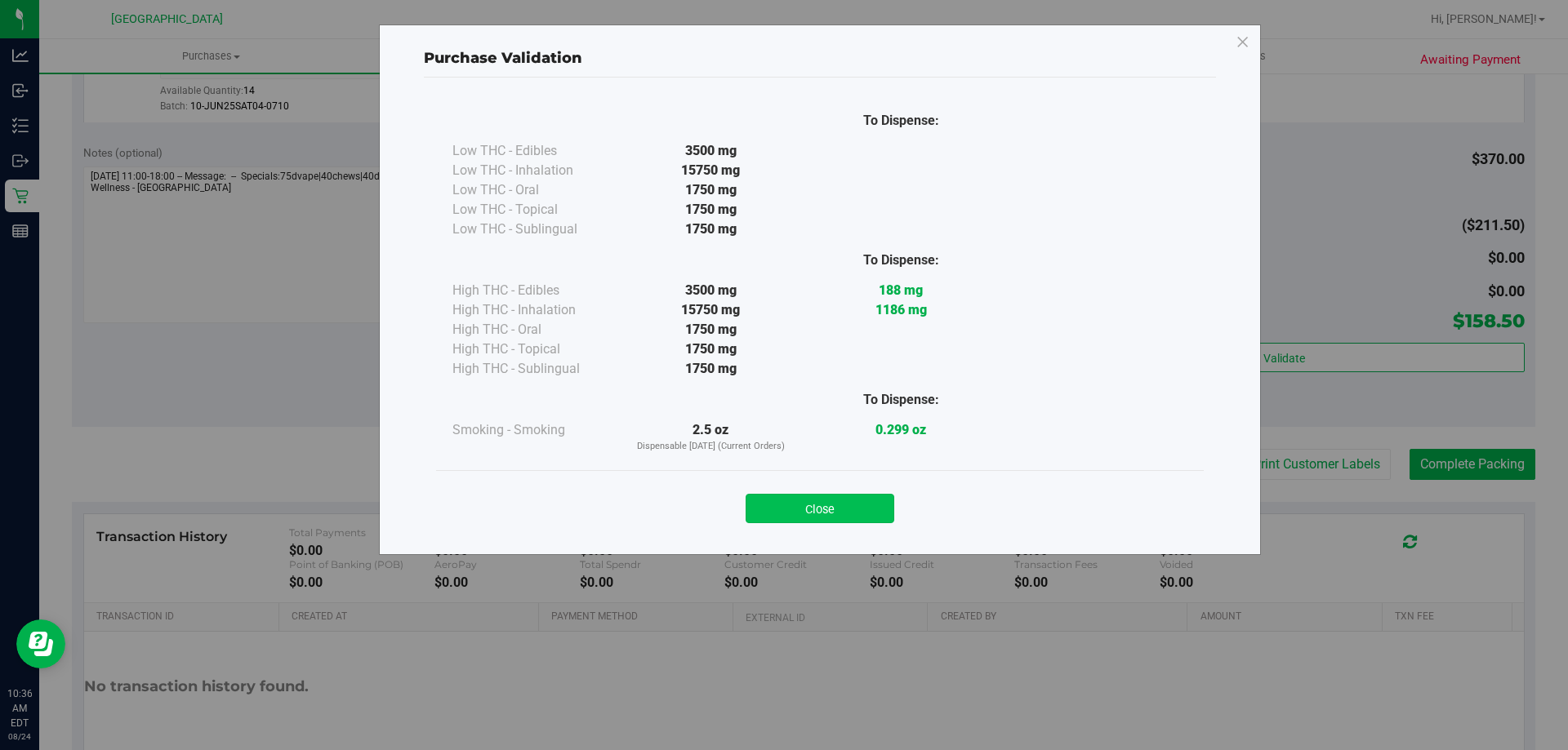
click at [802, 506] on button "Close" at bounding box center [820, 508] width 149 height 29
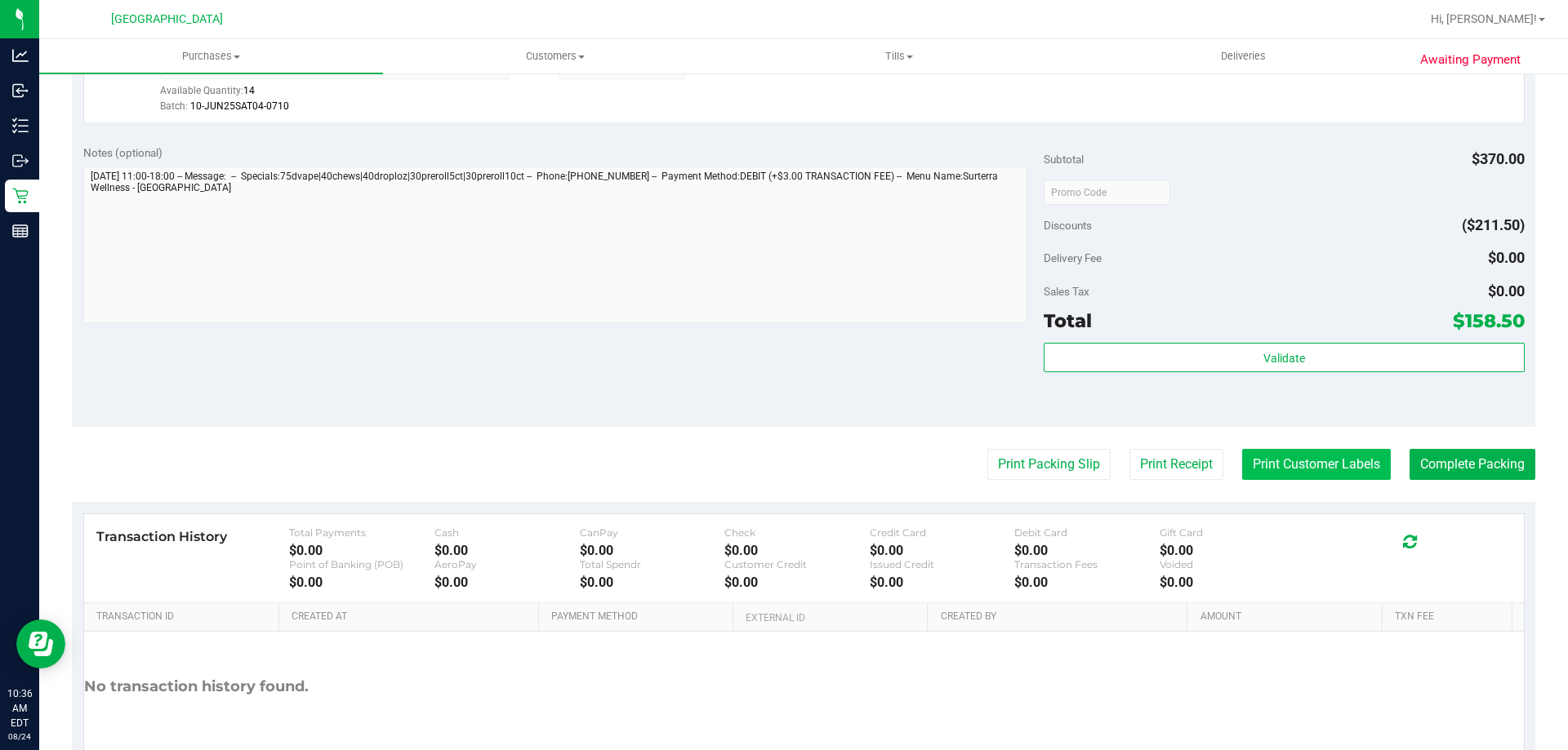
click at [1246, 468] on button "Print Customer Labels" at bounding box center [1316, 464] width 149 height 31
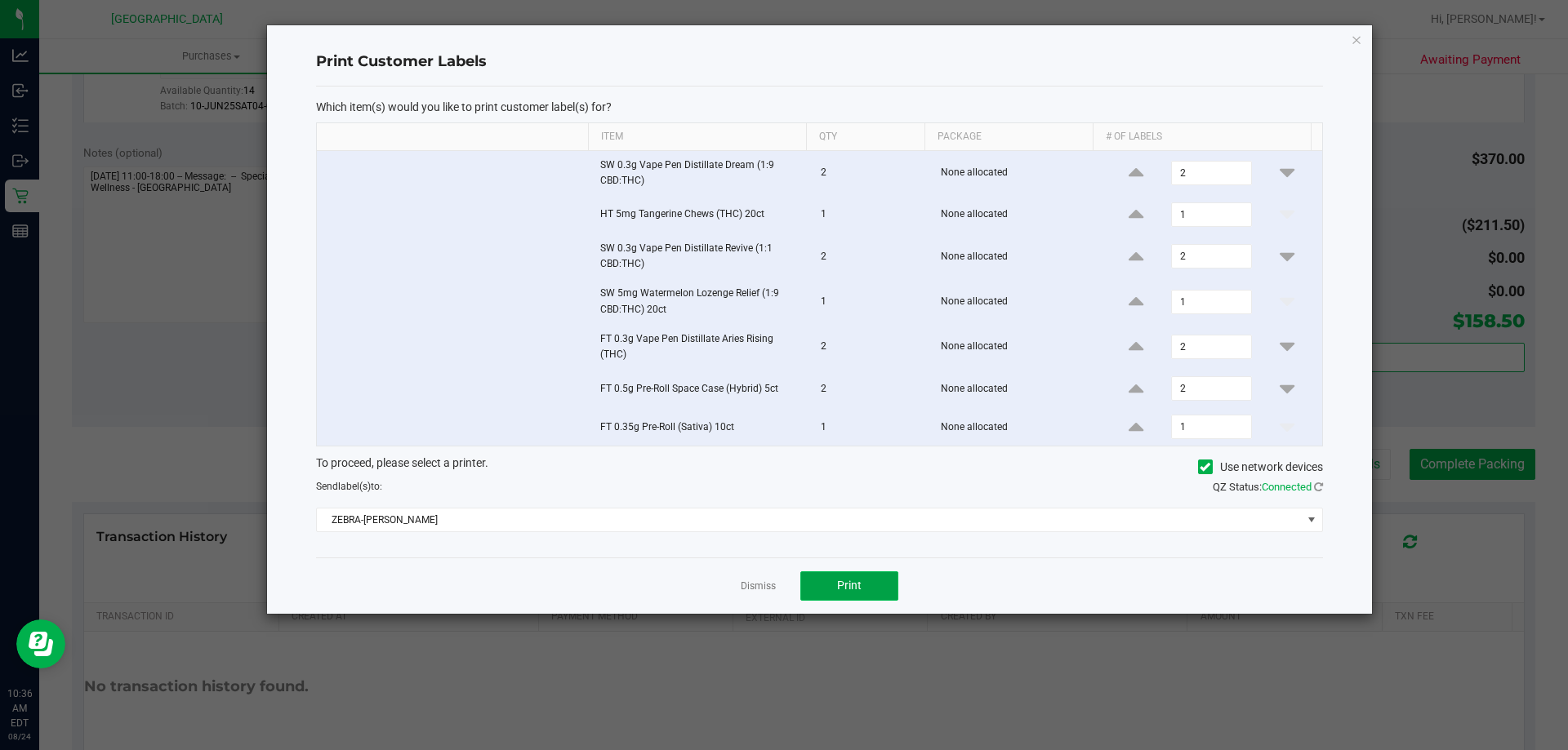
click at [868, 589] on button "Print" at bounding box center [849, 586] width 98 height 29
click at [1354, 48] on icon "button" at bounding box center [1356, 38] width 12 height 19
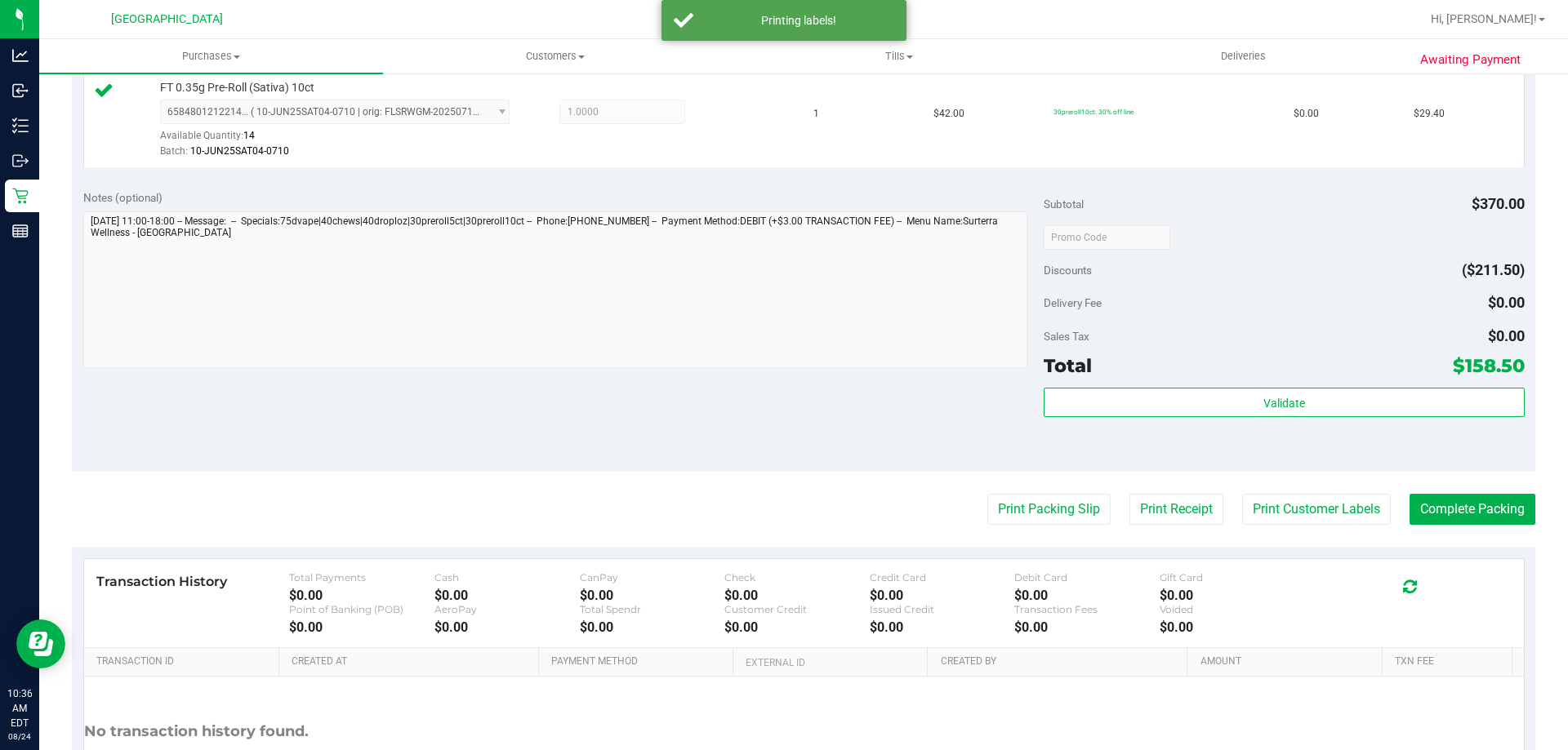
scroll to position [898, 0]
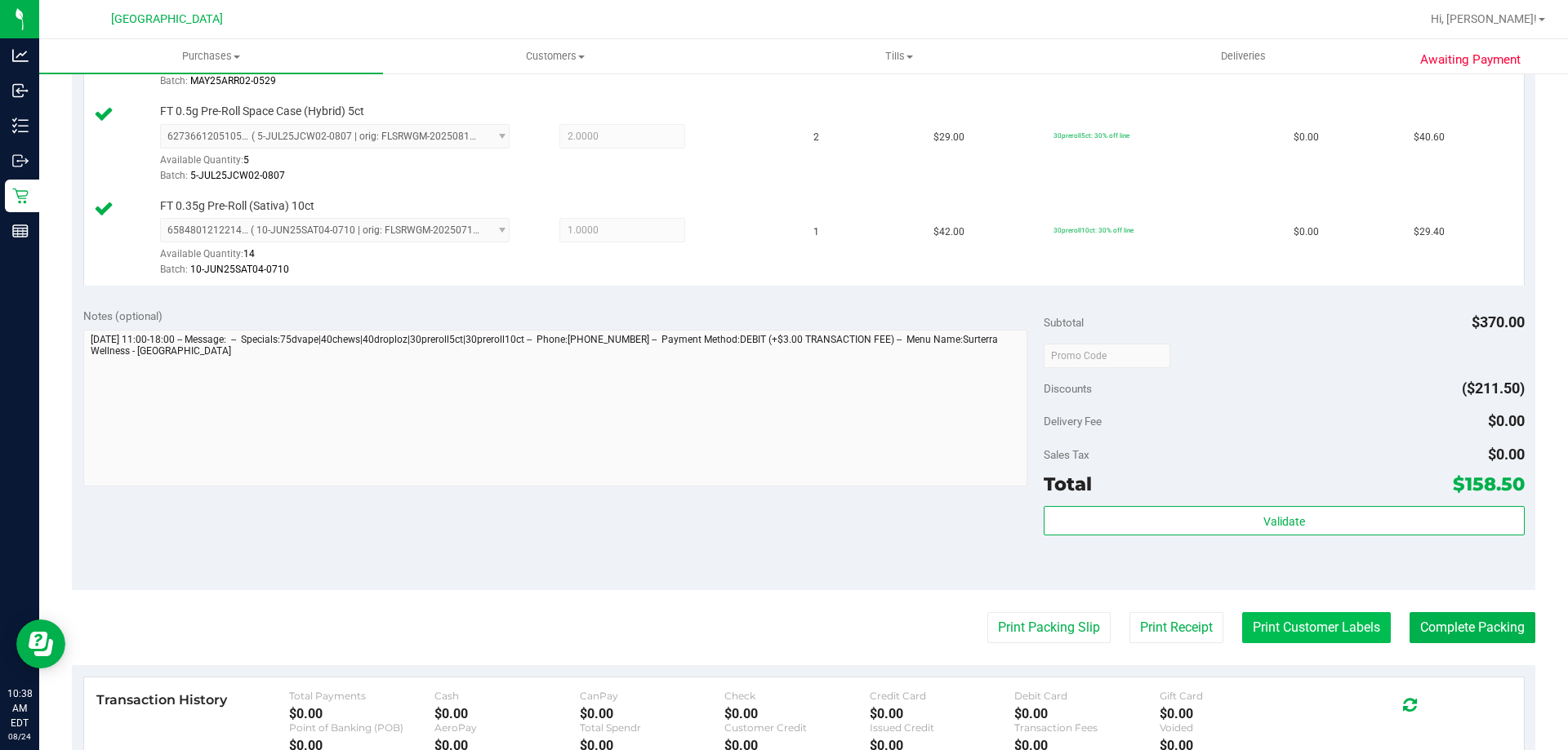
click at [1352, 620] on button "Print Customer Labels" at bounding box center [1316, 628] width 149 height 31
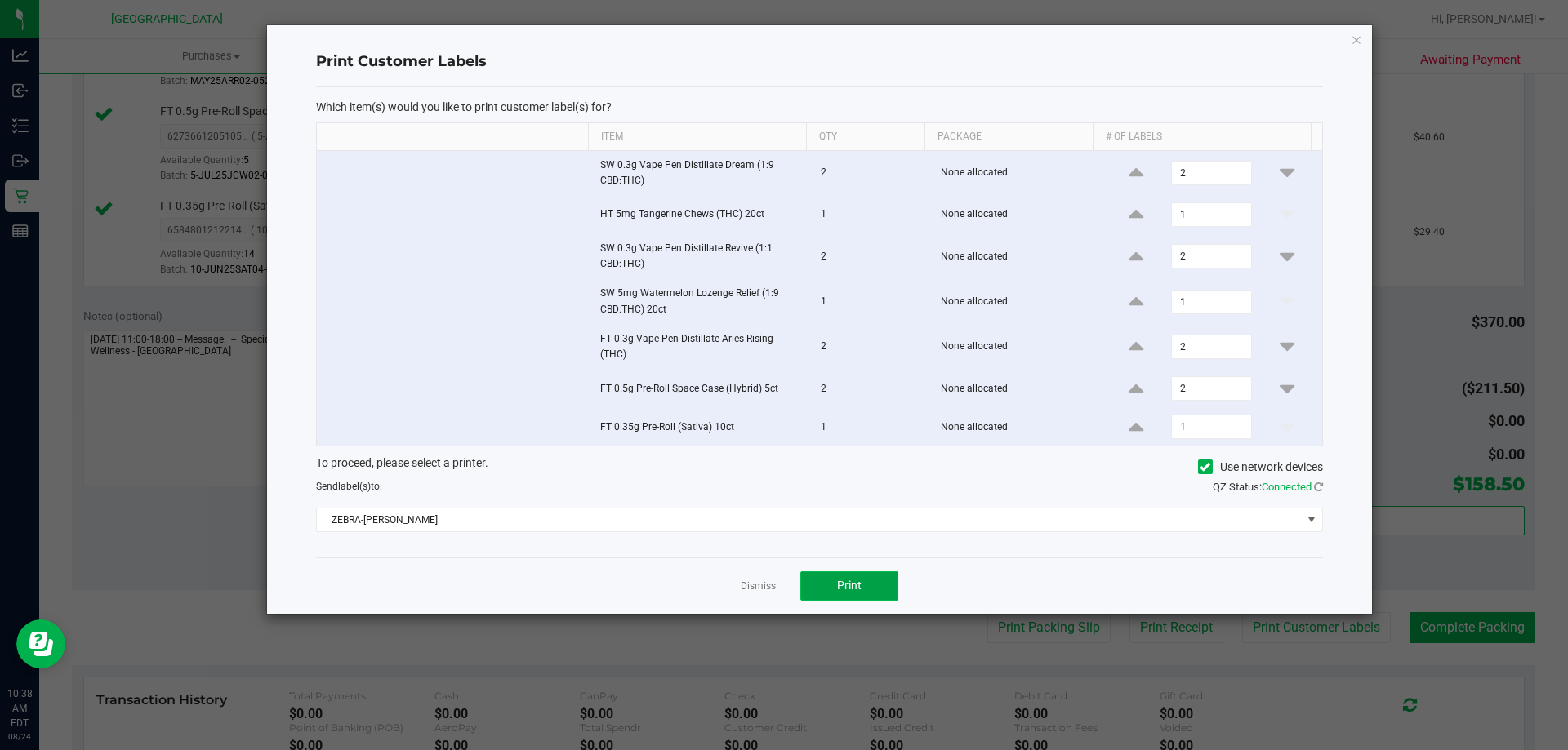
click at [854, 597] on button "Print" at bounding box center [849, 586] width 98 height 29
click at [1359, 46] on icon "button" at bounding box center [1356, 38] width 12 height 19
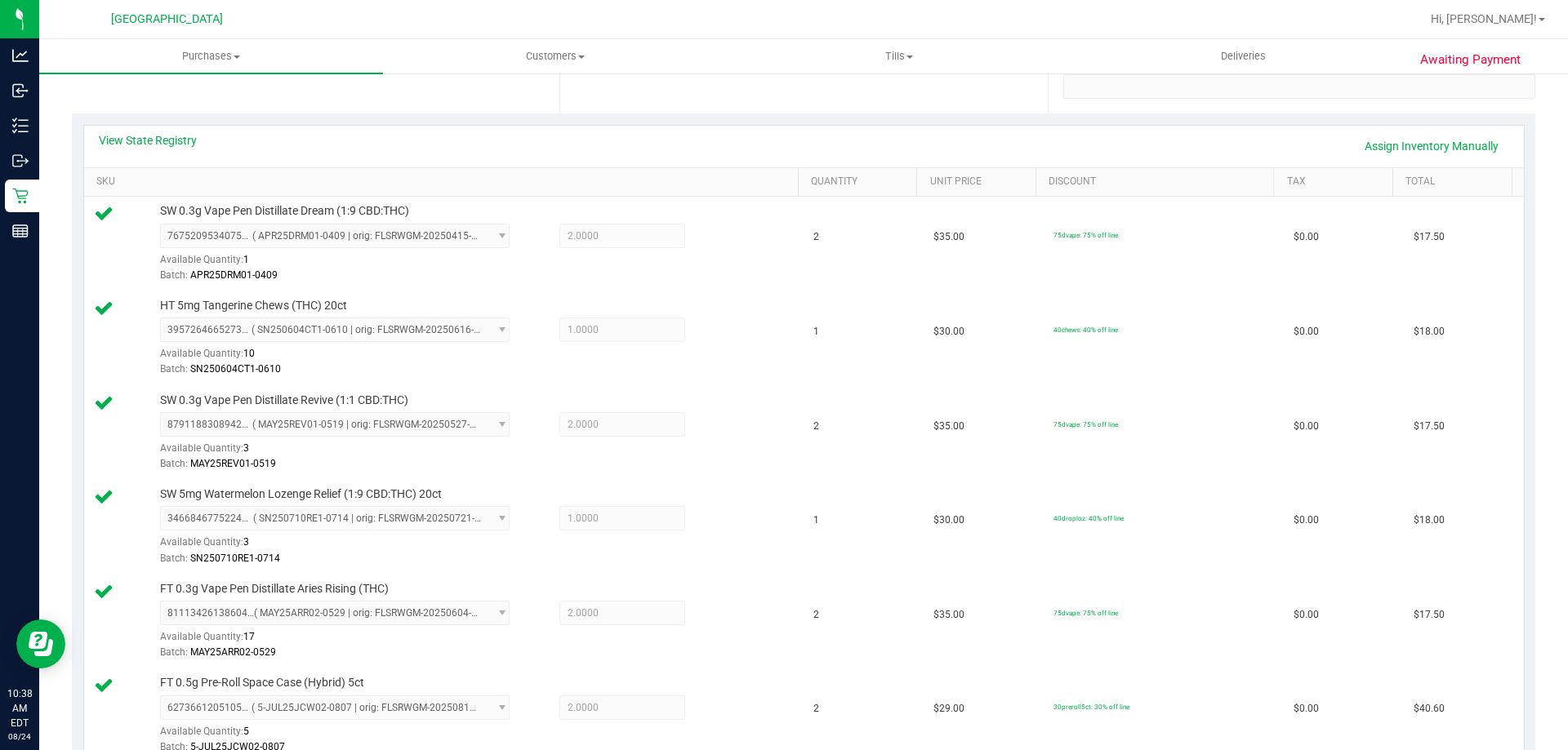
scroll to position [0, 0]
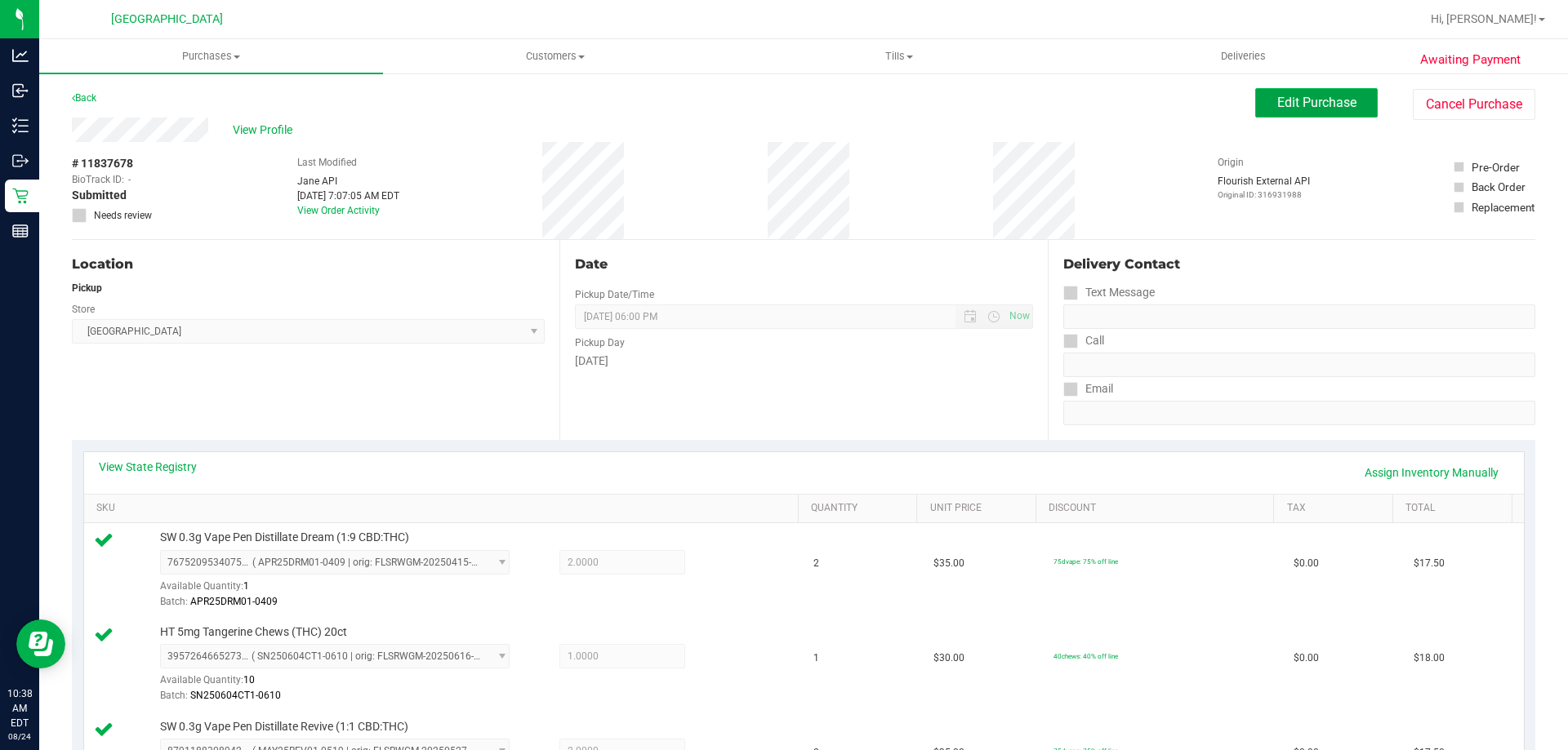
click at [1343, 94] on button "Edit Purchase" at bounding box center [1317, 103] width 122 height 29
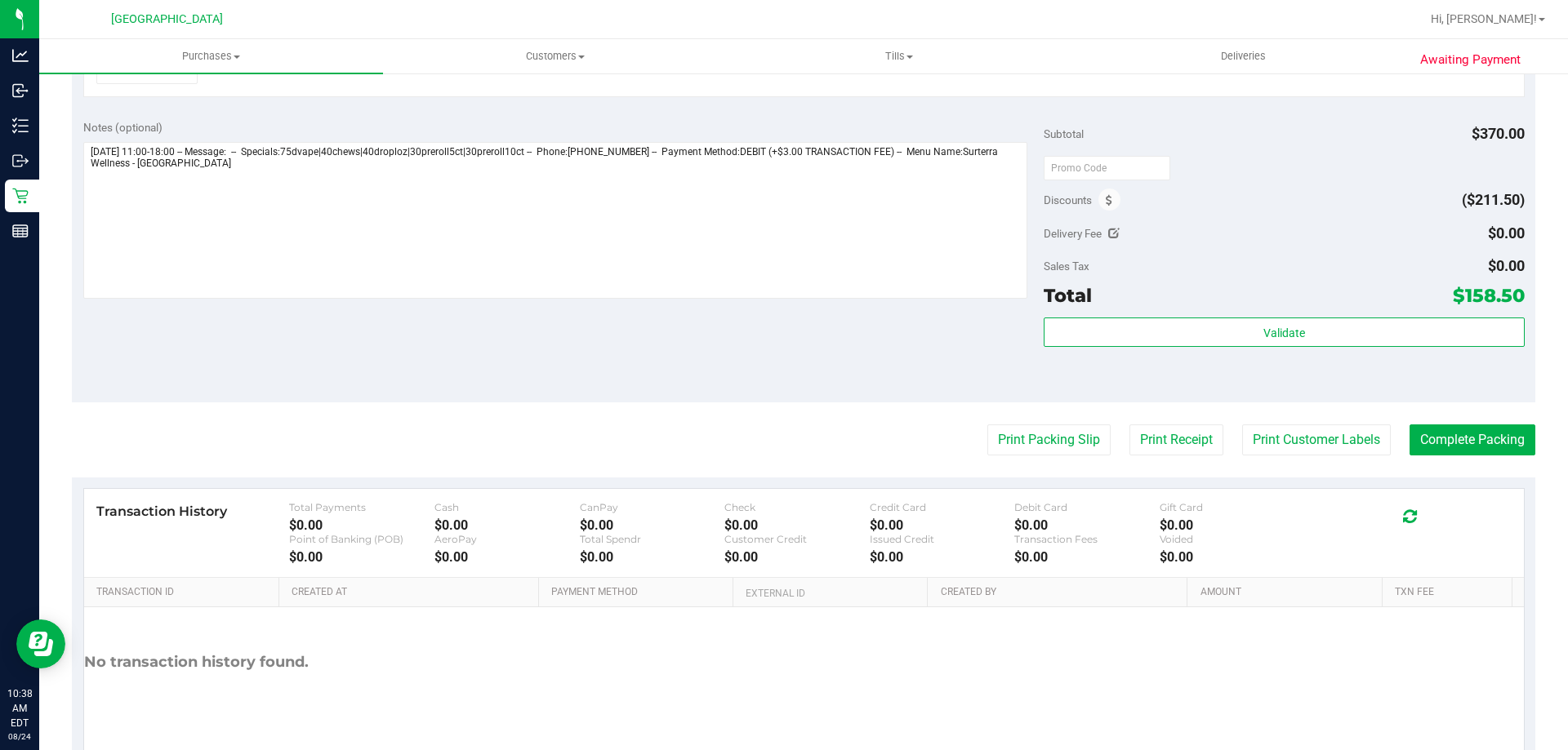
scroll to position [800, 0]
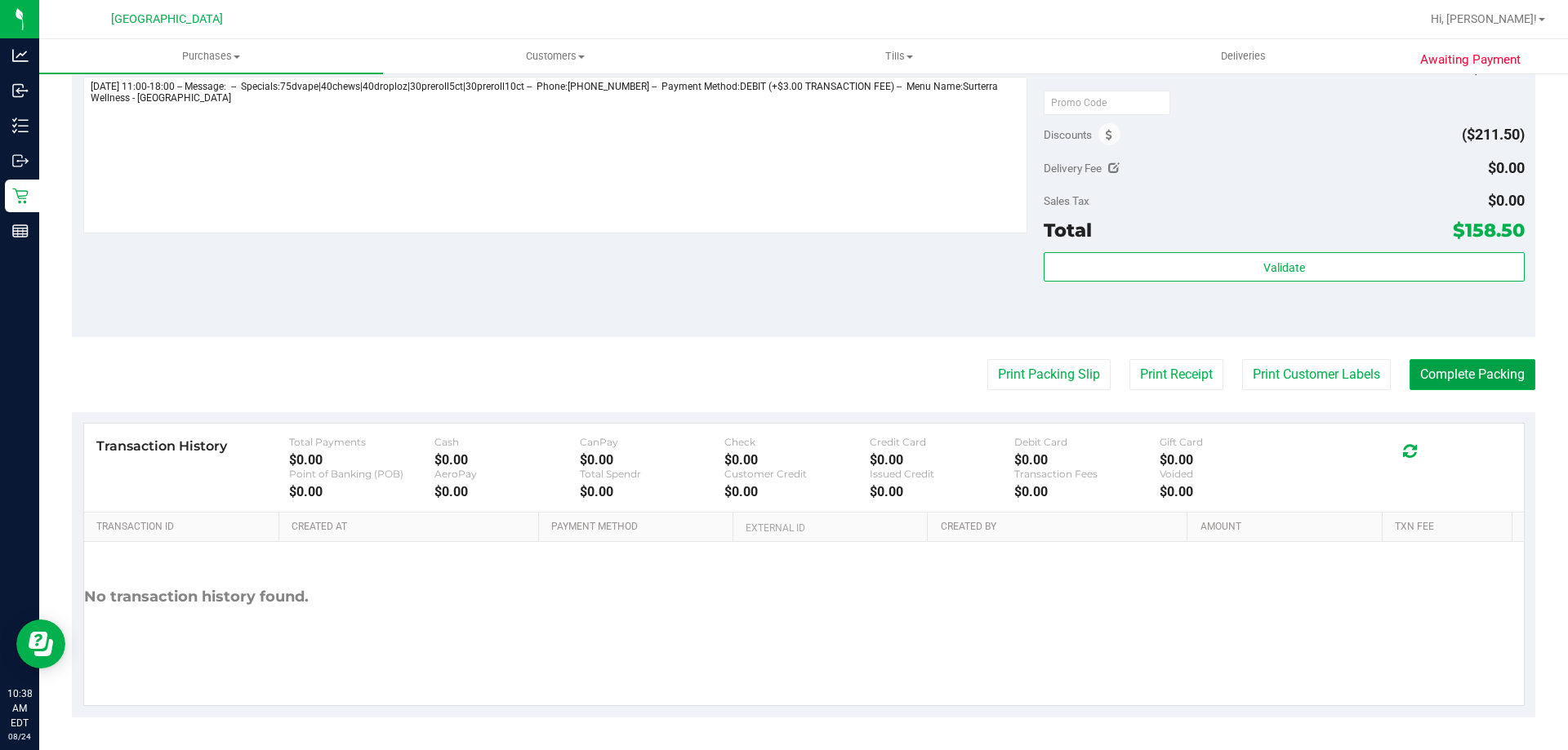
click at [1439, 370] on button "Complete Packing" at bounding box center [1473, 375] width 126 height 31
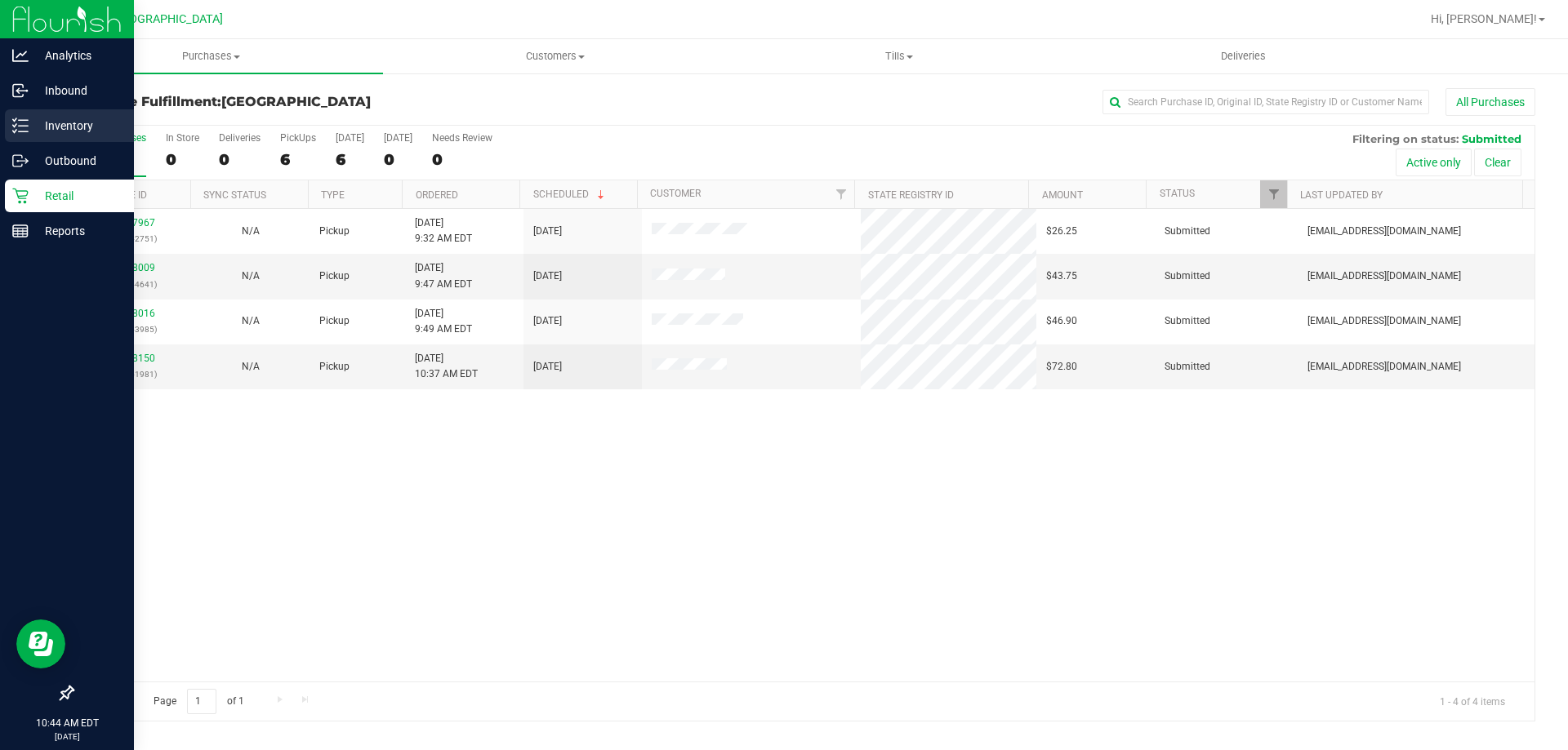
click at [54, 116] on p "Inventory" at bounding box center [77, 125] width 98 height 19
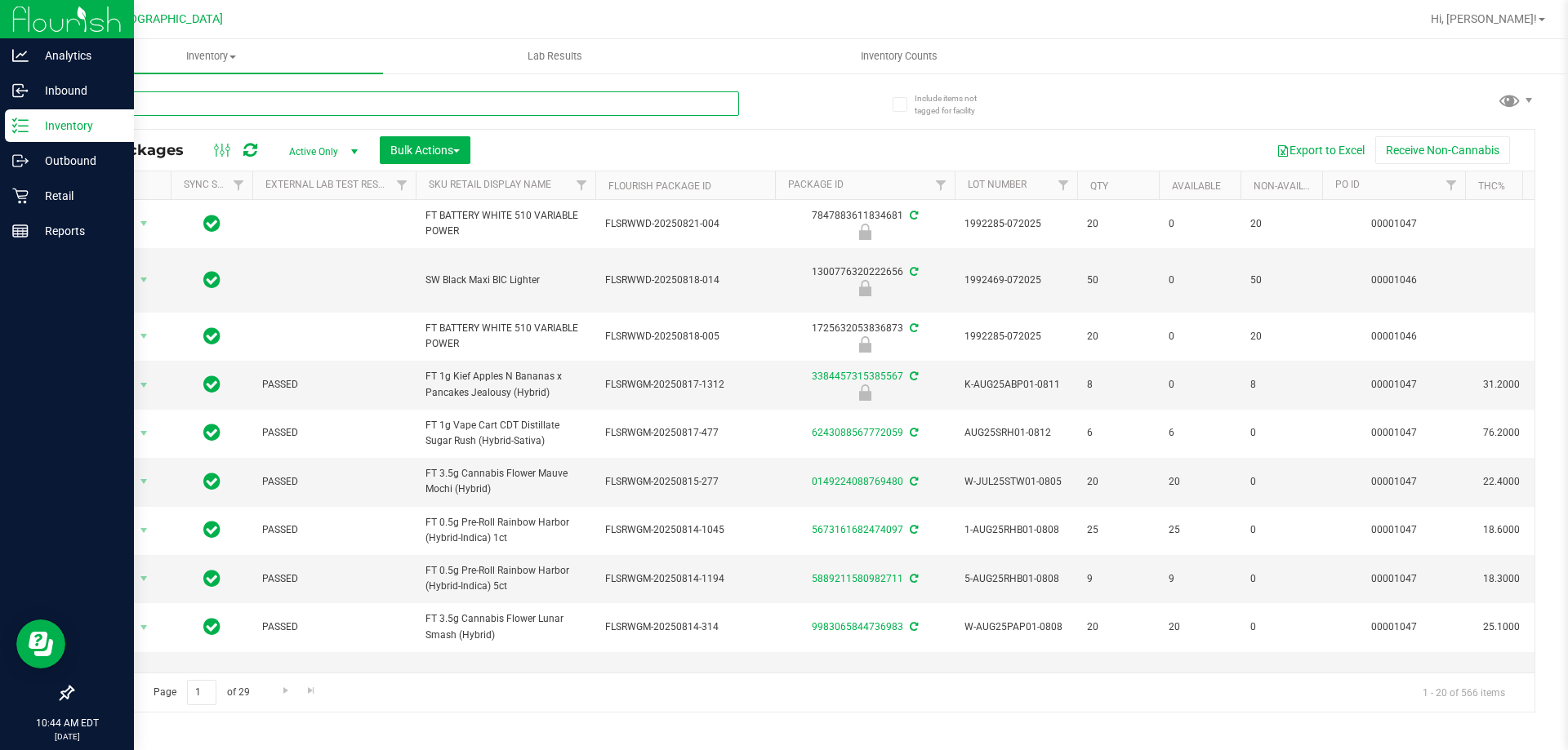
click at [173, 112] on input "text" at bounding box center [405, 103] width 667 height 25
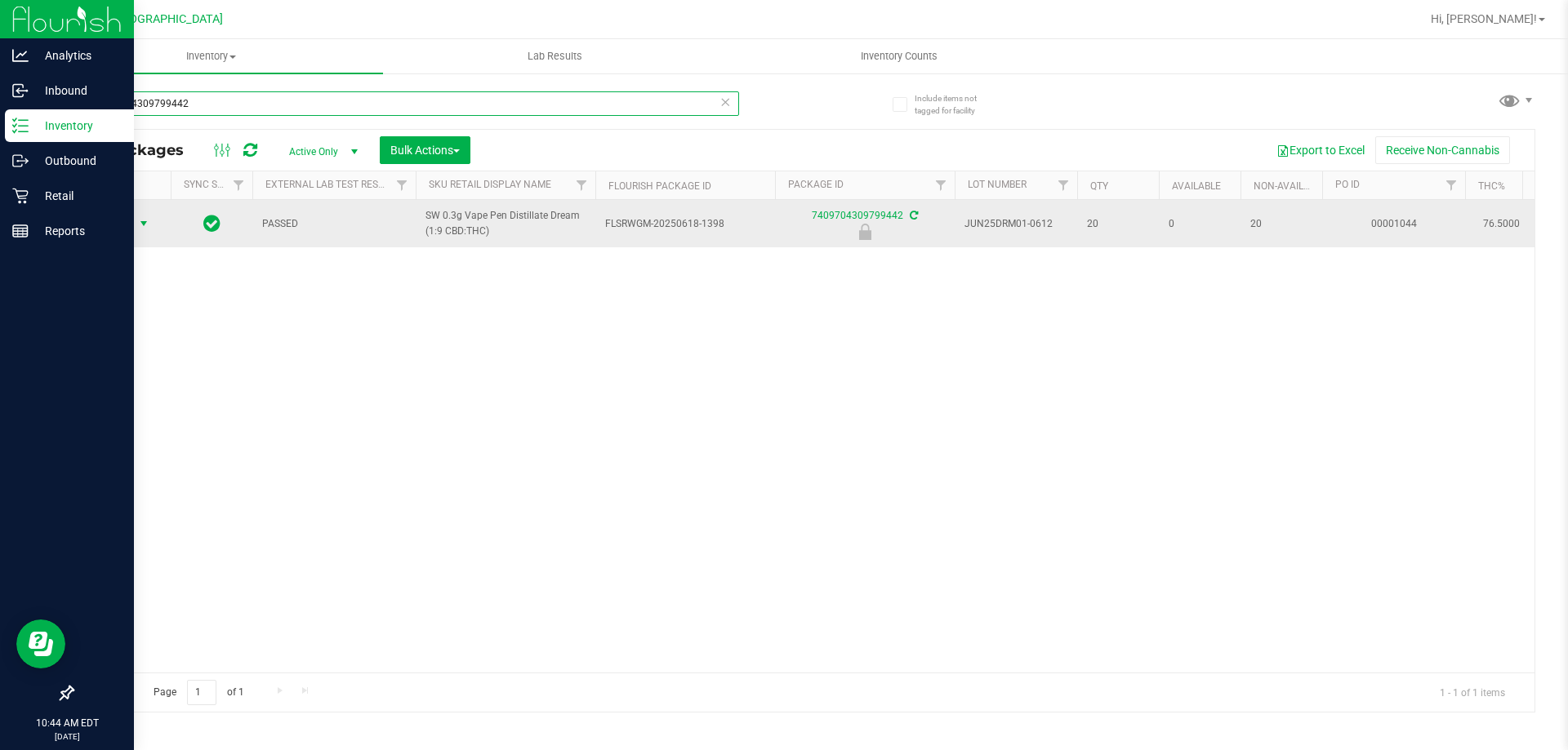
type input "7409704309799442"
click at [131, 229] on span "Action" at bounding box center [111, 224] width 44 height 23
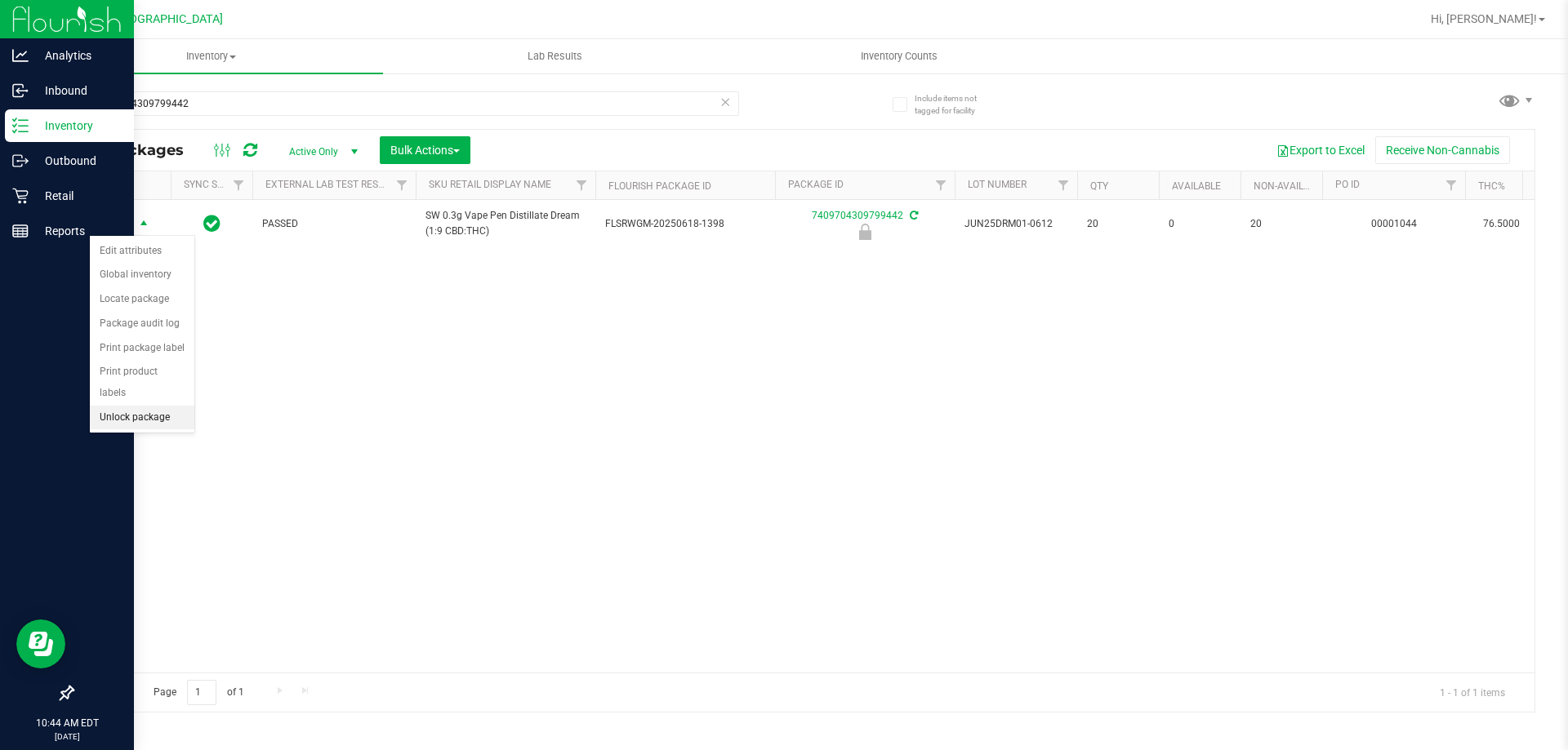
drag, startPoint x: 131, startPoint y: 391, endPoint x: 133, endPoint y: 373, distance: 18.1
click at [130, 406] on li "Unlock package" at bounding box center [141, 418] width 105 height 25
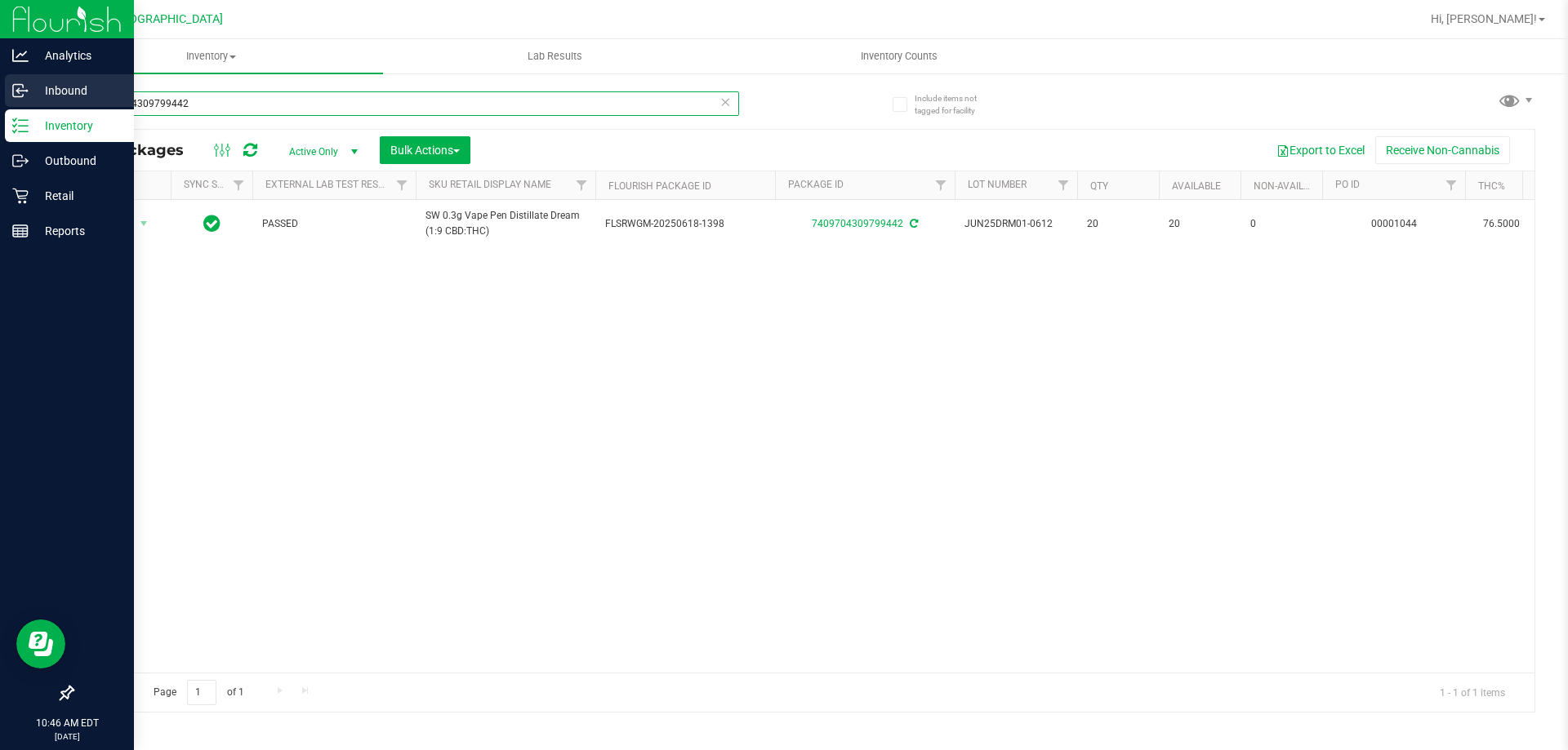
drag, startPoint x: 280, startPoint y: 106, endPoint x: 1, endPoint y: 100, distance: 279.1
click at [0, 100] on div "Analytics Inbound Inventory Outbound Retail Reports 10:46 AM EDT 08/24/2025 08/…" at bounding box center [784, 375] width 1568 height 750
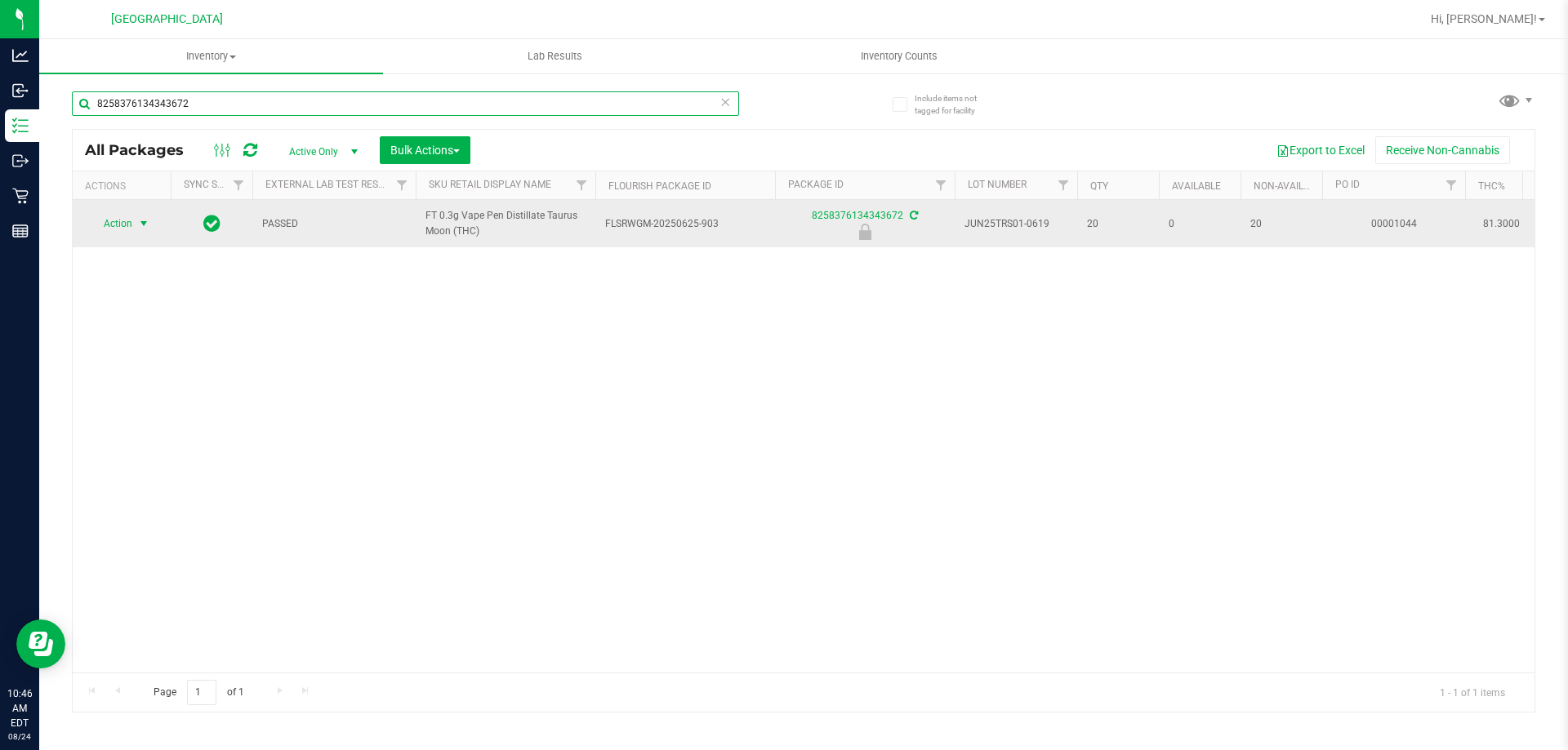
type input "8258376134343672"
click at [121, 226] on span "Action" at bounding box center [111, 224] width 44 height 23
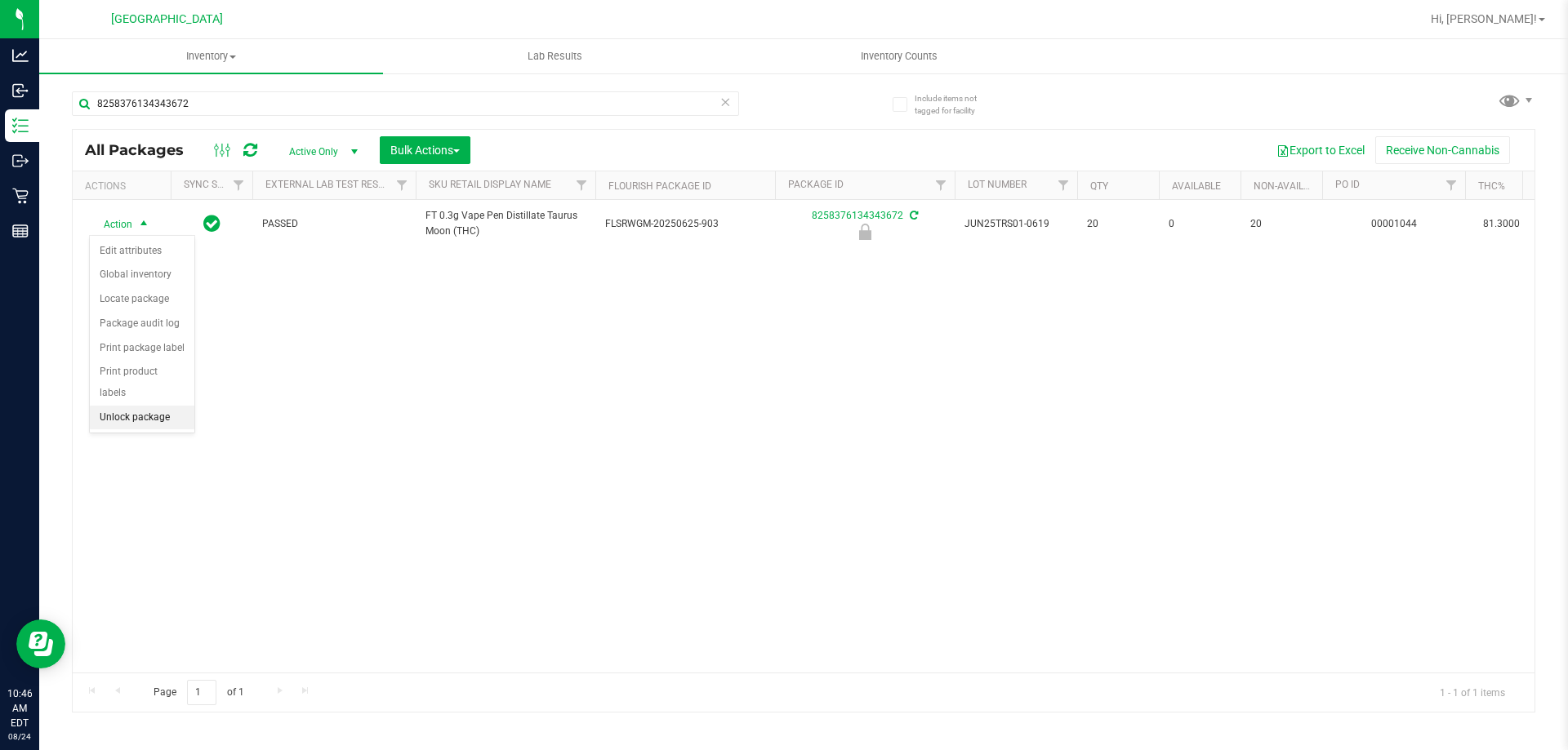
click at [145, 406] on li "Unlock package" at bounding box center [141, 418] width 105 height 25
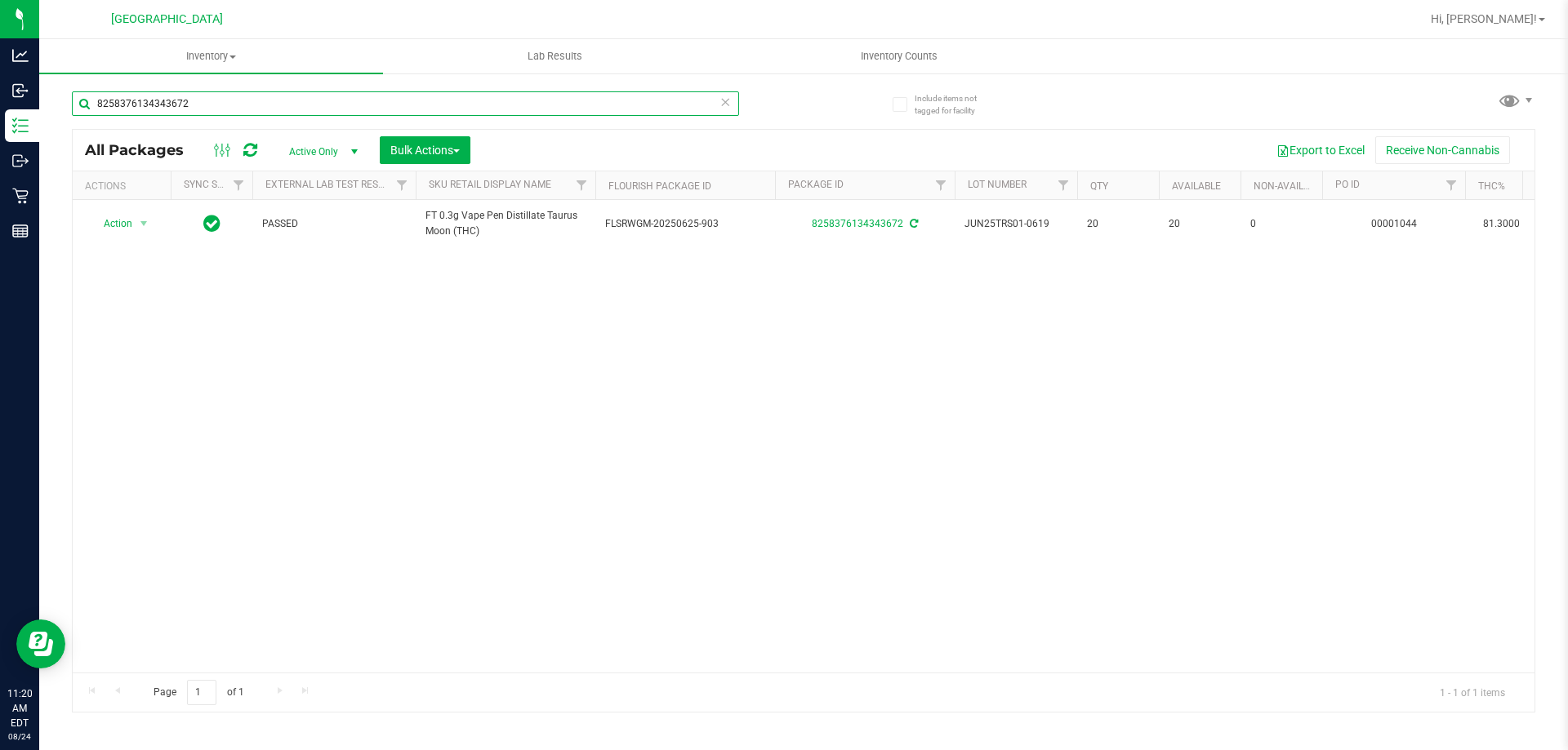
drag, startPoint x: 327, startPoint y: 109, endPoint x: 0, endPoint y: -99, distance: 387.5
click at [0, 0] on html "Analytics Inbound Inventory Outbound Retail Reports 11:20 AM EDT 08/24/2025 08/…" at bounding box center [784, 375] width 1568 height 750
type input "8258376134343672"
drag, startPoint x: 318, startPoint y: 88, endPoint x: 311, endPoint y: 109, distance: 22.1
click at [314, 87] on div "8258376134343672" at bounding box center [438, 102] width 732 height 52
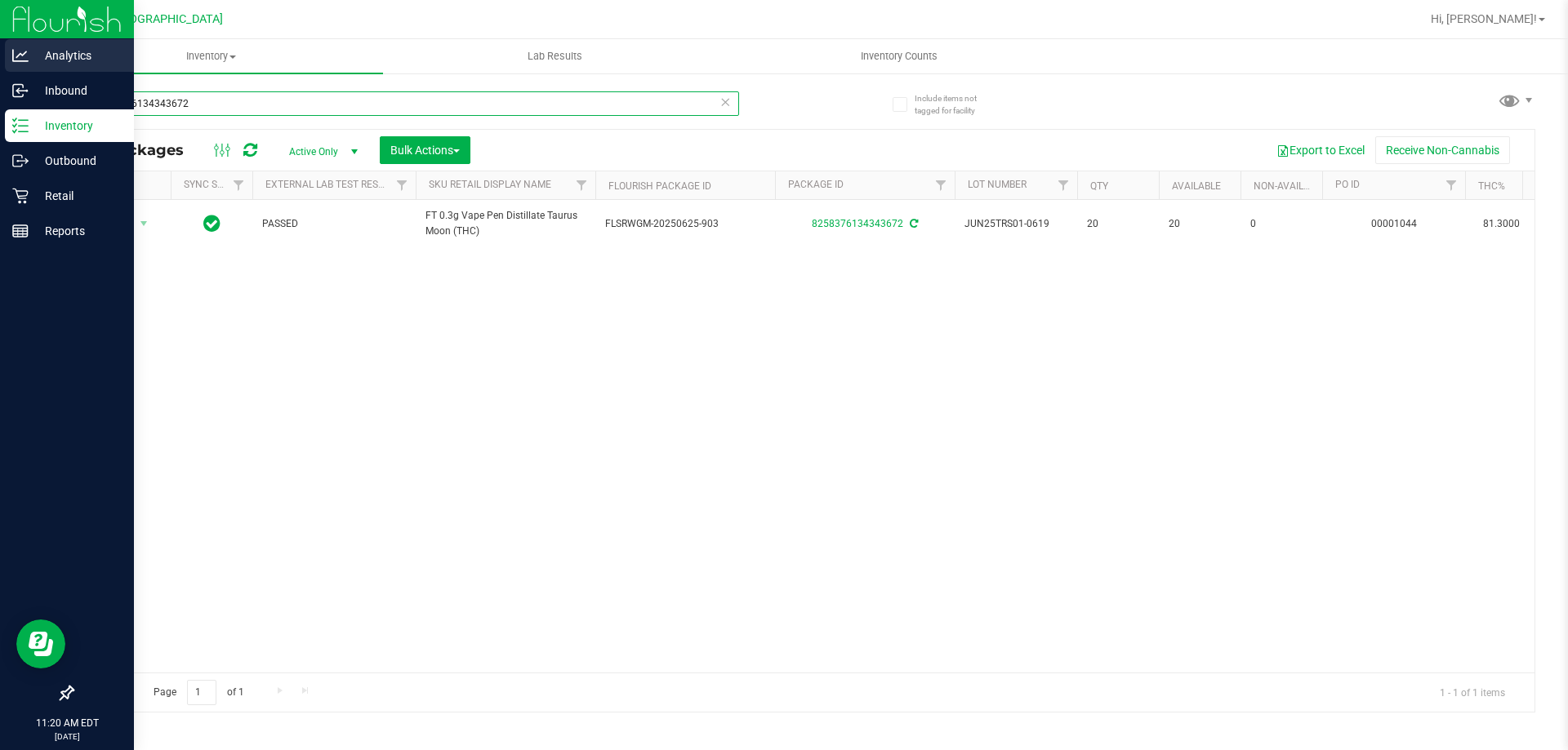
drag, startPoint x: 177, startPoint y: 89, endPoint x: 0, endPoint y: 61, distance: 179.2
click at [0, 61] on div "Analytics Inbound Inventory Outbound Retail Reports 11:20 AM EDT 08/24/2025 08/…" at bounding box center [784, 375] width 1568 height 750
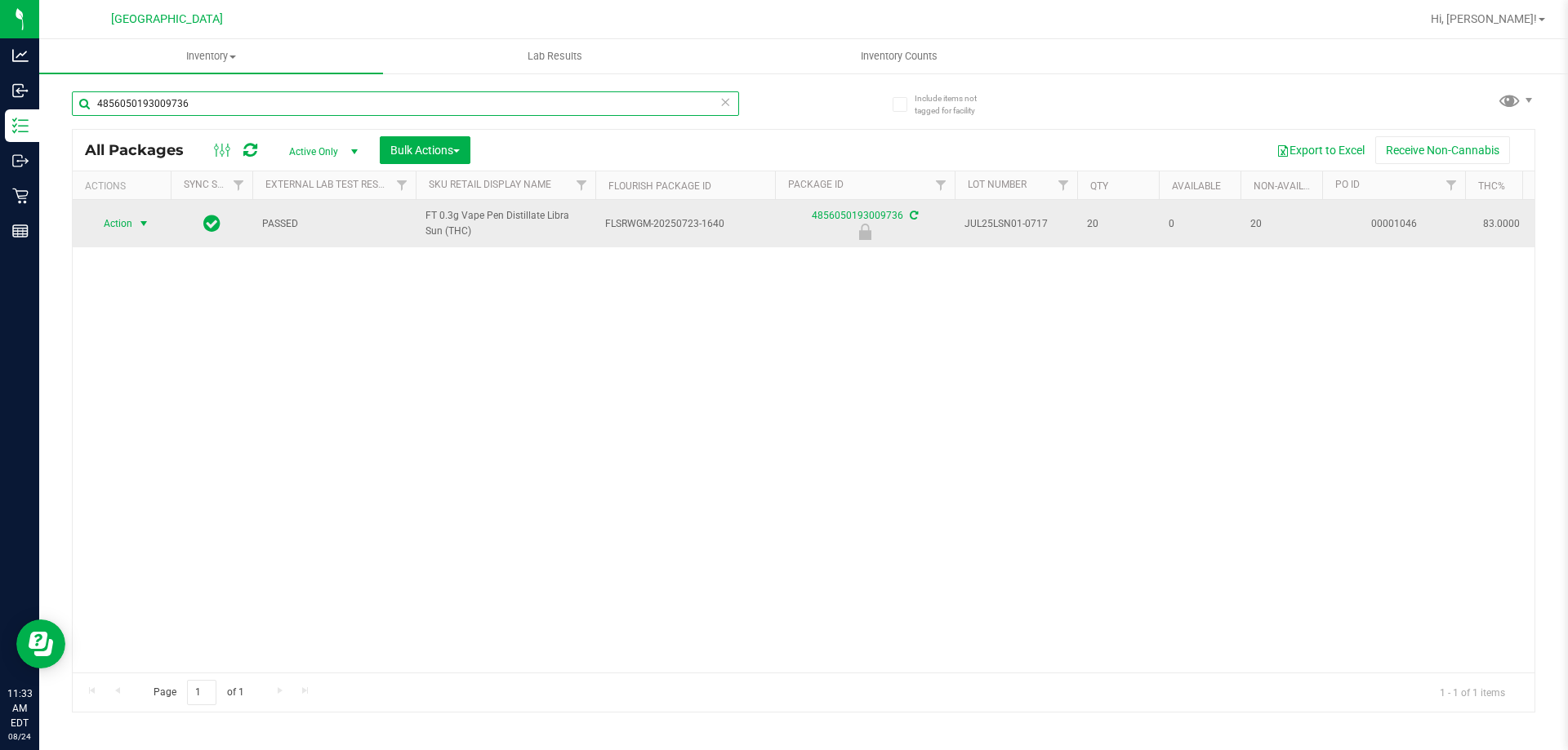
type input "4856050193009736"
click at [140, 222] on span "select" at bounding box center [143, 224] width 13 height 13
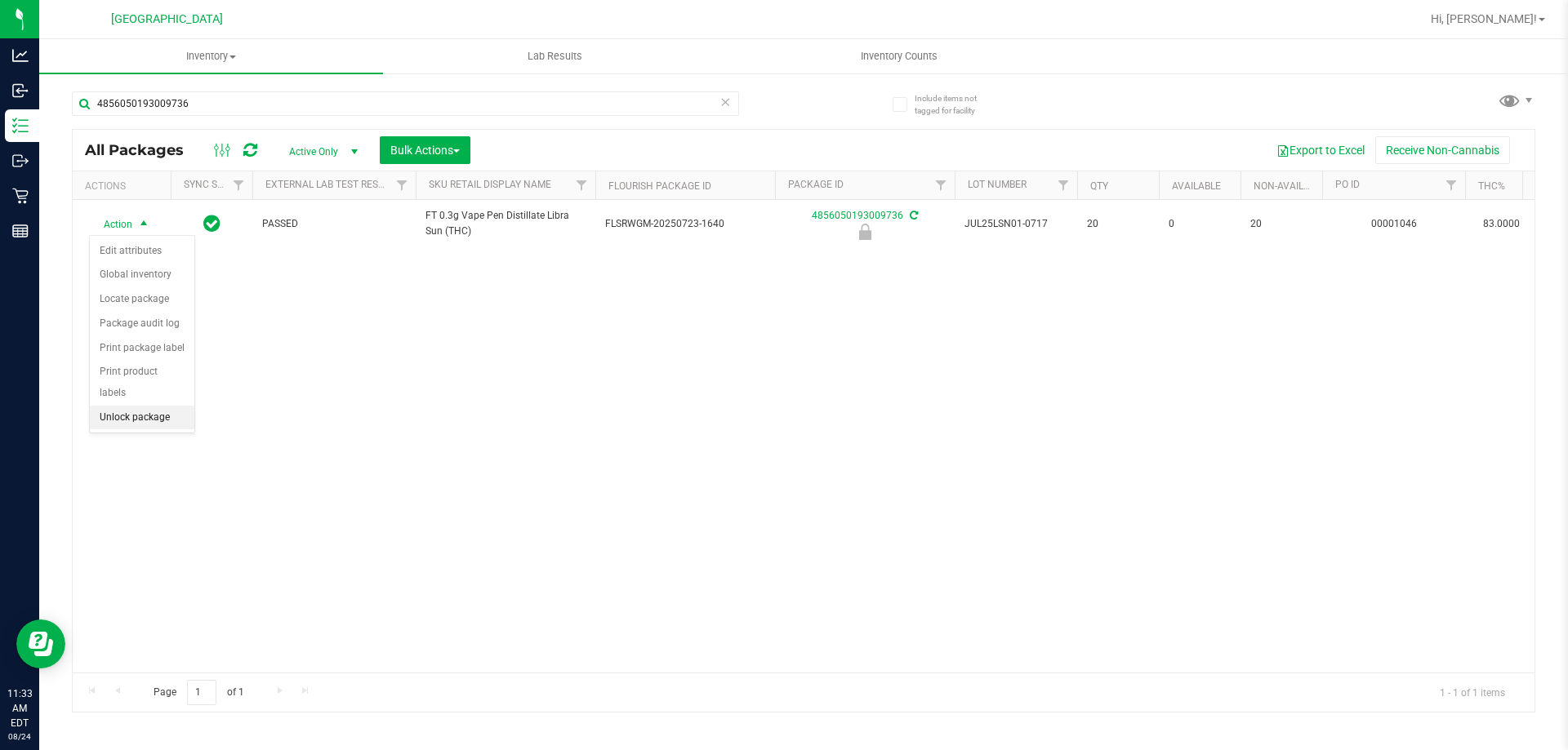
click at [139, 406] on li "Unlock package" at bounding box center [141, 418] width 105 height 25
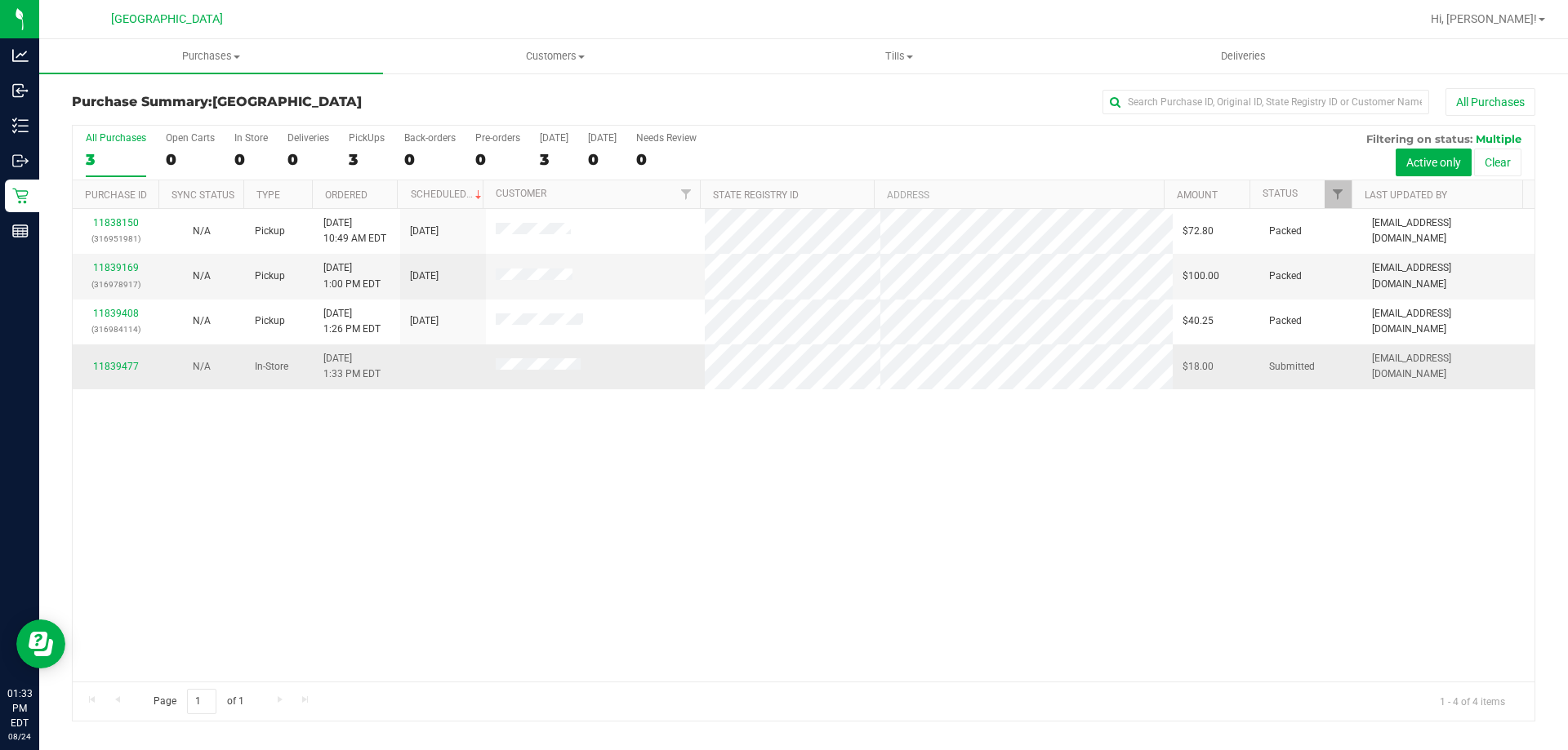
click at [117, 375] on div "11839477" at bounding box center [115, 367] width 66 height 16
click at [116, 371] on link "11839477" at bounding box center [116, 367] width 46 height 12
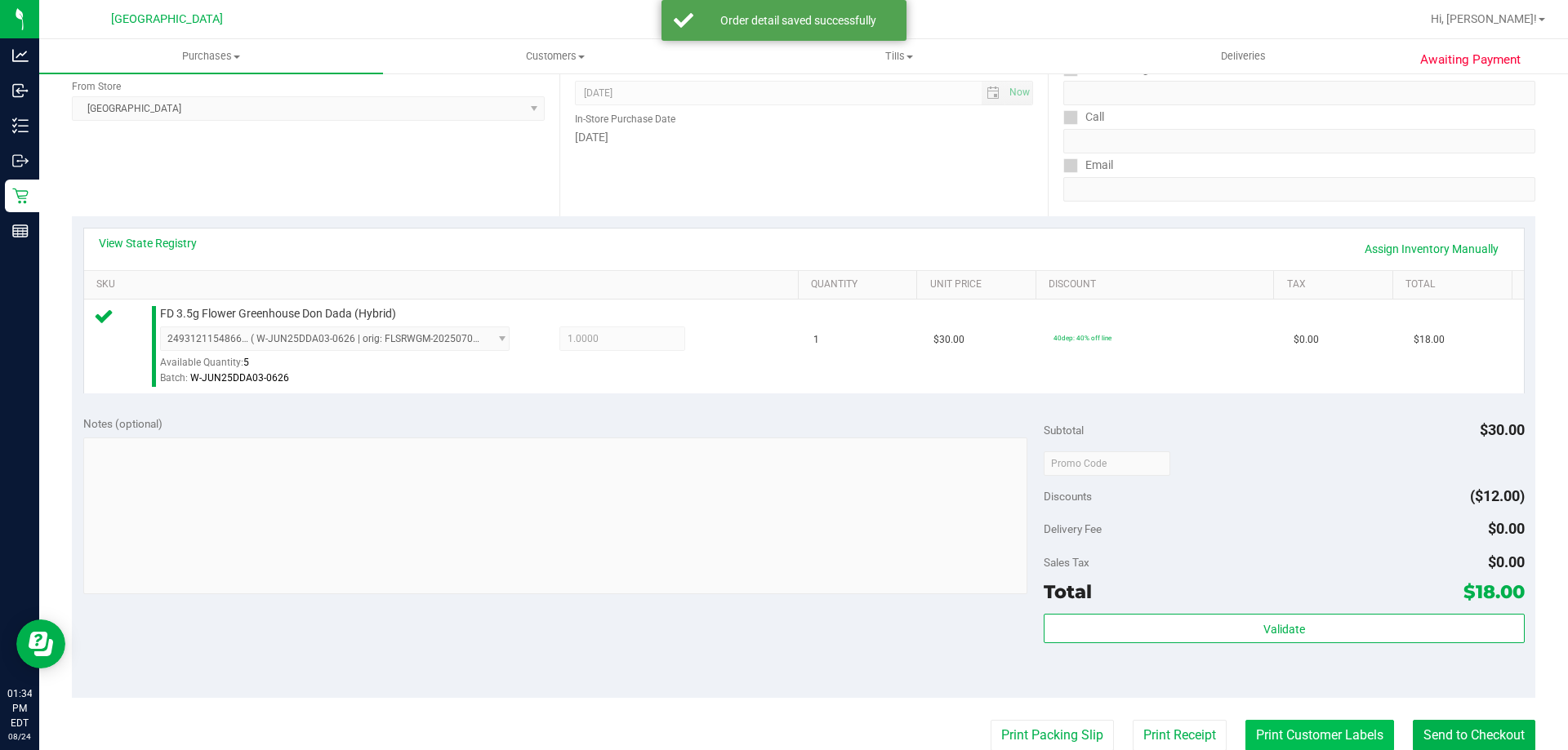
scroll to position [327, 0]
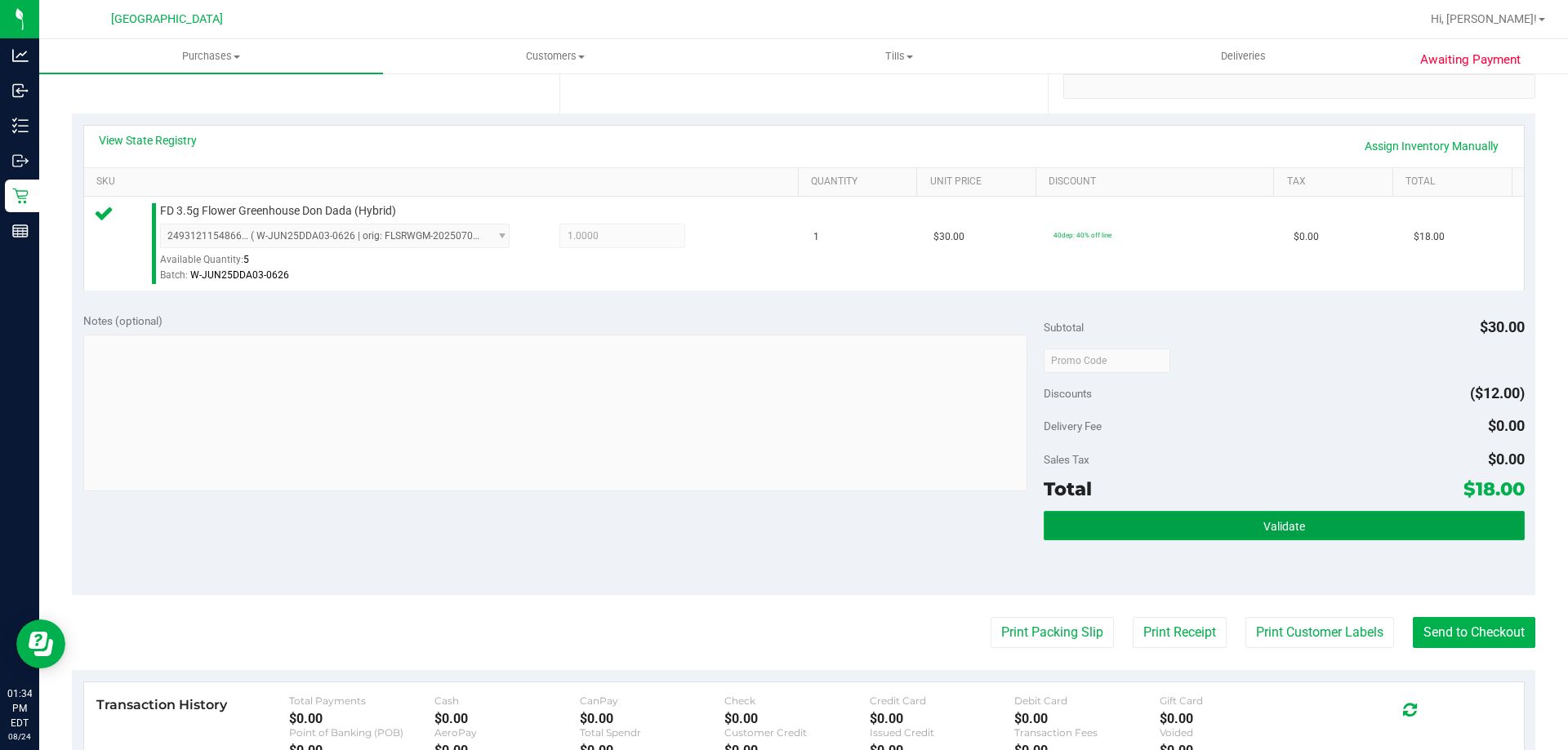
click at [1272, 533] on span "Validate" at bounding box center [1285, 526] width 42 height 13
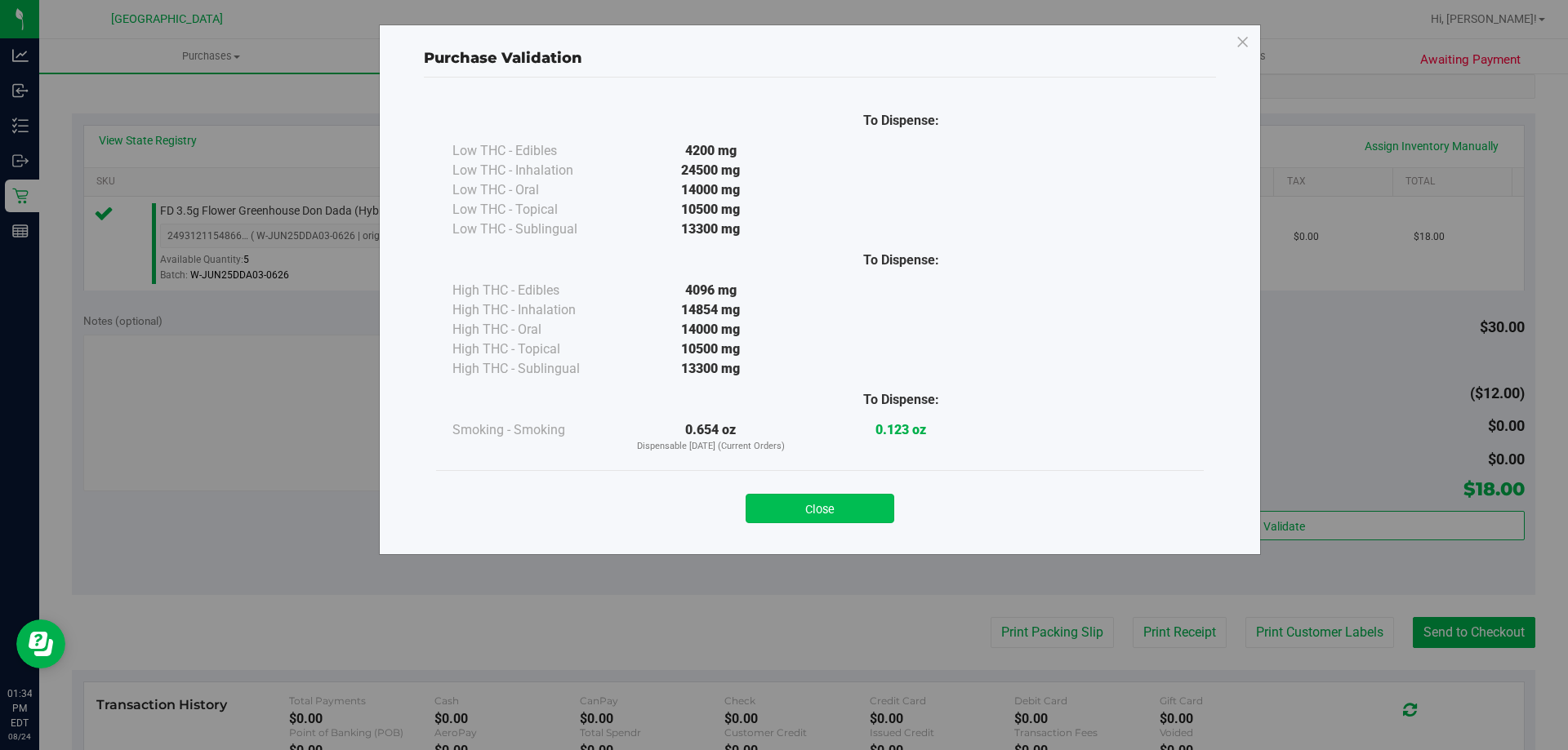
click at [838, 505] on button "Close" at bounding box center [820, 508] width 149 height 29
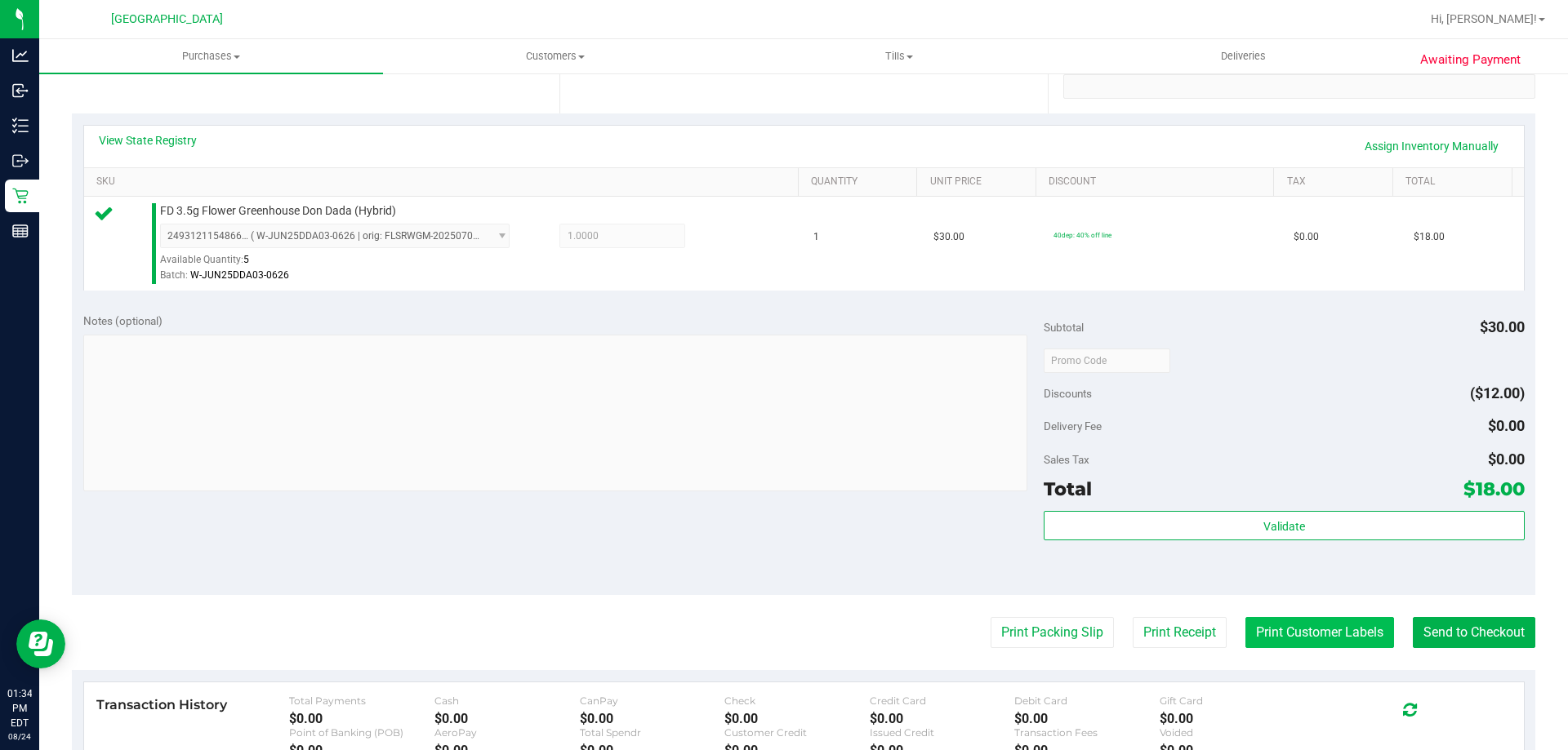
click at [1334, 627] on button "Print Customer Labels" at bounding box center [1320, 633] width 149 height 31
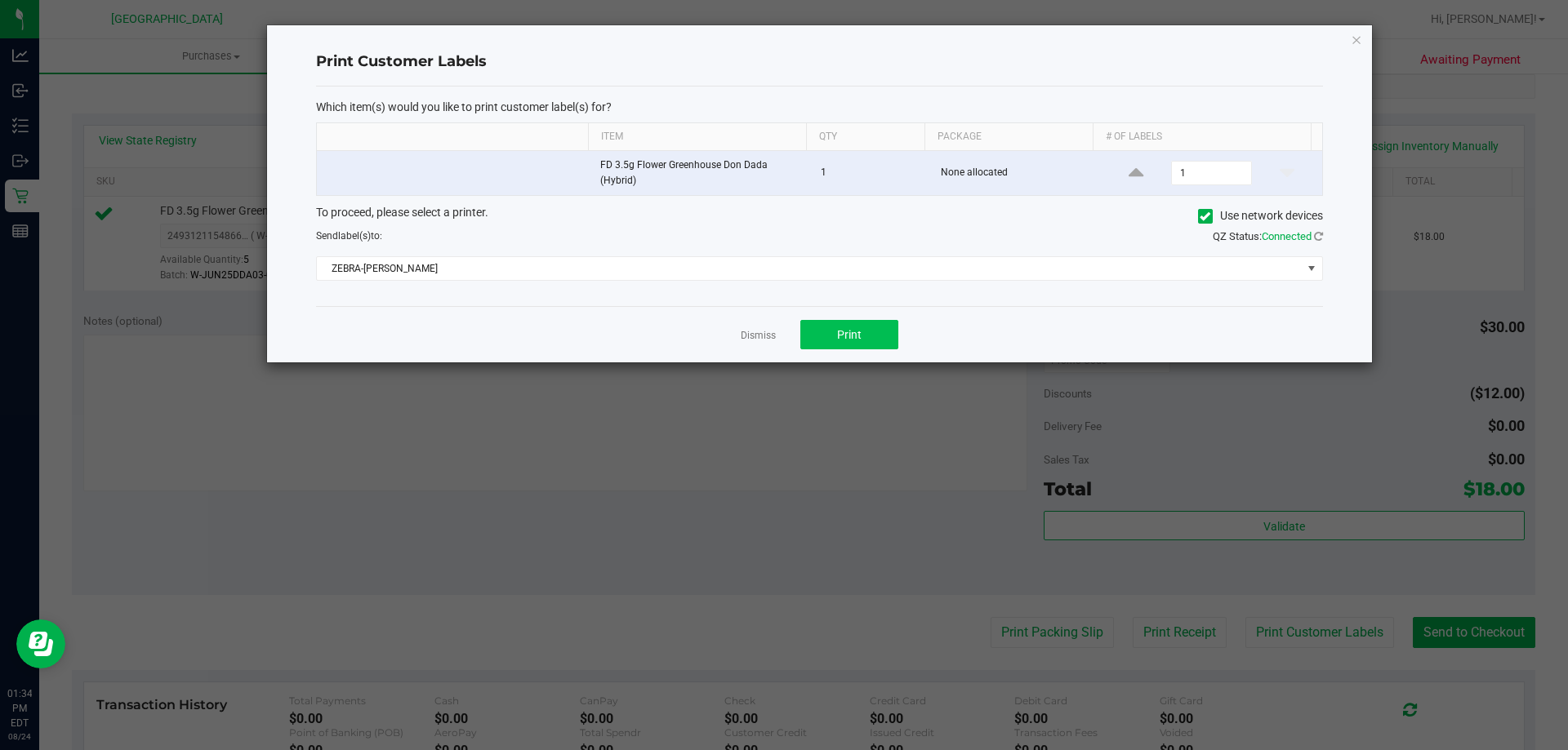
drag, startPoint x: 846, startPoint y: 319, endPoint x: 847, endPoint y: 329, distance: 10.0
click at [846, 325] on div "Dismiss Print" at bounding box center [820, 335] width 1008 height 57
click at [849, 335] on span "Print" at bounding box center [849, 335] width 25 height 13
click at [861, 341] on span "Print" at bounding box center [849, 335] width 25 height 13
click at [747, 337] on link "Dismiss" at bounding box center [758, 336] width 35 height 14
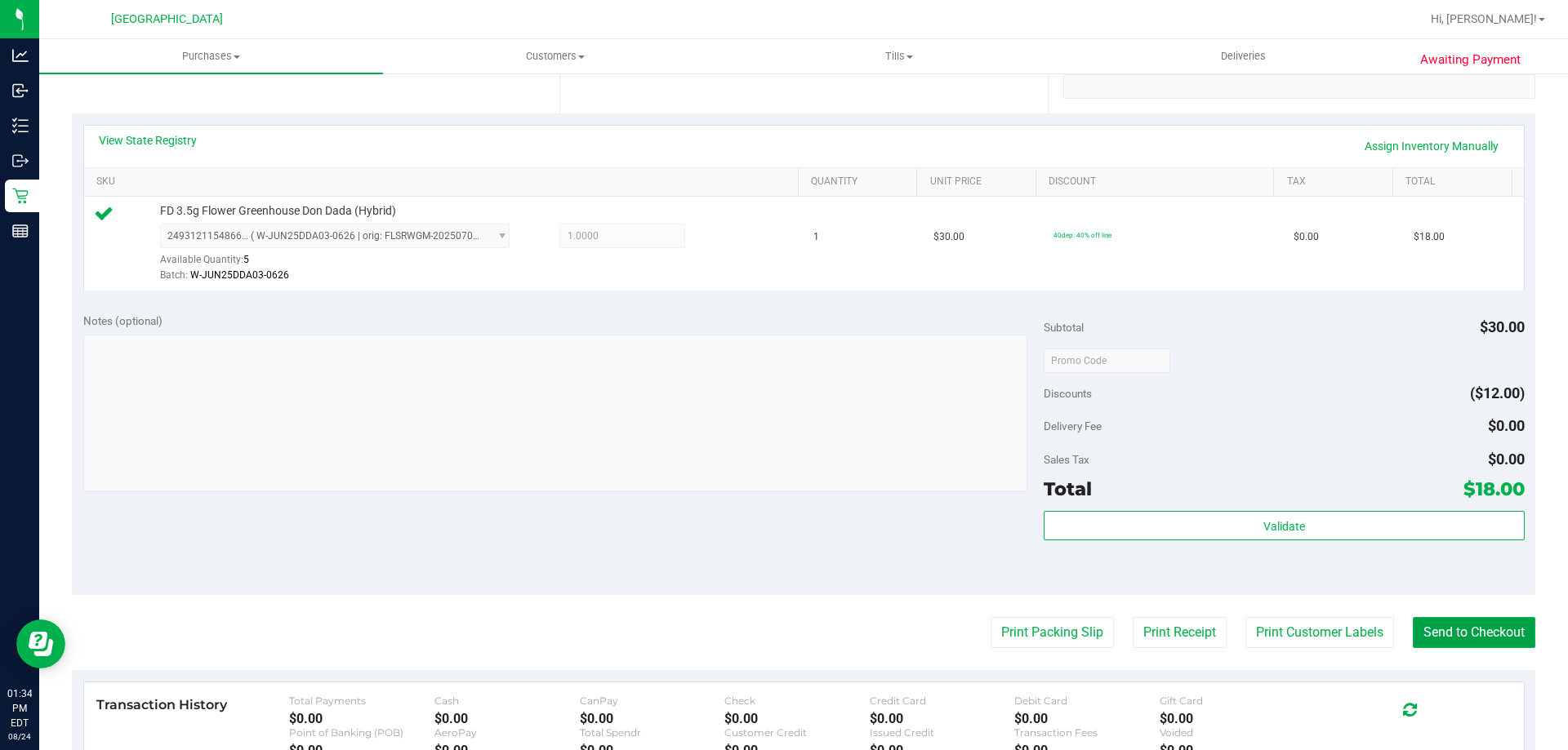
click at [1453, 622] on button "Send to Checkout" at bounding box center [1474, 633] width 122 height 31
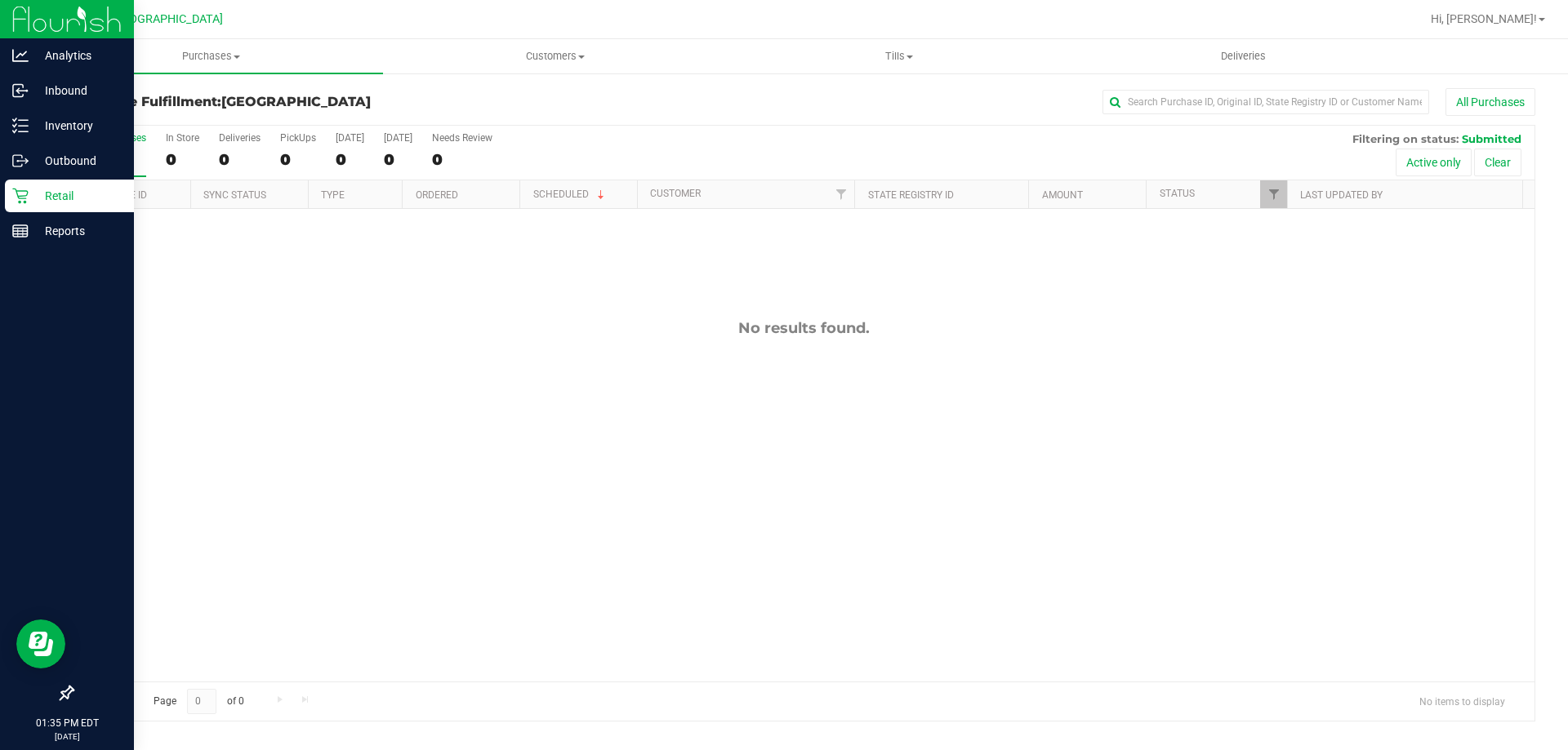
click at [14, 189] on icon at bounding box center [19, 196] width 16 height 16
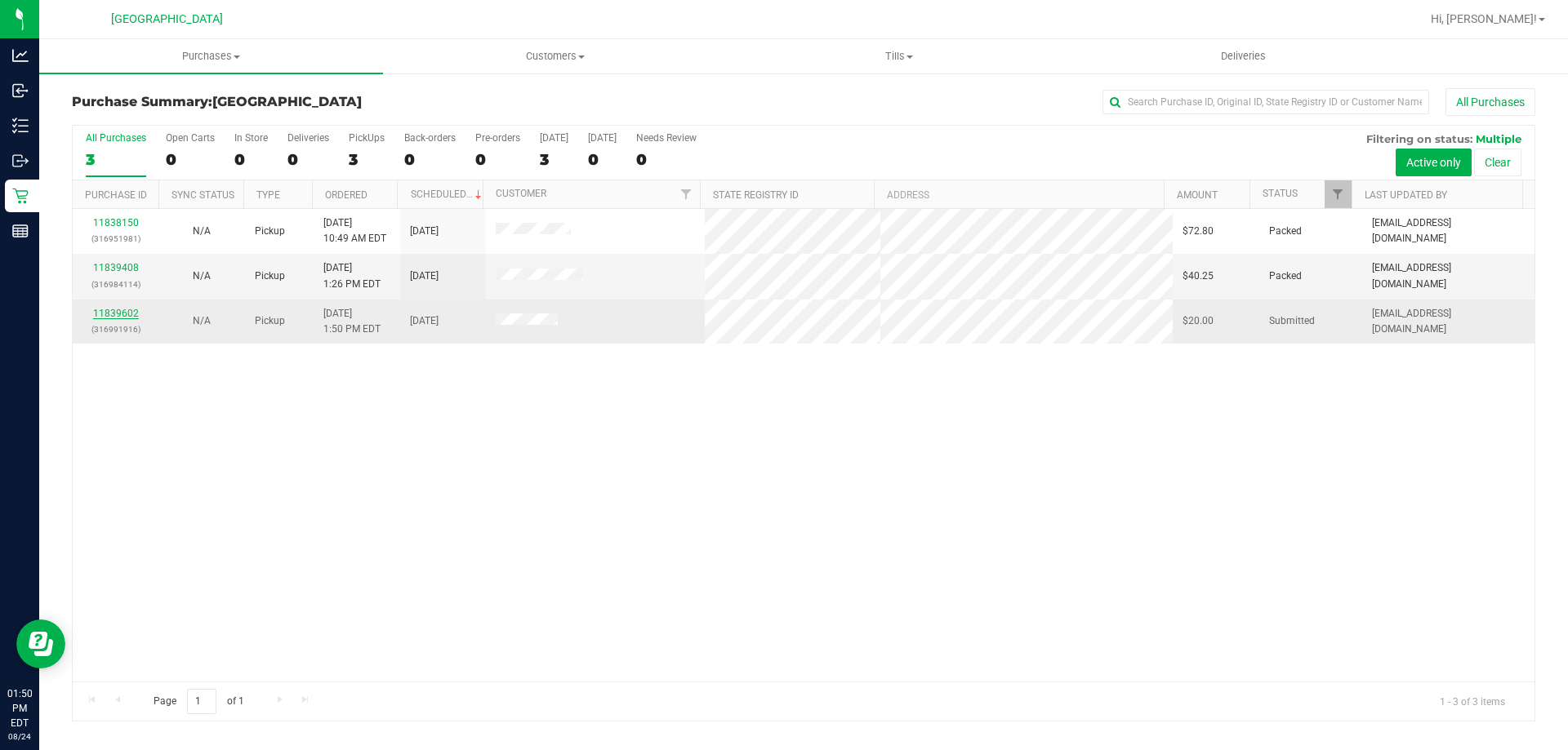
click at [125, 315] on link "11839602" at bounding box center [116, 313] width 46 height 12
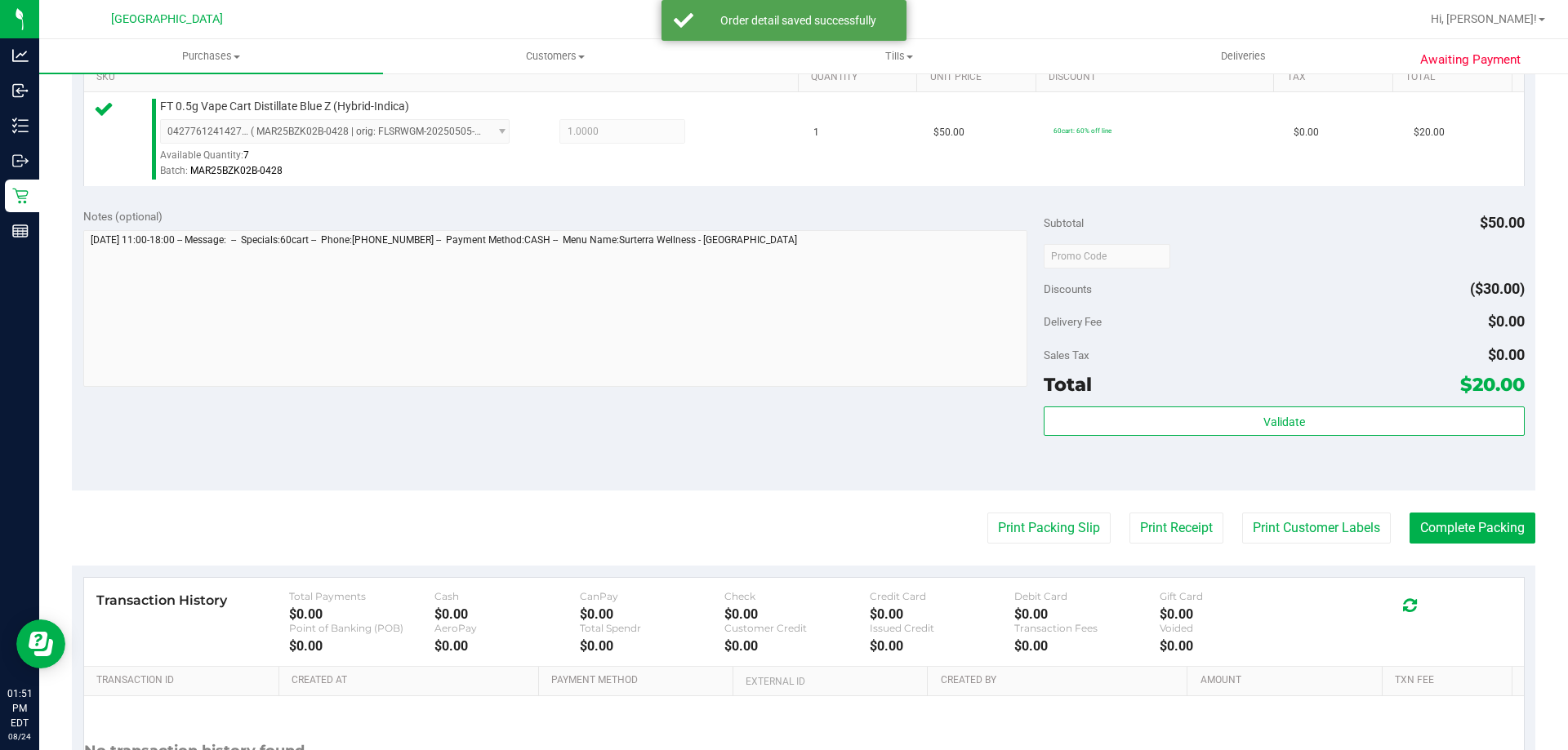
scroll to position [490, 0]
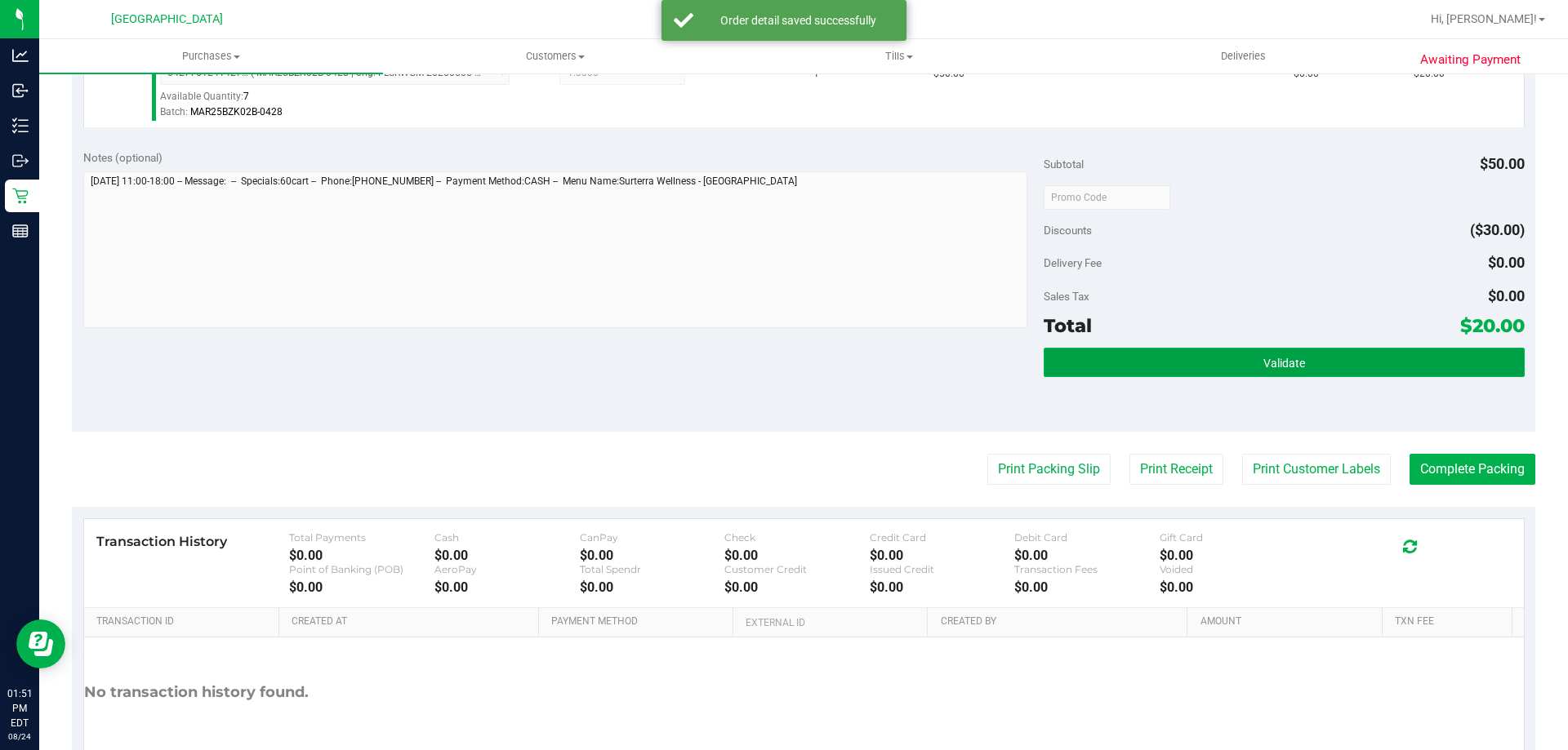
click at [1127, 351] on button "Validate" at bounding box center [1284, 362] width 480 height 29
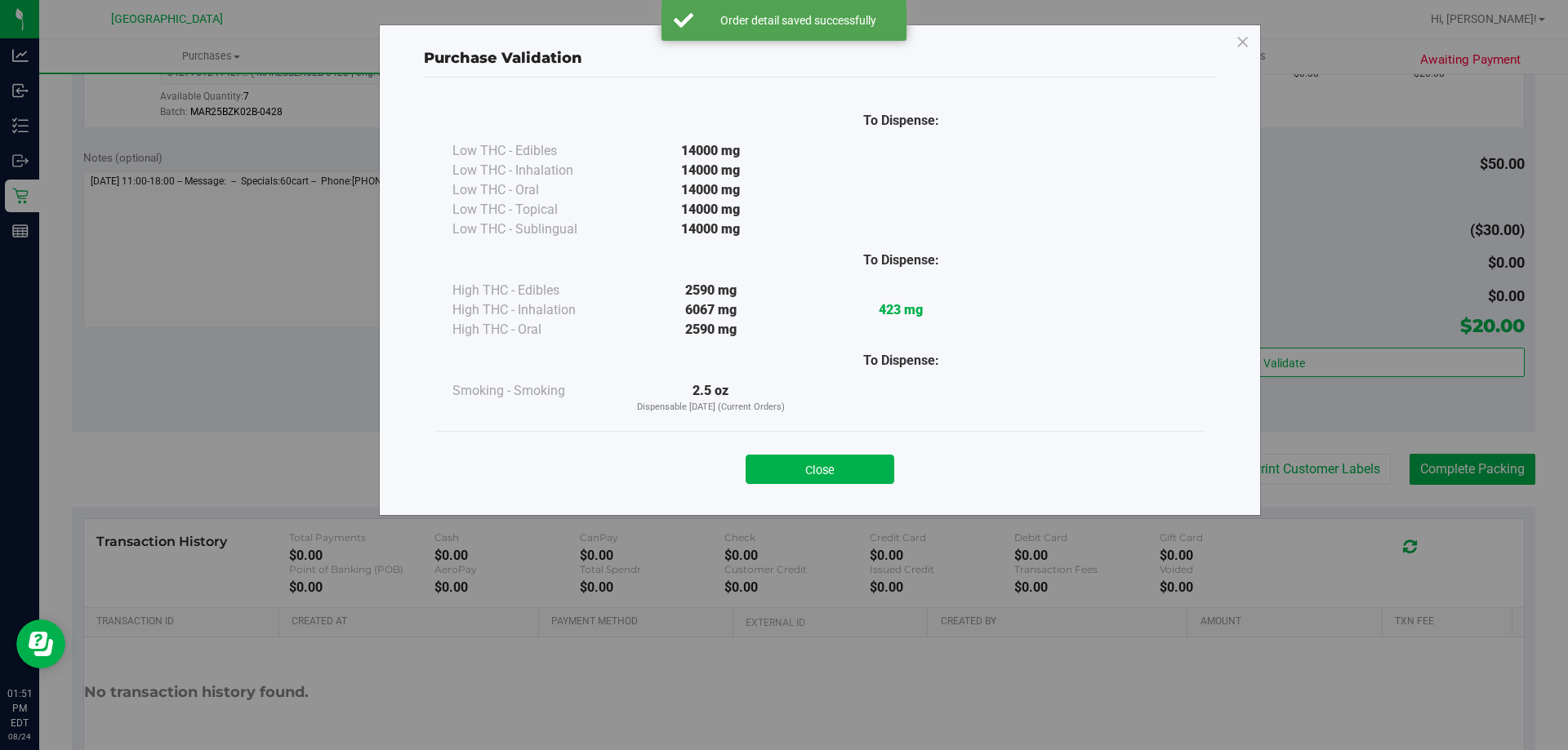
click at [829, 481] on button "Close" at bounding box center [820, 470] width 149 height 29
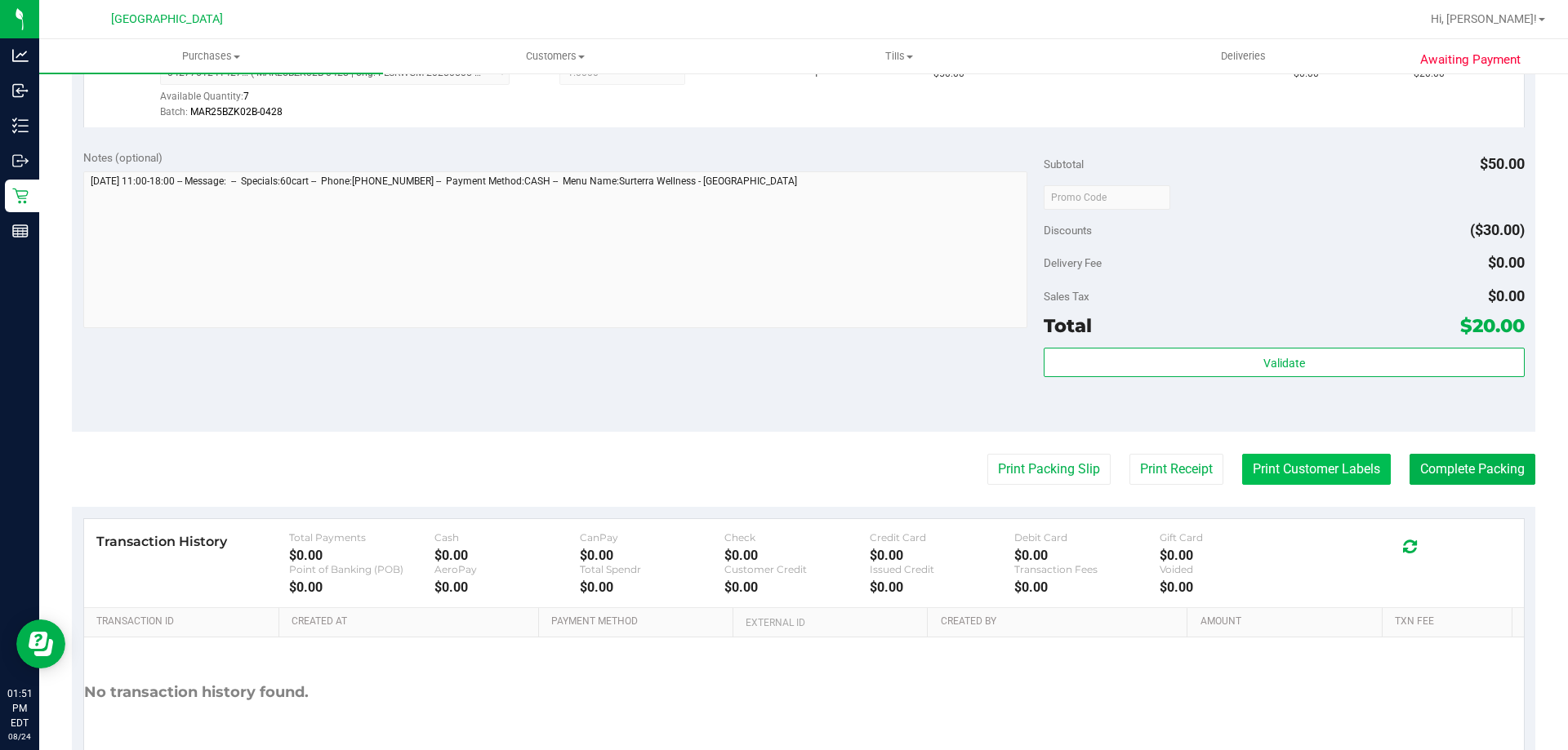
click at [1308, 465] on button "Print Customer Labels" at bounding box center [1316, 470] width 149 height 31
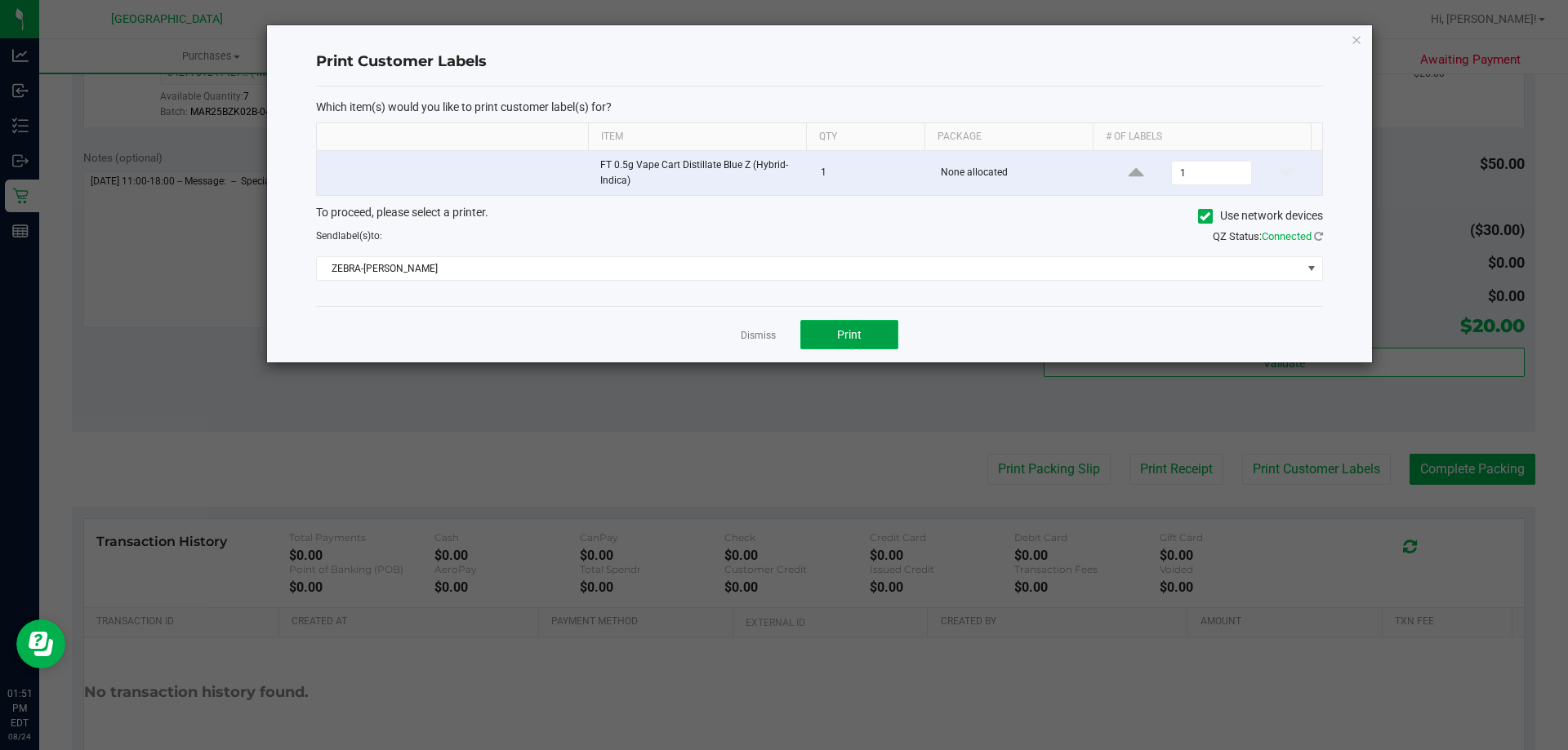
click at [846, 338] on span "Print" at bounding box center [849, 335] width 25 height 13
click at [750, 340] on link "Dismiss" at bounding box center [758, 336] width 35 height 14
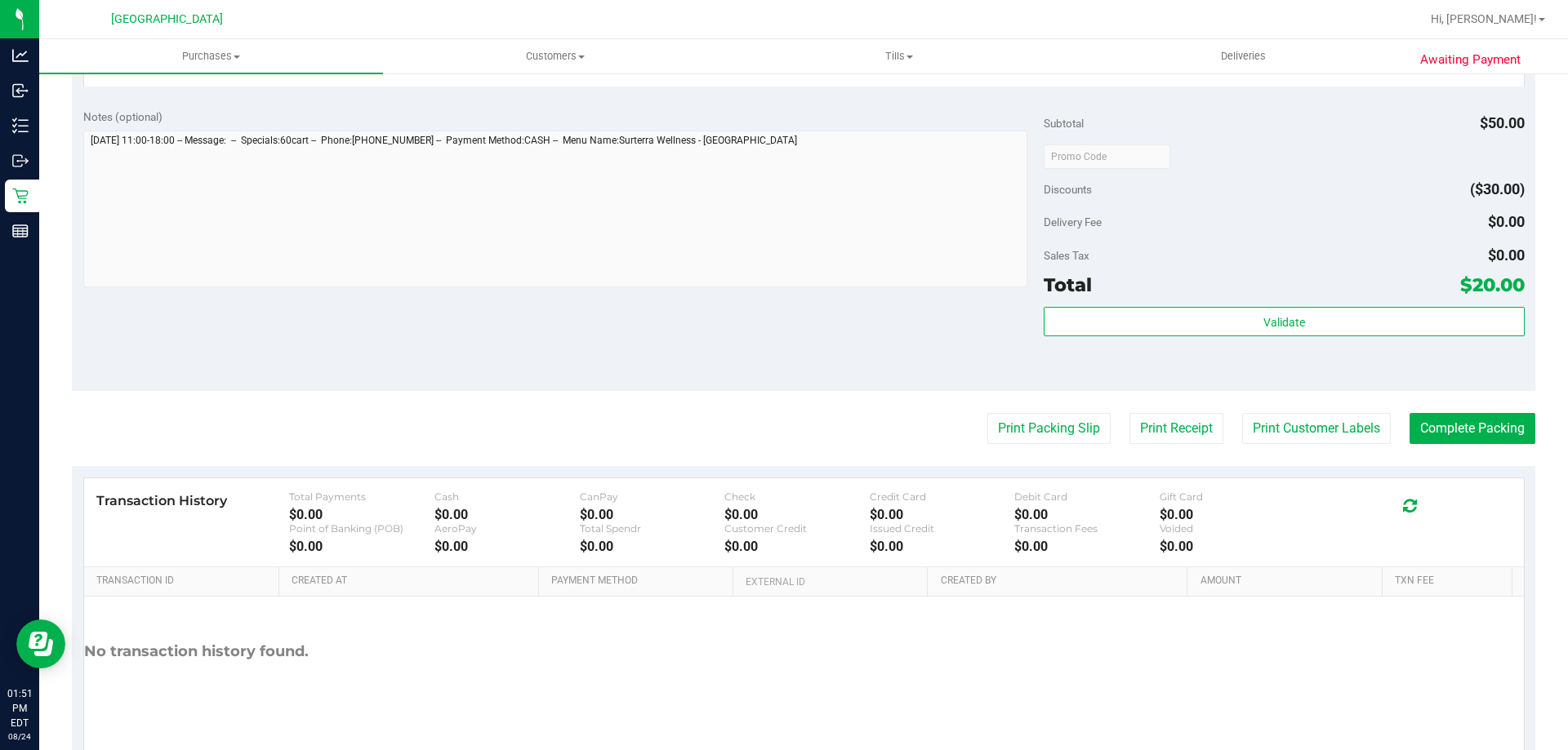
scroll to position [571, 0]
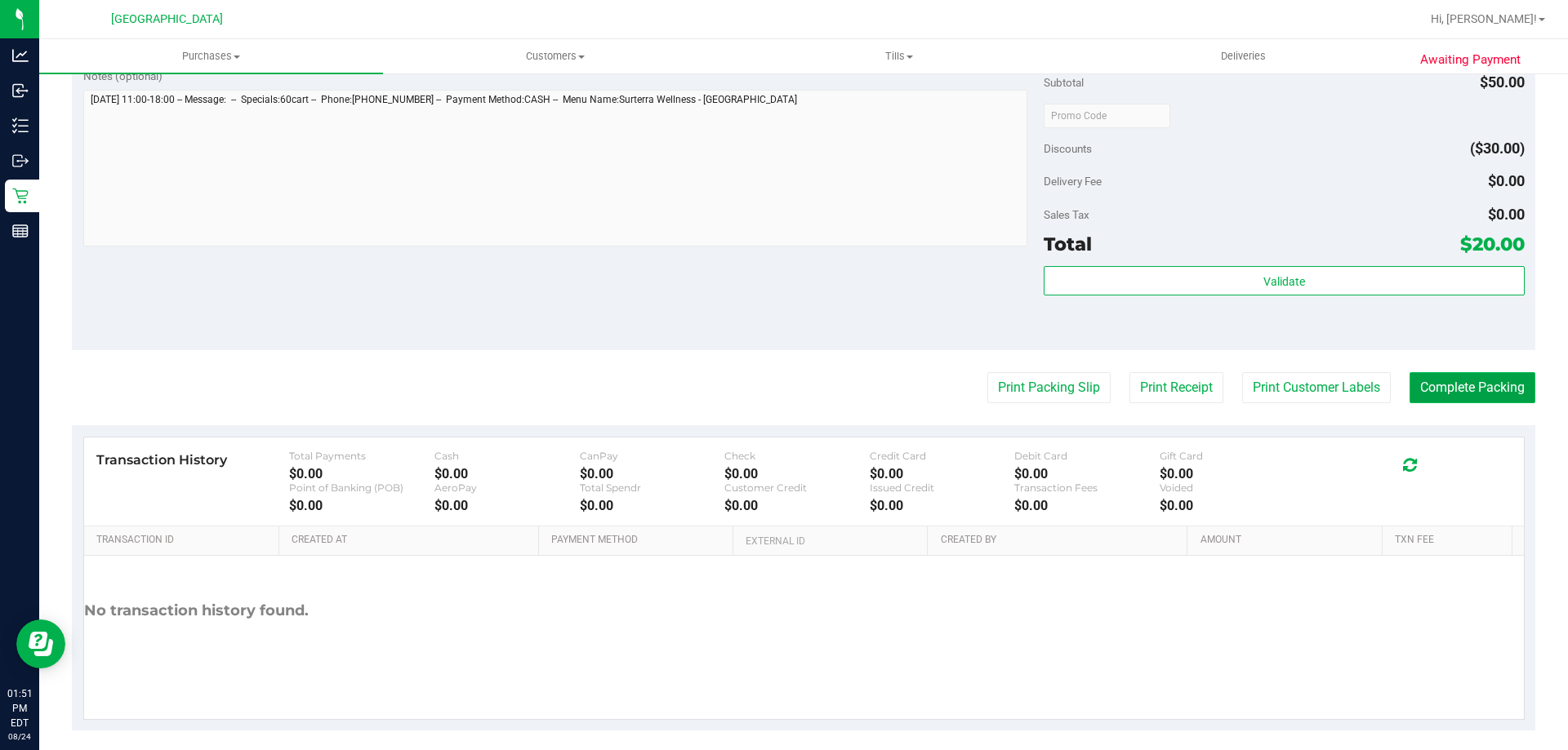
click at [1450, 382] on button "Complete Packing" at bounding box center [1473, 388] width 126 height 31
